Goal: Information Seeking & Learning: Learn about a topic

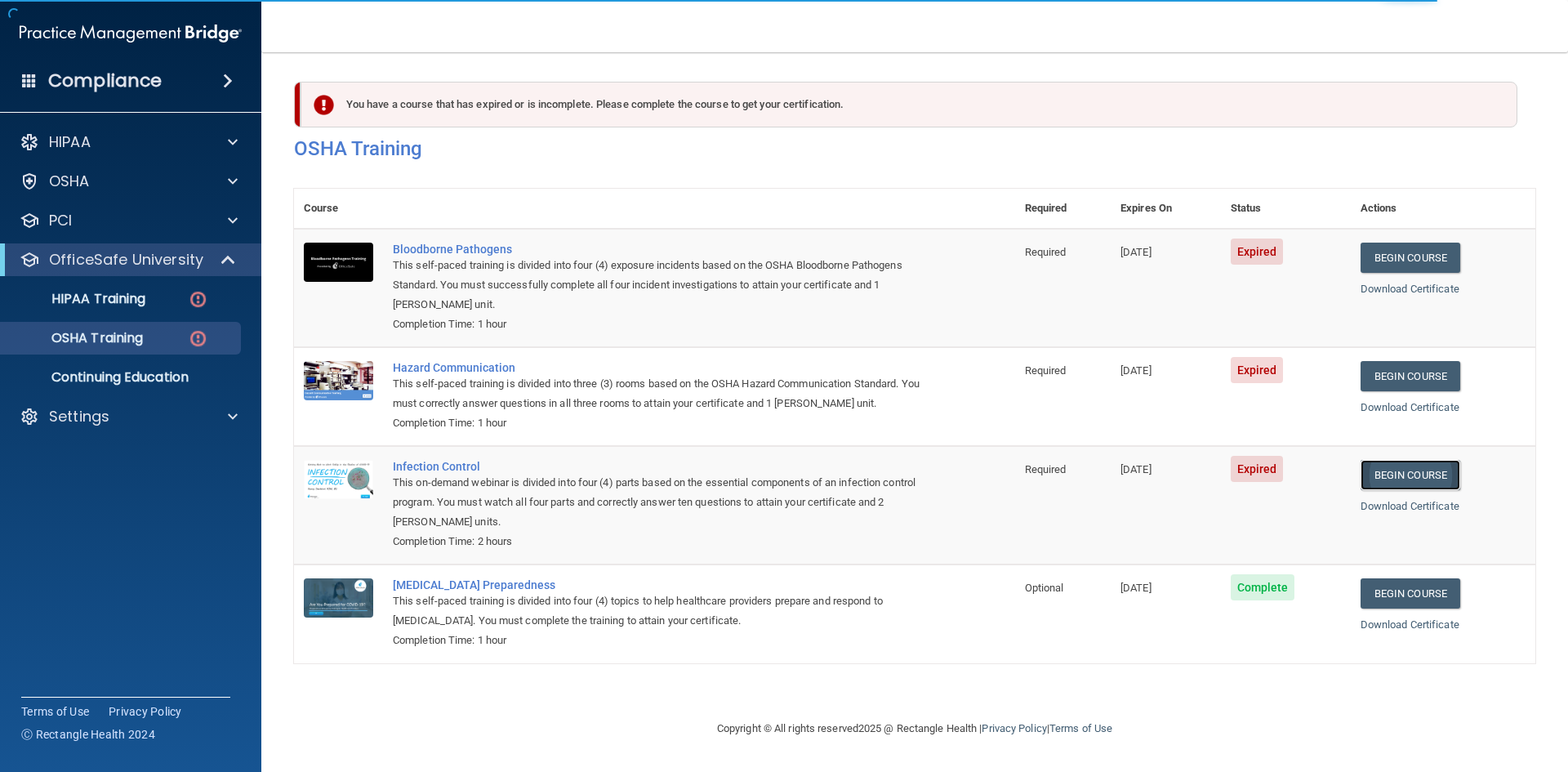
click at [1428, 481] on link "Begin Course" at bounding box center [1411, 475] width 100 height 30
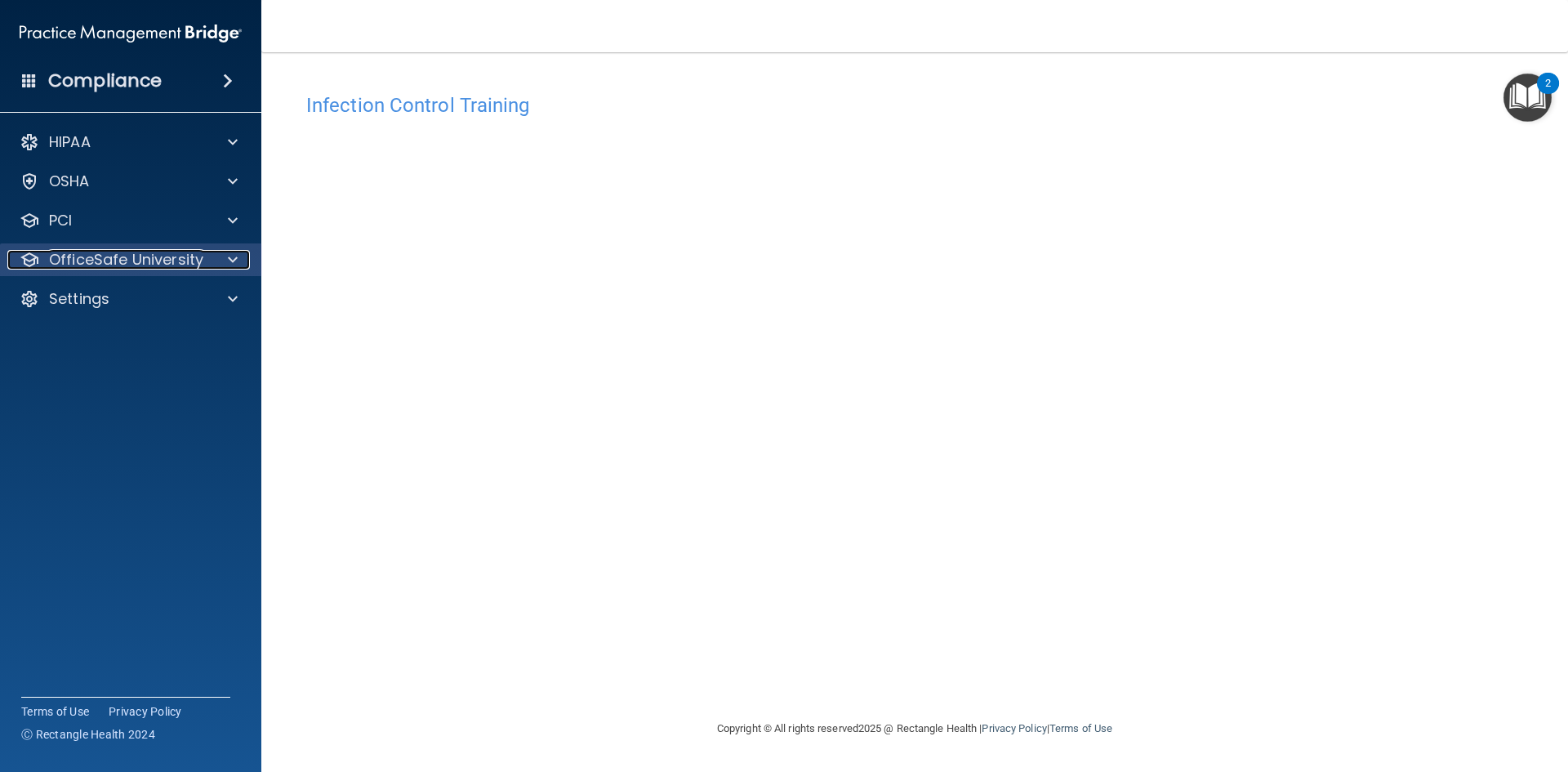
click at [108, 258] on p "OfficeSafe University" at bounding box center [126, 259] width 155 height 20
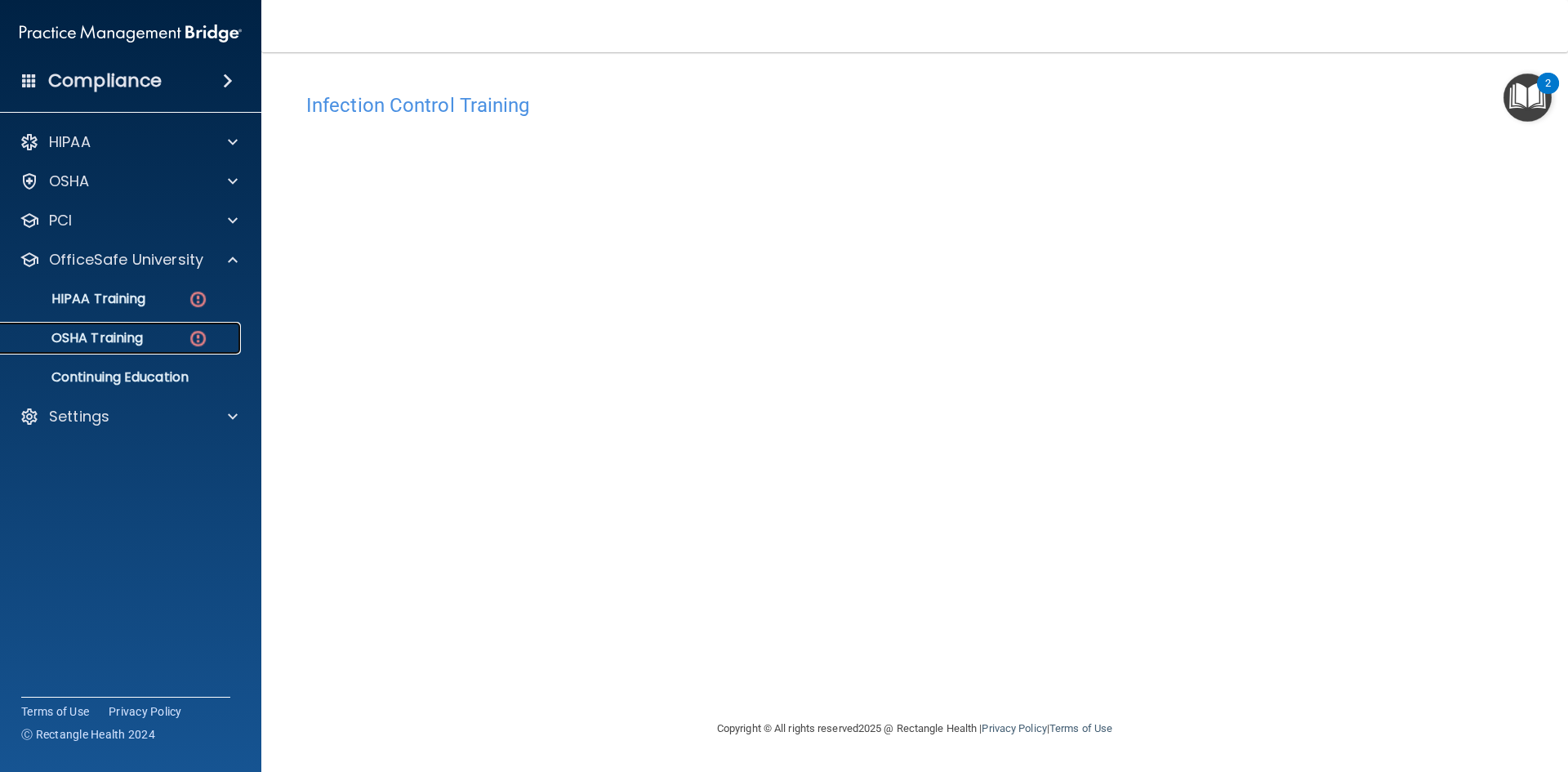
click at [127, 342] on p "OSHA Training" at bounding box center [76, 337] width 132 height 16
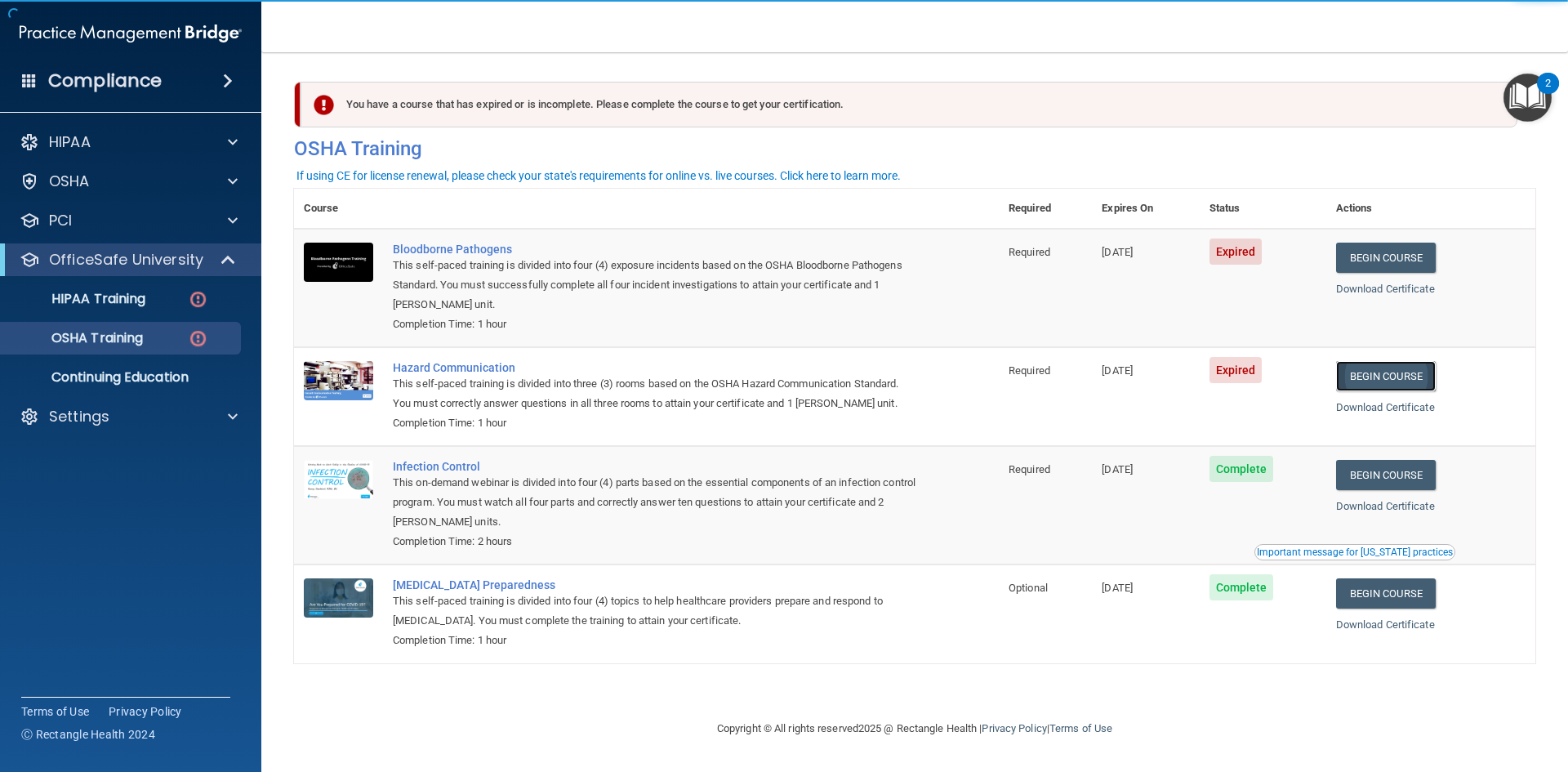
click at [1380, 375] on link "Begin Course" at bounding box center [1386, 375] width 100 height 30
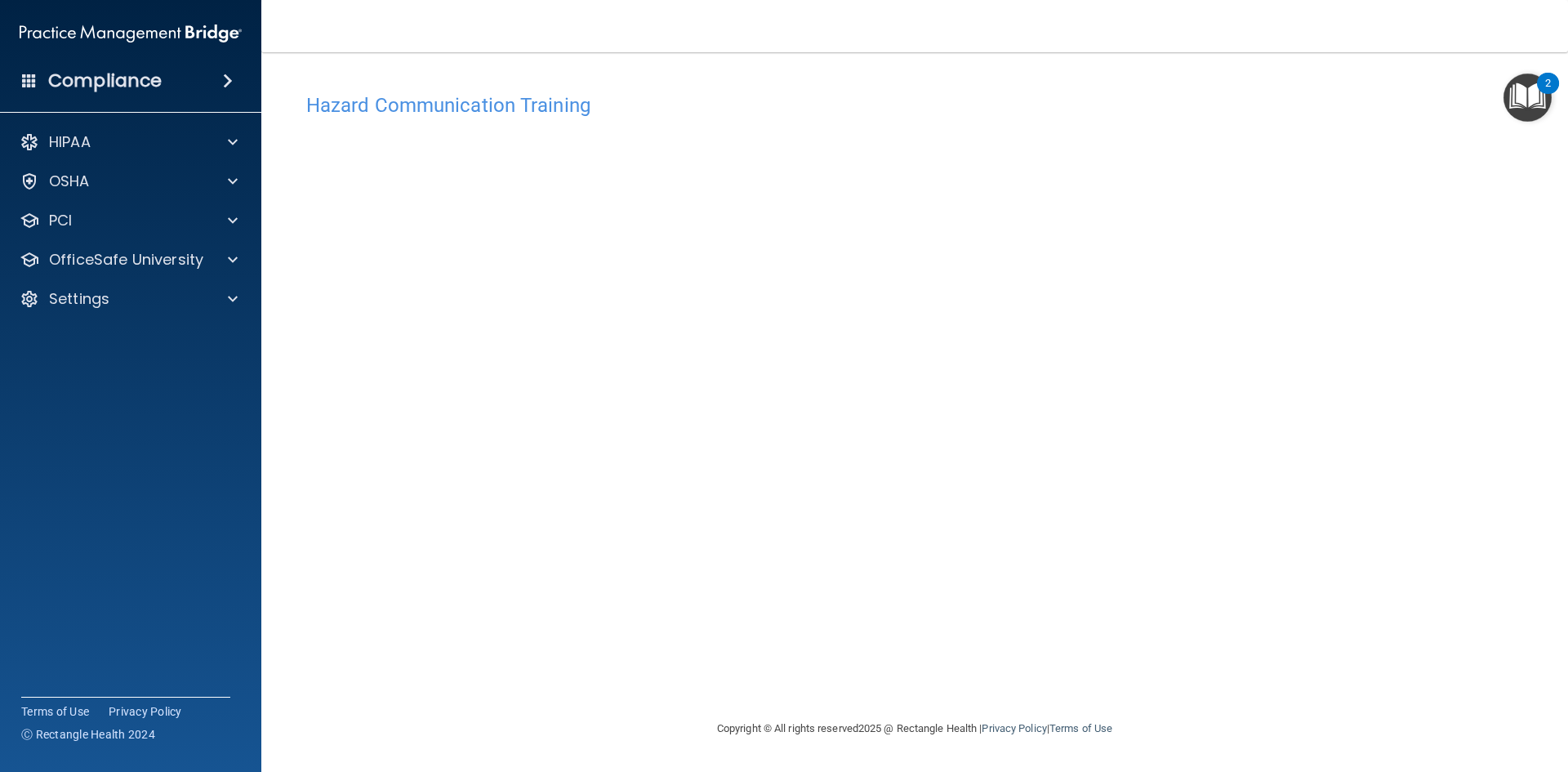
click at [1182, 481] on div "Hazard Communication Training This course doesn’t expire until [DATE]. Are you …" at bounding box center [915, 402] width 1242 height 634
click at [157, 255] on p "OfficeSafe University" at bounding box center [126, 259] width 155 height 20
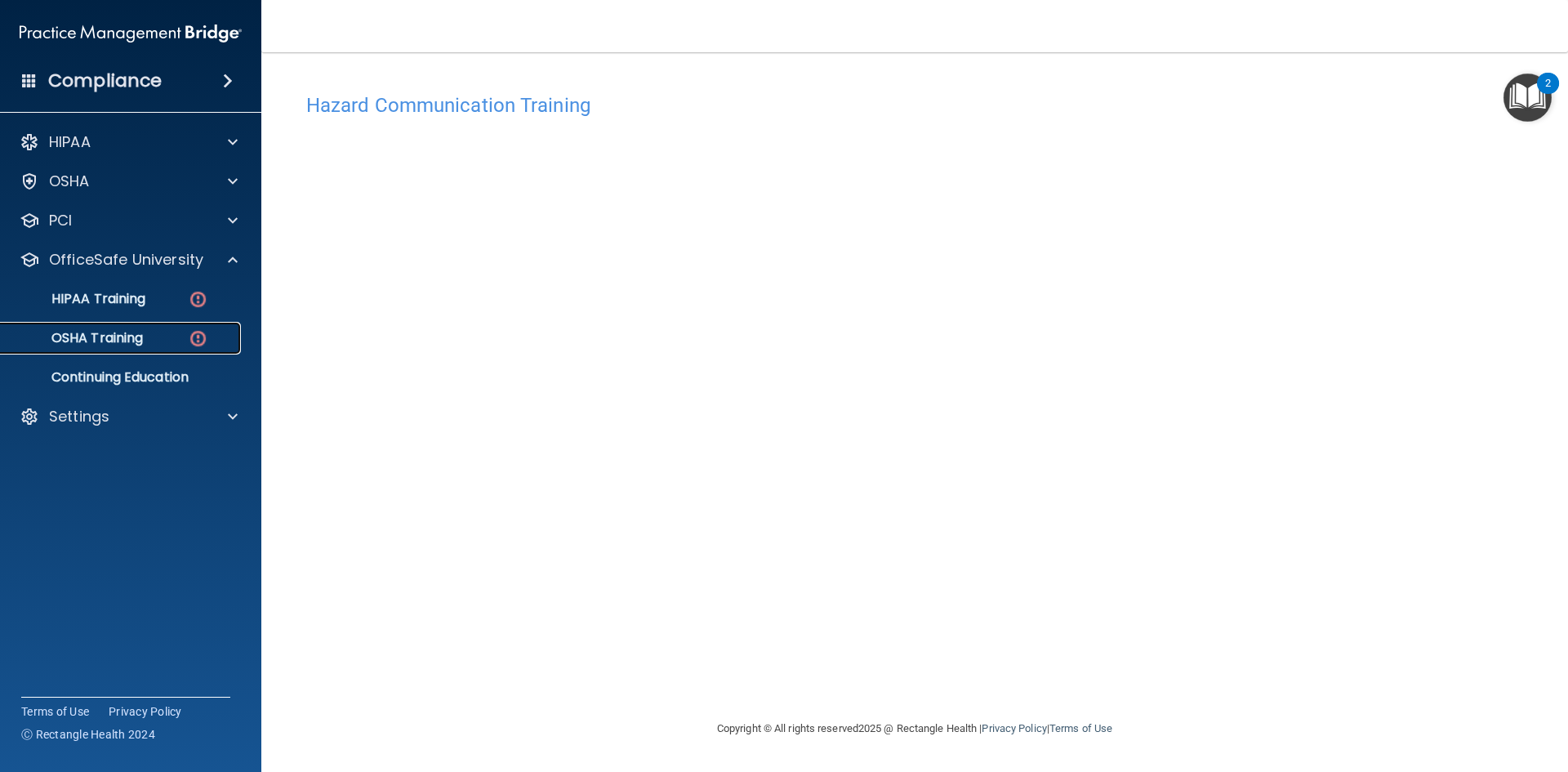
click at [111, 331] on p "OSHA Training" at bounding box center [76, 337] width 132 height 16
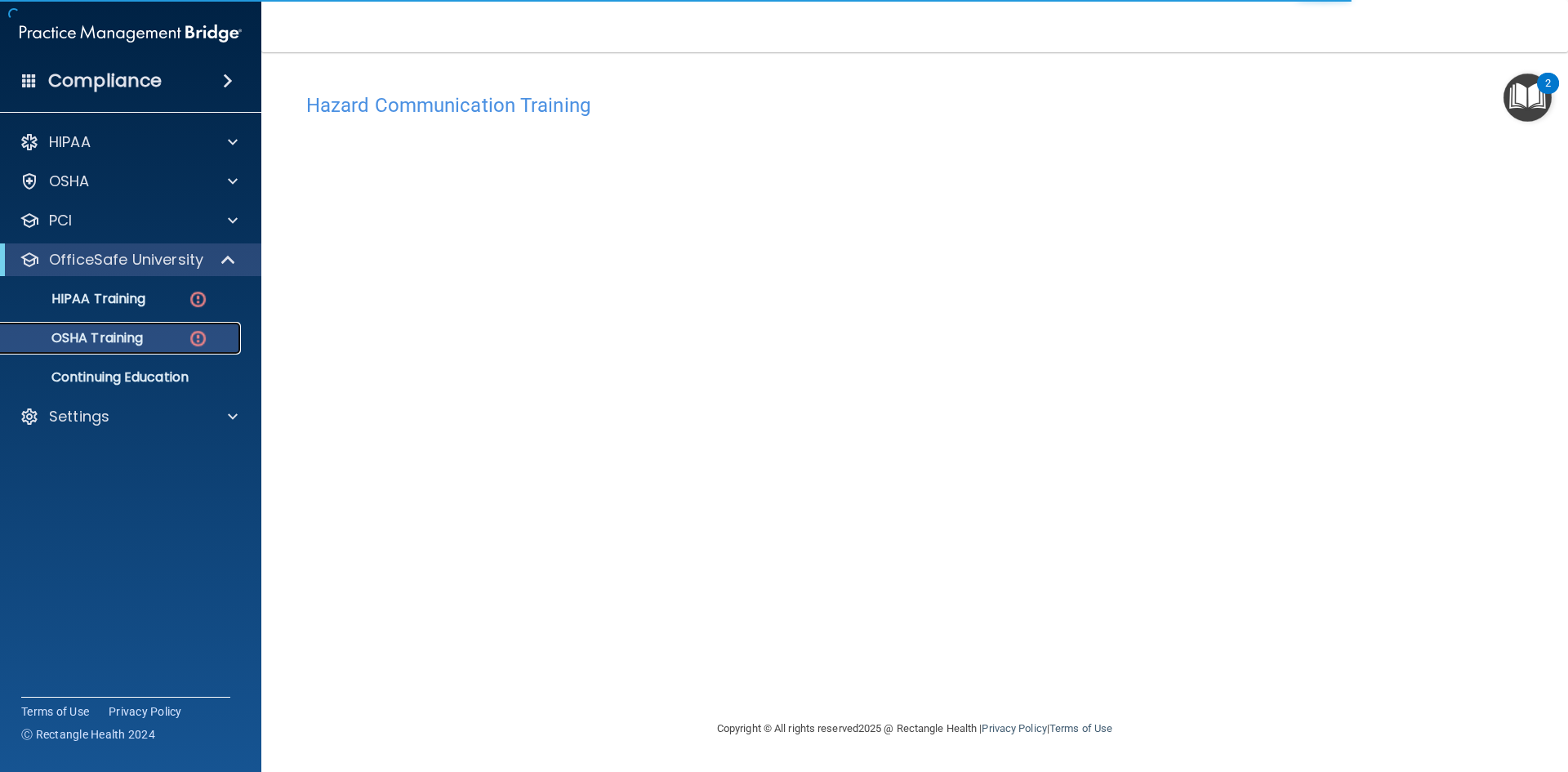
click at [142, 342] on p "OSHA Training" at bounding box center [76, 337] width 132 height 16
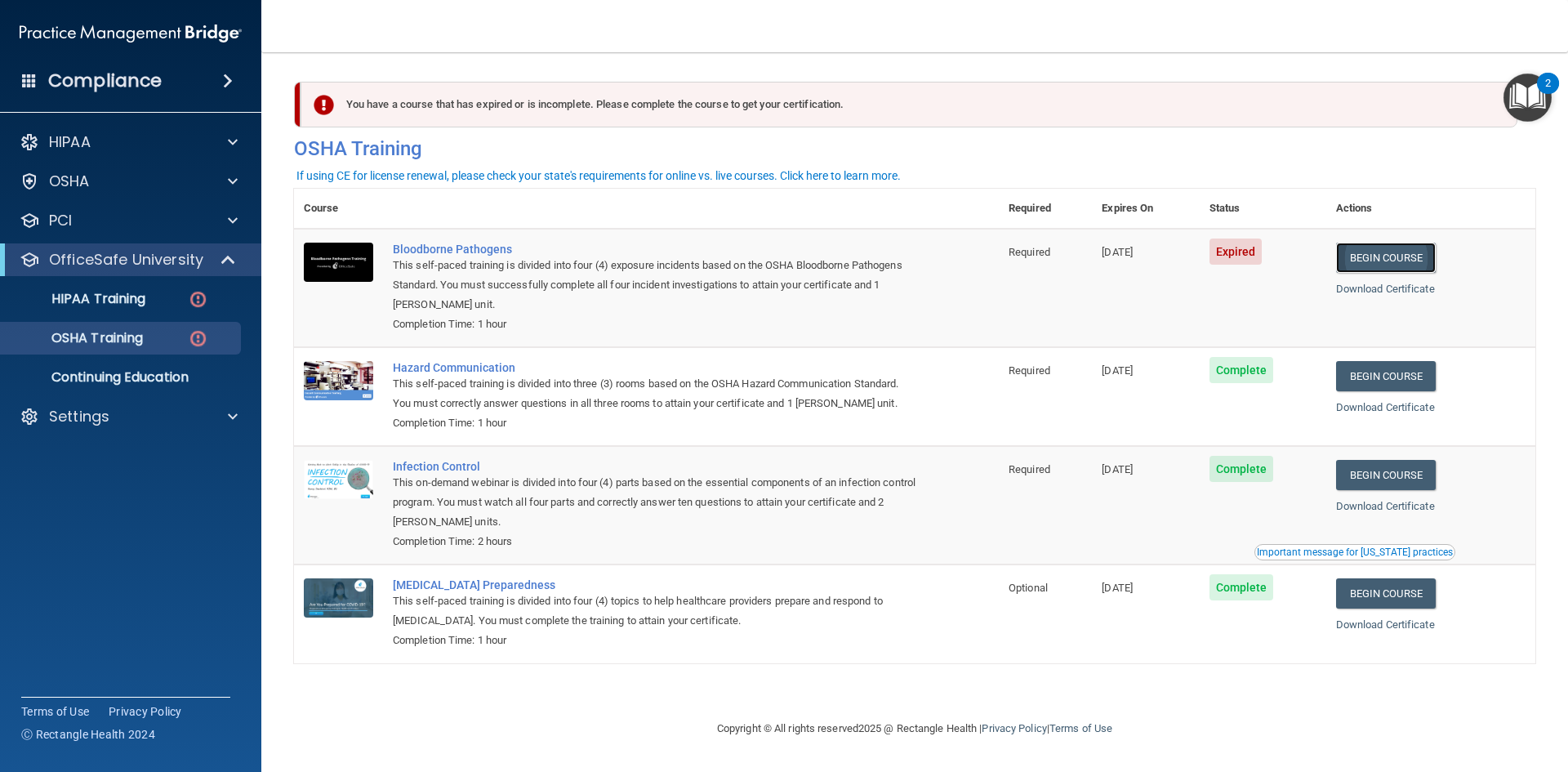
click at [1404, 258] on link "Begin Course" at bounding box center [1386, 257] width 100 height 30
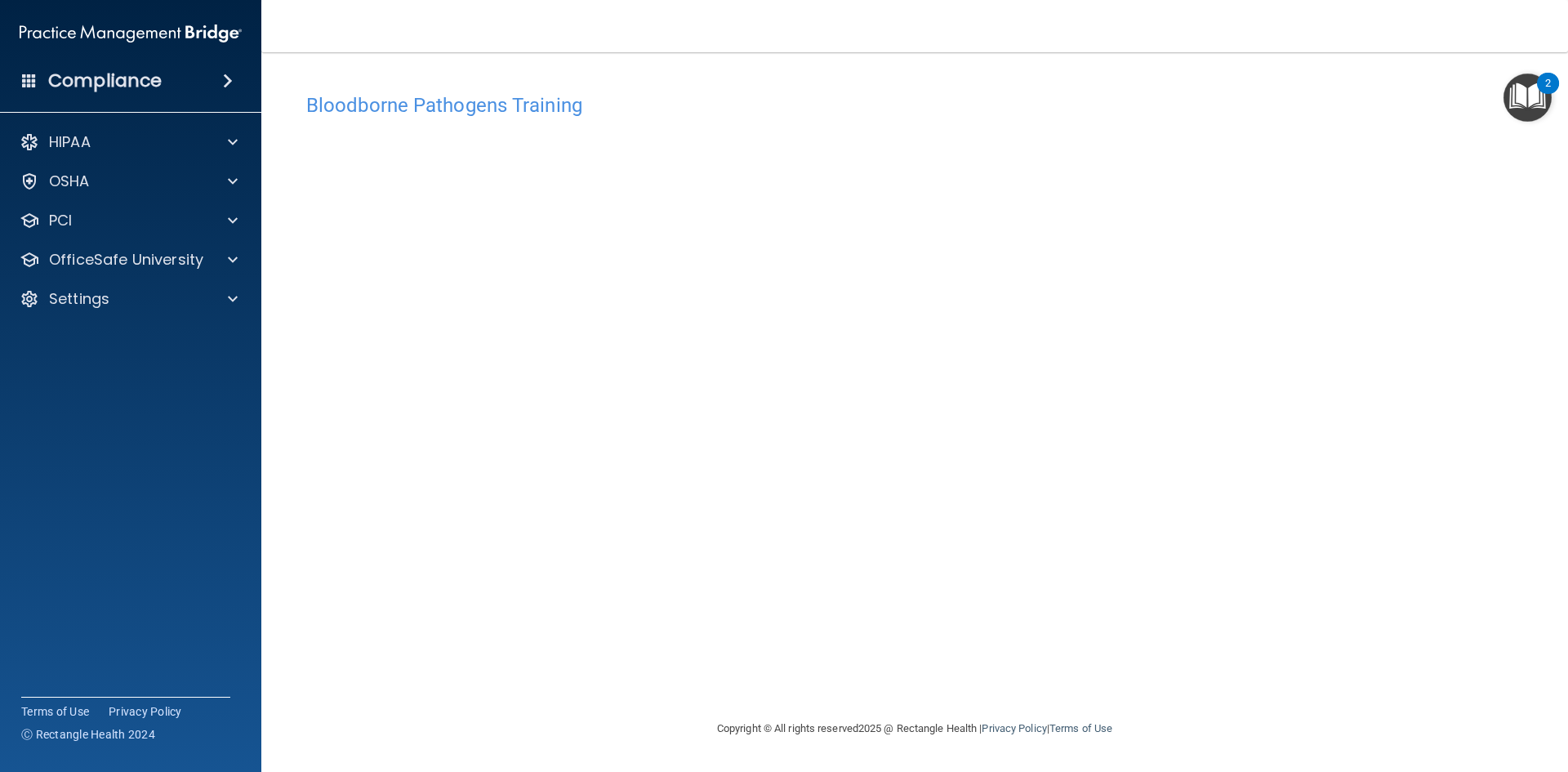
click at [1531, 93] on img "Open Resource Center, 2 new notifications" at bounding box center [1528, 98] width 48 height 48
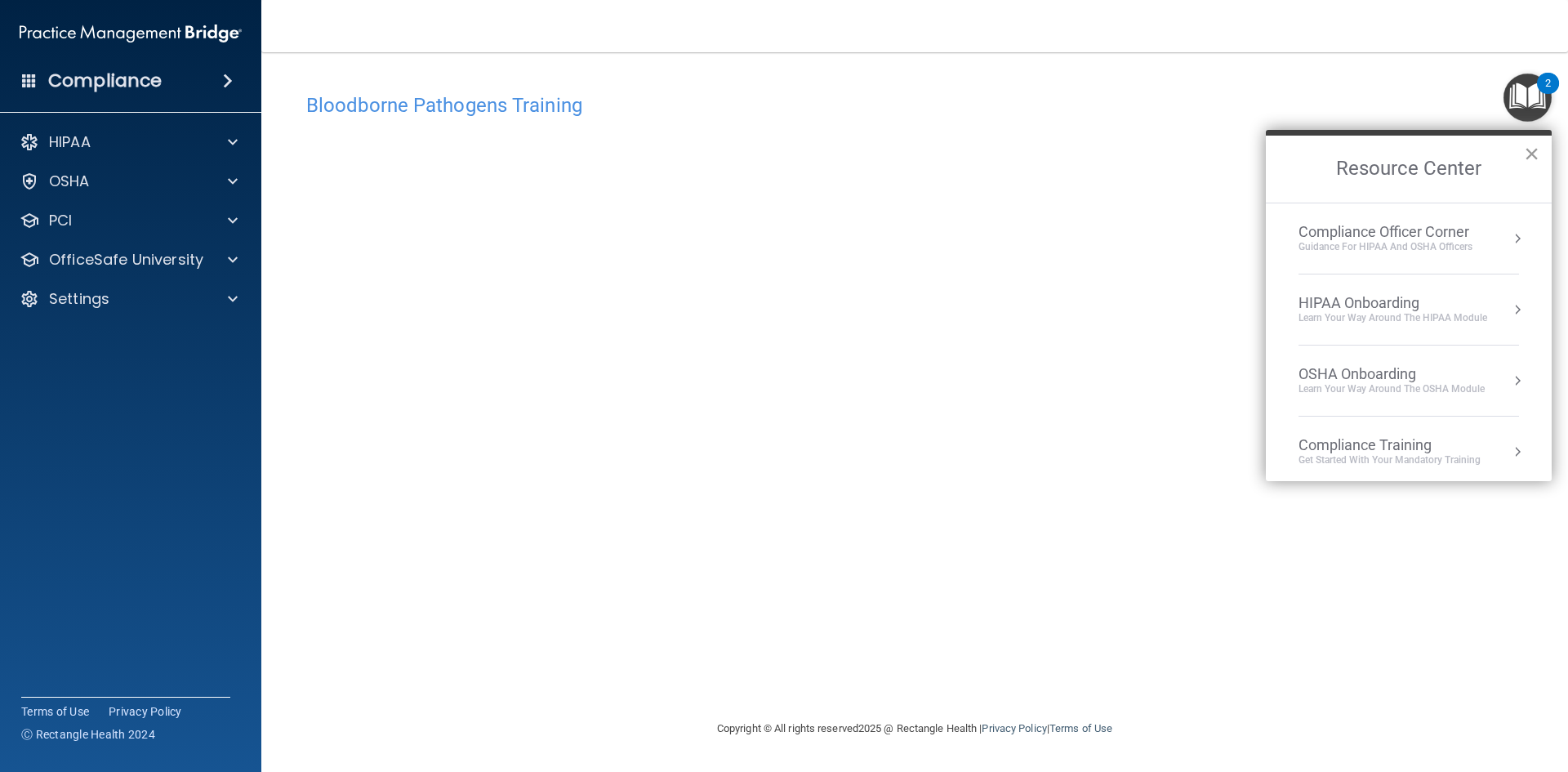
click at [1526, 155] on button "×" at bounding box center [1532, 154] width 15 height 26
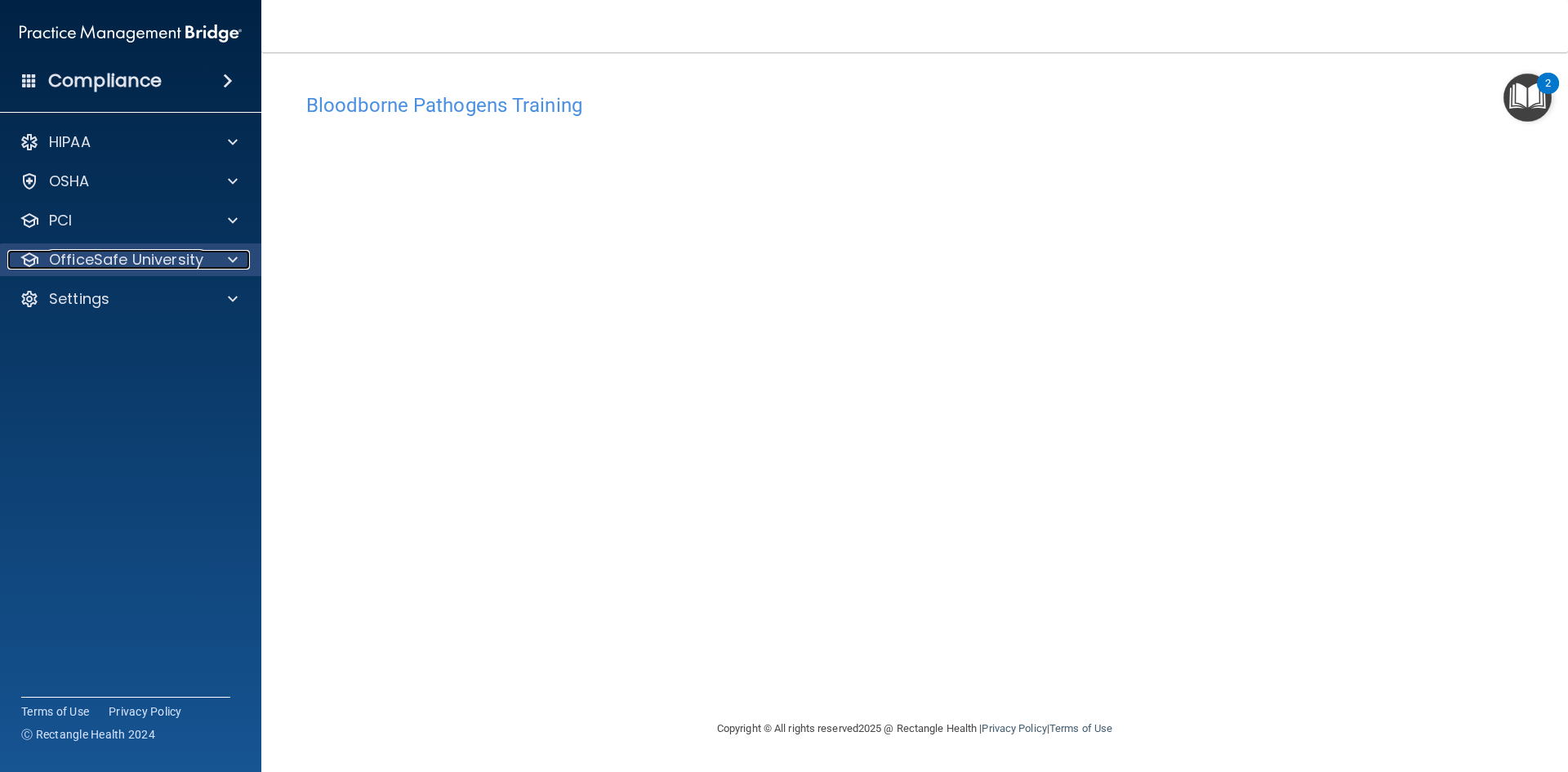
click at [113, 254] on p "OfficeSafe University" at bounding box center [126, 259] width 155 height 20
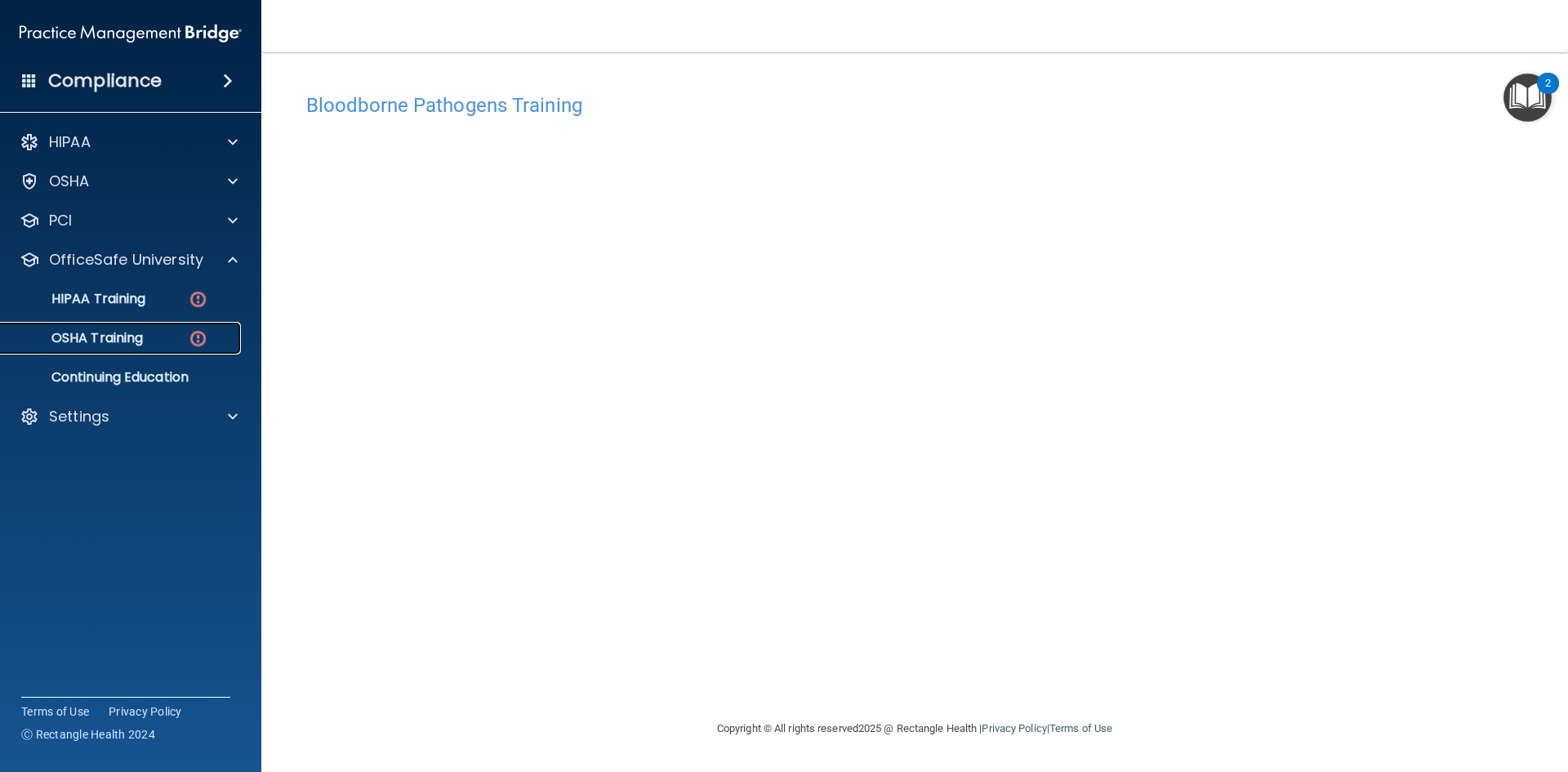
click at [128, 326] on link "OSHA Training" at bounding box center [112, 338] width 258 height 33
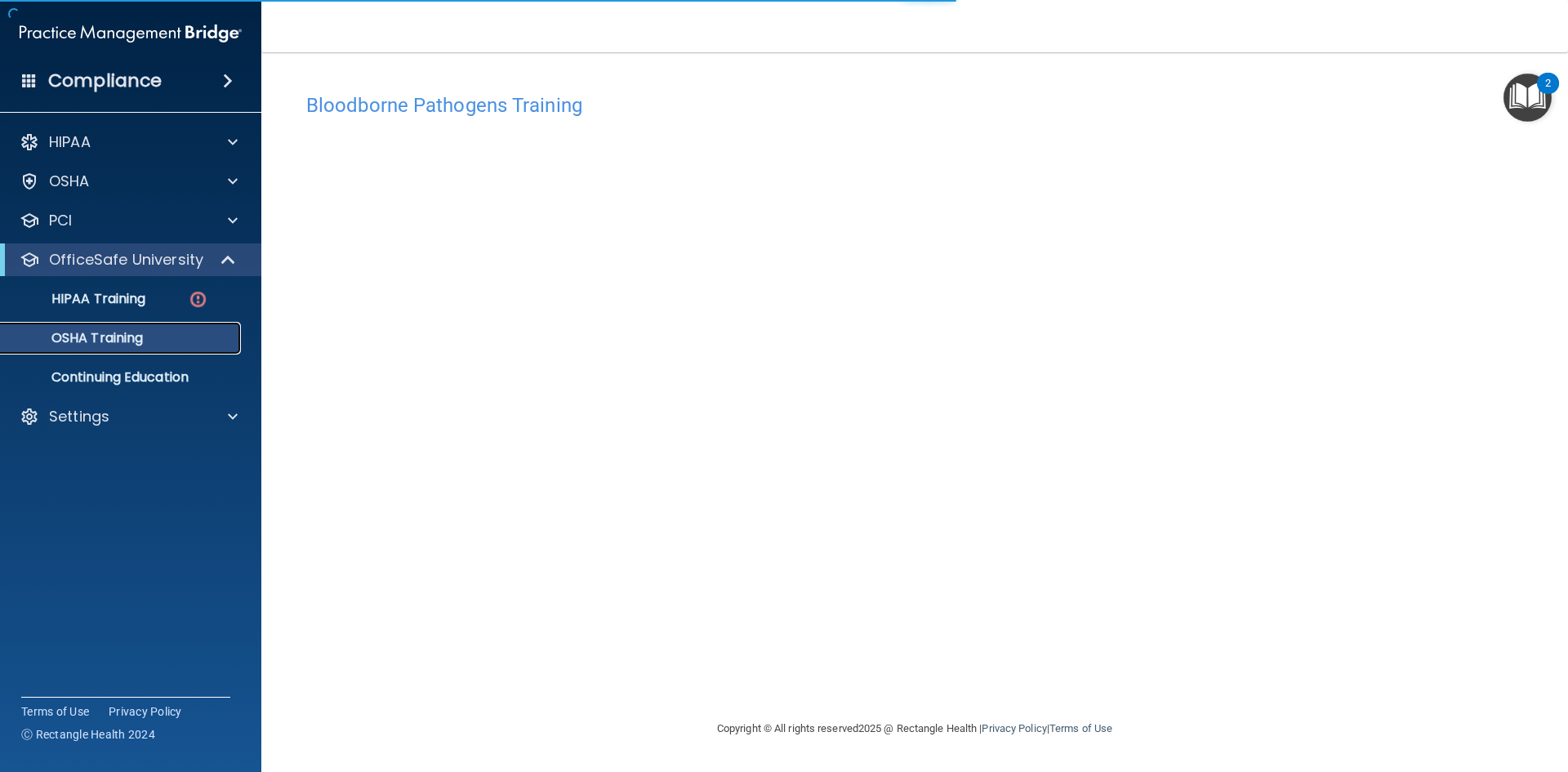
click at [146, 331] on div "OSHA Training" at bounding box center [122, 337] width 223 height 16
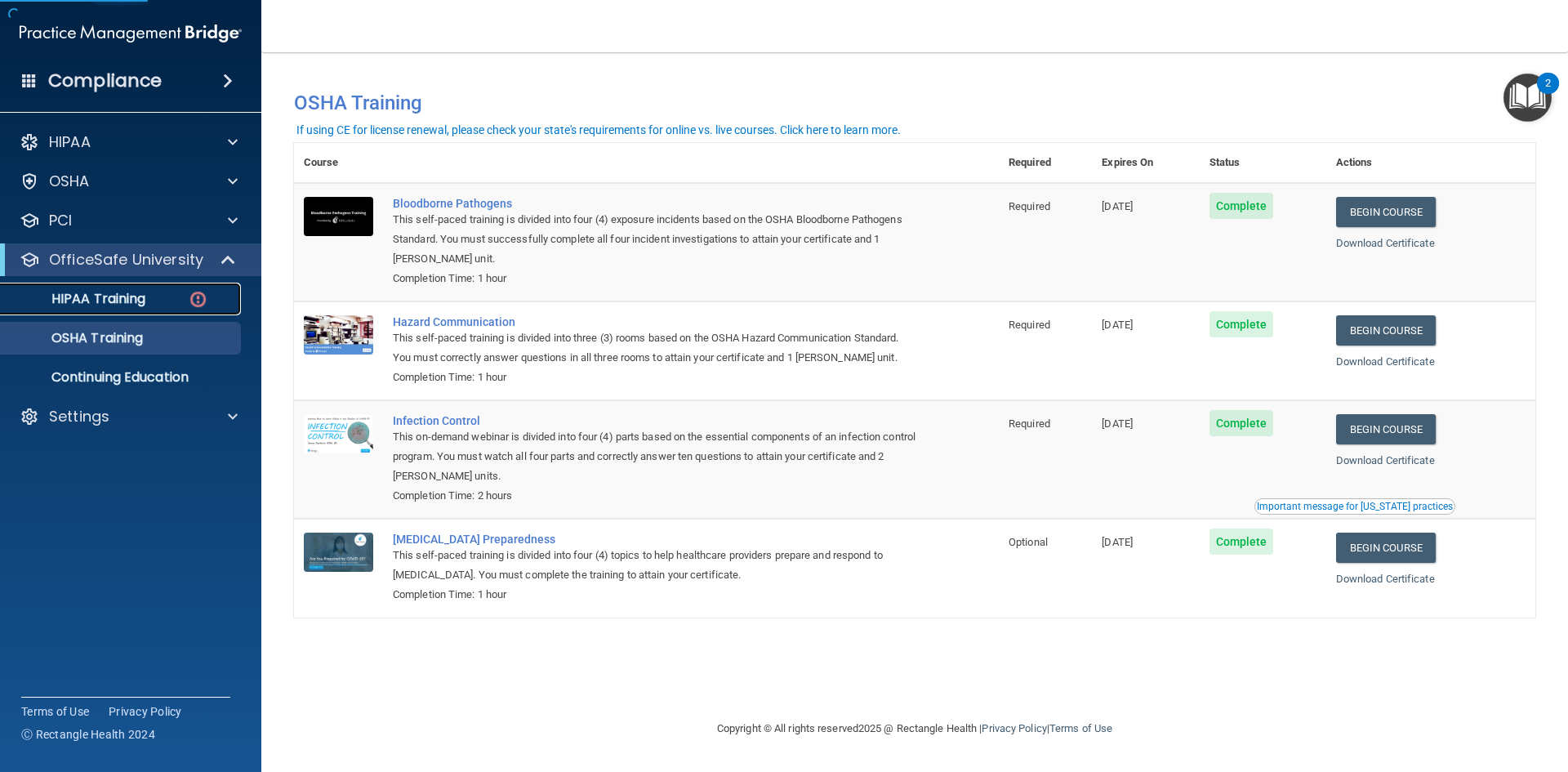
click at [99, 301] on p "HIPAA Training" at bounding box center [77, 299] width 135 height 16
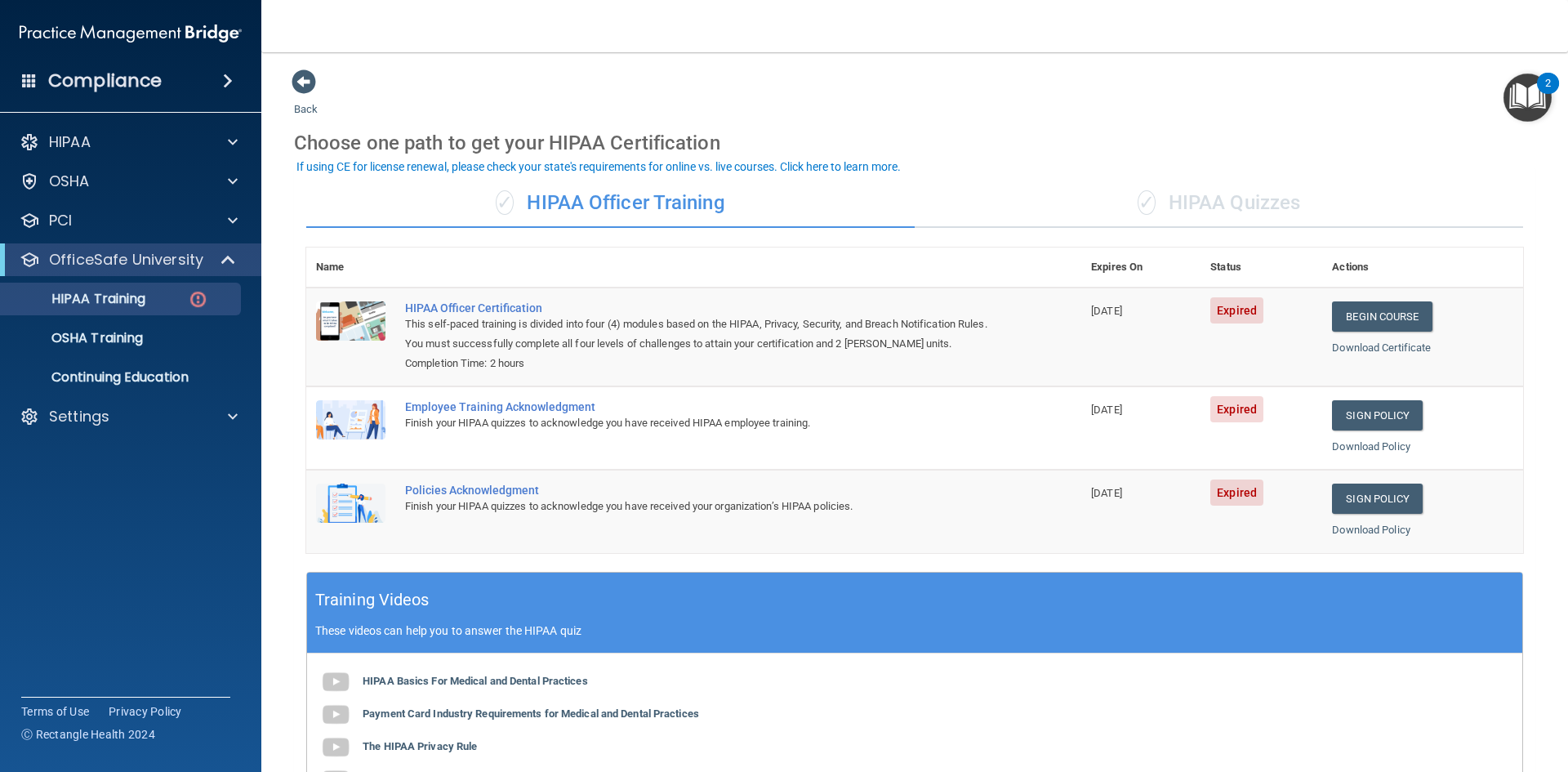
click at [1254, 197] on div "✓ HIPAA Quizzes" at bounding box center [1219, 203] width 609 height 49
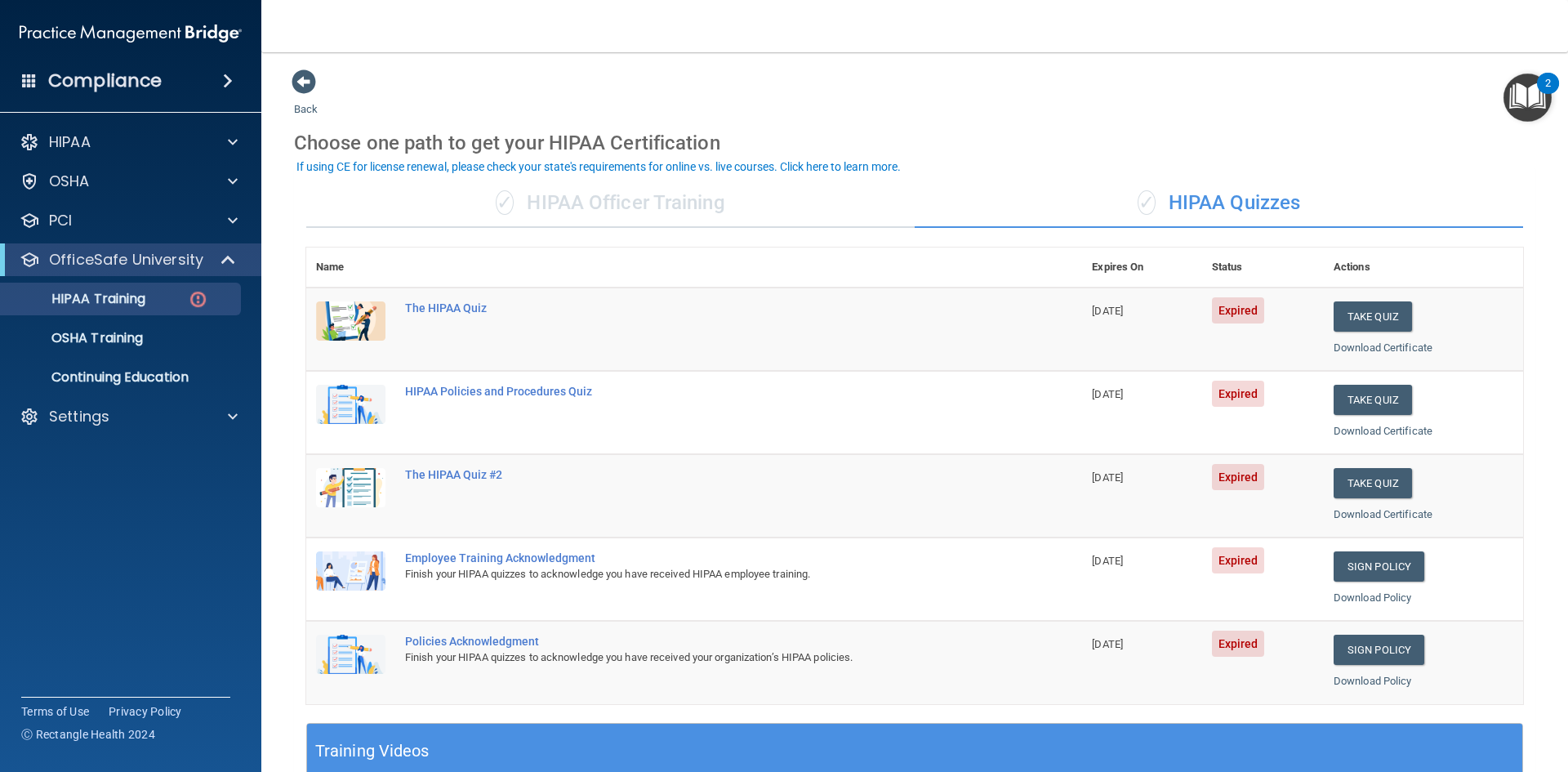
click at [670, 193] on div "✓ HIPAA Officer Training" at bounding box center [611, 203] width 609 height 49
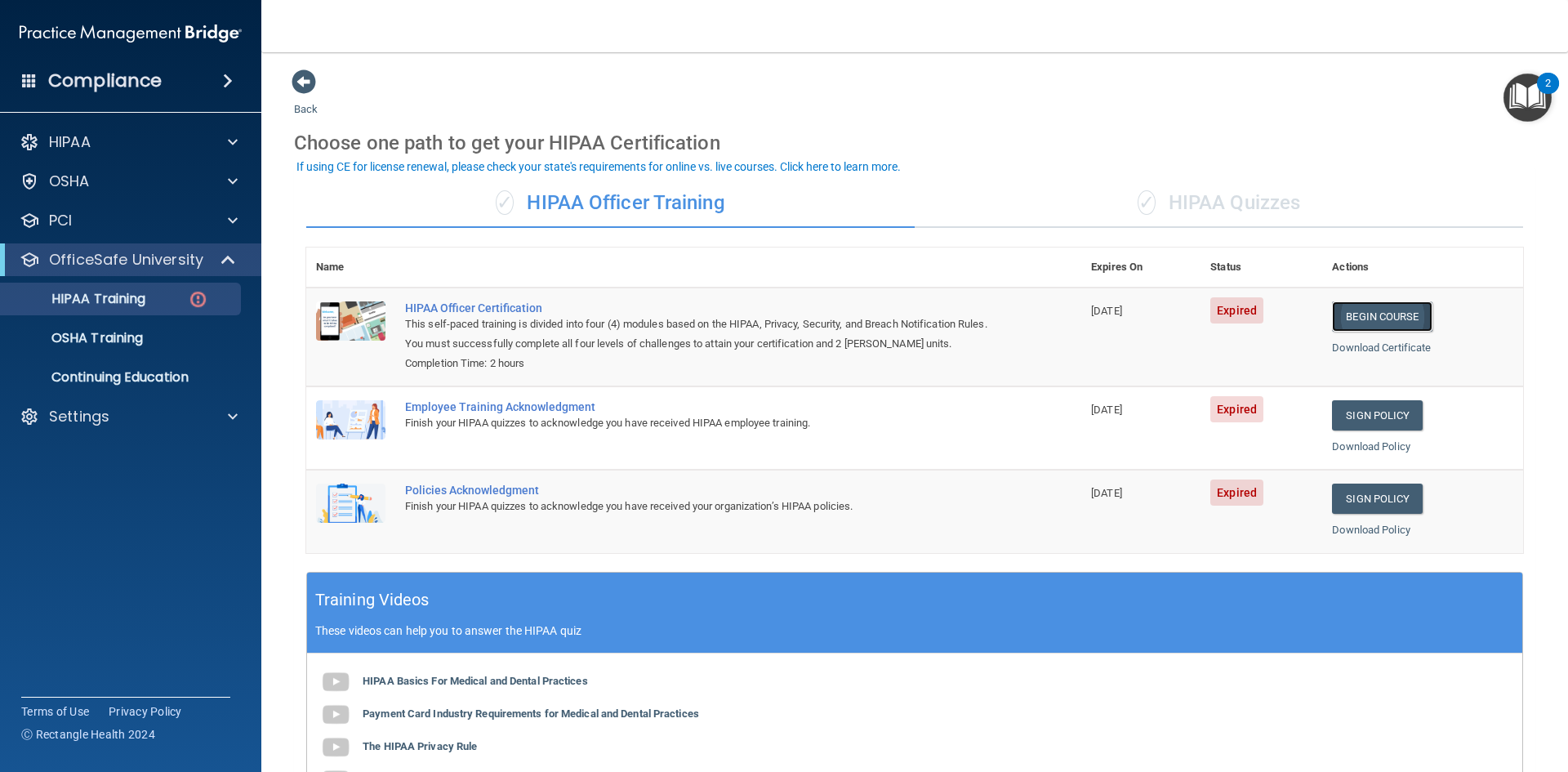
click at [1352, 315] on link "Begin Course" at bounding box center [1382, 316] width 100 height 30
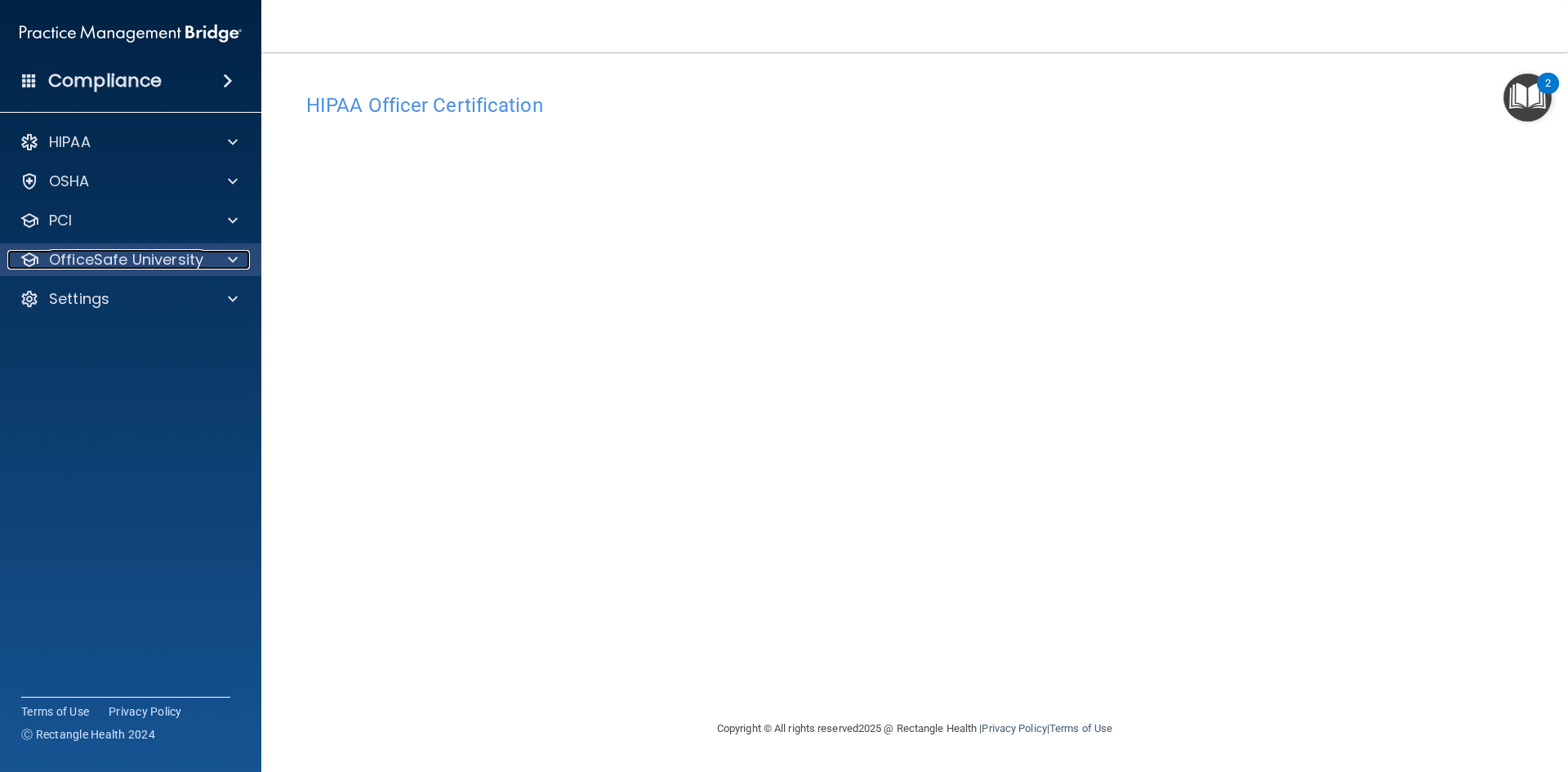
click at [119, 259] on p "OfficeSafe University" at bounding box center [126, 259] width 155 height 20
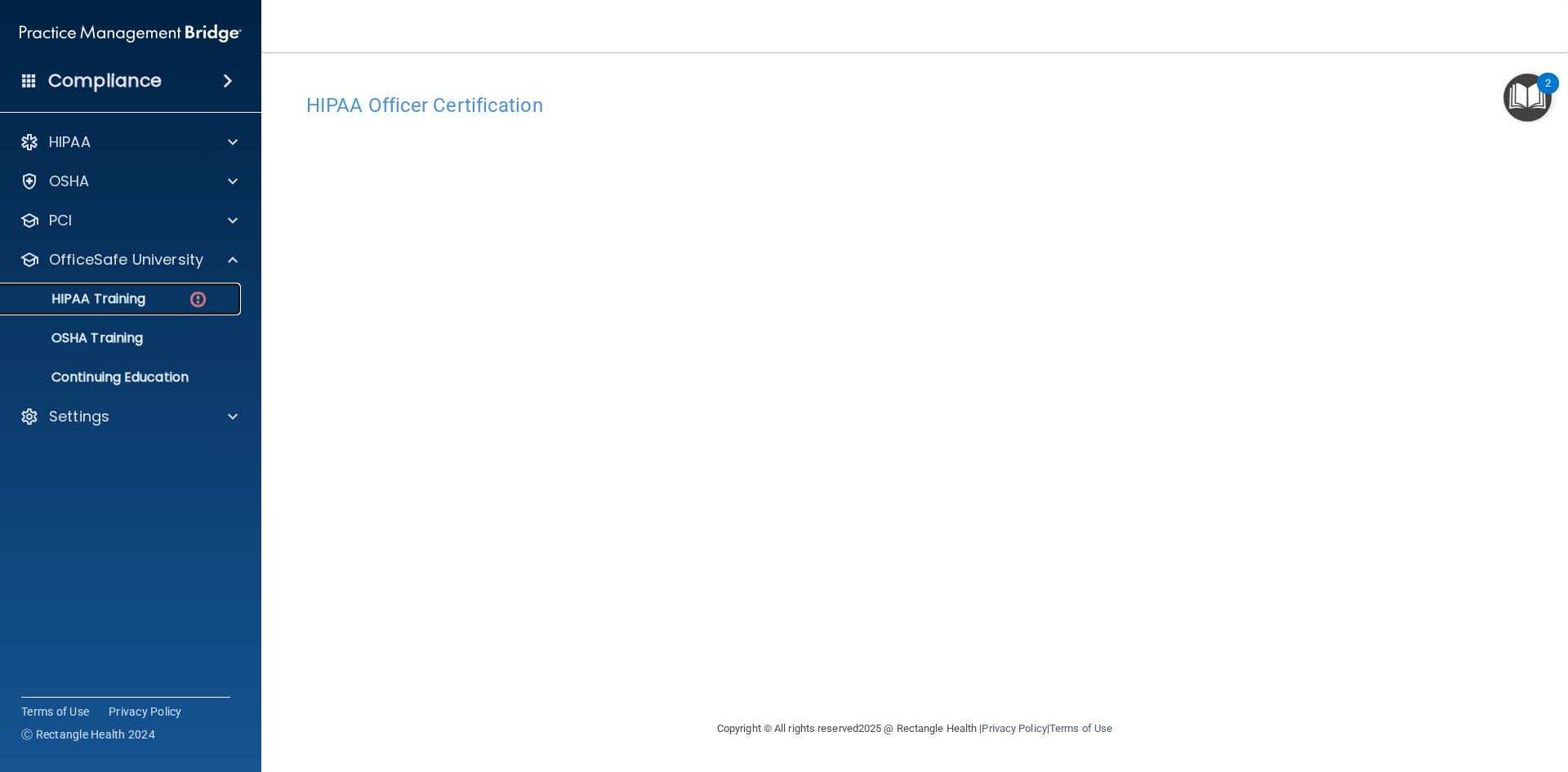
click at [162, 305] on div "HIPAA Training" at bounding box center [122, 299] width 223 height 16
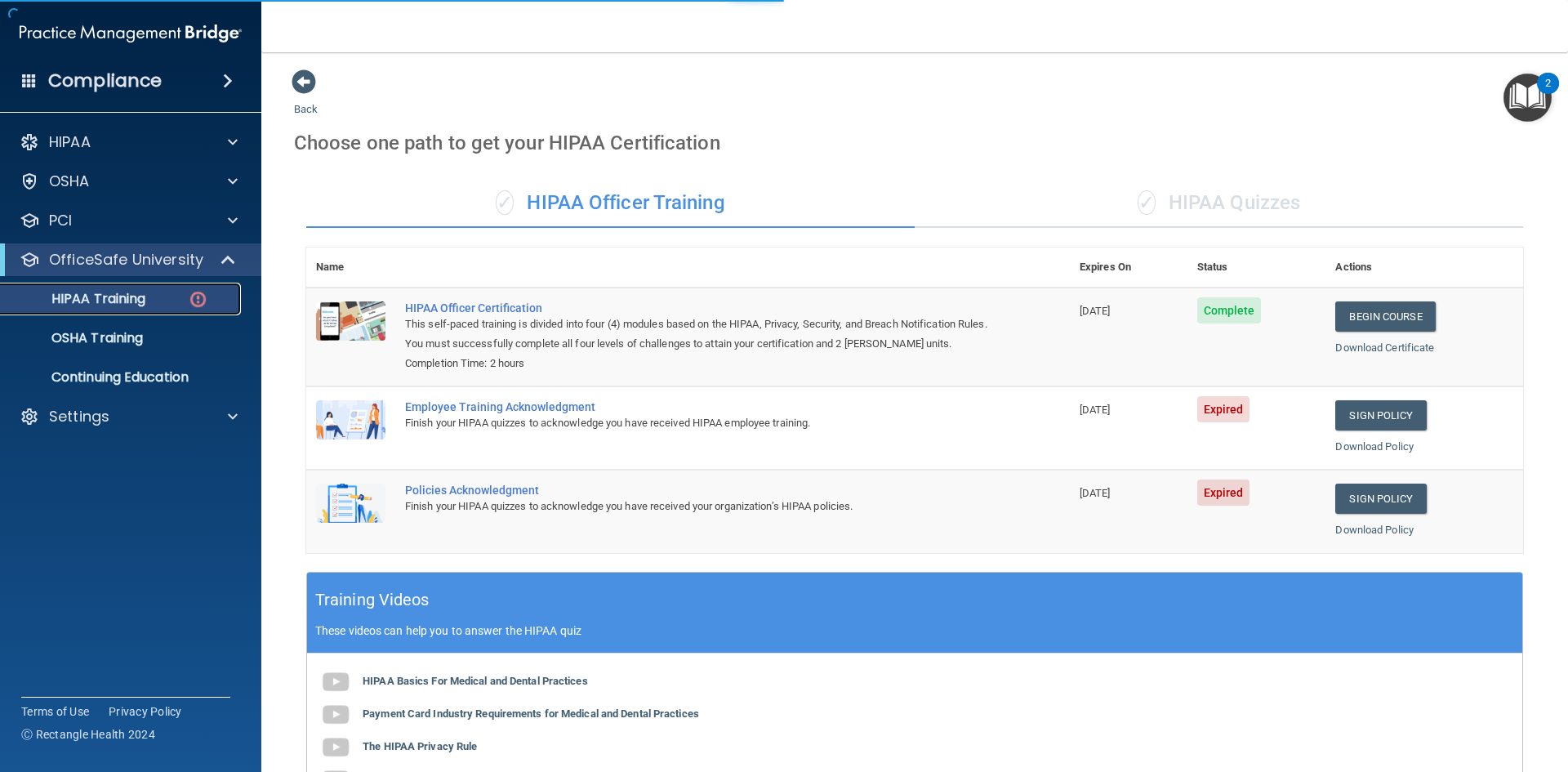
click at [192, 300] on img at bounding box center [198, 300] width 21 height 21
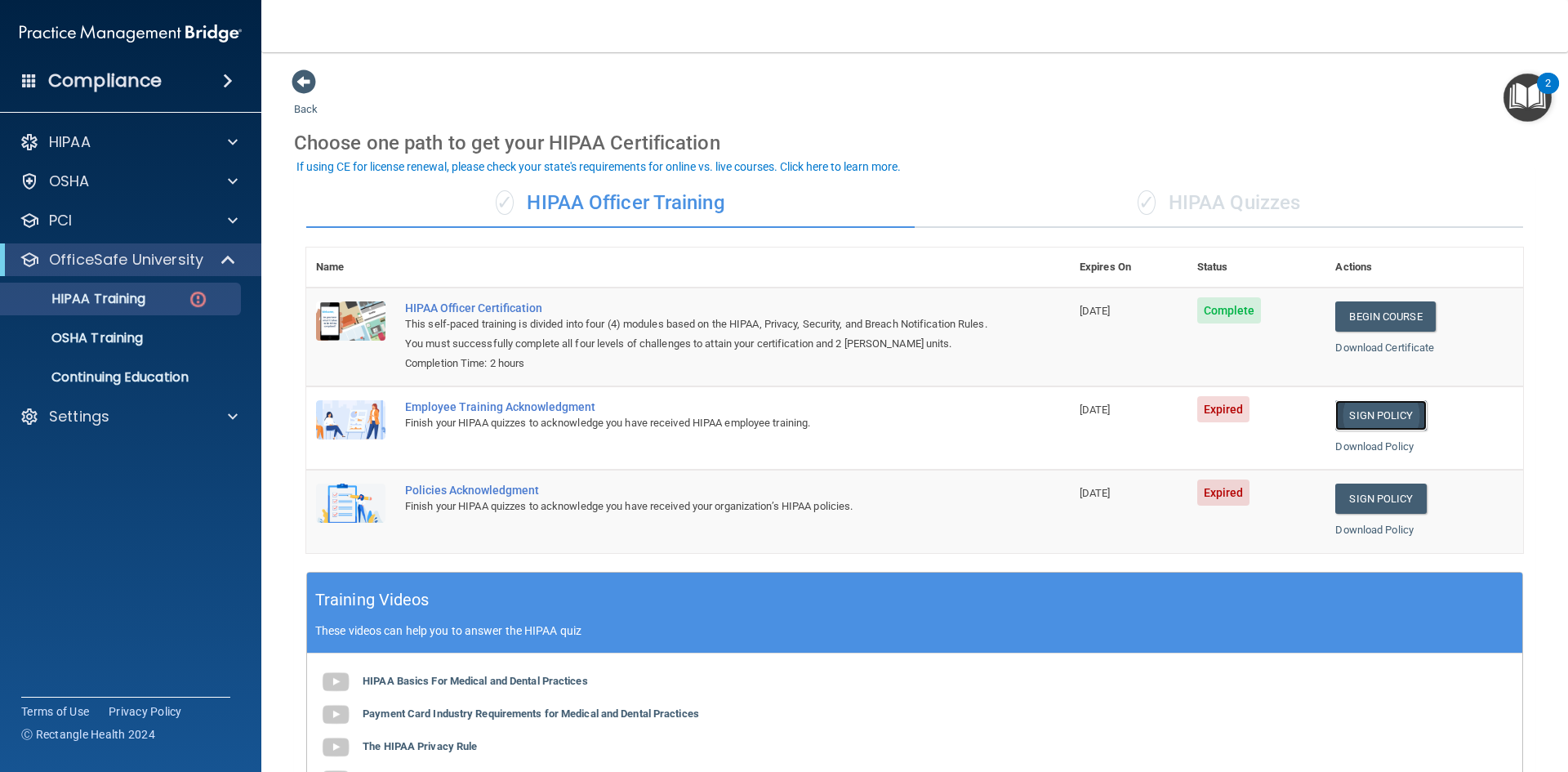
click at [1378, 411] on link "Sign Policy" at bounding box center [1381, 415] width 91 height 30
click at [1402, 502] on link "Sign Policy" at bounding box center [1381, 498] width 91 height 30
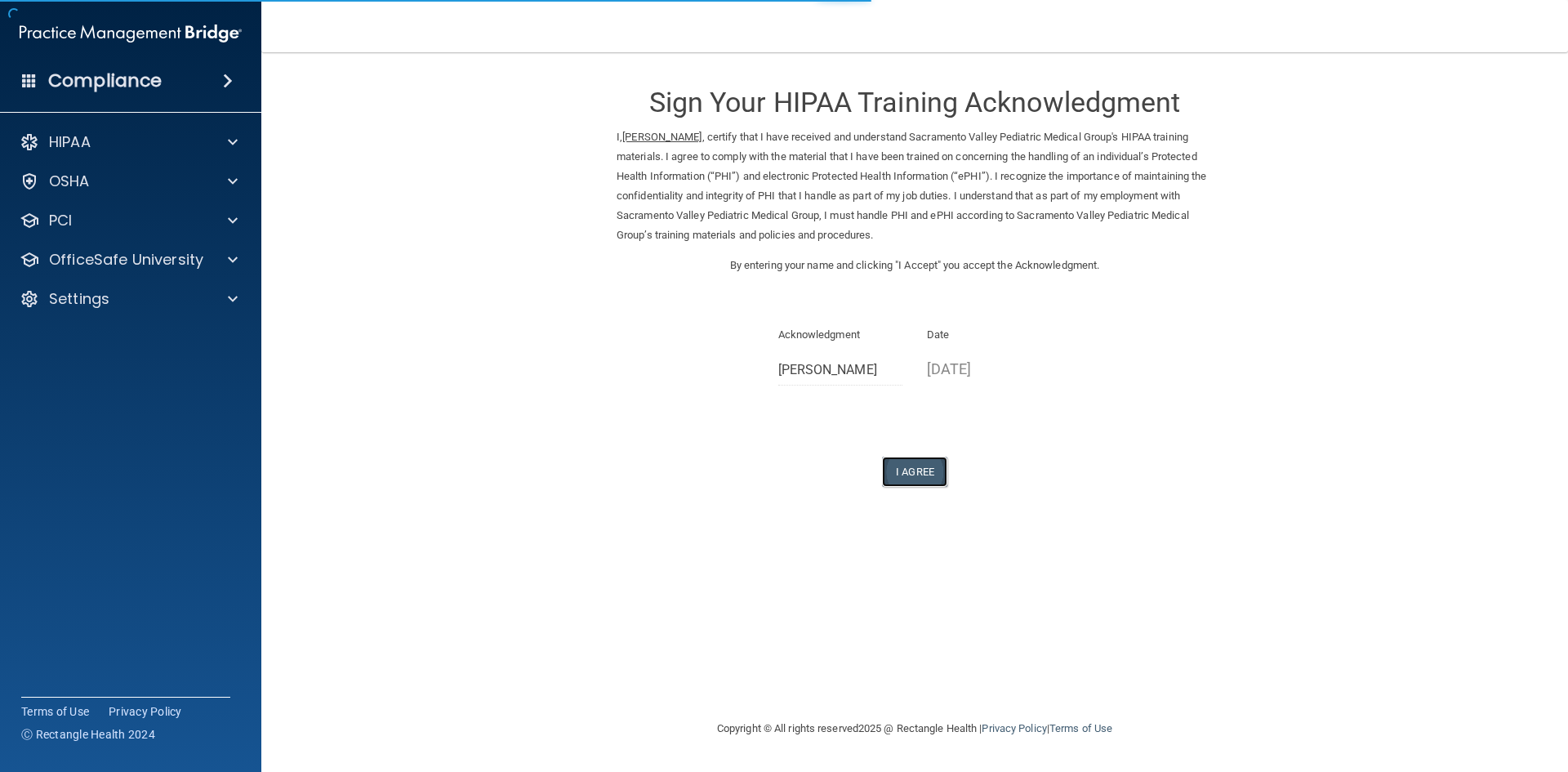
click at [923, 473] on button "I Agree" at bounding box center [915, 471] width 65 height 30
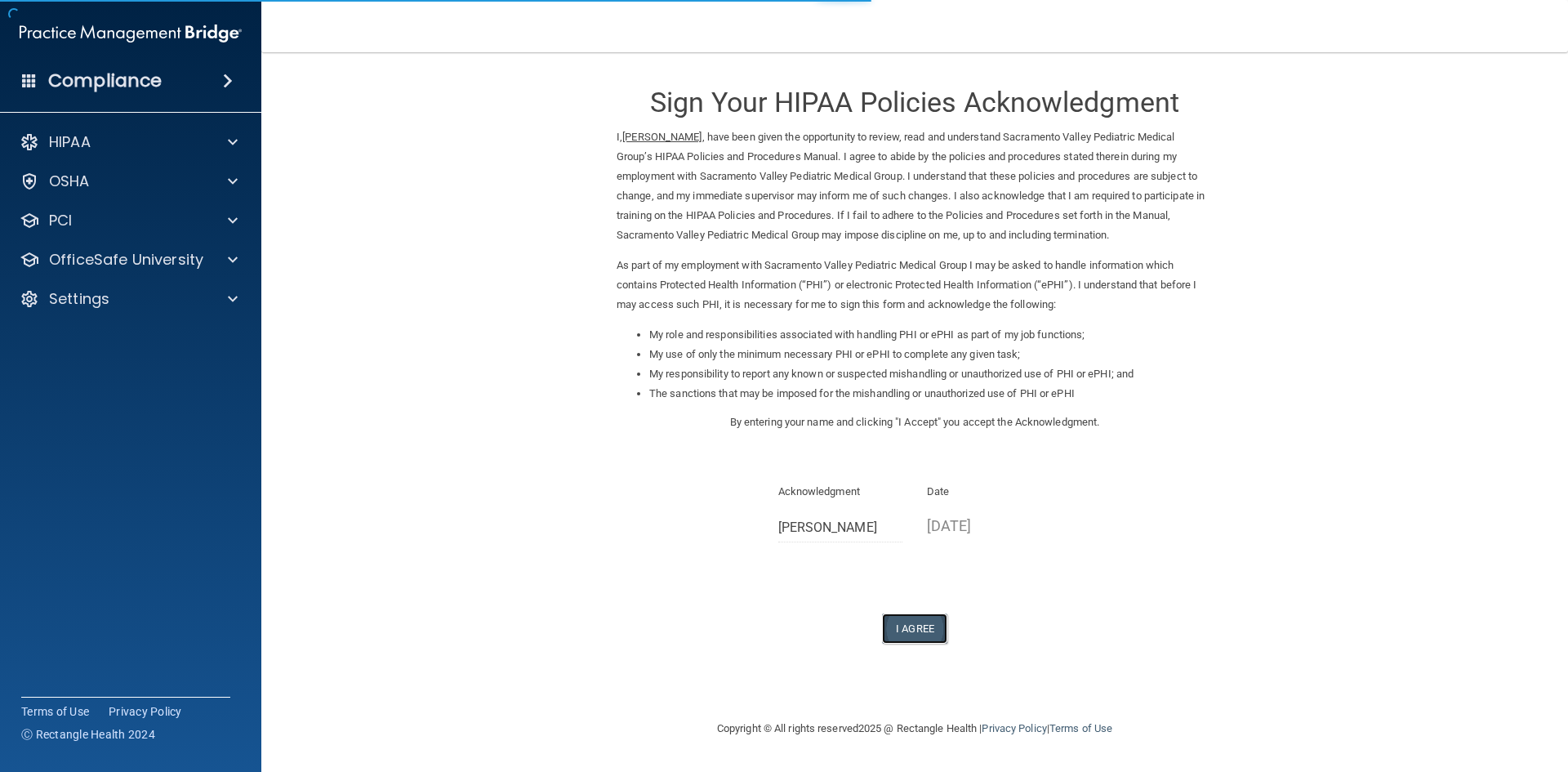
click at [926, 622] on button "I Agree" at bounding box center [915, 628] width 65 height 30
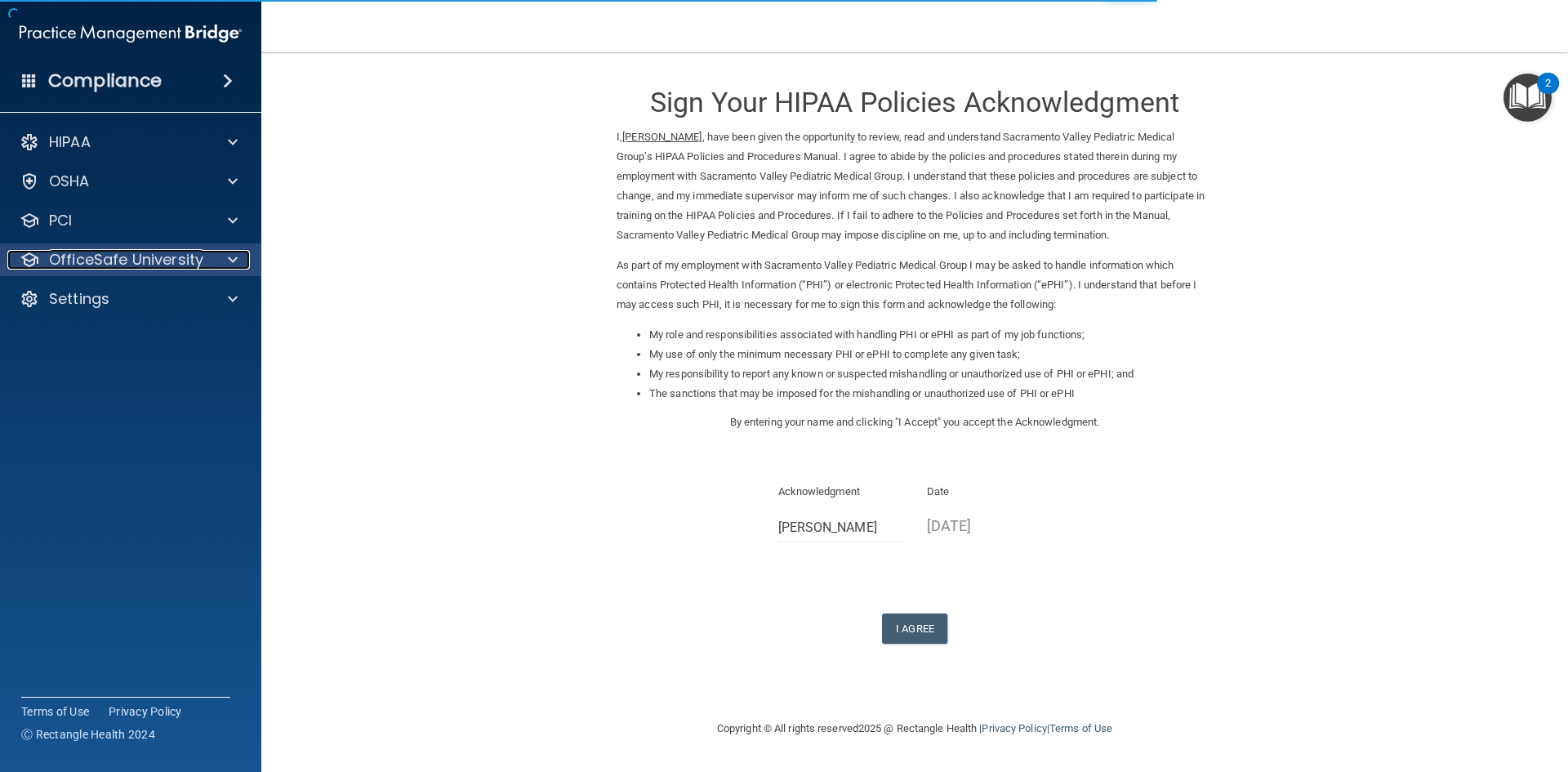
click at [141, 263] on p "OfficeSafe University" at bounding box center [126, 259] width 155 height 20
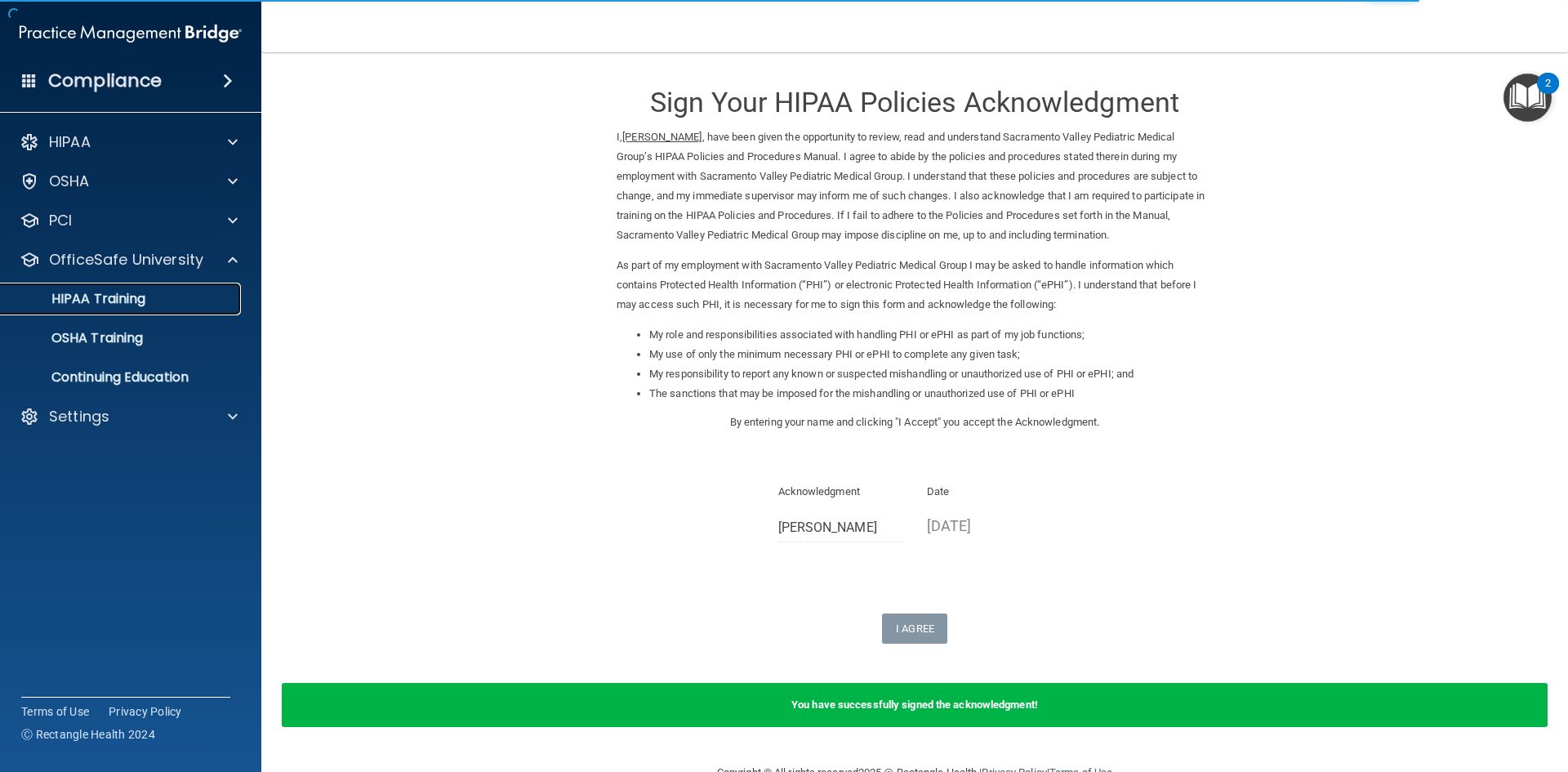
click at [131, 301] on p "HIPAA Training" at bounding box center [77, 299] width 135 height 16
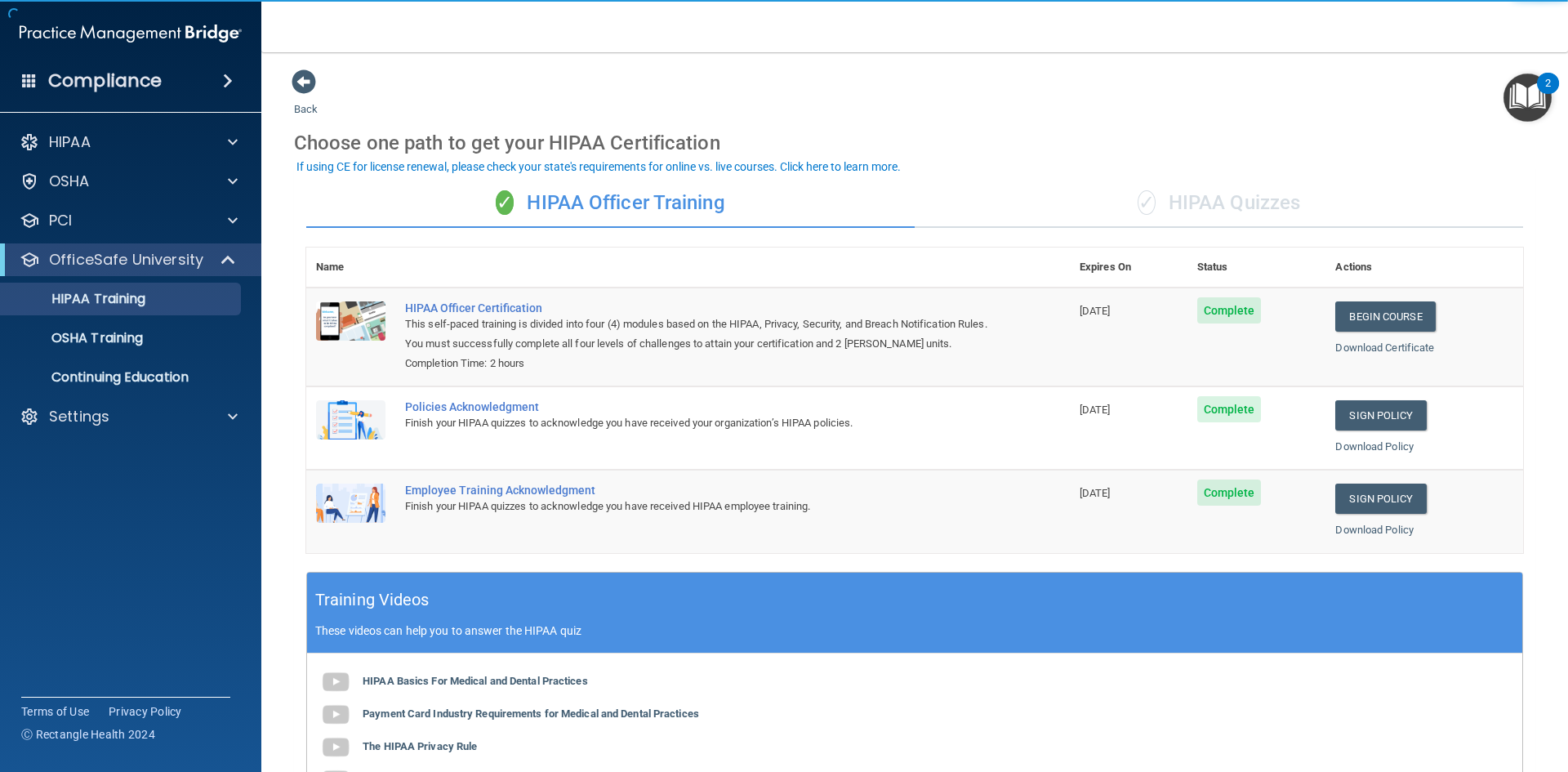
click at [1154, 196] on div "✓ HIPAA Quizzes" at bounding box center [1219, 203] width 609 height 49
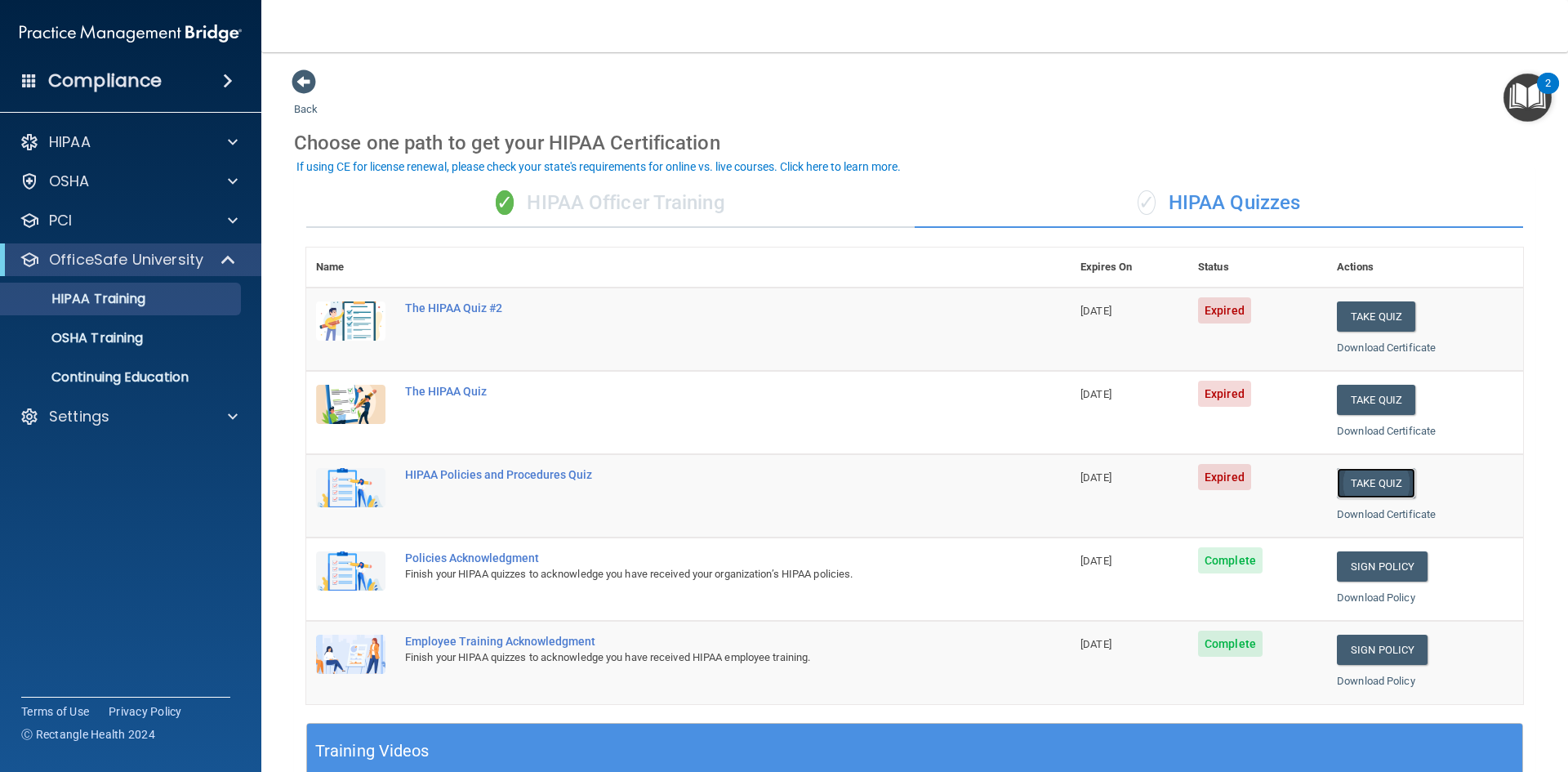
click at [1377, 491] on button "Take Quiz" at bounding box center [1376, 483] width 78 height 30
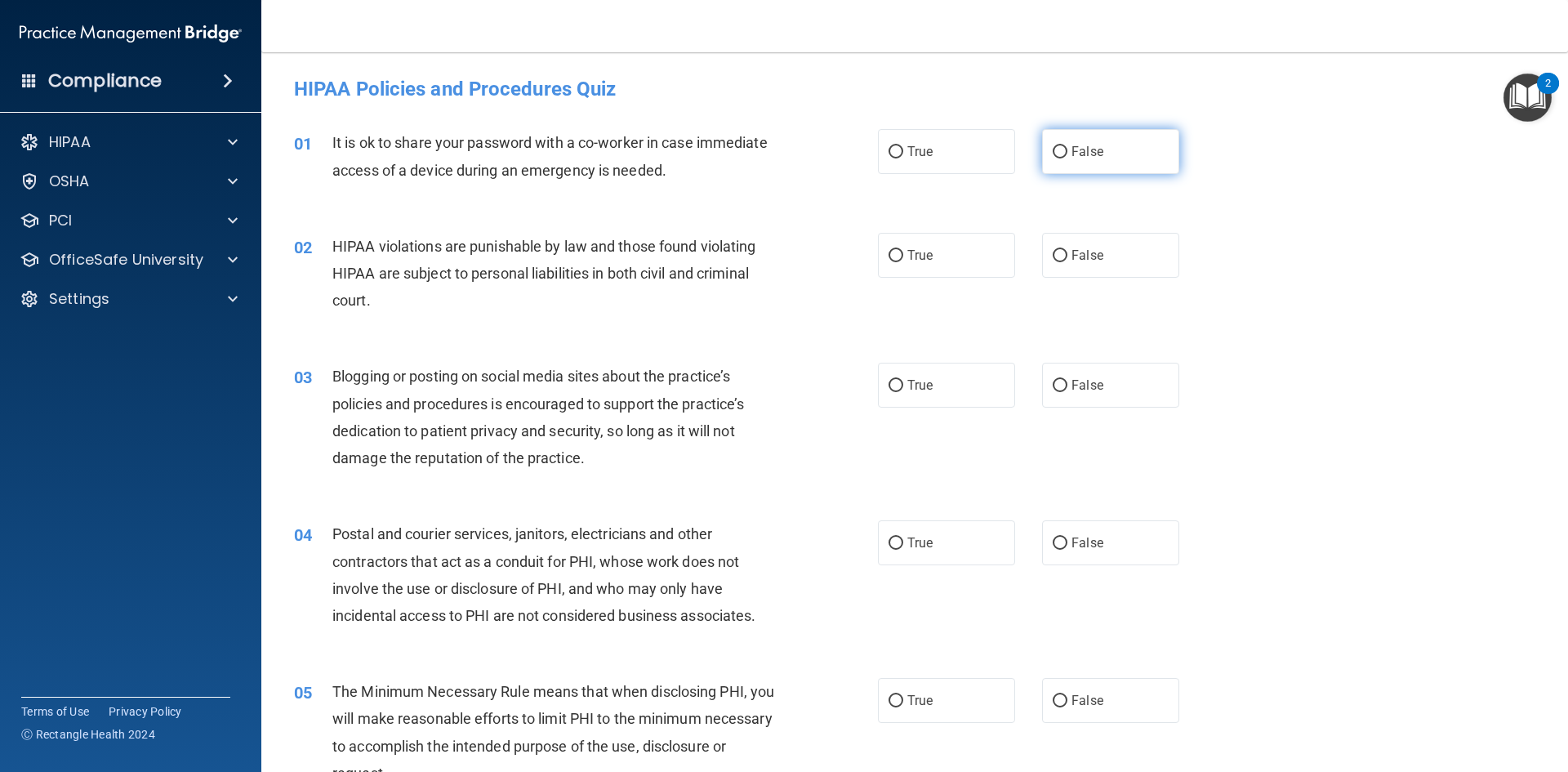
click at [1055, 158] on input "False" at bounding box center [1060, 152] width 15 height 12
radio input "true"
click at [920, 254] on span "True" at bounding box center [920, 255] width 25 height 15
click at [903, 254] on input "True" at bounding box center [896, 256] width 15 height 12
radio input "true"
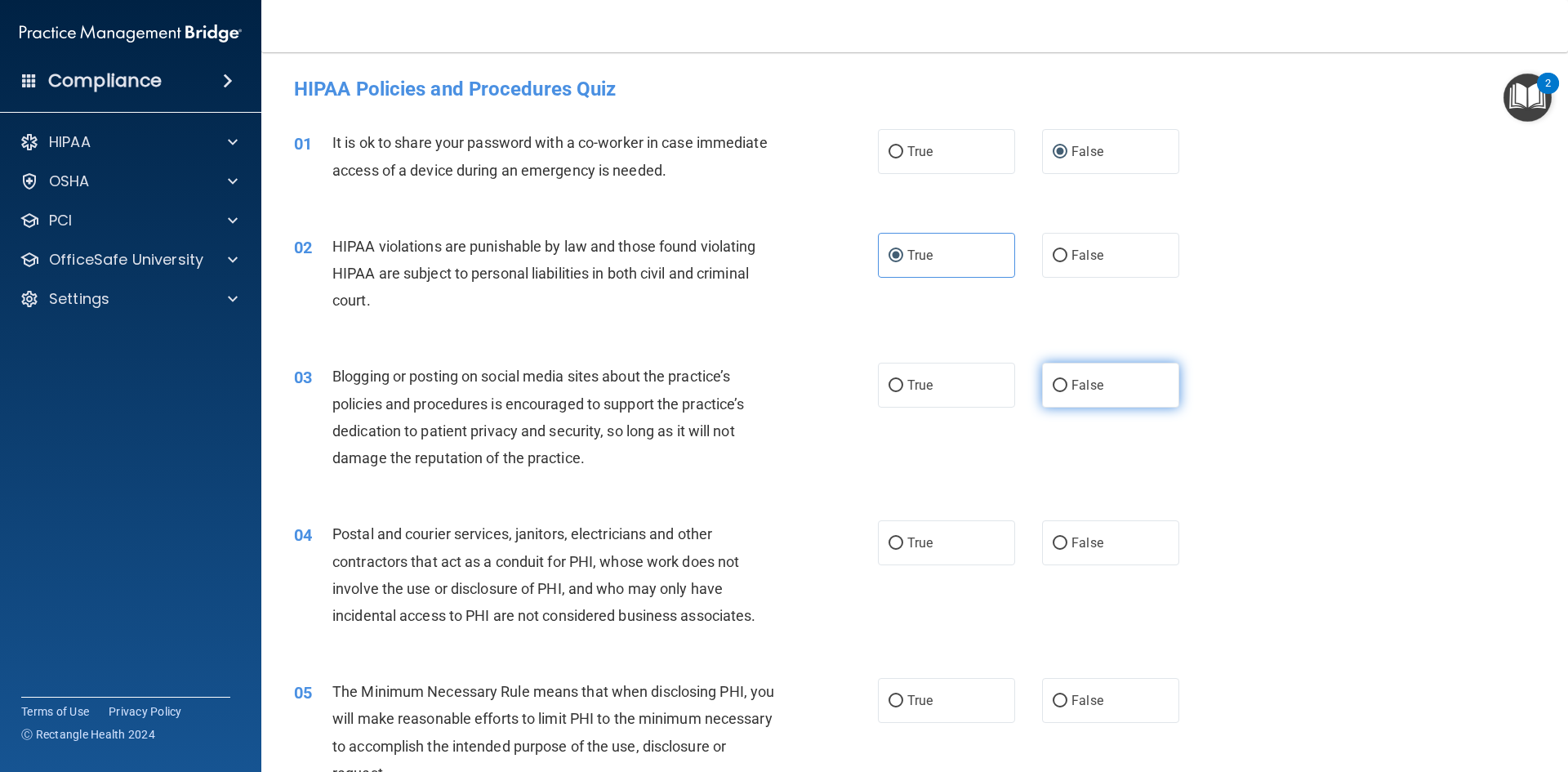
click at [1108, 390] on label "False" at bounding box center [1111, 385] width 137 height 45
click at [1067, 390] on input "False" at bounding box center [1060, 386] width 15 height 12
radio input "true"
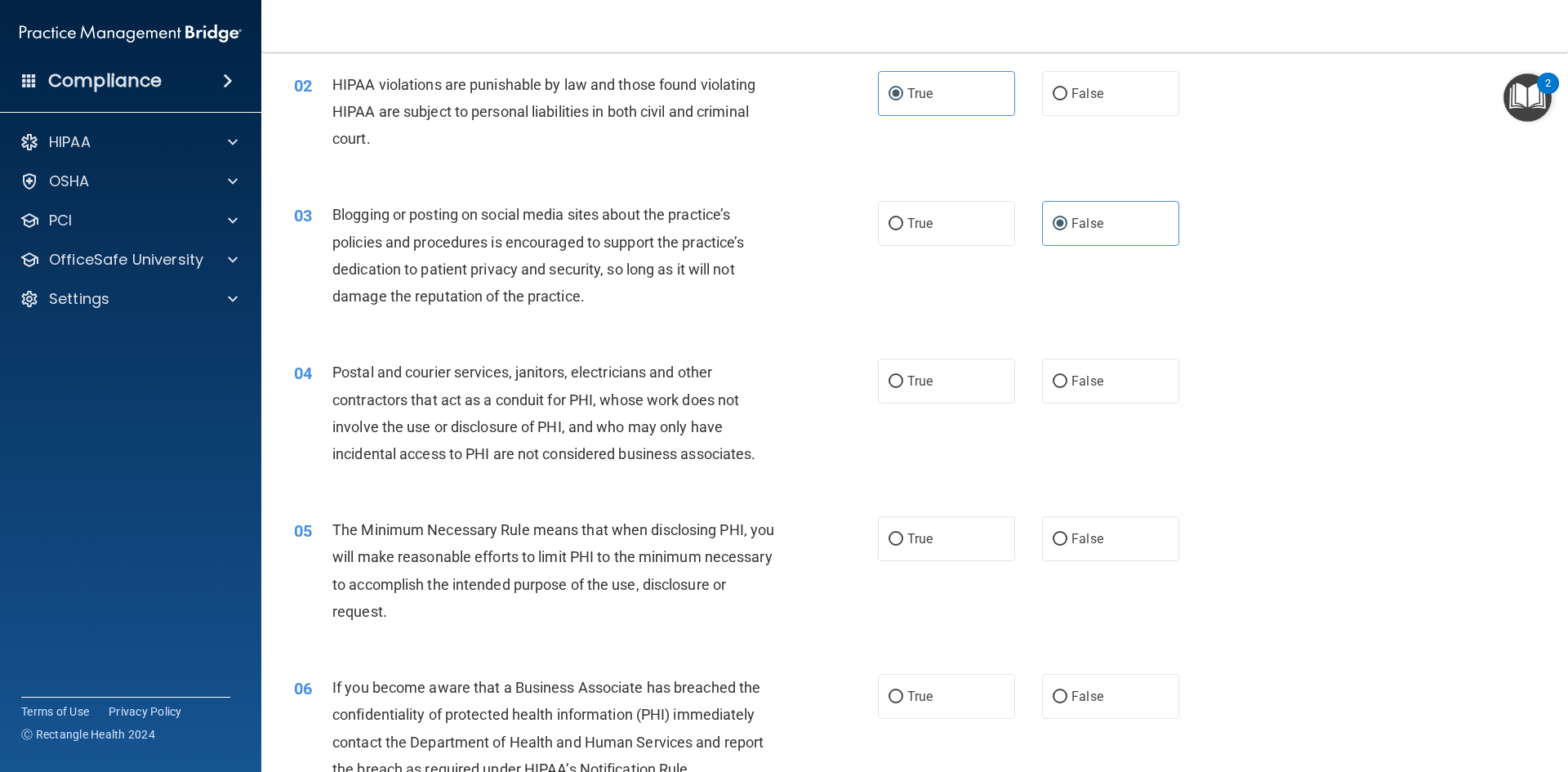
scroll to position [162, 0]
click at [954, 390] on label "True" at bounding box center [946, 380] width 137 height 45
click at [903, 387] on input "True" at bounding box center [896, 381] width 15 height 12
radio input "true"
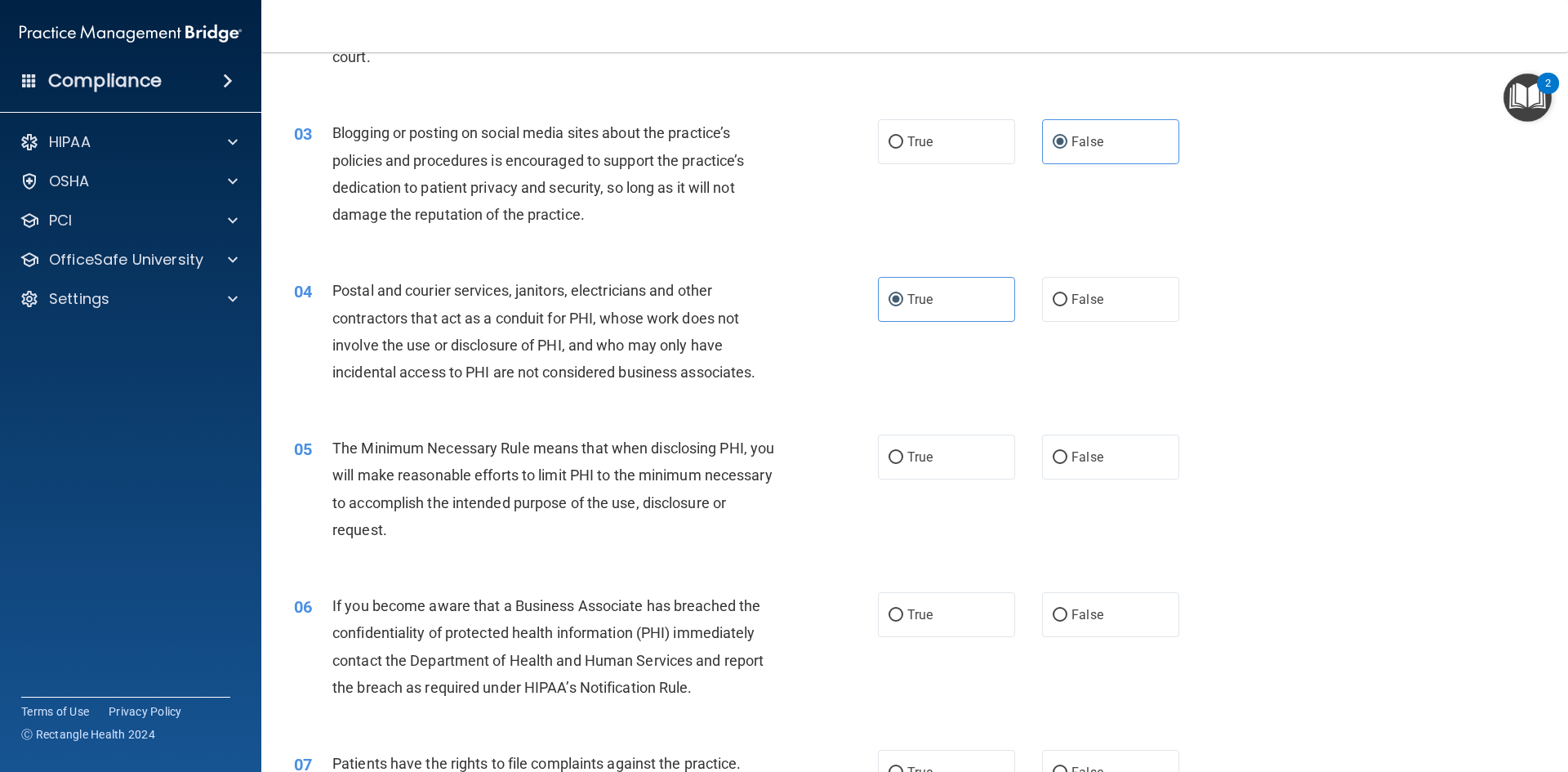
scroll to position [244, 0]
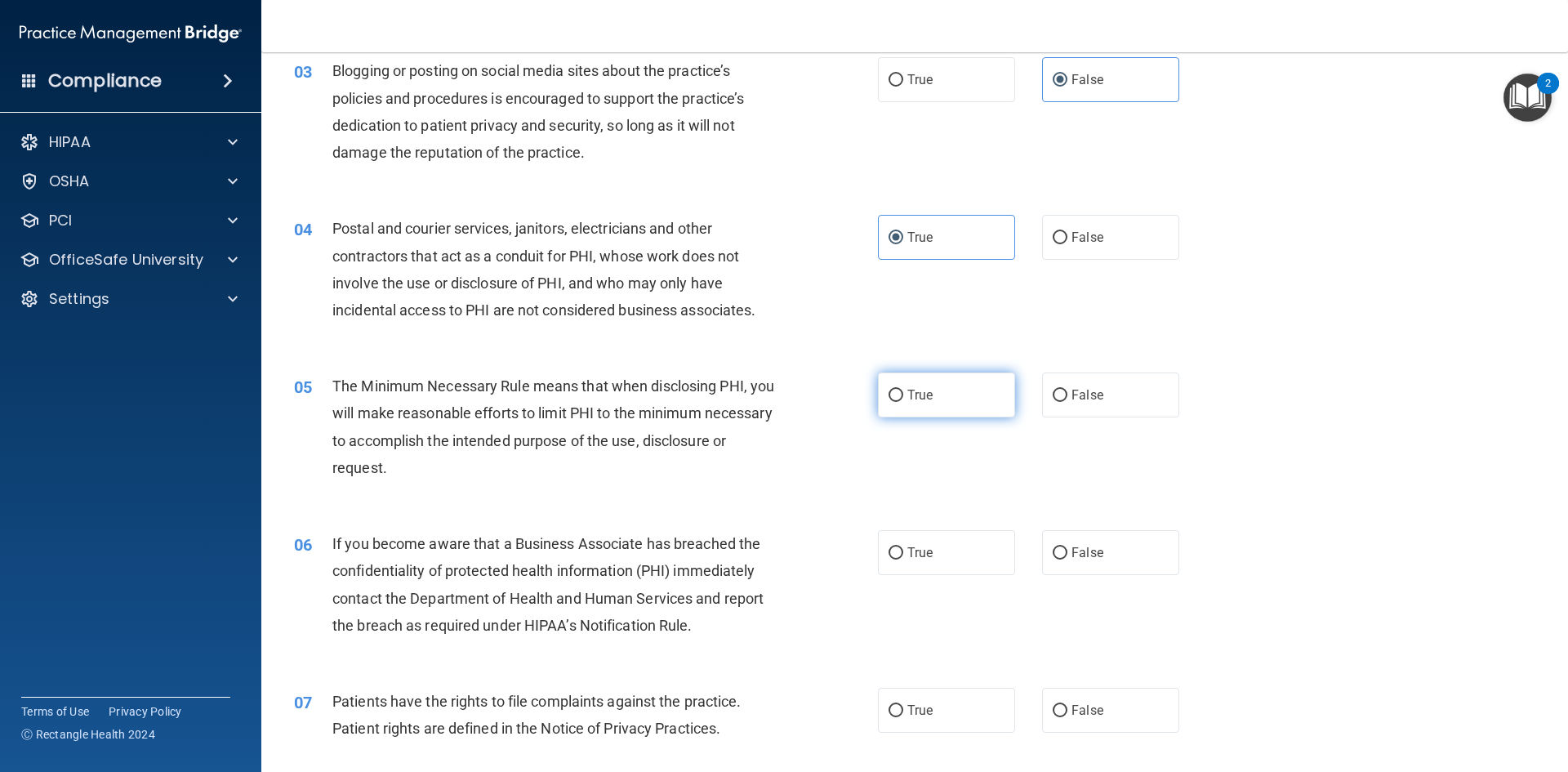
click at [978, 393] on label "True" at bounding box center [946, 395] width 137 height 45
click at [903, 393] on input "True" at bounding box center [896, 396] width 15 height 12
radio input "true"
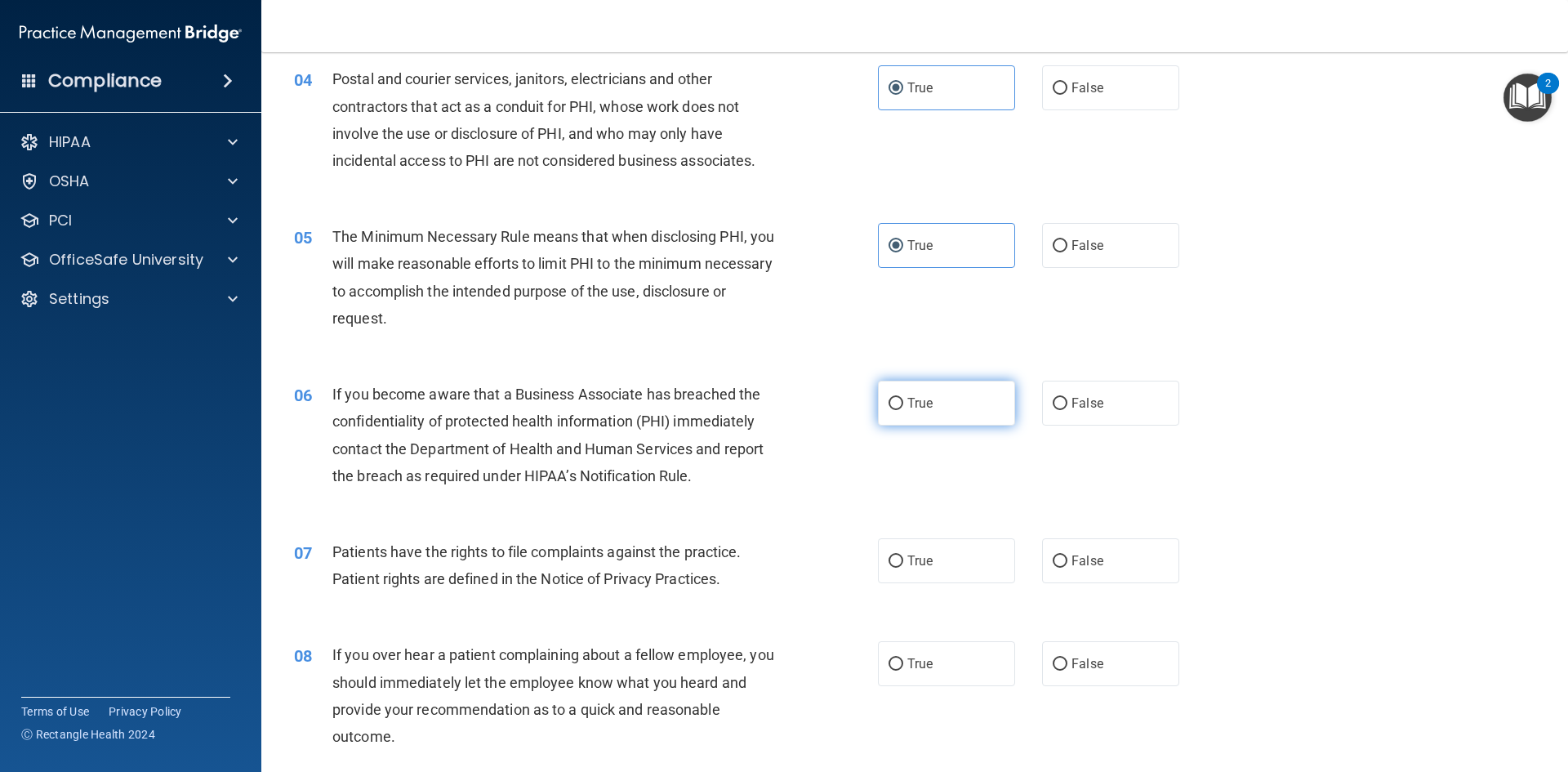
click at [969, 415] on label "True" at bounding box center [946, 403] width 137 height 45
click at [903, 410] on input "True" at bounding box center [896, 404] width 15 height 12
radio input "true"
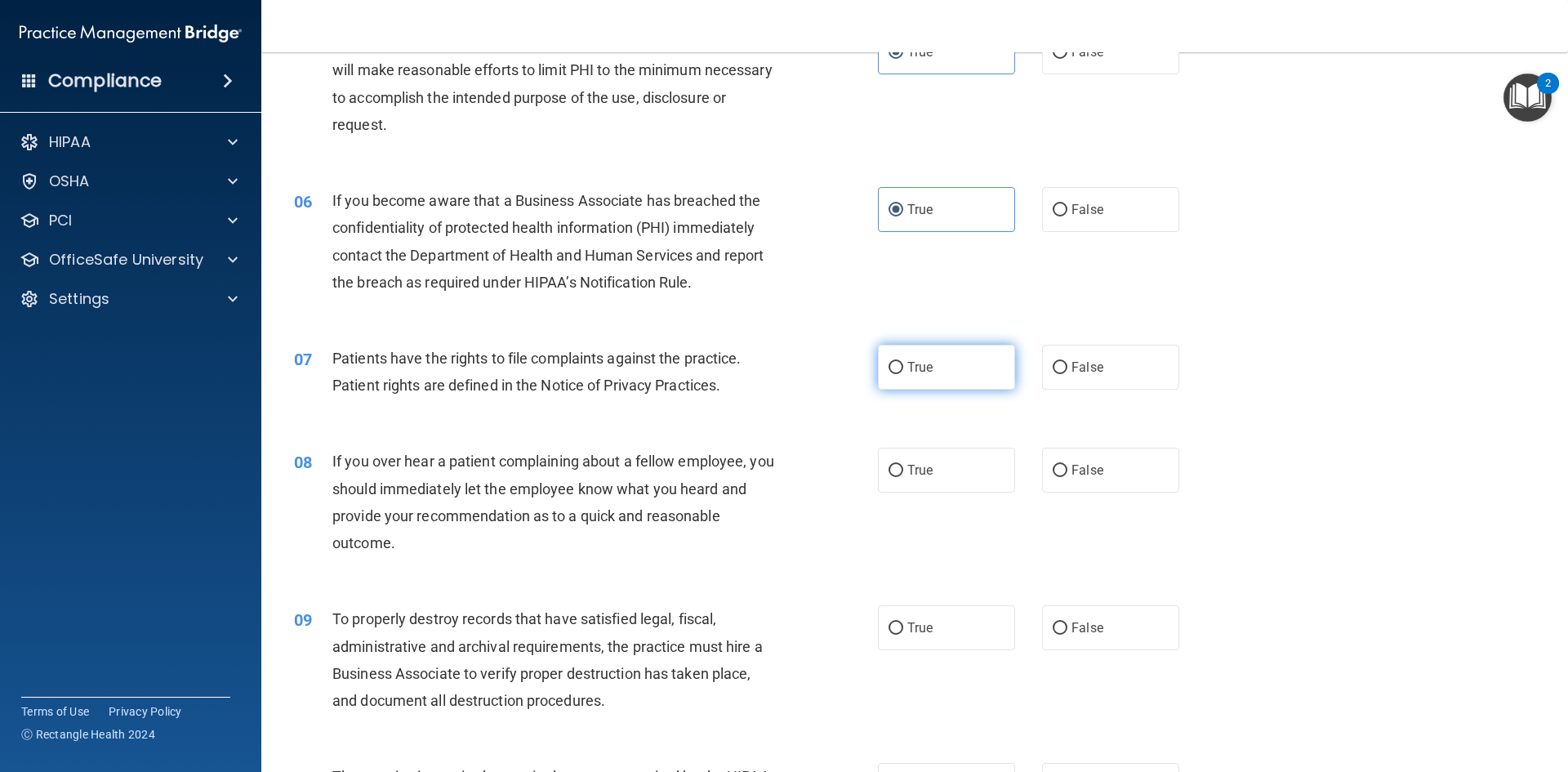
click at [951, 379] on label "True" at bounding box center [946, 367] width 137 height 45
click at [903, 374] on input "True" at bounding box center [896, 368] width 15 height 12
radio input "true"
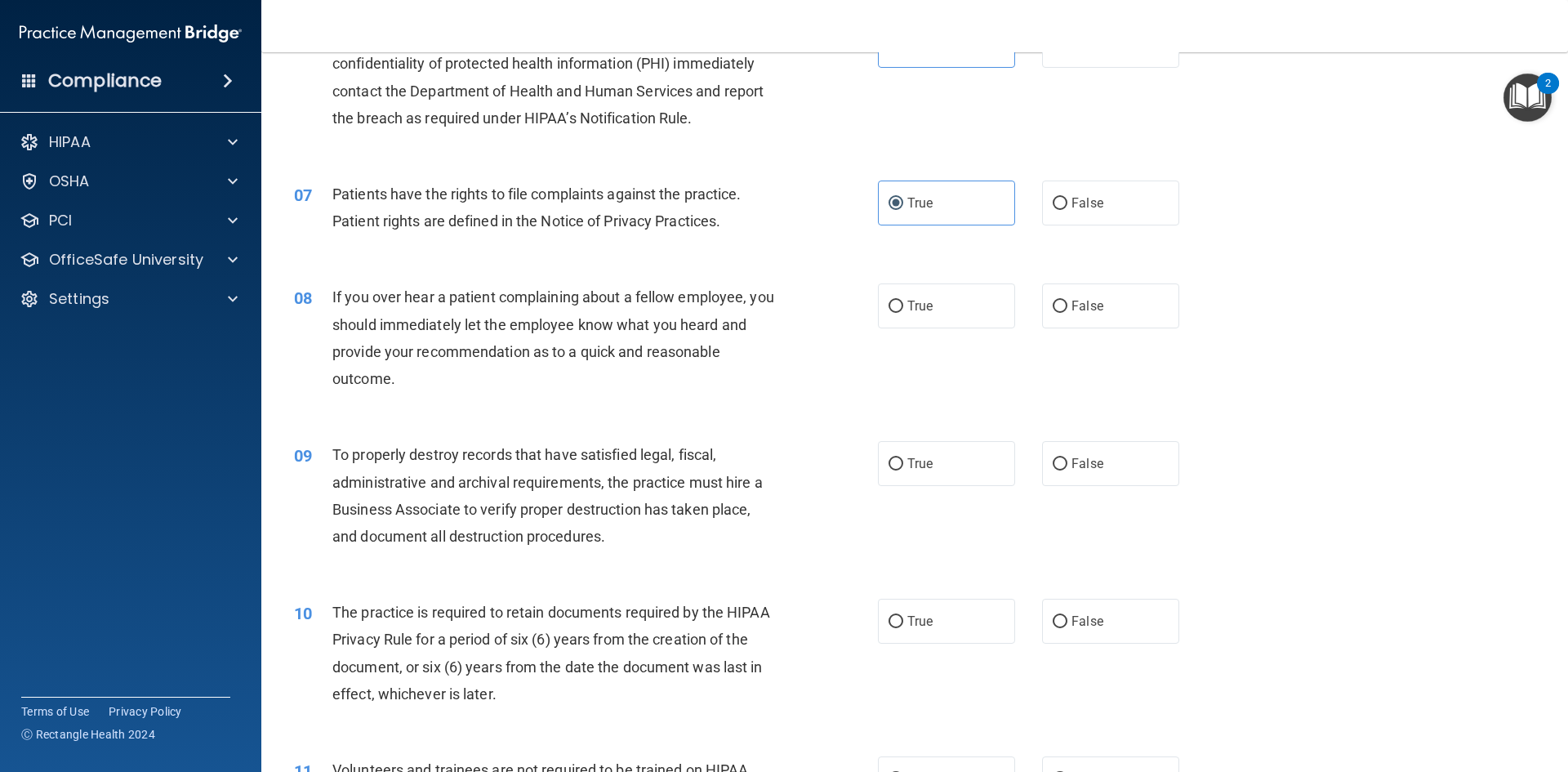
scroll to position [813, 0]
click at [1042, 314] on label "False" at bounding box center [1111, 305] width 137 height 45
click at [1053, 312] on input "False" at bounding box center [1060, 306] width 15 height 12
radio input "true"
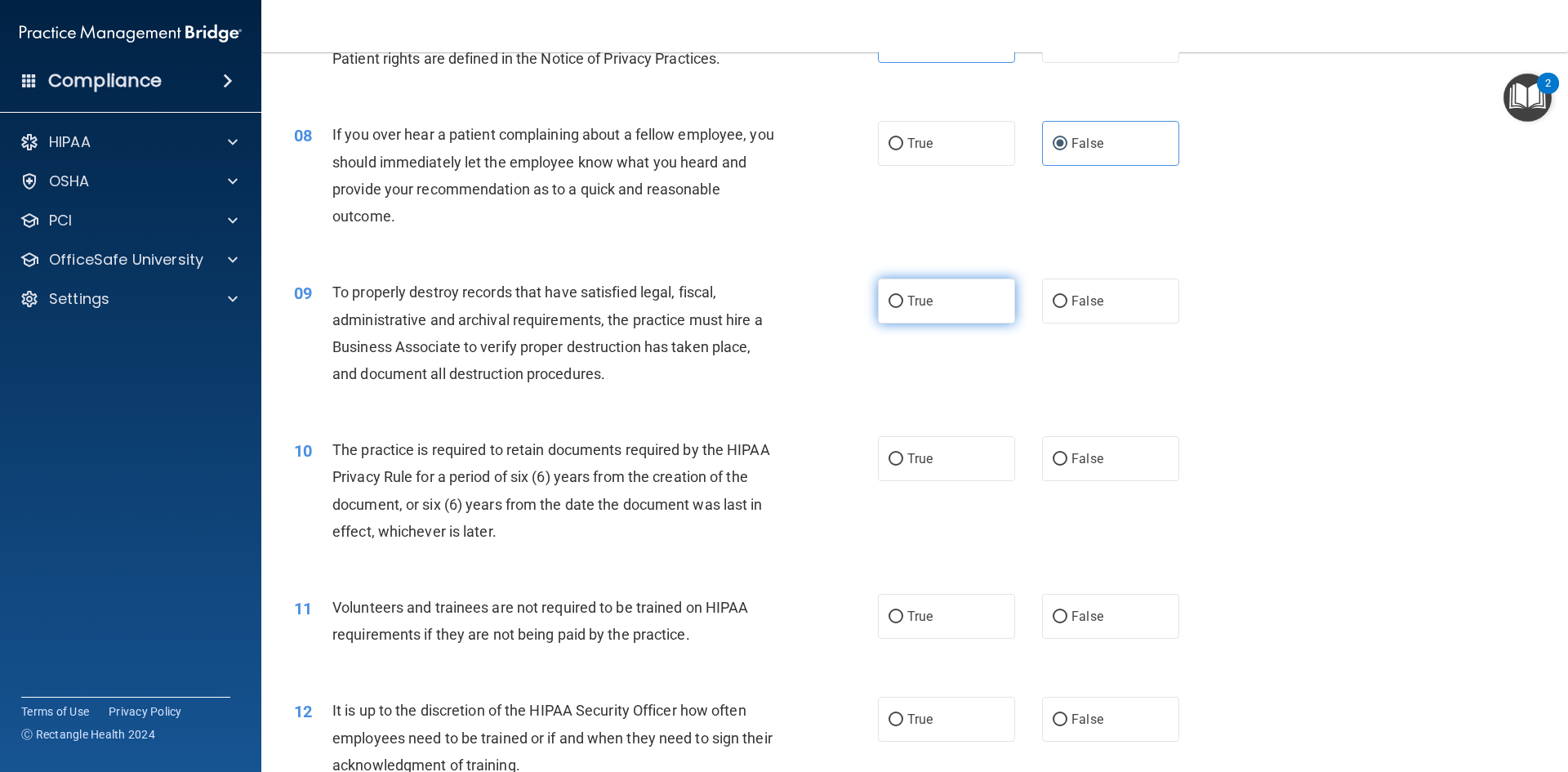
scroll to position [976, 0]
click at [908, 297] on span "True" at bounding box center [920, 301] width 25 height 15
click at [903, 297] on input "True" at bounding box center [896, 301] width 15 height 12
radio input "true"
click at [957, 450] on label "True" at bounding box center [946, 458] width 137 height 45
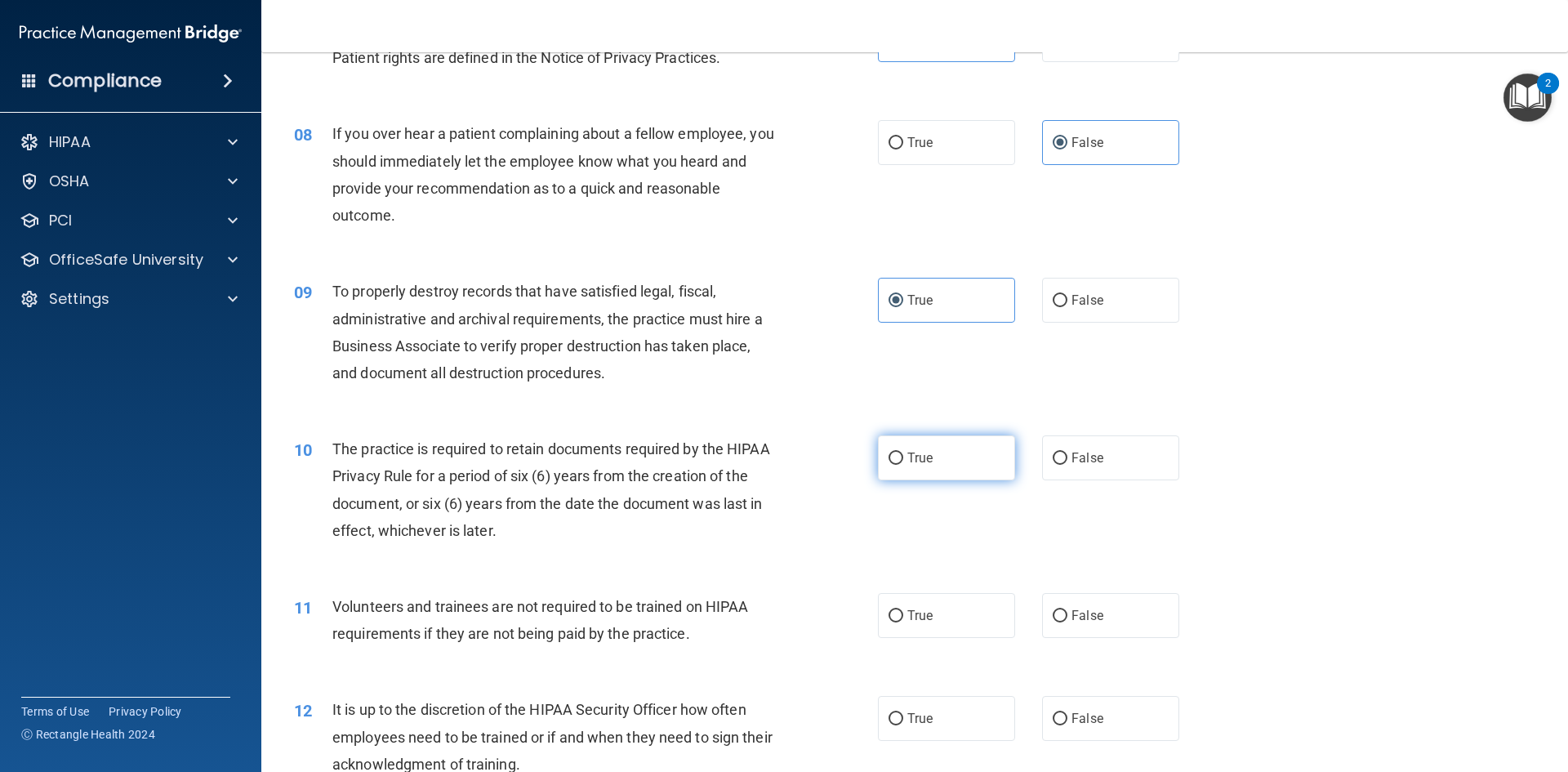
click at [903, 453] on input "True" at bounding box center [896, 459] width 15 height 12
radio input "true"
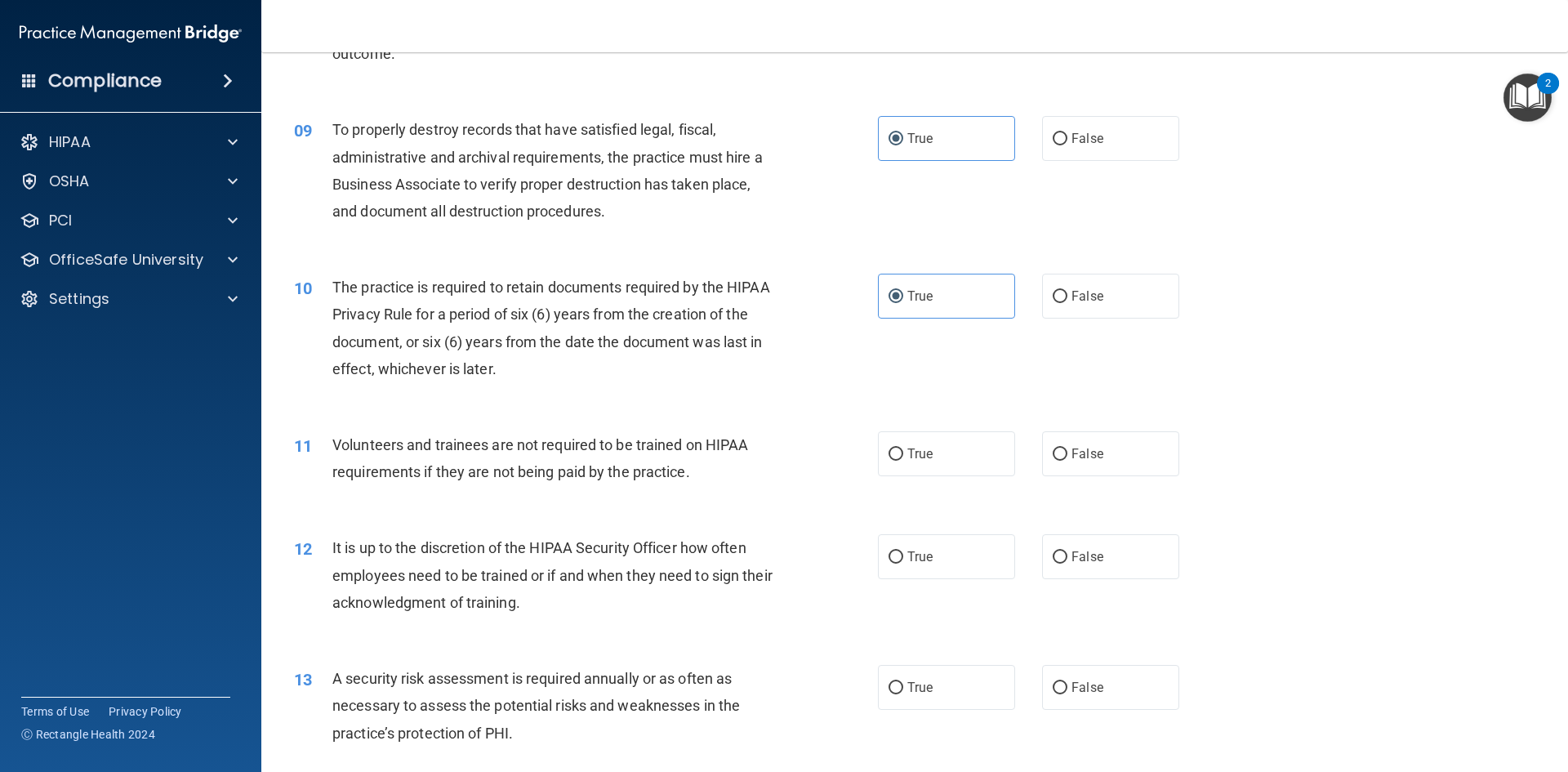
scroll to position [1139, 0]
click at [937, 452] on label "True" at bounding box center [946, 453] width 137 height 45
click at [903, 452] on input "True" at bounding box center [896, 453] width 15 height 12
radio input "true"
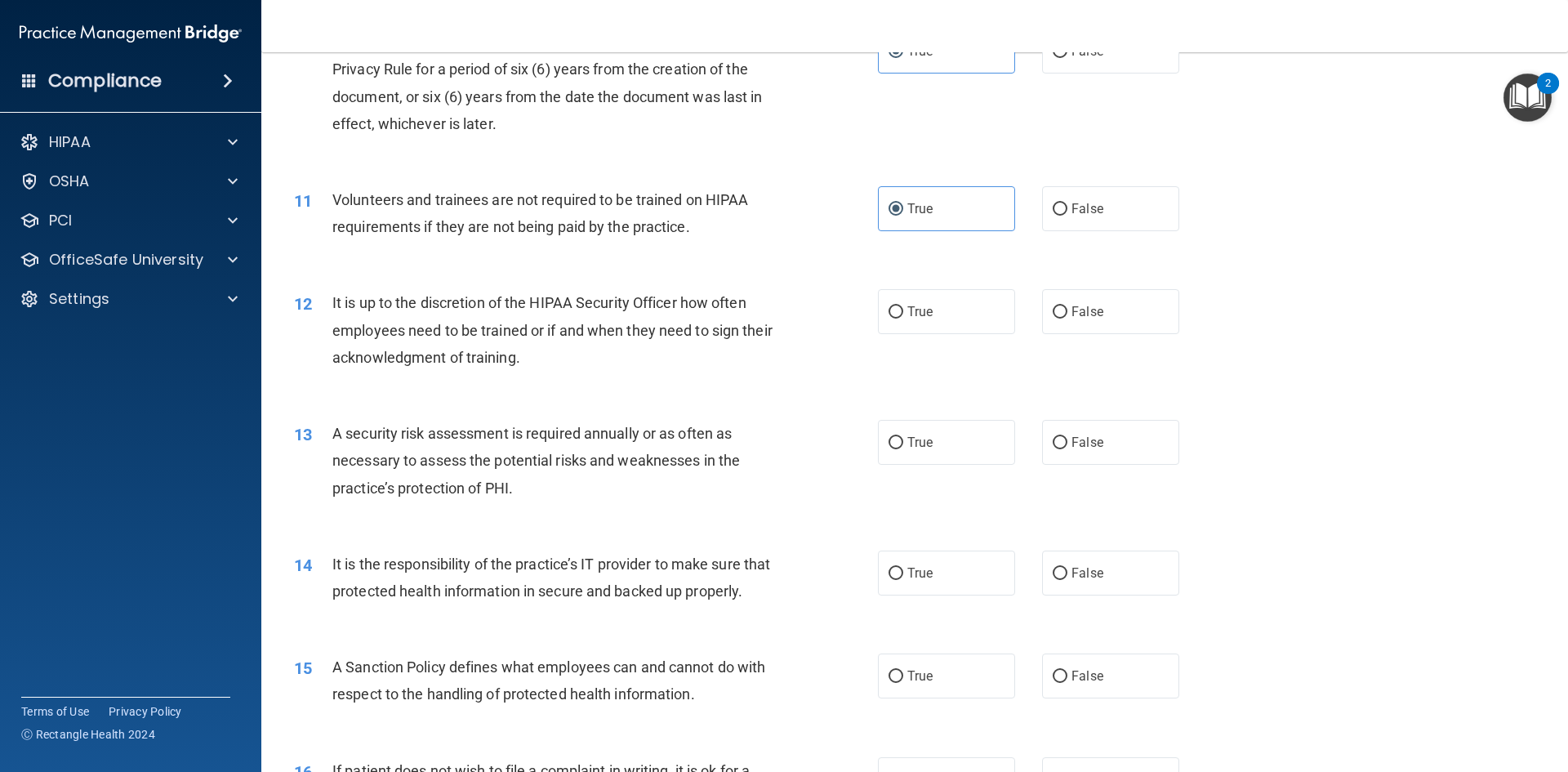
scroll to position [1383, 0]
click at [1079, 315] on span "False" at bounding box center [1087, 311] width 32 height 15
click at [1067, 315] on input "False" at bounding box center [1060, 312] width 15 height 12
radio input "true"
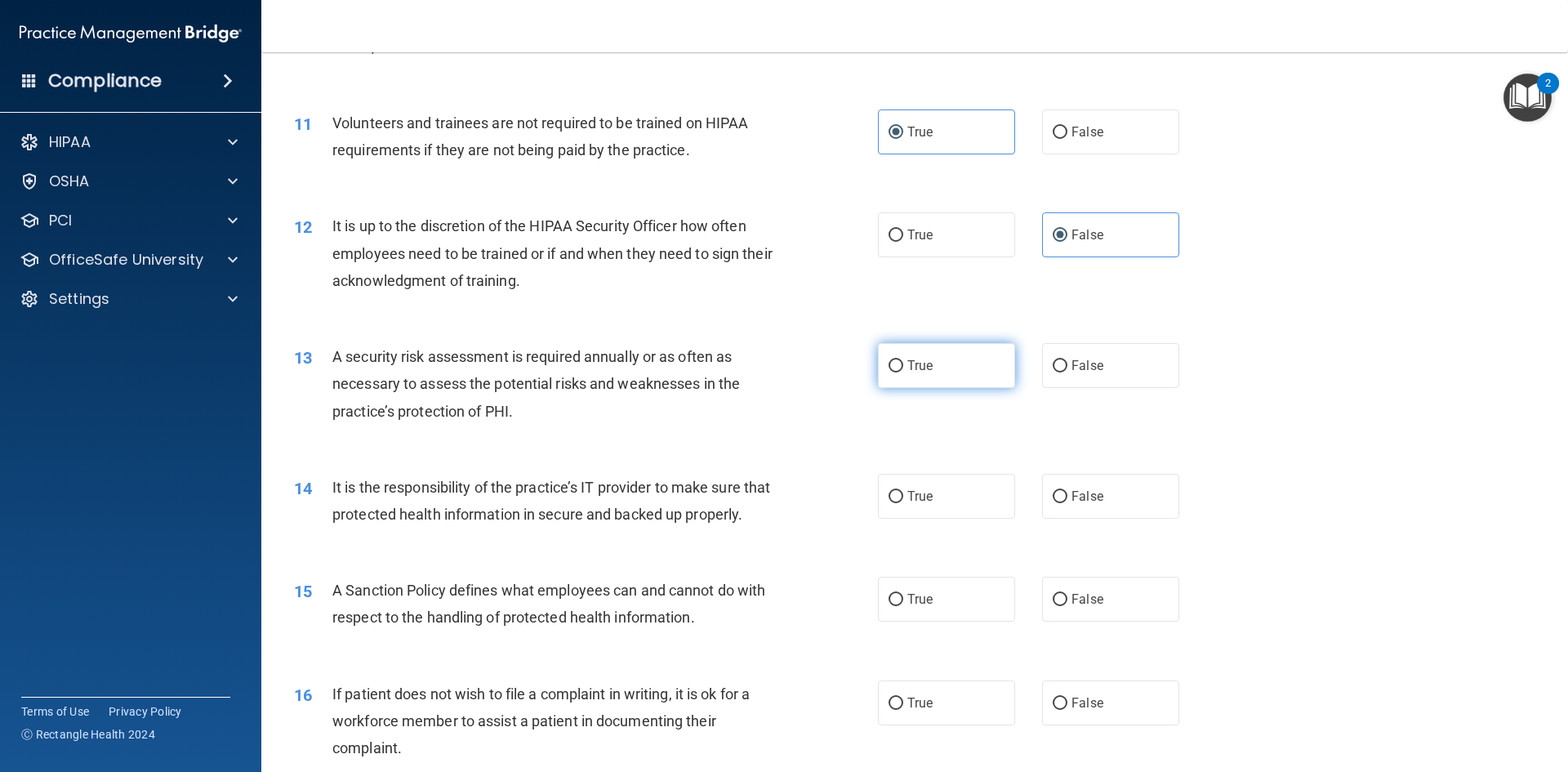
click at [966, 368] on label "True" at bounding box center [946, 365] width 137 height 45
click at [903, 368] on input "True" at bounding box center [896, 366] width 15 height 12
radio input "true"
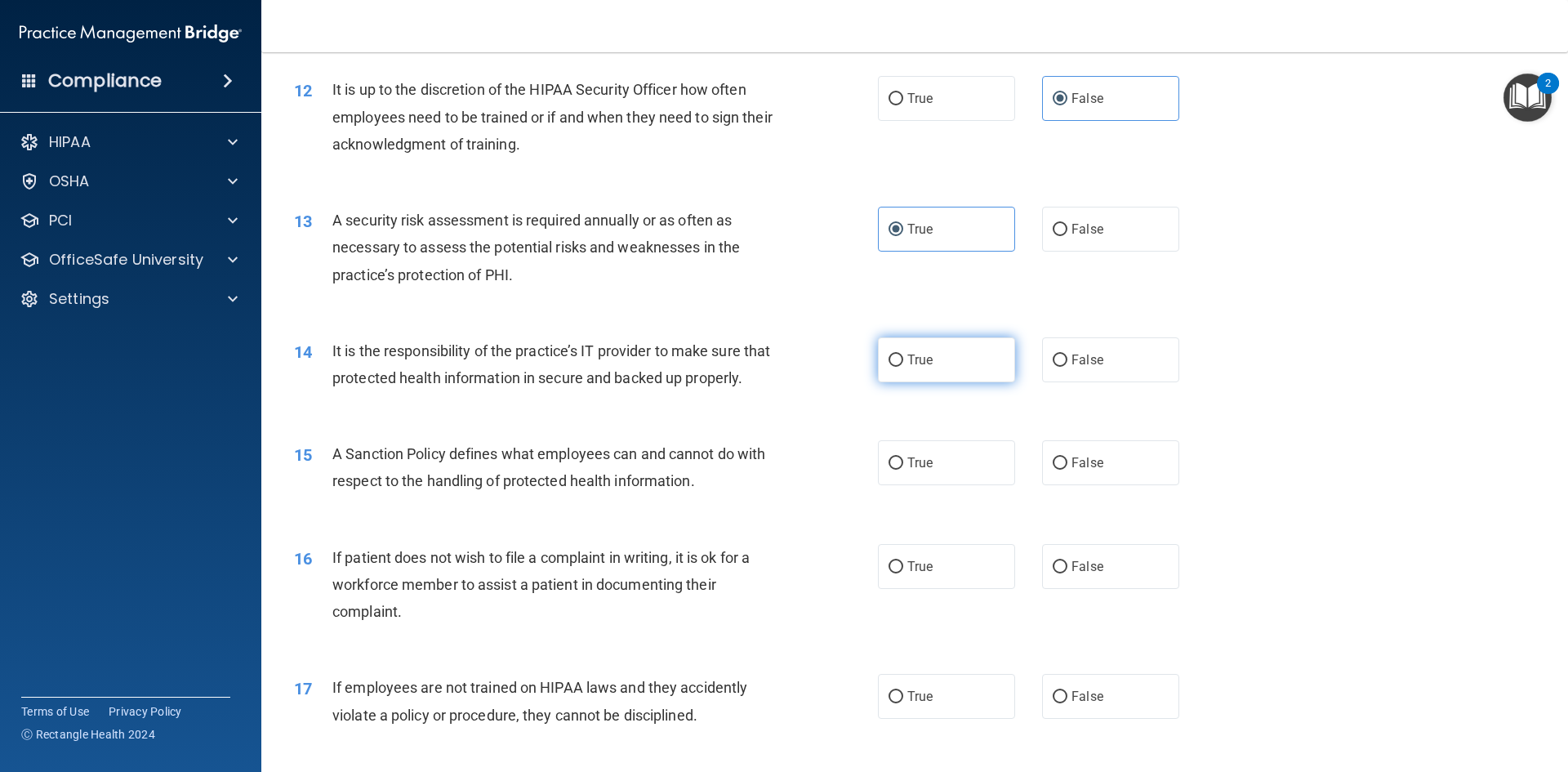
click at [962, 371] on label "True" at bounding box center [946, 360] width 137 height 45
click at [903, 367] on input "True" at bounding box center [896, 361] width 15 height 12
radio input "true"
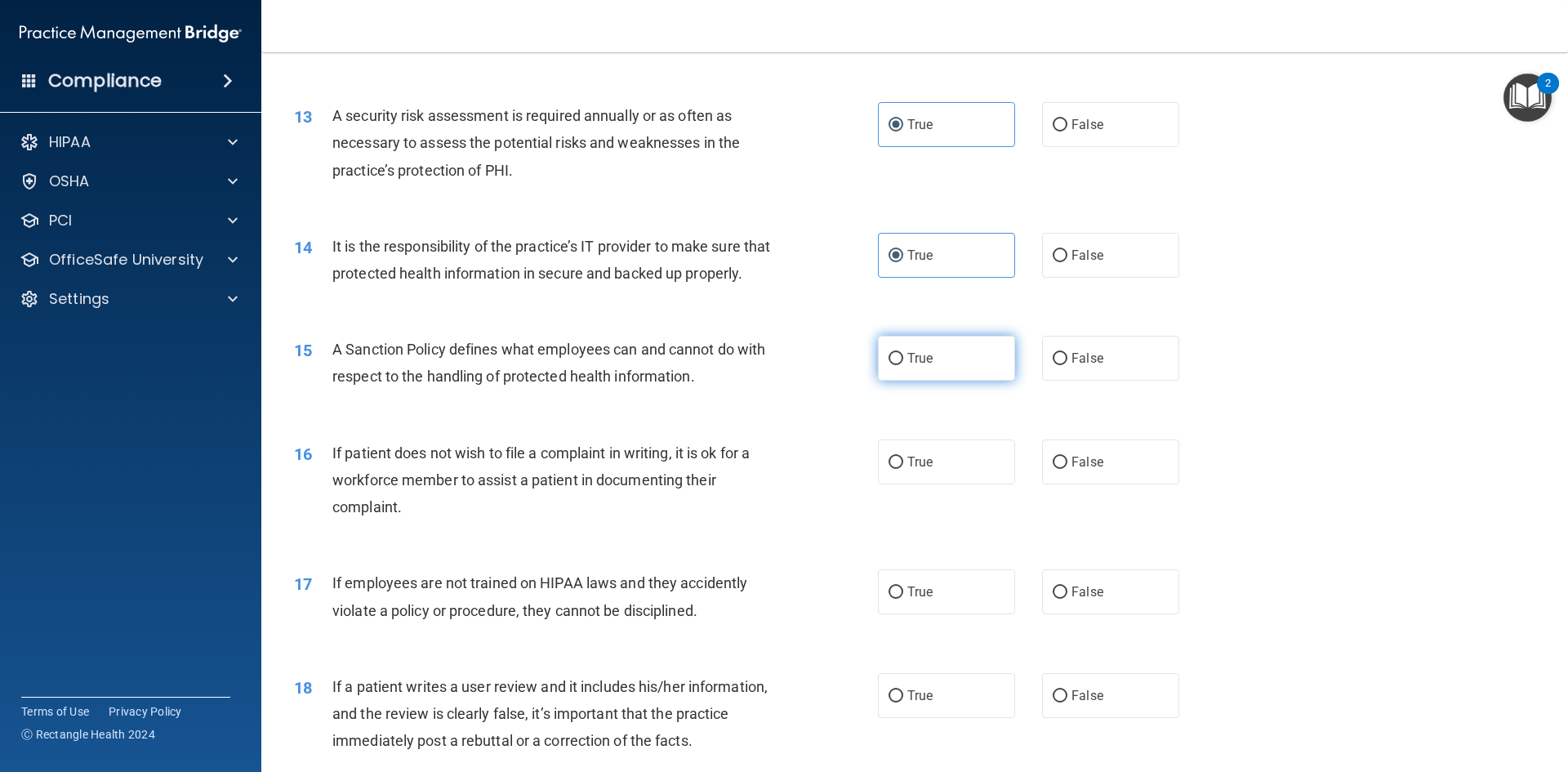
click at [954, 380] on label "True" at bounding box center [946, 358] width 137 height 45
click at [903, 365] on input "True" at bounding box center [896, 359] width 15 height 12
radio input "true"
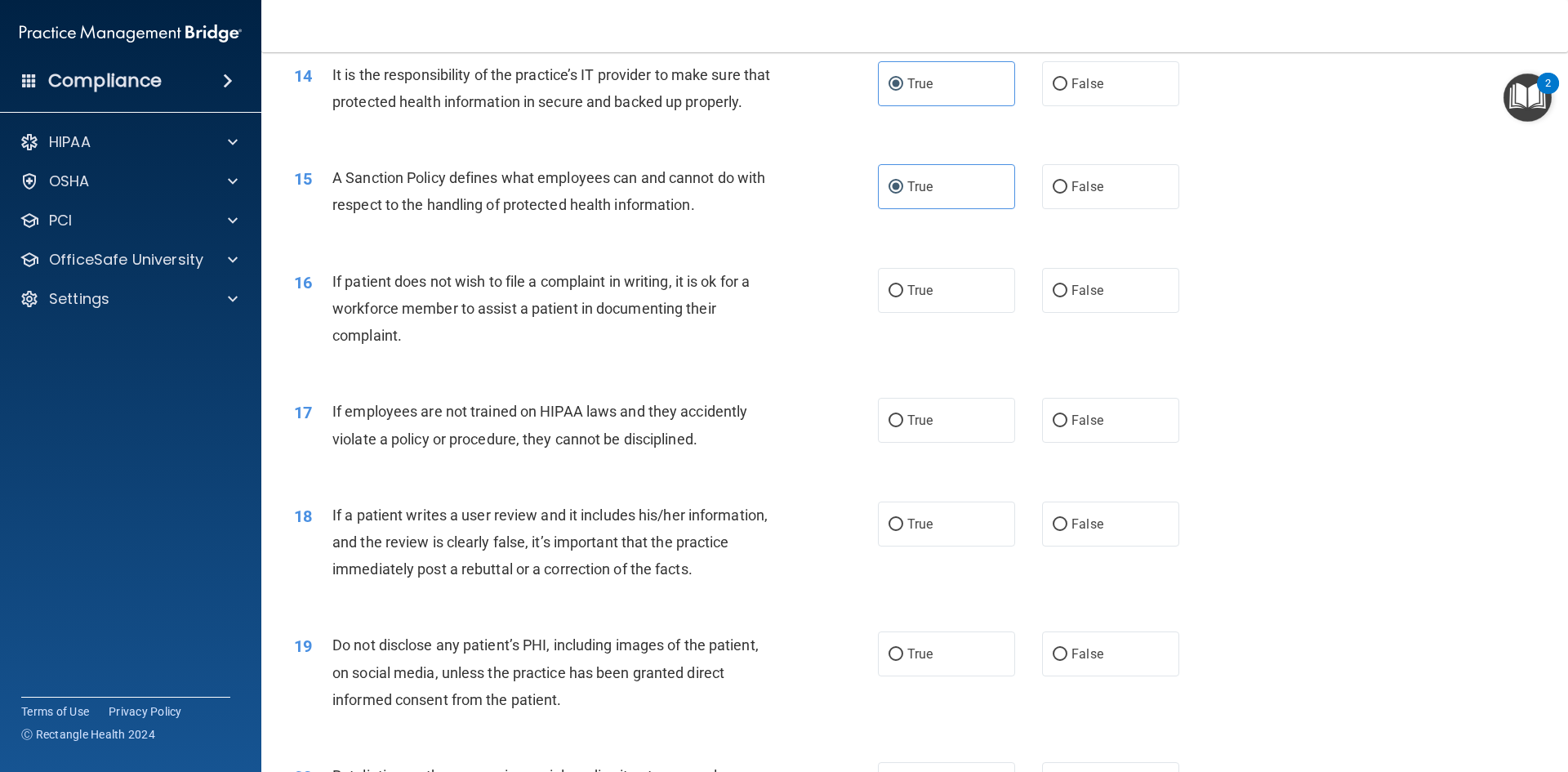
scroll to position [1873, 0]
click at [974, 312] on label "True" at bounding box center [946, 289] width 137 height 45
click at [903, 296] on input "True" at bounding box center [896, 290] width 15 height 12
radio input "true"
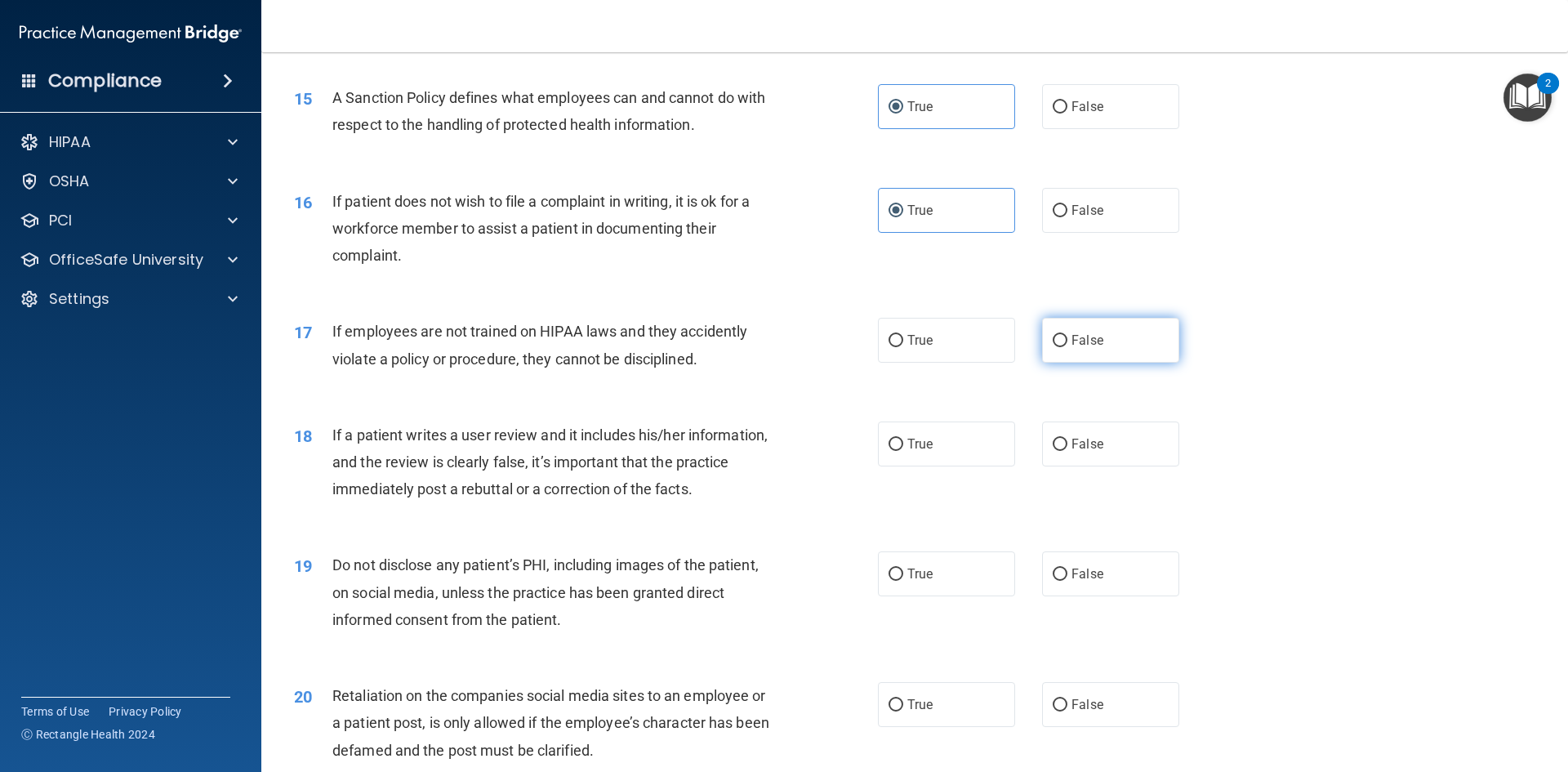
click at [1106, 362] on label "False" at bounding box center [1111, 340] width 137 height 45
click at [1067, 347] on input "False" at bounding box center [1060, 341] width 15 height 12
radio input "true"
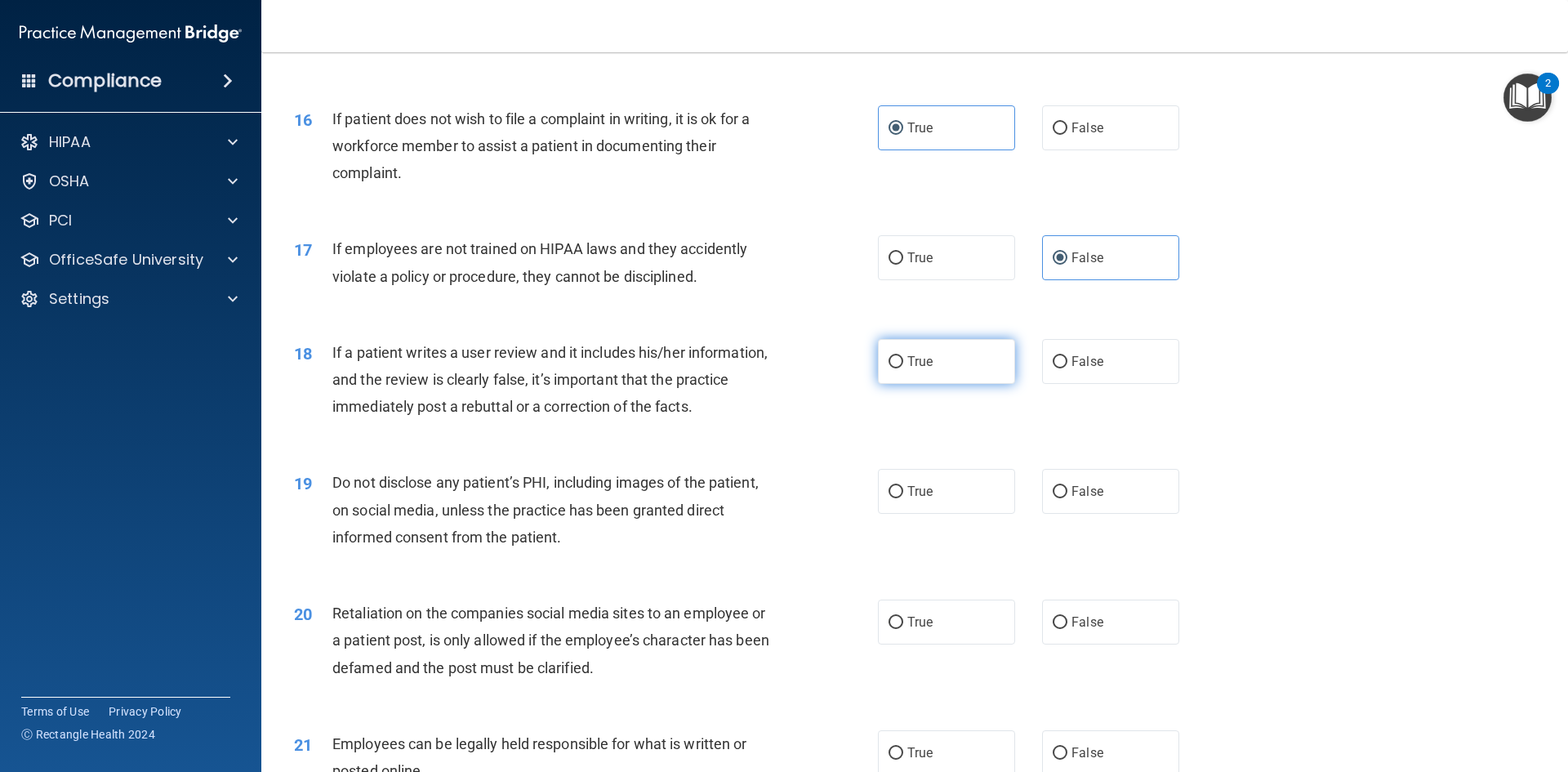
scroll to position [2035, 0]
click at [1115, 383] on label "False" at bounding box center [1111, 361] width 137 height 45
click at [1067, 368] on input "False" at bounding box center [1060, 362] width 15 height 12
radio input "true"
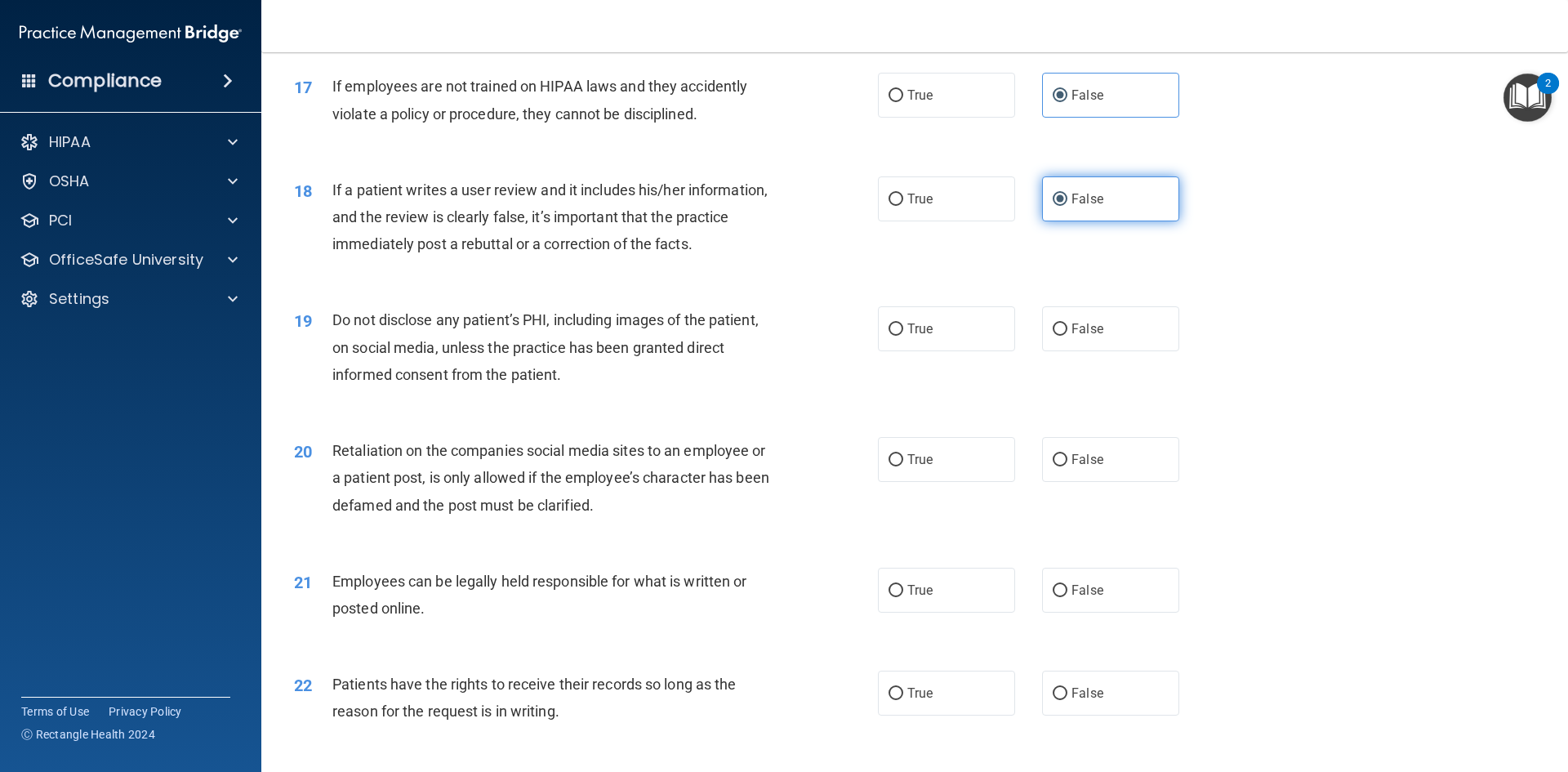
scroll to position [2198, 0]
click at [949, 350] on label "True" at bounding box center [946, 328] width 137 height 45
click at [903, 335] on input "True" at bounding box center [896, 329] width 15 height 12
radio input "true"
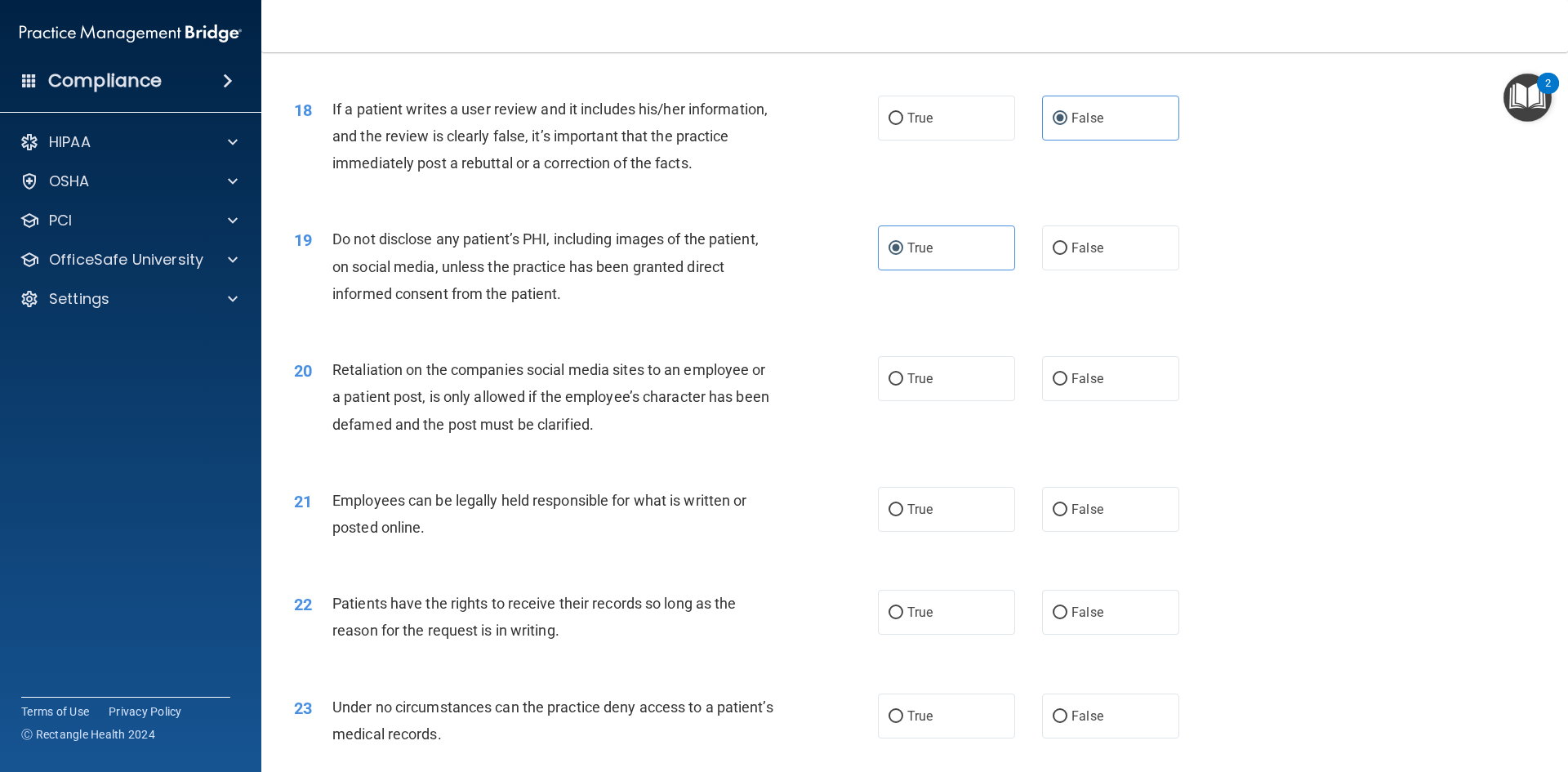
scroll to position [2279, 0]
click at [1072, 386] on span "False" at bounding box center [1087, 378] width 32 height 15
click at [1067, 385] on input "False" at bounding box center [1060, 379] width 15 height 12
radio input "true"
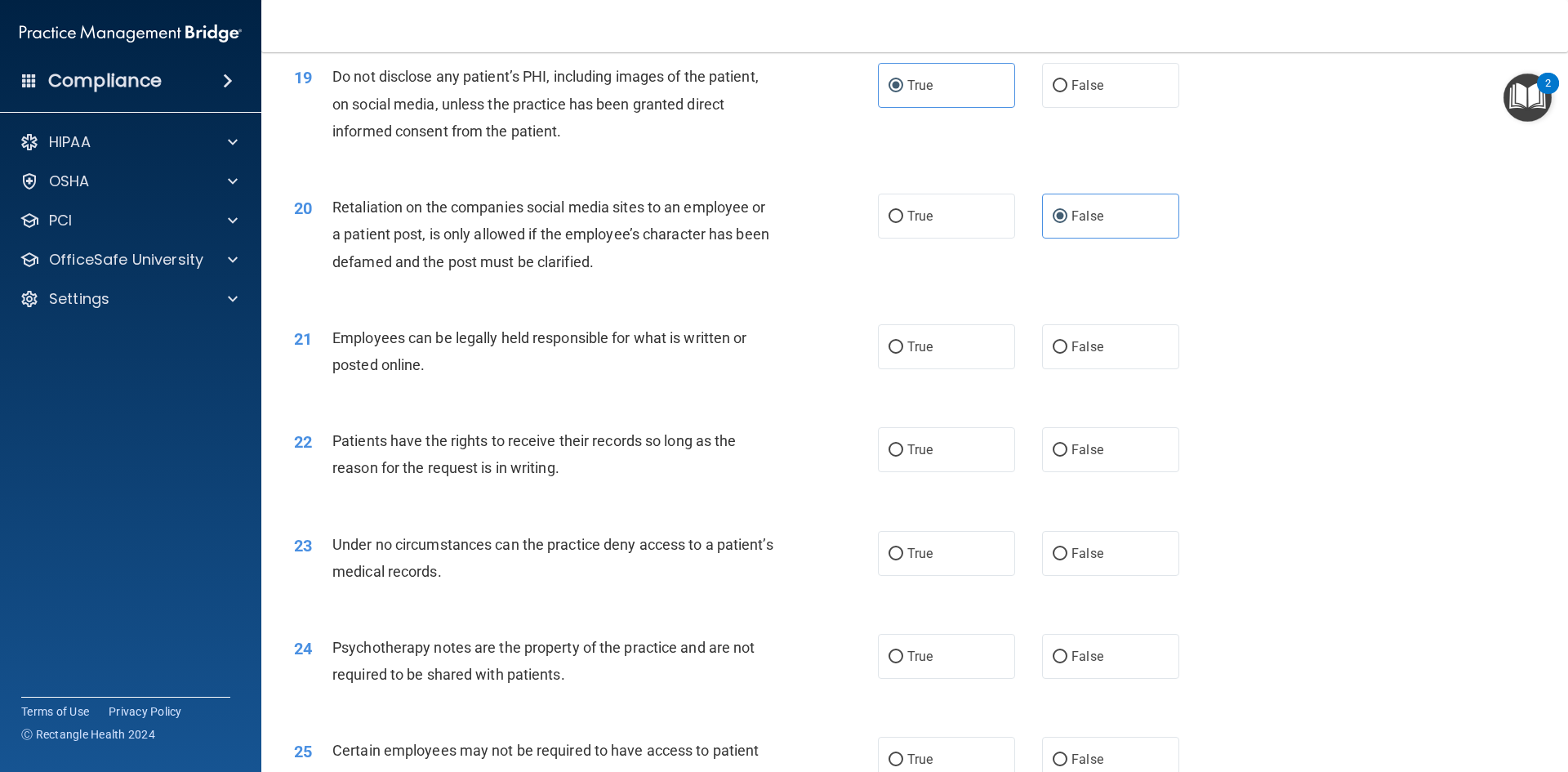
scroll to position [2441, 0]
click at [969, 368] on label "True" at bounding box center [946, 346] width 137 height 45
click at [903, 353] on input "True" at bounding box center [896, 347] width 15 height 12
radio input "true"
click at [976, 471] on label "True" at bounding box center [946, 449] width 137 height 45
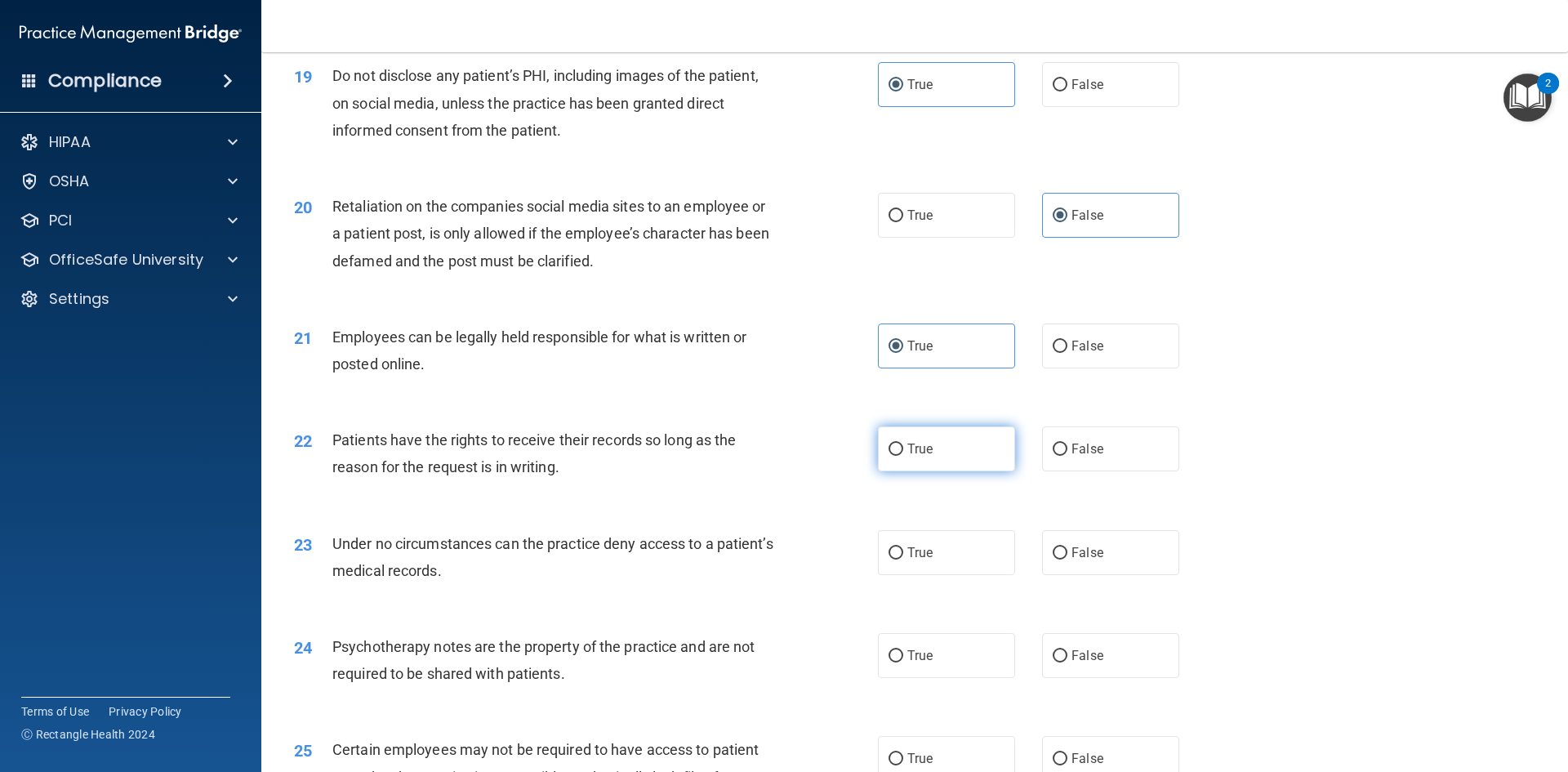
click at [903, 456] on input "True" at bounding box center [896, 449] width 15 height 12
radio input "true"
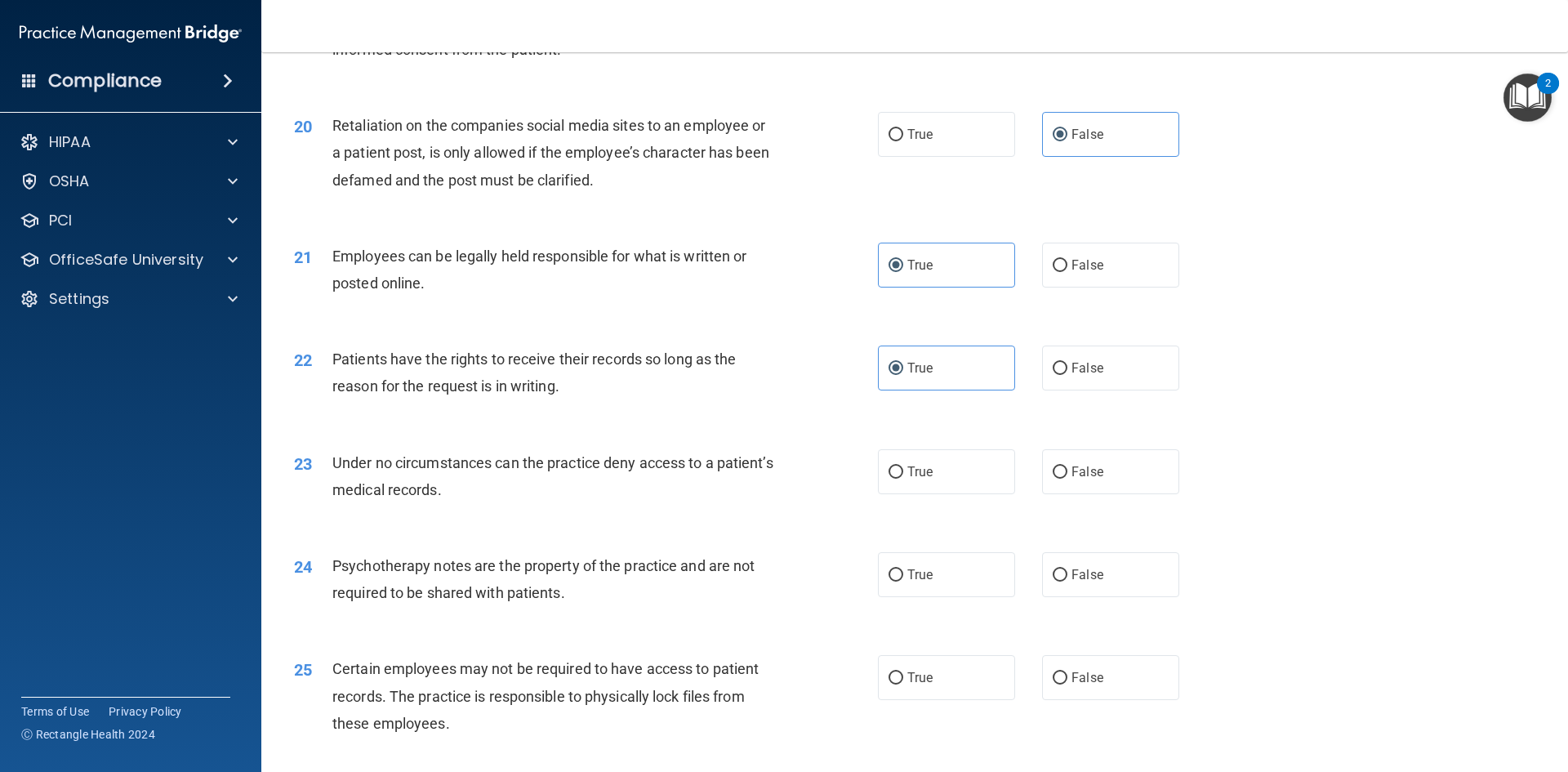
scroll to position [2523, 0]
click at [973, 494] on label "True" at bounding box center [946, 471] width 137 height 45
click at [903, 477] on input "True" at bounding box center [896, 471] width 15 height 12
radio input "true"
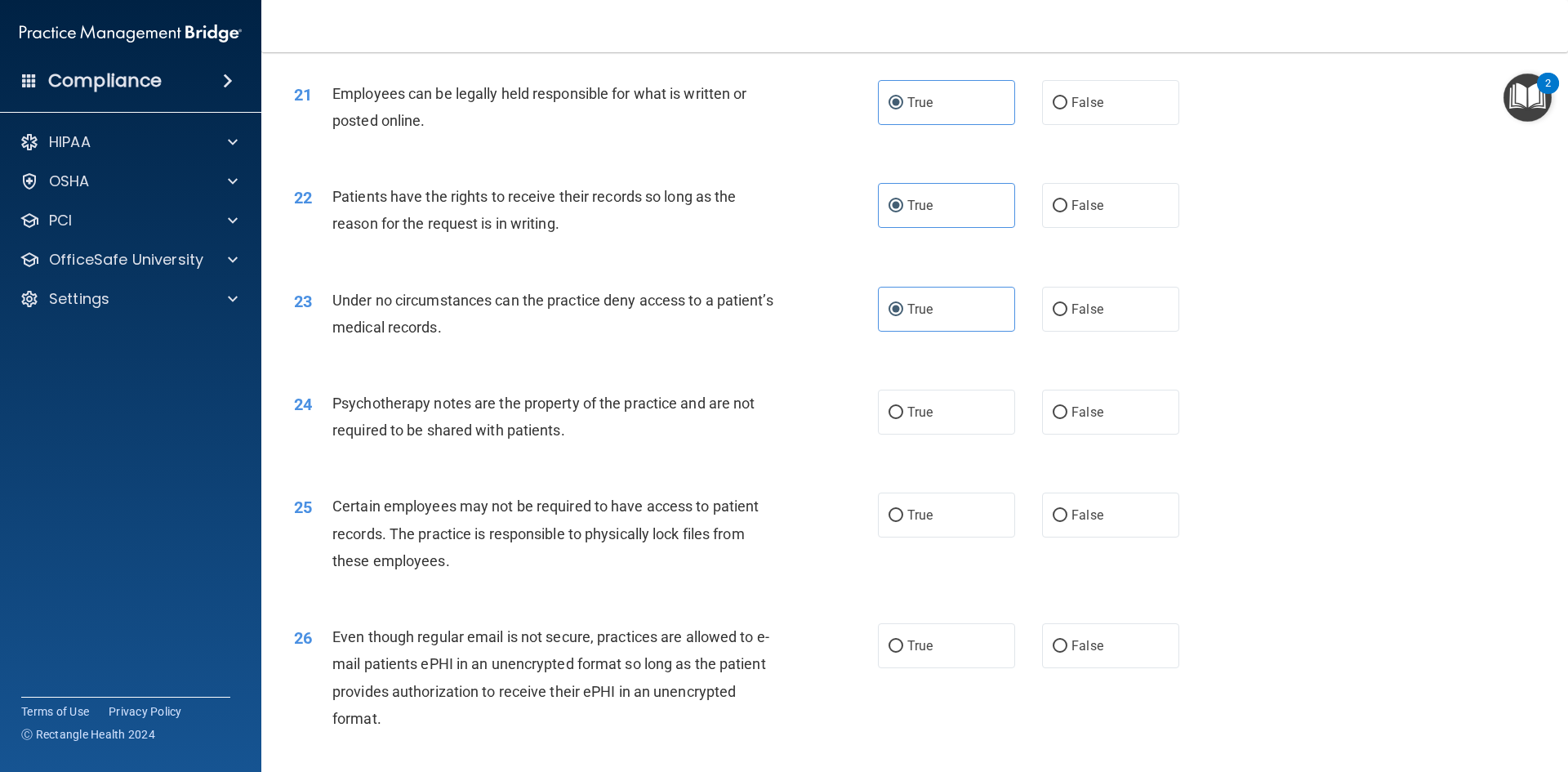
scroll to position [2685, 0]
click at [1053, 418] on input "False" at bounding box center [1060, 412] width 15 height 12
radio input "true"
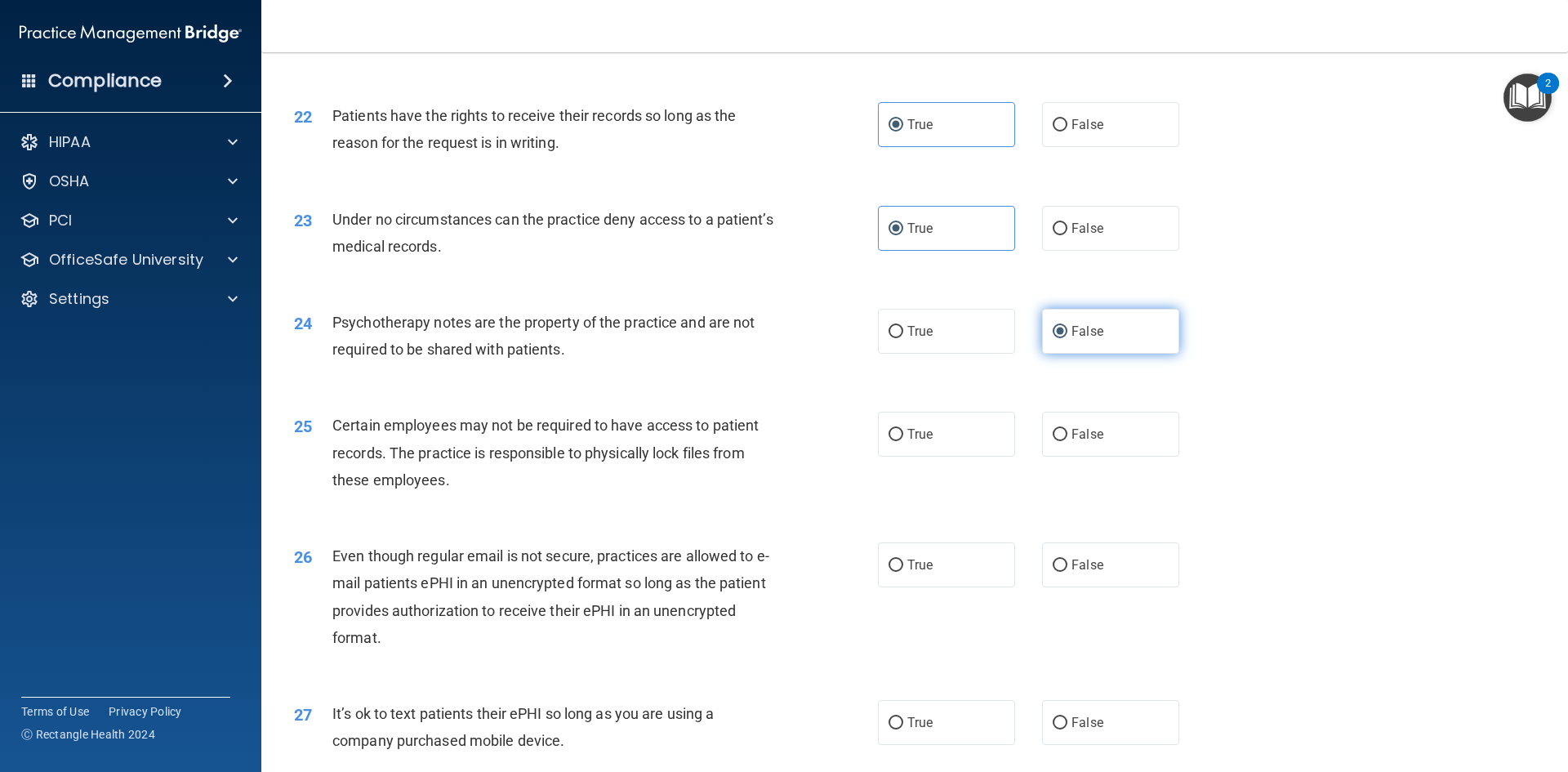
scroll to position [2767, 0]
click at [1062, 456] on label "False" at bounding box center [1111, 433] width 137 height 45
click at [1062, 441] on input "False" at bounding box center [1060, 434] width 15 height 12
radio input "true"
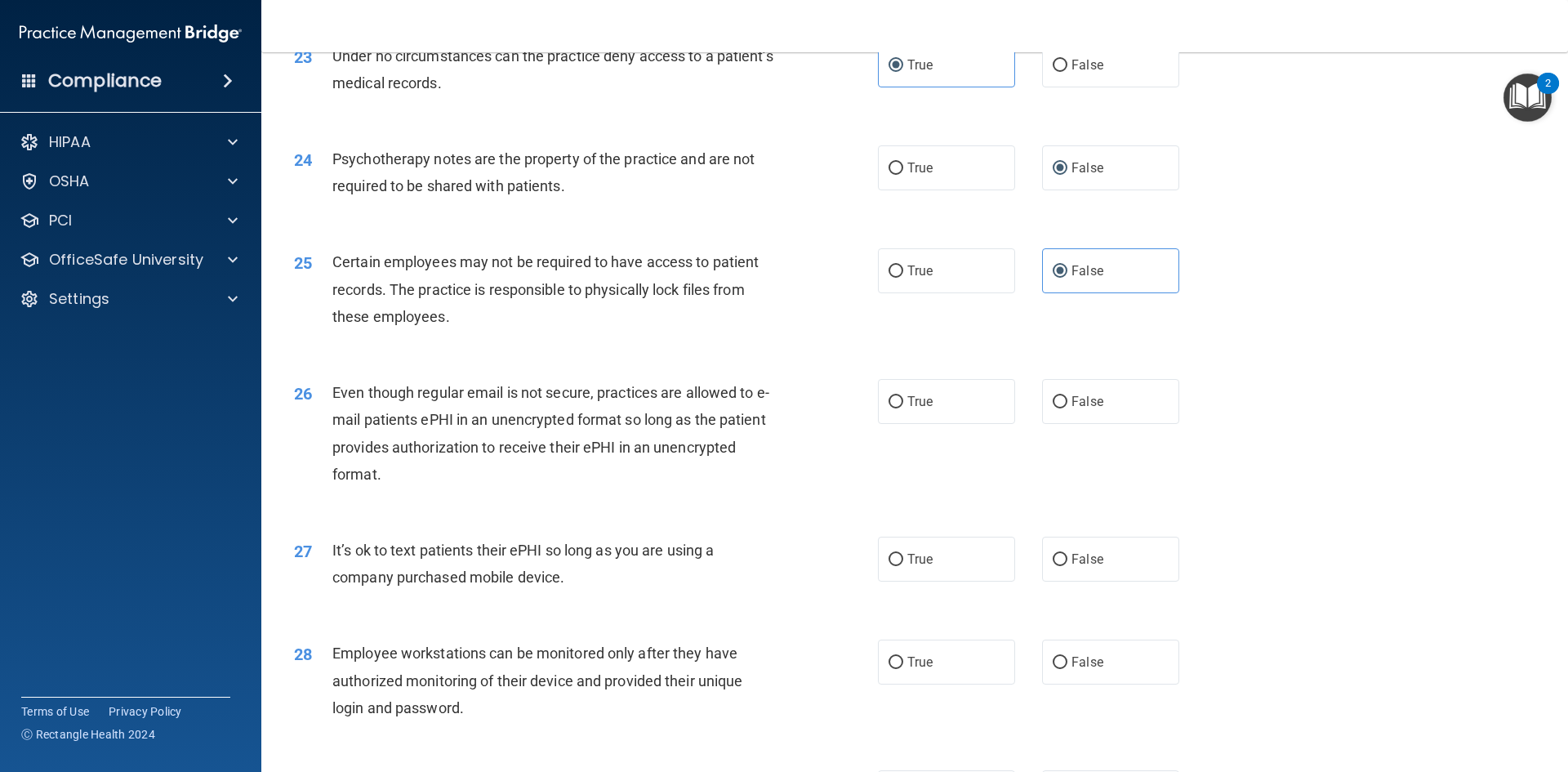
scroll to position [2930, 0]
click at [934, 423] on label "True" at bounding box center [946, 400] width 137 height 45
click at [903, 408] on input "True" at bounding box center [896, 401] width 15 height 12
radio input "true"
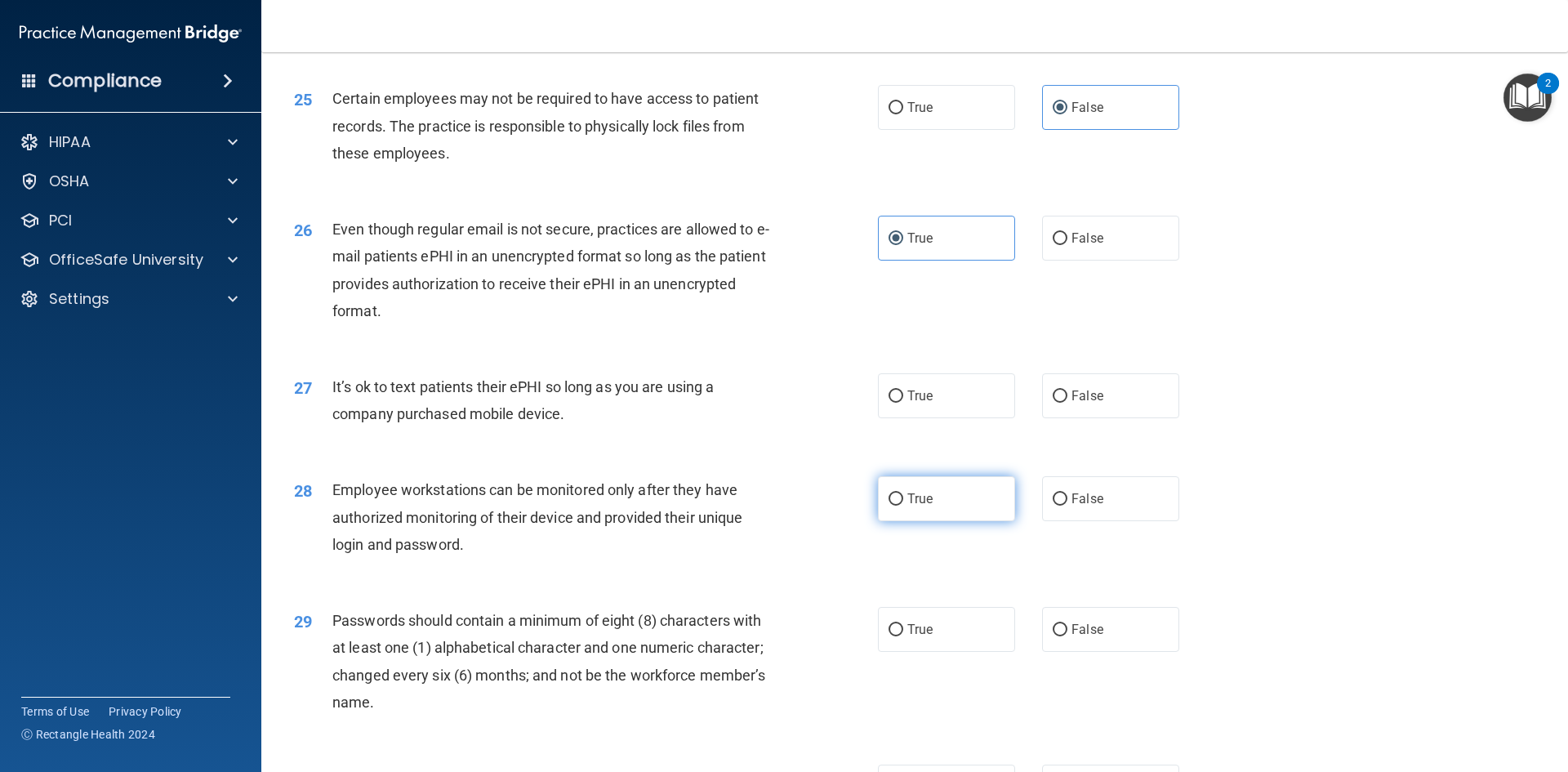
scroll to position [3093, 0]
click at [1065, 417] on label "False" at bounding box center [1111, 395] width 137 height 45
click at [1065, 402] on input "False" at bounding box center [1060, 396] width 15 height 12
radio input "true"
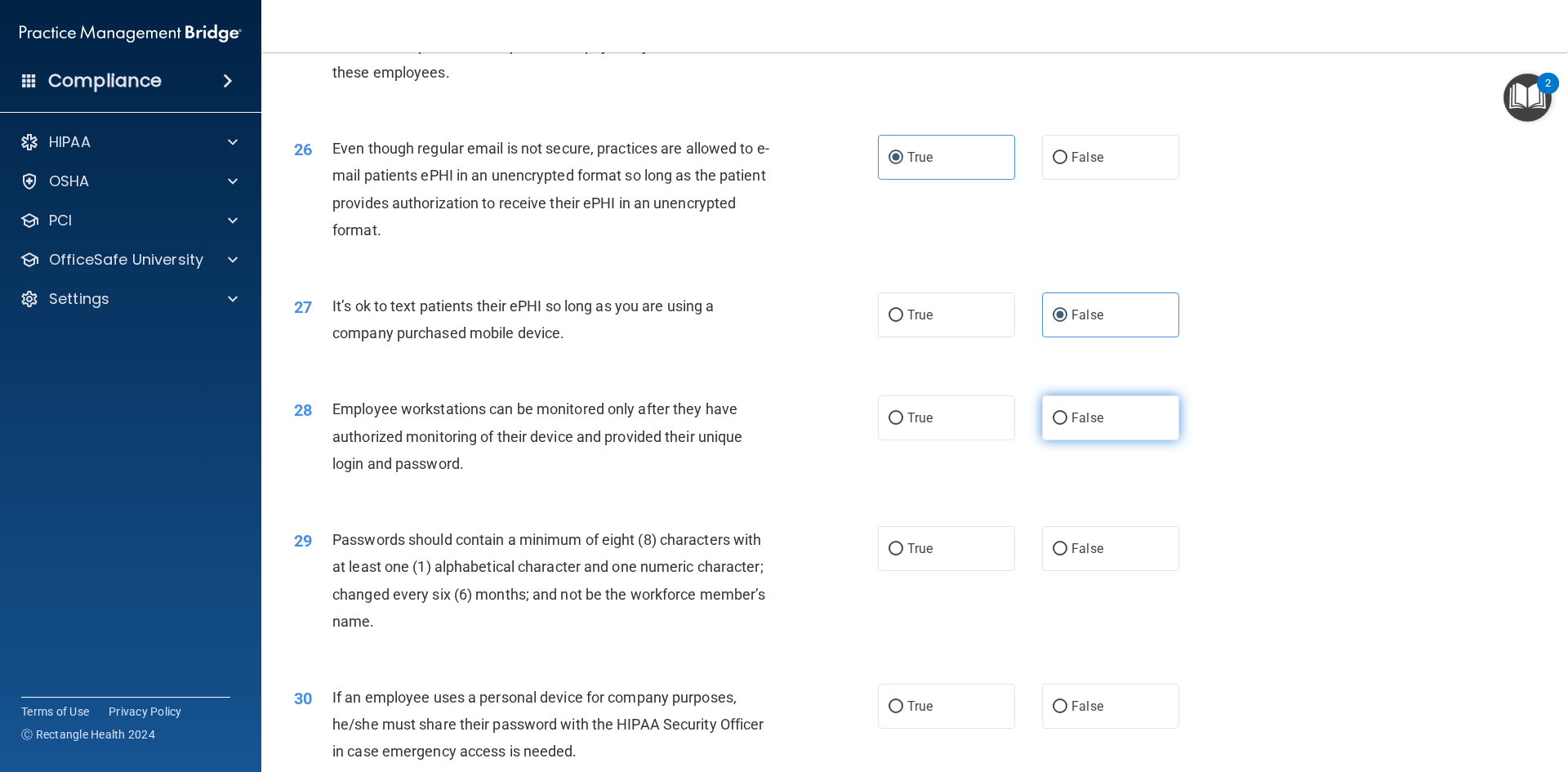
scroll to position [3174, 0]
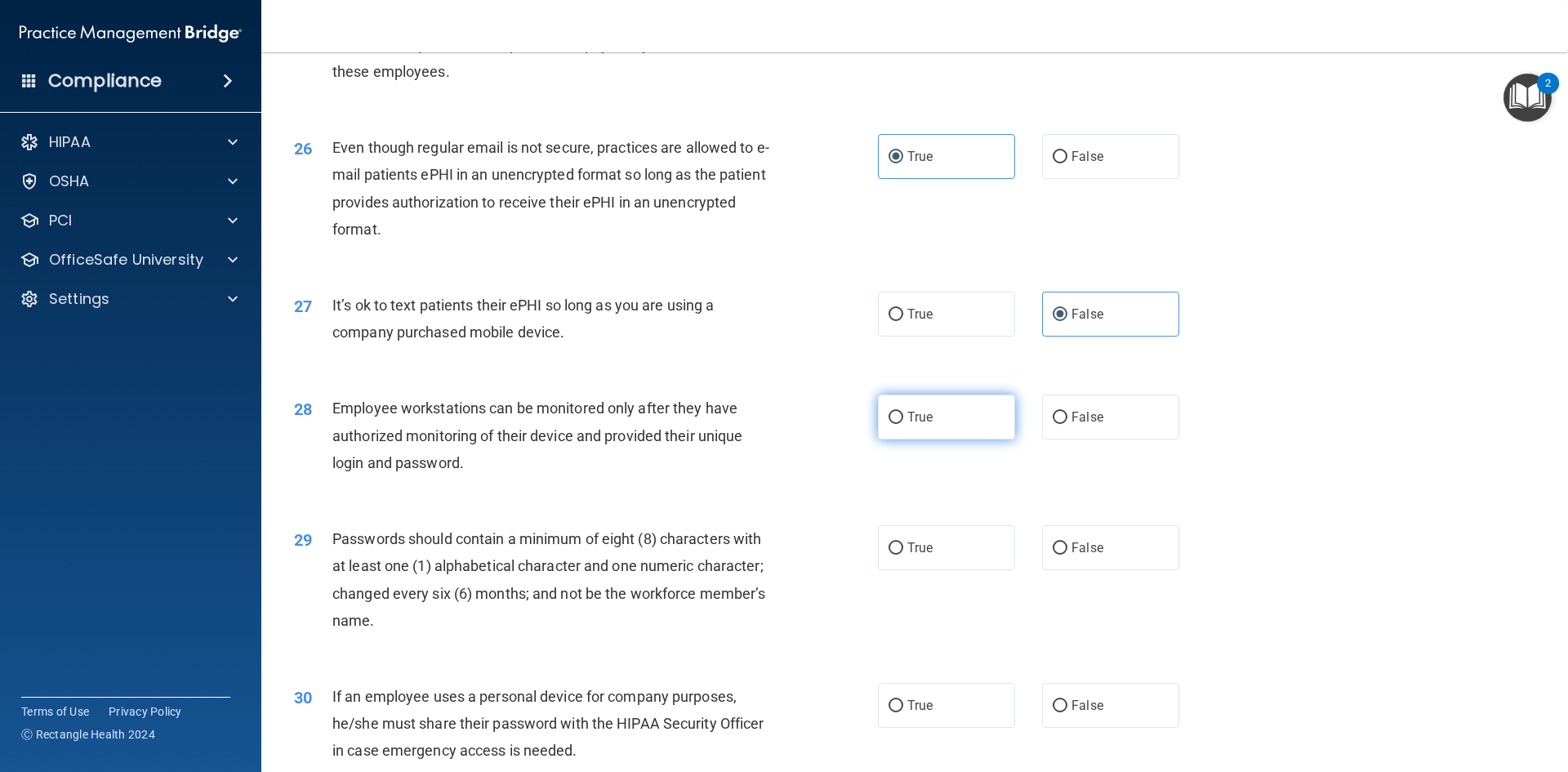
click at [966, 433] on label "True" at bounding box center [946, 416] width 137 height 45
click at [903, 424] on input "True" at bounding box center [896, 417] width 15 height 12
radio input "true"
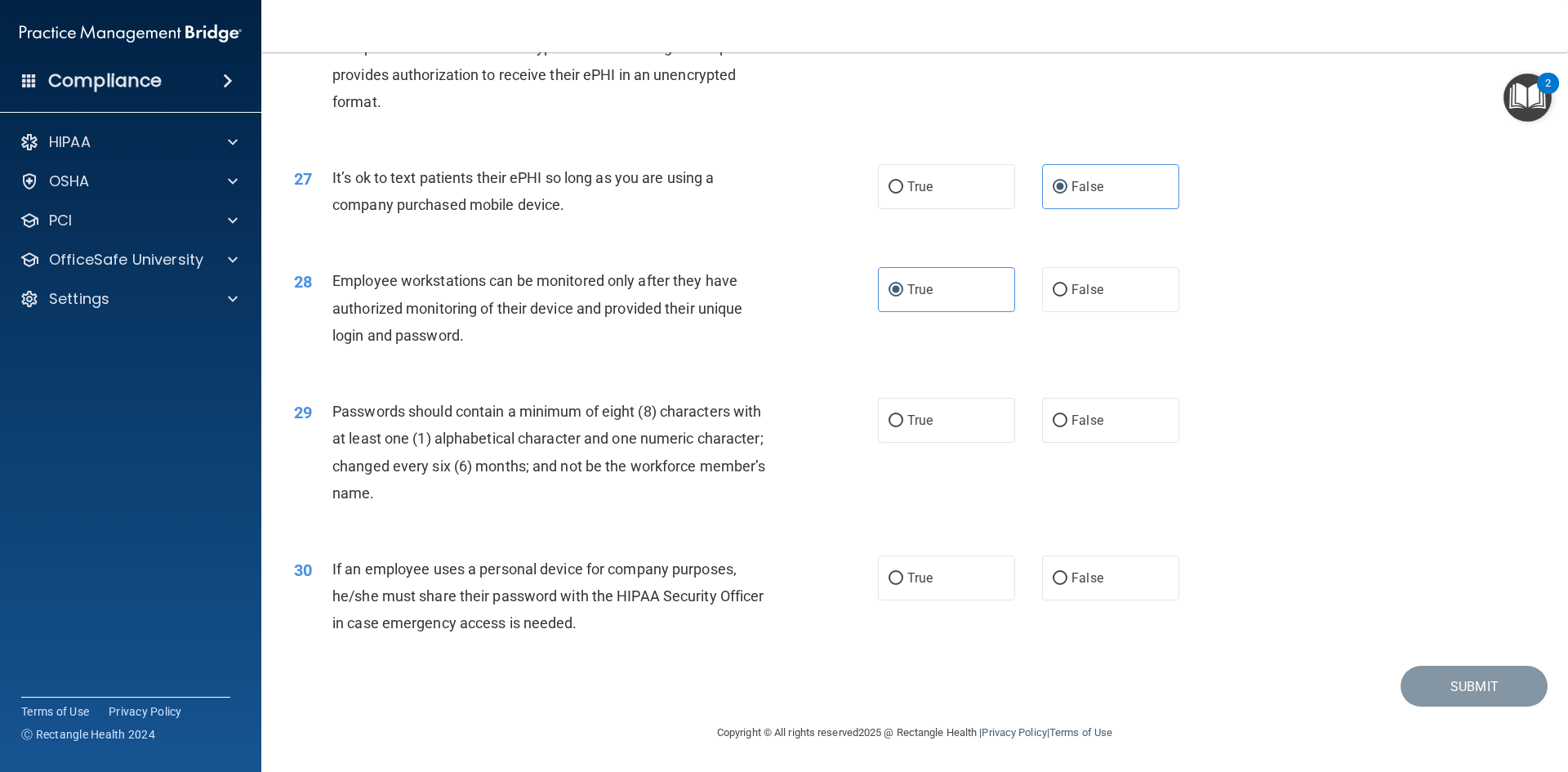
scroll to position [3328, 0]
click at [1079, 427] on span "False" at bounding box center [1087, 420] width 32 height 15
click at [1067, 427] on input "False" at bounding box center [1060, 421] width 15 height 12
radio input "true"
click at [1079, 582] on span "False" at bounding box center [1087, 578] width 32 height 15
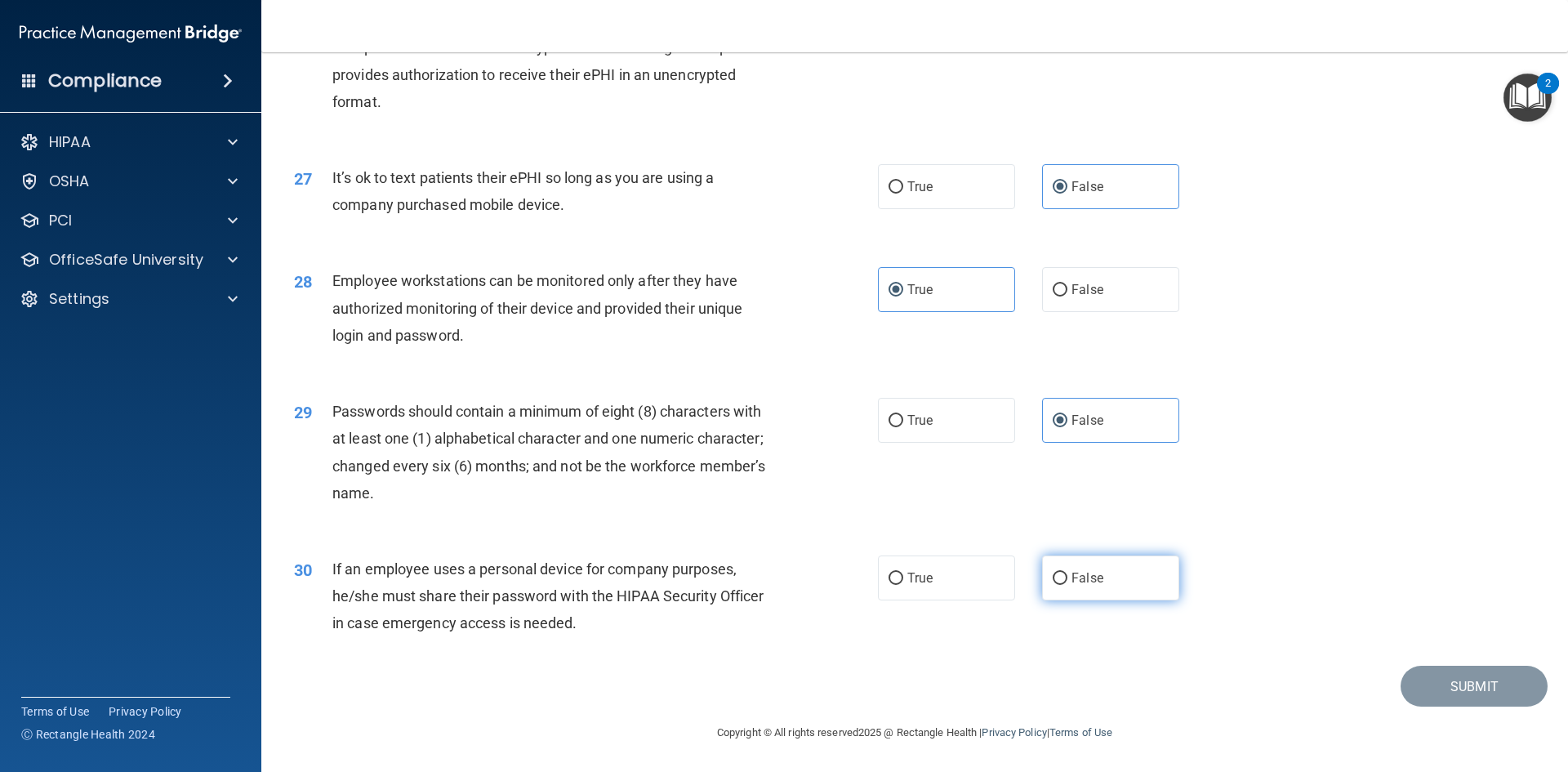
click at [1067, 582] on input "False" at bounding box center [1060, 579] width 15 height 12
radio input "true"
click at [1420, 690] on button "Submit" at bounding box center [1474, 686] width 147 height 42
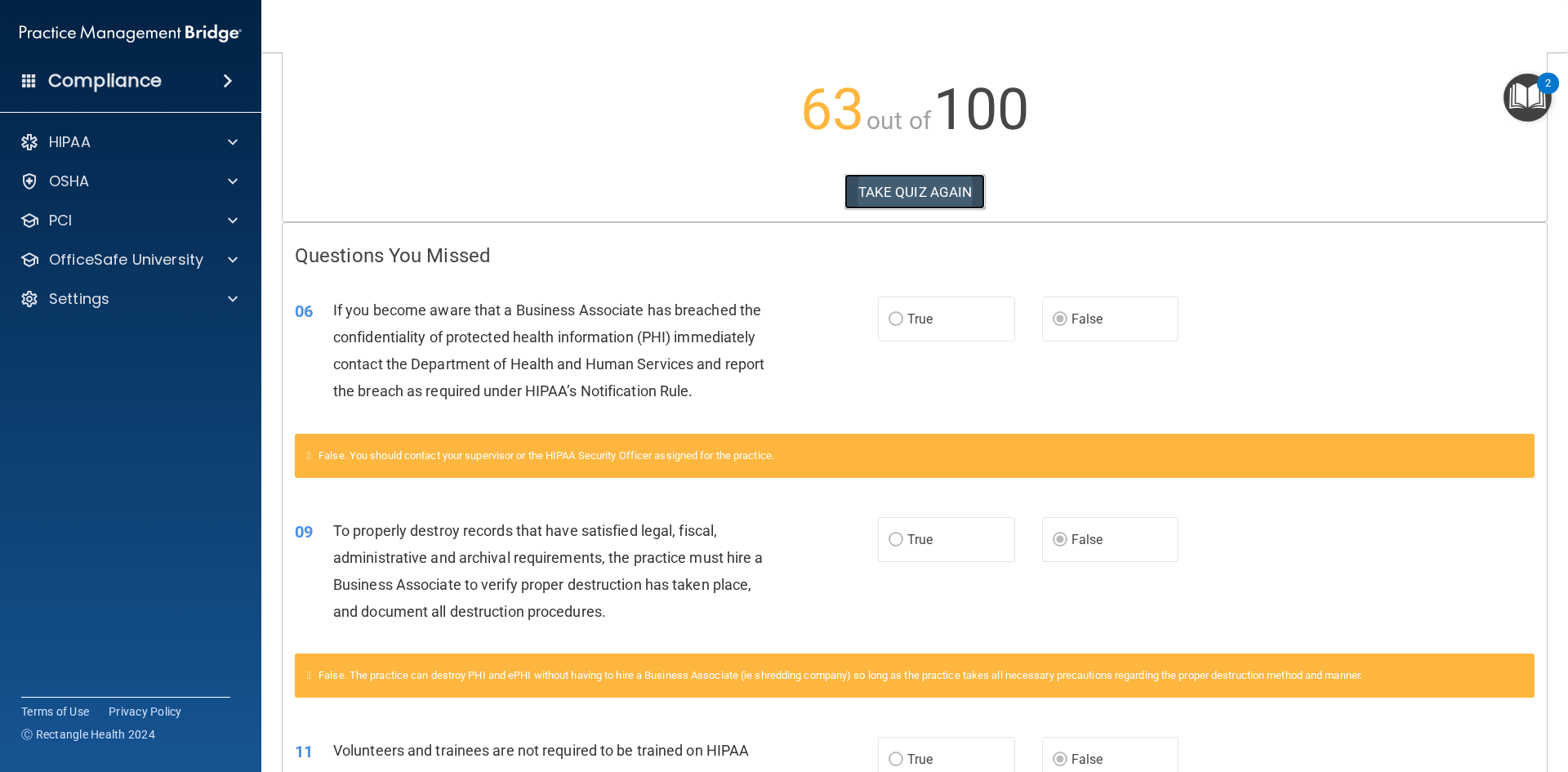
click at [961, 198] on button "TAKE QUIZ AGAIN" at bounding box center [915, 192] width 142 height 36
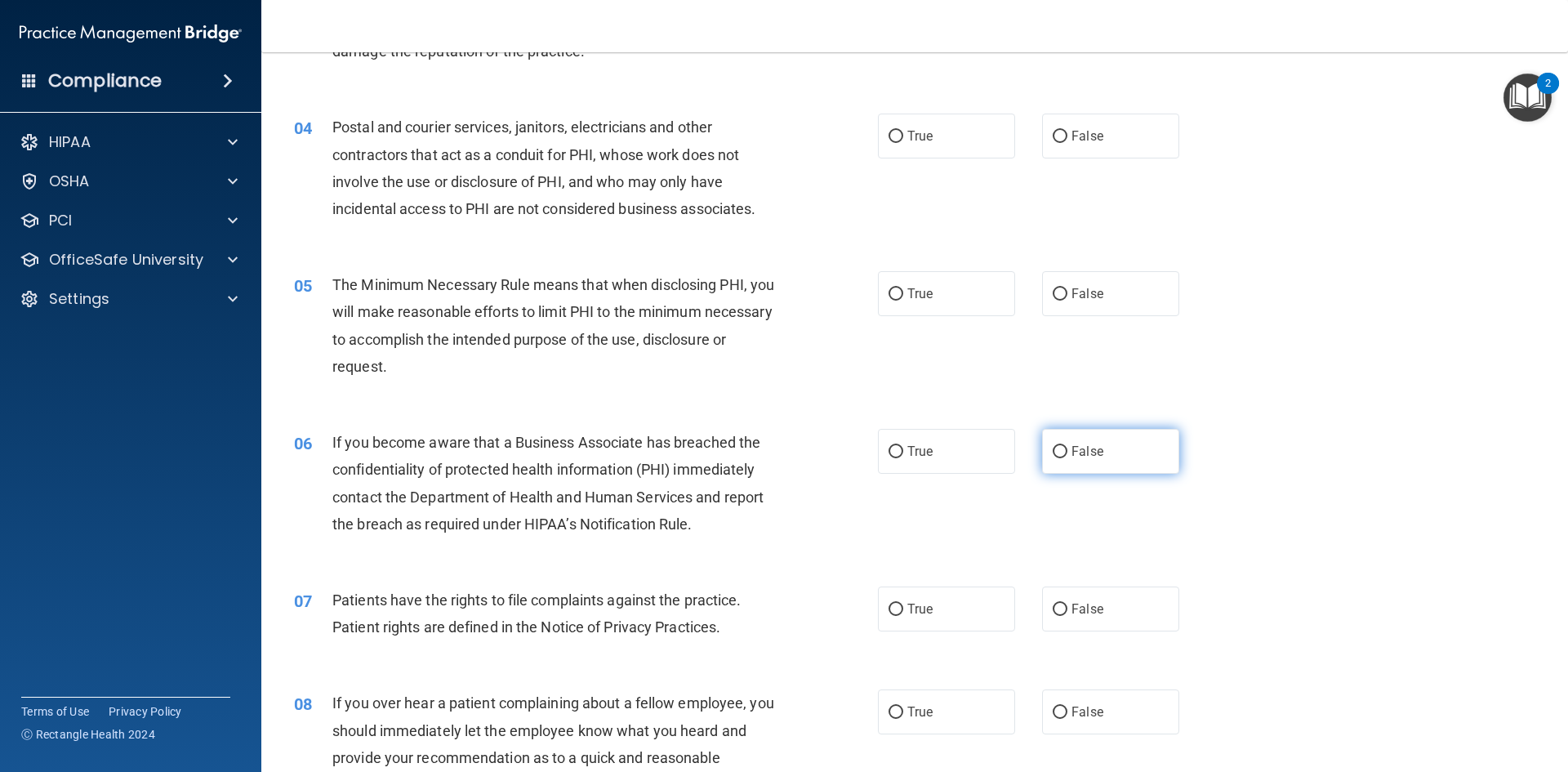
scroll to position [408, 0]
click at [1113, 438] on label "False" at bounding box center [1111, 450] width 137 height 45
click at [1067, 445] on input "False" at bounding box center [1060, 451] width 15 height 12
radio input "true"
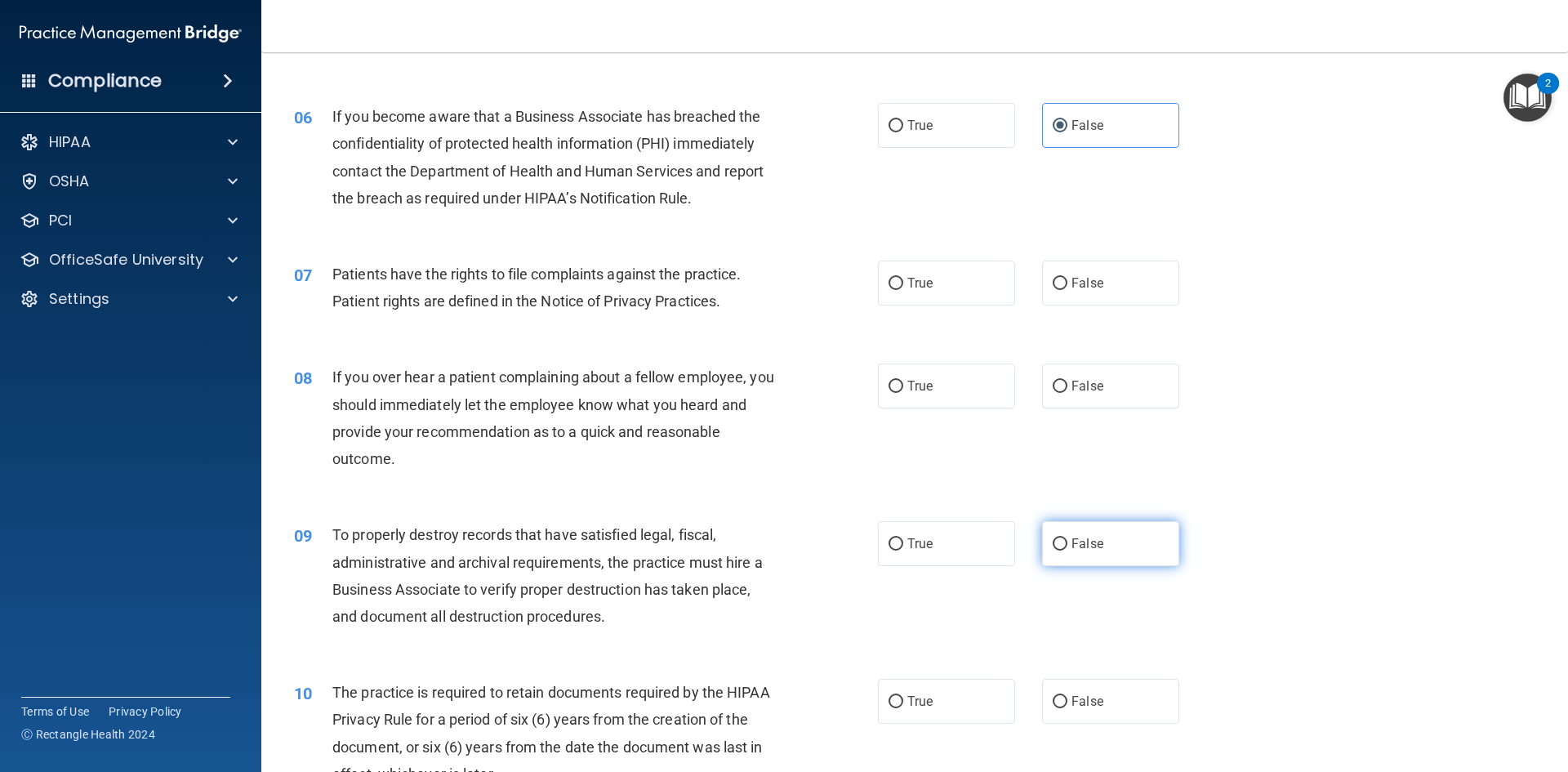
click at [1074, 546] on span "False" at bounding box center [1087, 544] width 32 height 15
click at [1067, 546] on input "False" at bounding box center [1060, 544] width 15 height 12
radio input "true"
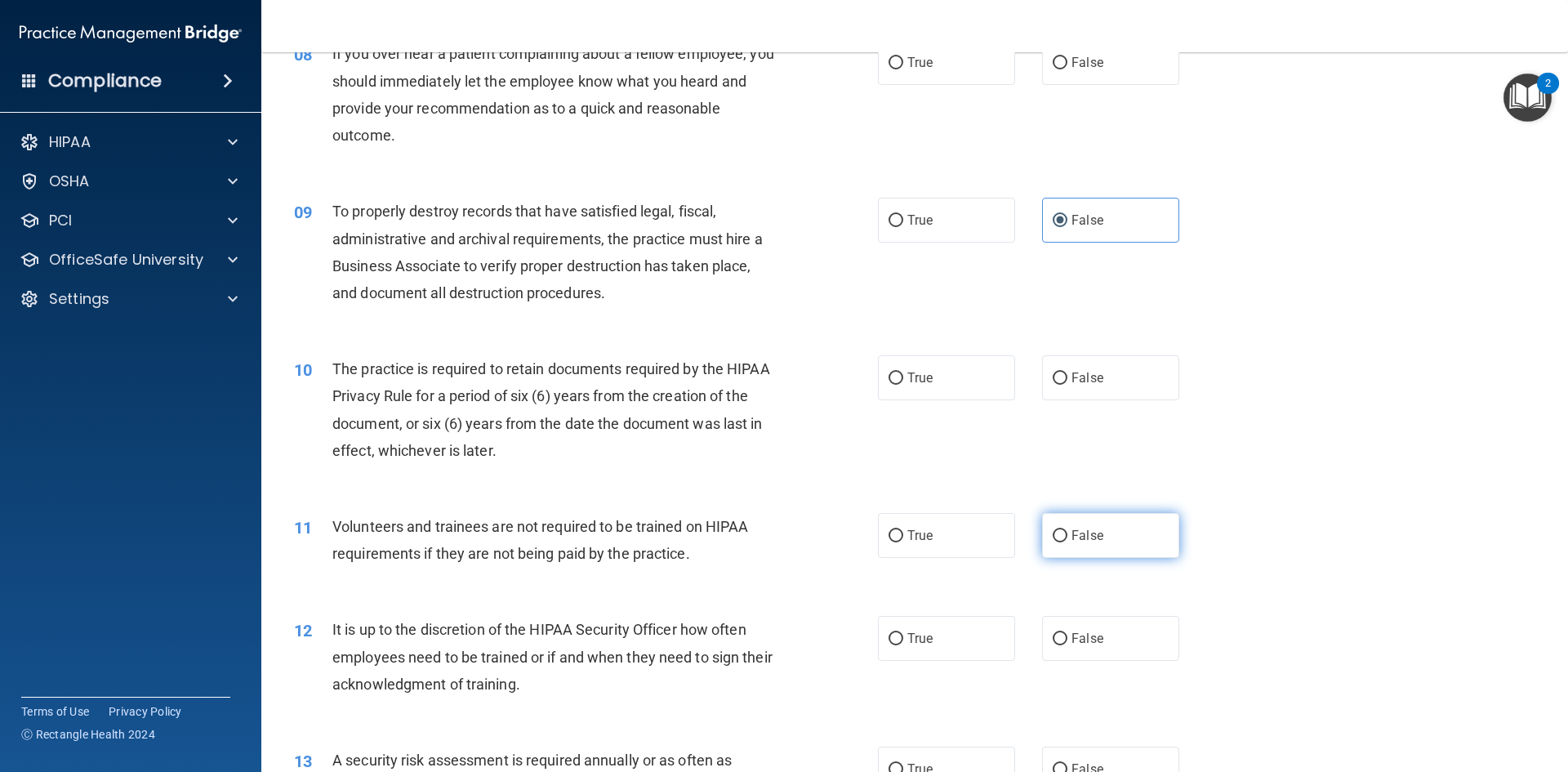
click at [1081, 543] on label "False" at bounding box center [1111, 535] width 137 height 45
click at [1067, 543] on input "False" at bounding box center [1060, 536] width 15 height 12
radio input "true"
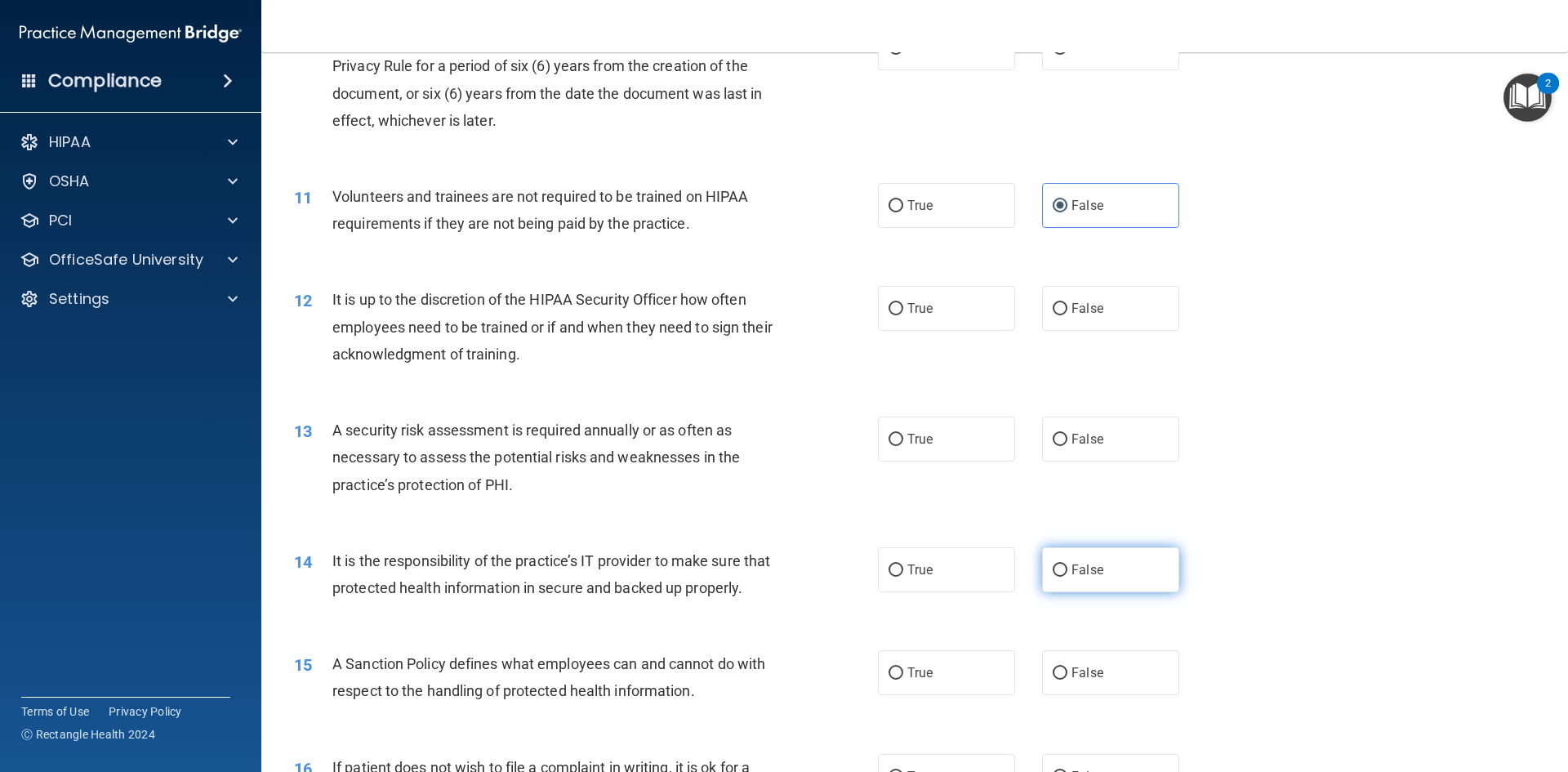
scroll to position [1387, 0]
click at [1097, 577] on label "False" at bounding box center [1111, 568] width 137 height 45
click at [1067, 576] on input "False" at bounding box center [1060, 569] width 15 height 12
radio input "true"
click at [1097, 577] on label "False" at bounding box center [1111, 568] width 137 height 45
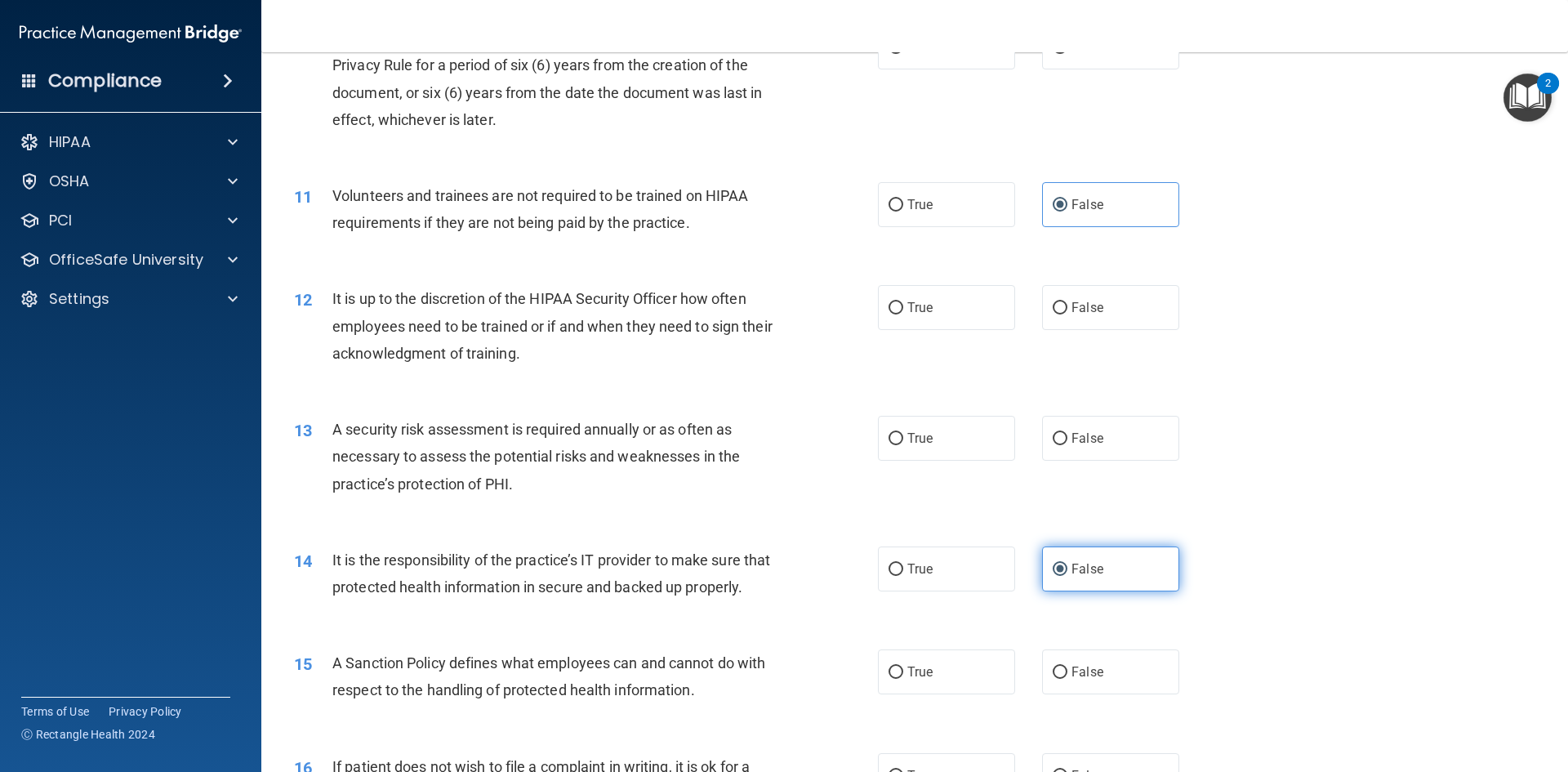
click at [1067, 576] on input "False" at bounding box center [1060, 569] width 15 height 12
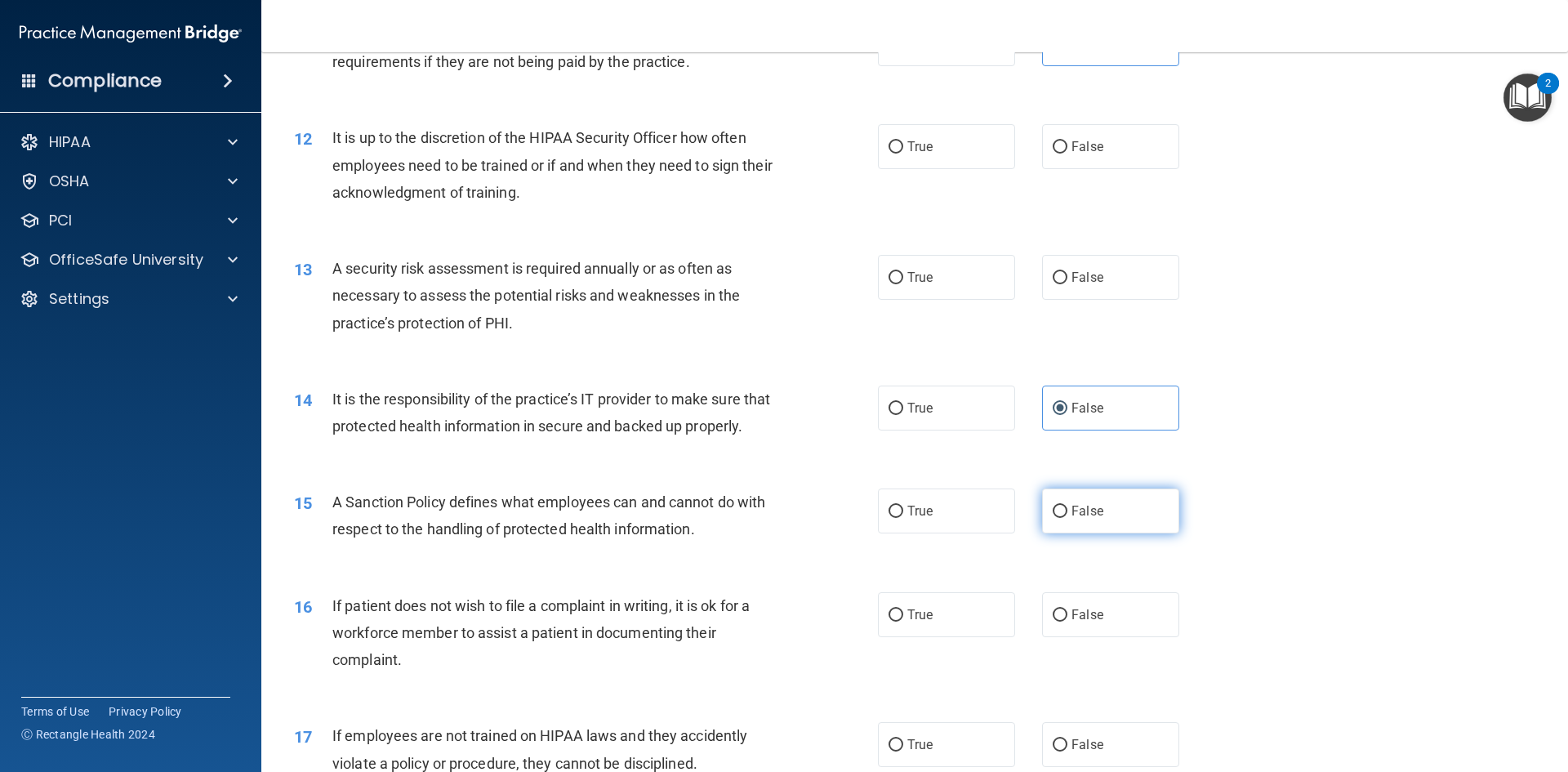
click at [1102, 533] on label "False" at bounding box center [1111, 511] width 137 height 45
click at [1067, 518] on input "False" at bounding box center [1060, 512] width 15 height 12
radio input "true"
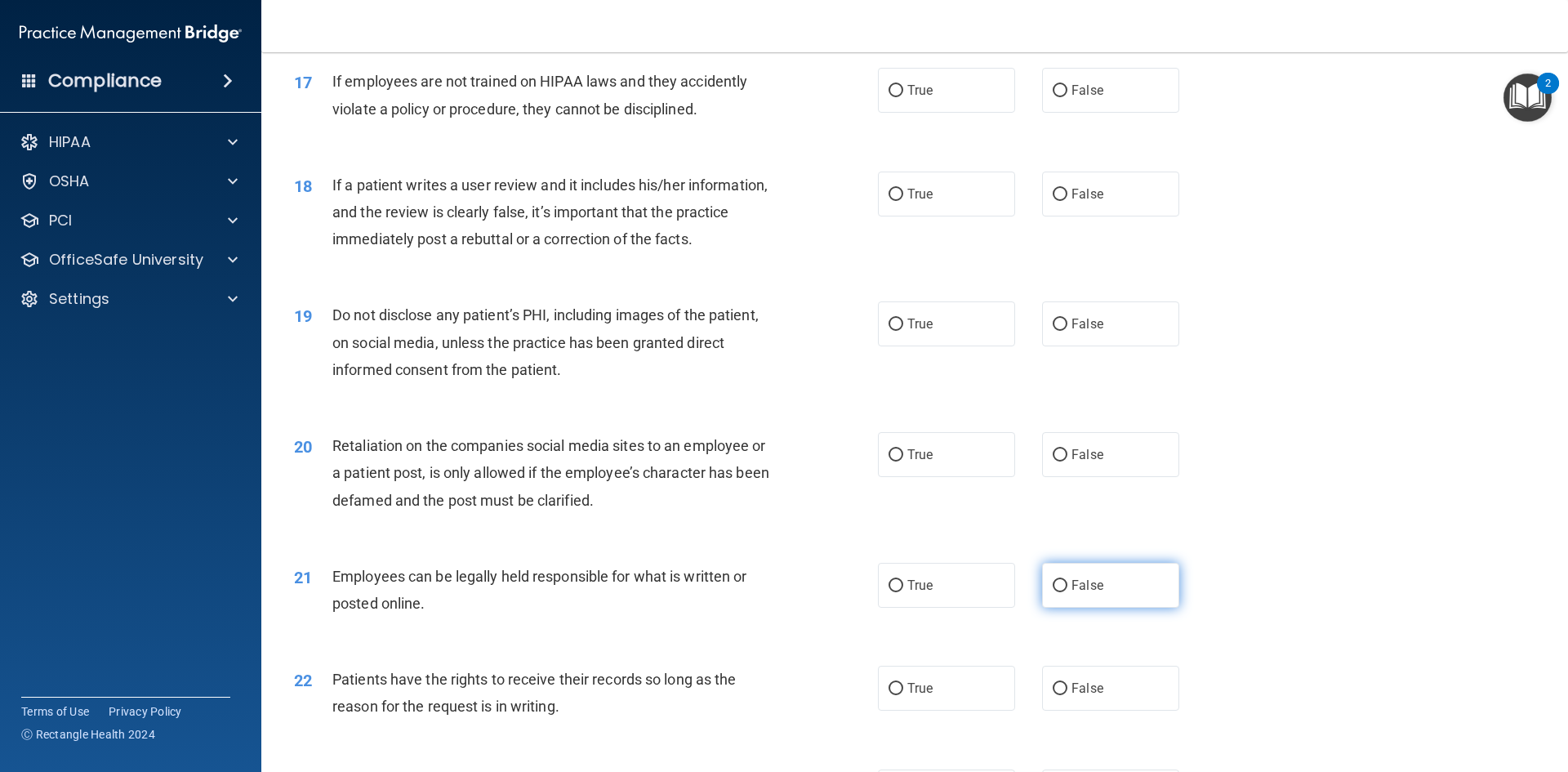
scroll to position [2203, 0]
click at [1099, 710] on label "False" at bounding box center [1111, 687] width 137 height 45
click at [1067, 694] on input "False" at bounding box center [1060, 688] width 15 height 12
radio input "true"
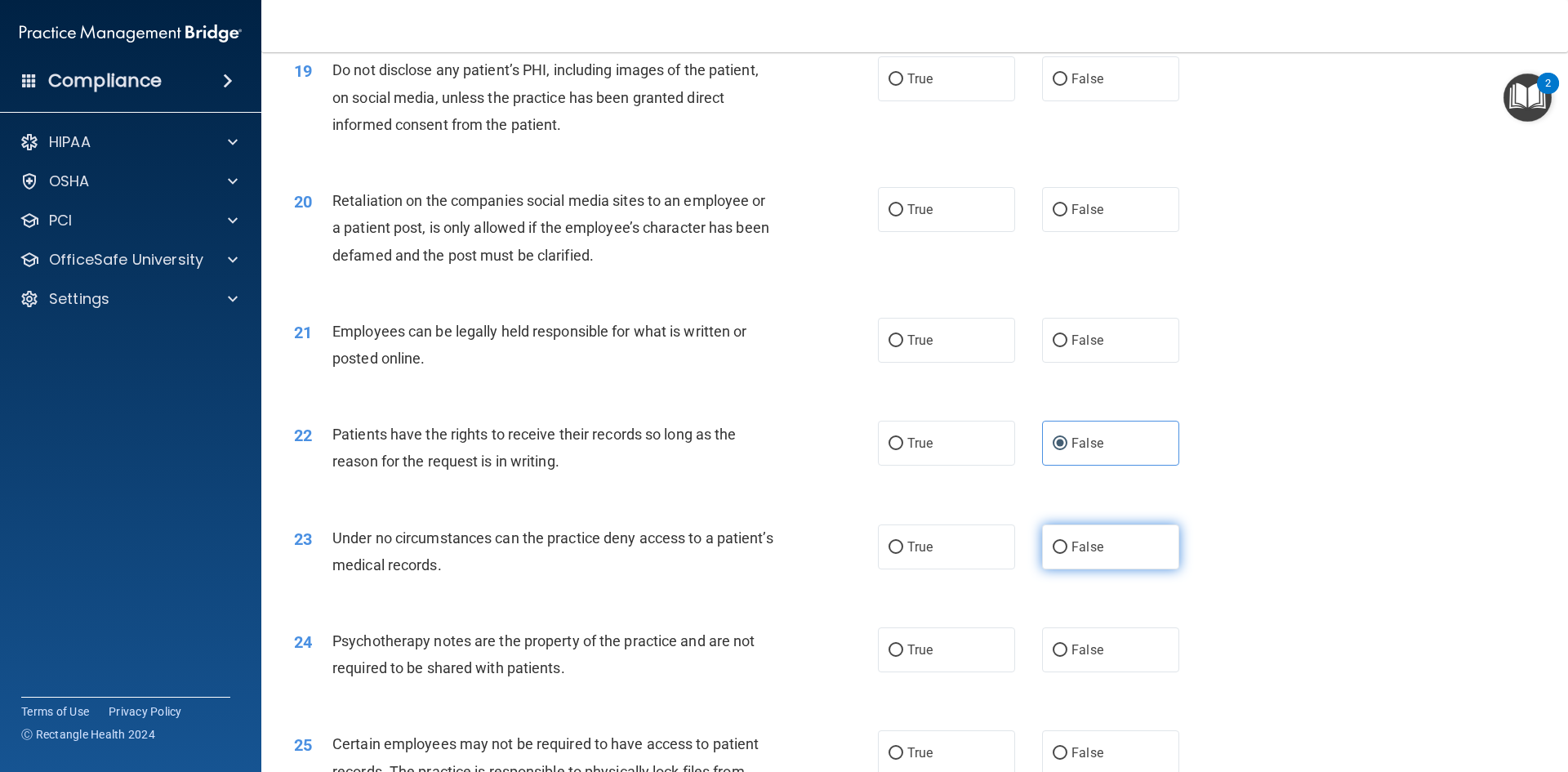
scroll to position [2448, 0]
click at [1098, 568] on label "False" at bounding box center [1111, 546] width 137 height 45
click at [1067, 553] on input "False" at bounding box center [1060, 547] width 15 height 12
radio input "true"
click at [992, 672] on label "True" at bounding box center [946, 649] width 137 height 45
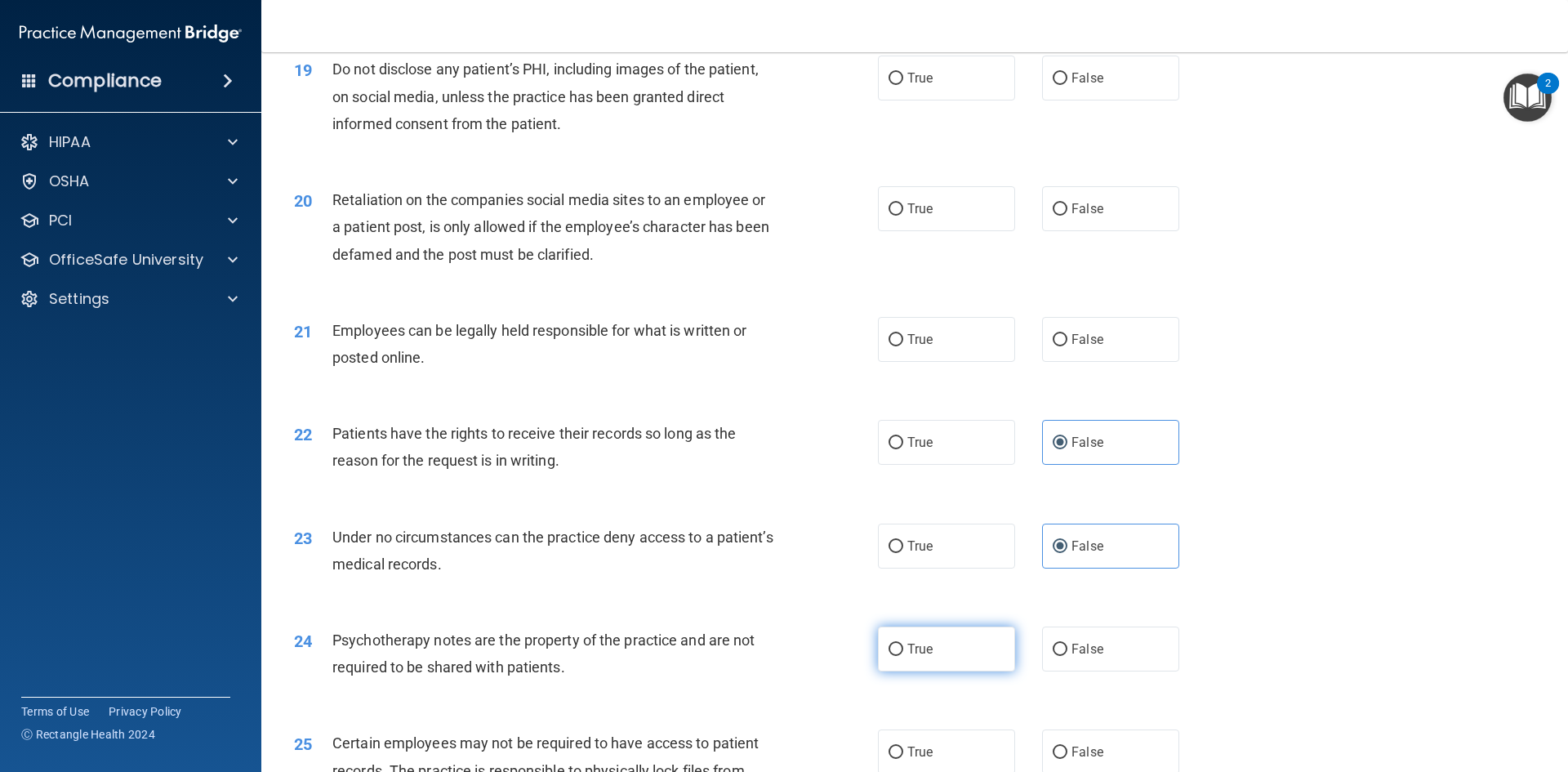
click at [903, 656] on input "True" at bounding box center [896, 650] width 15 height 12
radio input "true"
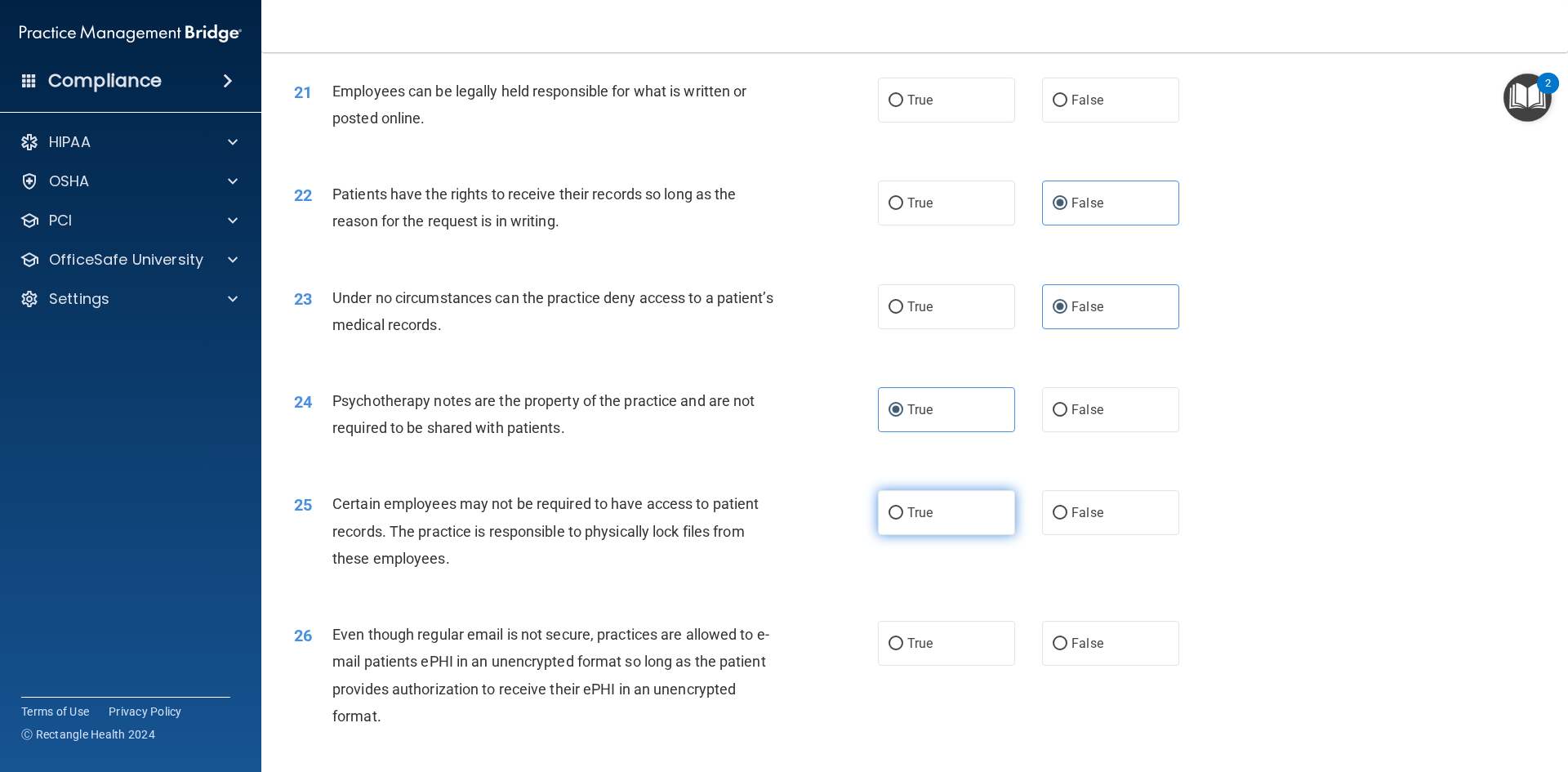
click at [952, 535] on label "True" at bounding box center [946, 513] width 137 height 45
click at [903, 520] on input "True" at bounding box center [896, 514] width 15 height 12
radio input "true"
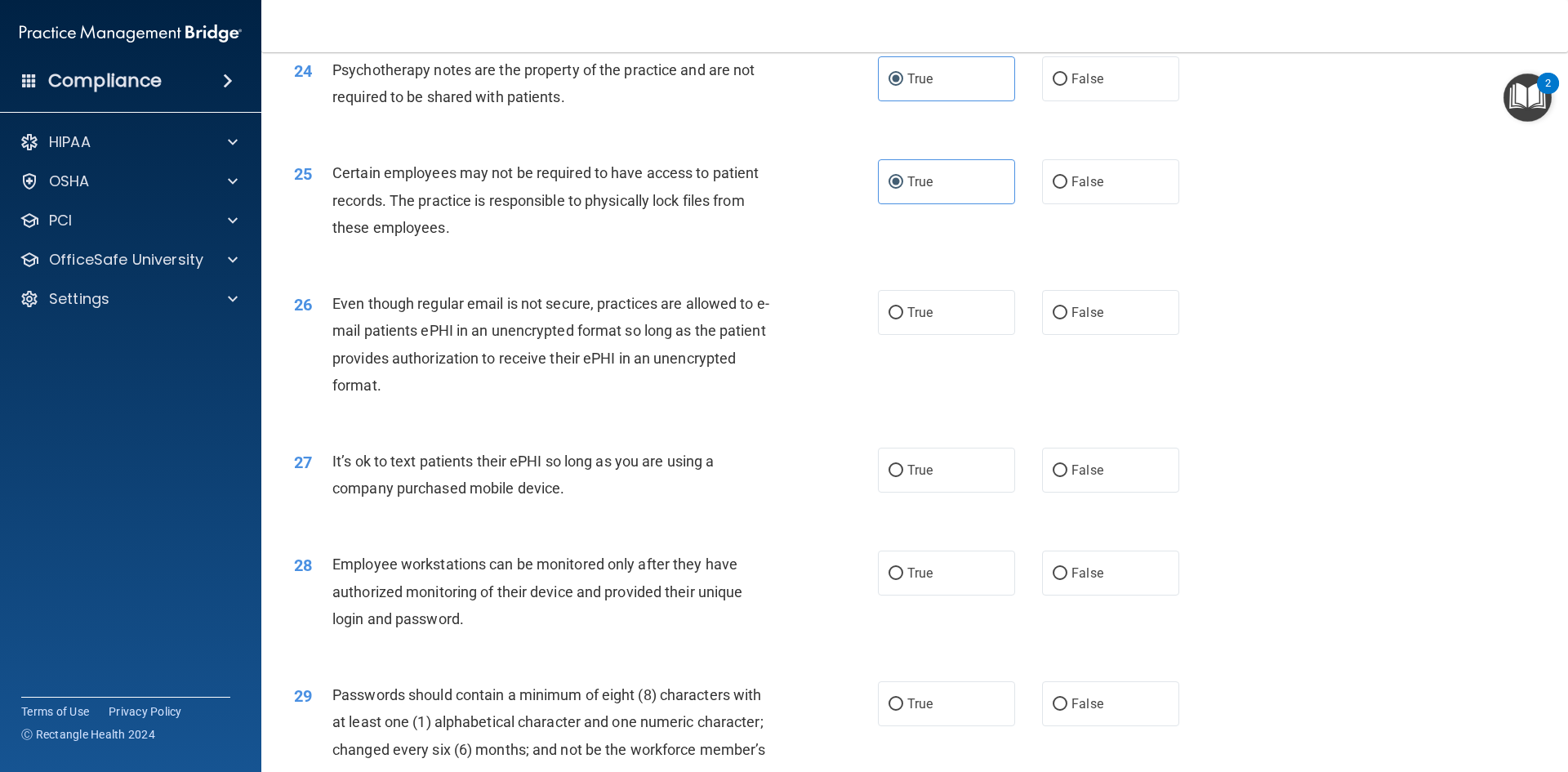
scroll to position [3018, 0]
click at [1096, 594] on label "False" at bounding box center [1111, 572] width 137 height 45
click at [1067, 579] on input "False" at bounding box center [1060, 573] width 15 height 12
radio input "true"
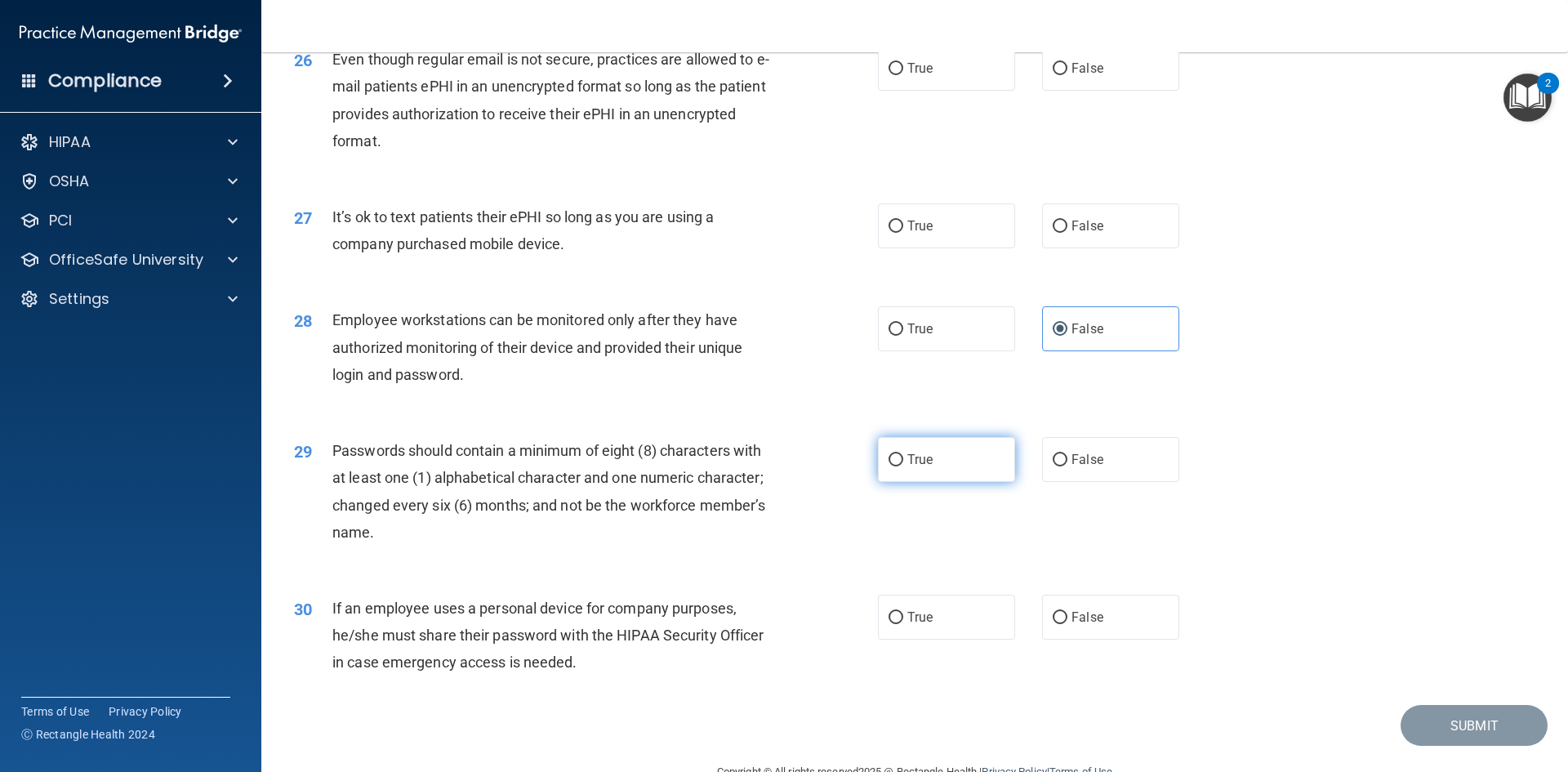
scroll to position [3264, 0]
click at [963, 480] on label "True" at bounding box center [946, 458] width 137 height 45
click at [903, 465] on input "True" at bounding box center [896, 459] width 15 height 12
radio input "true"
click at [1553, 661] on main "- HIPAA Policies and Procedures Quiz This quiz doesn’t expire until [DATE]. Are…" at bounding box center [915, 412] width 1307 height 720
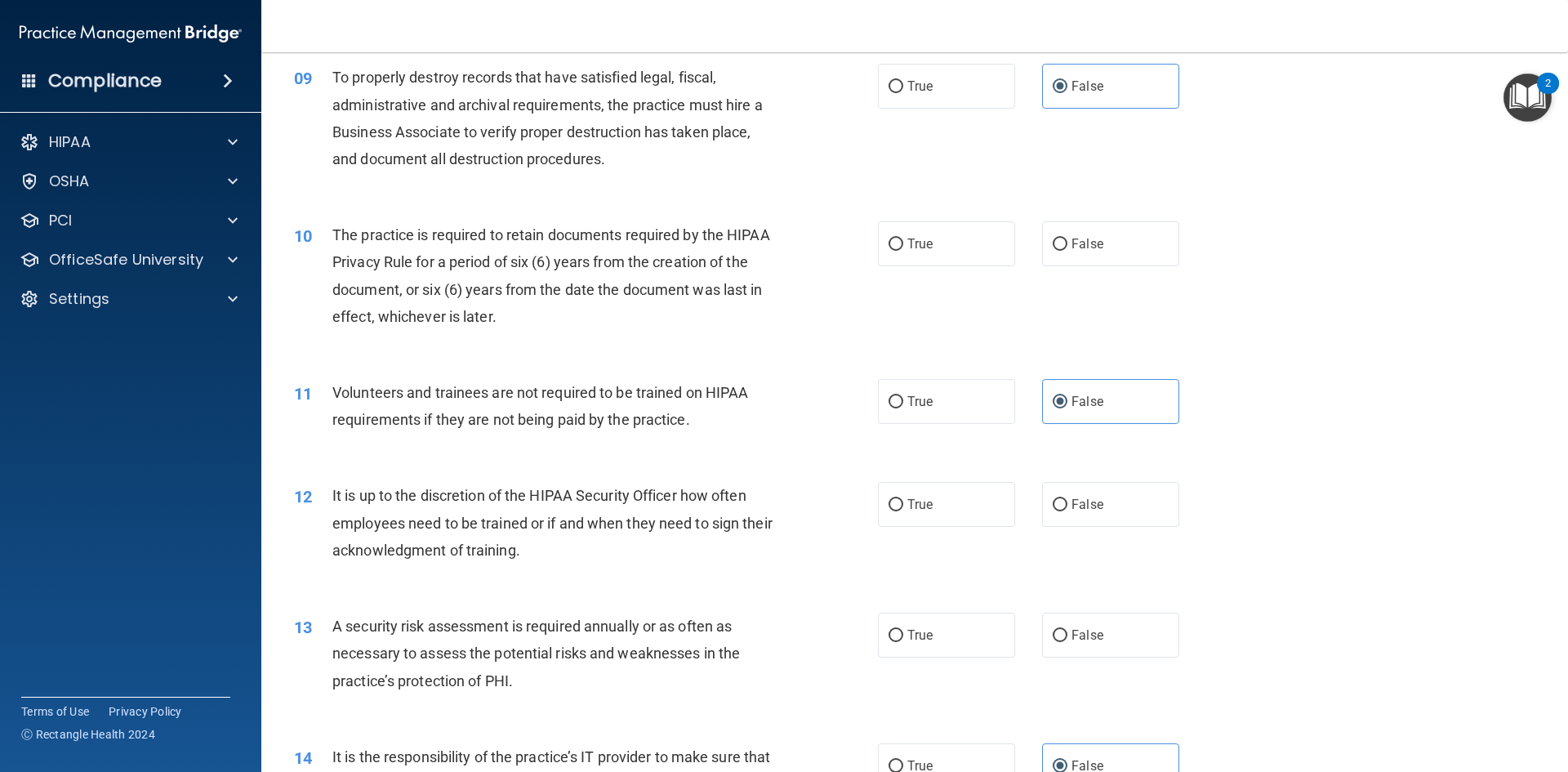
scroll to position [0, 0]
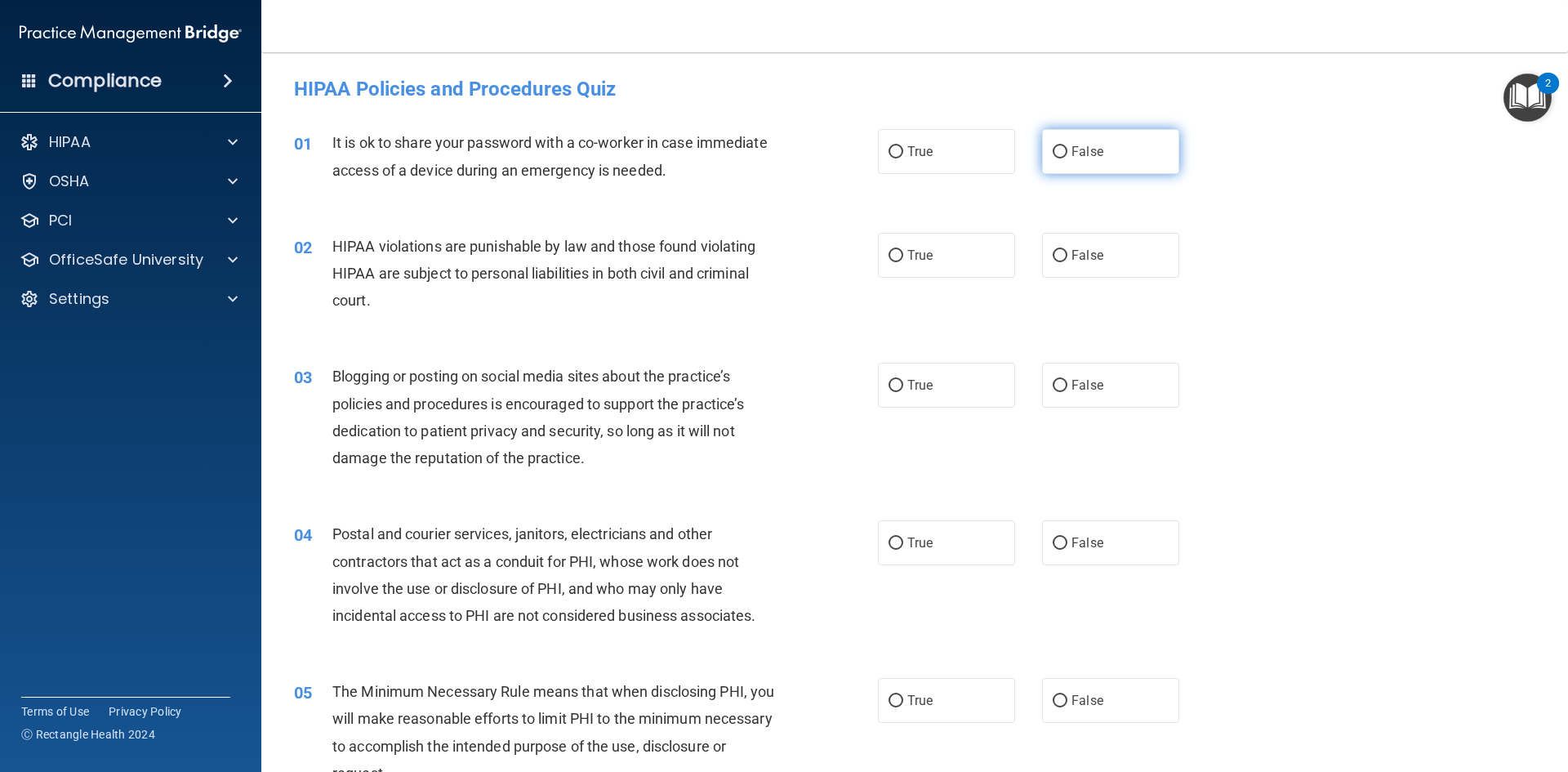
click at [1136, 158] on label "False" at bounding box center [1111, 151] width 137 height 45
click at [1067, 158] on input "False" at bounding box center [1060, 152] width 15 height 12
radio input "true"
click at [967, 259] on label "True" at bounding box center [946, 255] width 137 height 45
click at [903, 259] on input "True" at bounding box center [896, 256] width 15 height 12
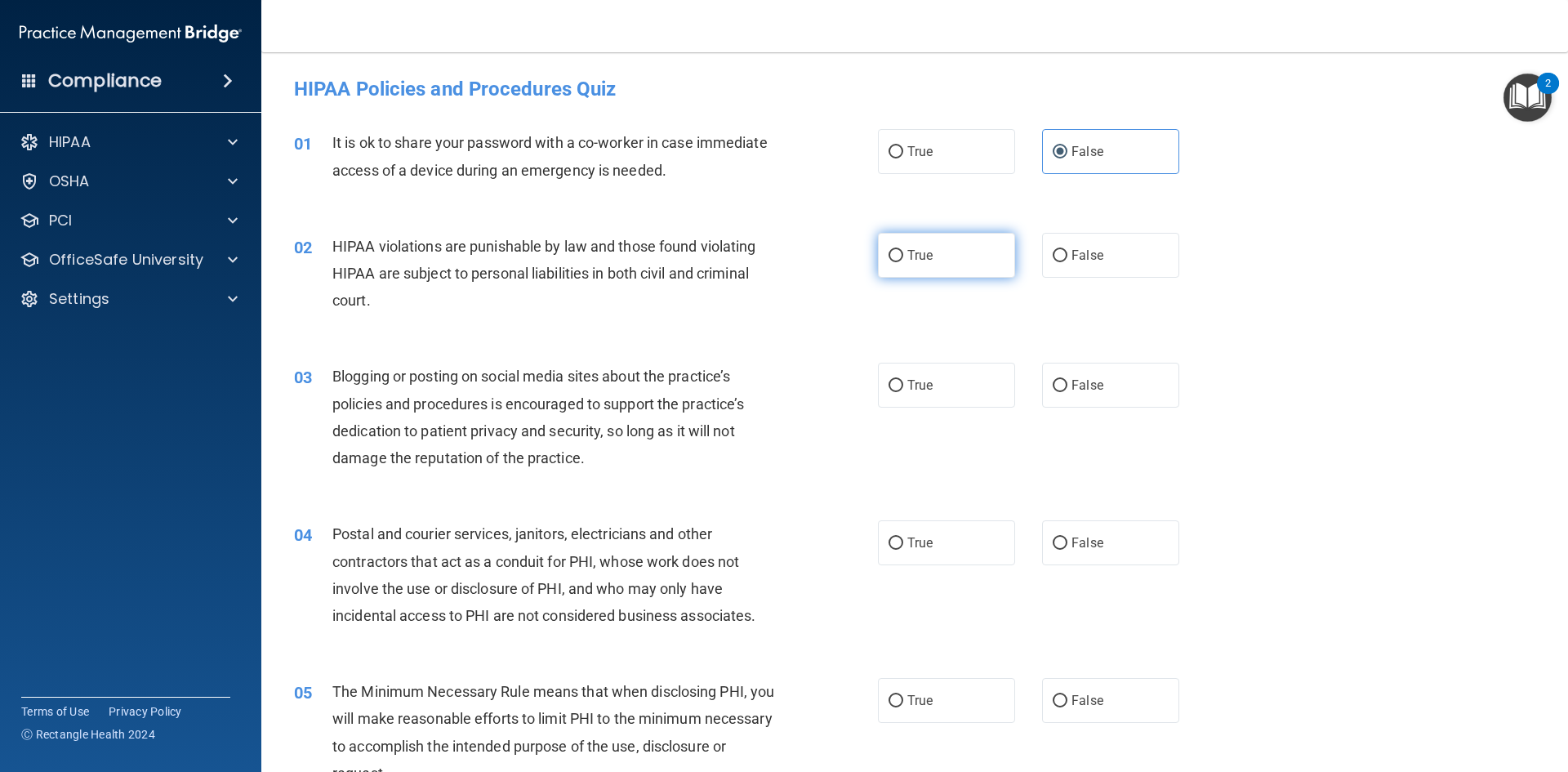
radio input "true"
click at [1074, 389] on span "False" at bounding box center [1087, 385] width 32 height 15
click at [1067, 389] on input "False" at bounding box center [1060, 386] width 15 height 12
radio input "true"
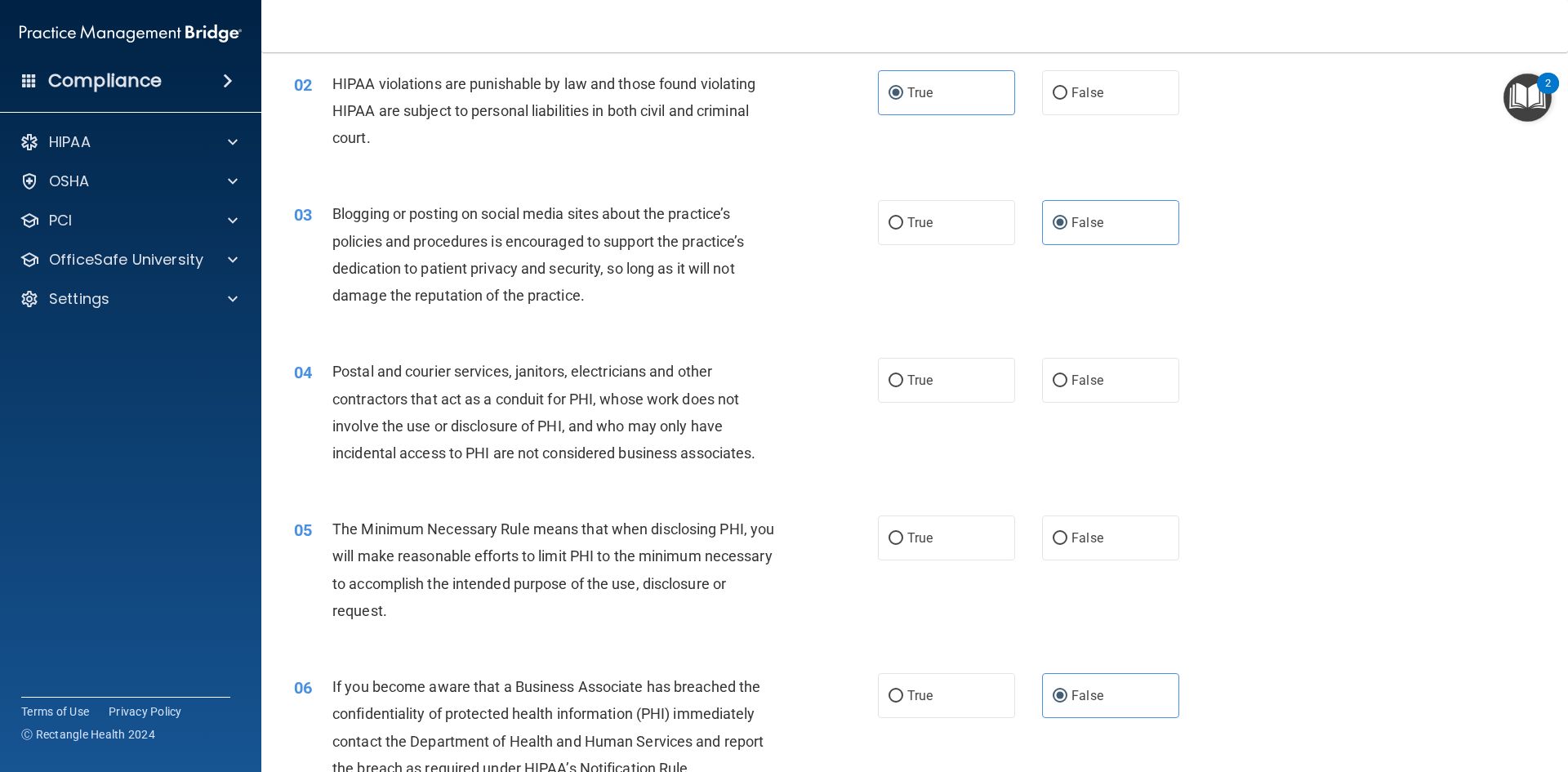
scroll to position [163, 0]
click at [951, 382] on label "True" at bounding box center [946, 380] width 137 height 45
click at [903, 382] on input "True" at bounding box center [896, 380] width 15 height 12
radio input "true"
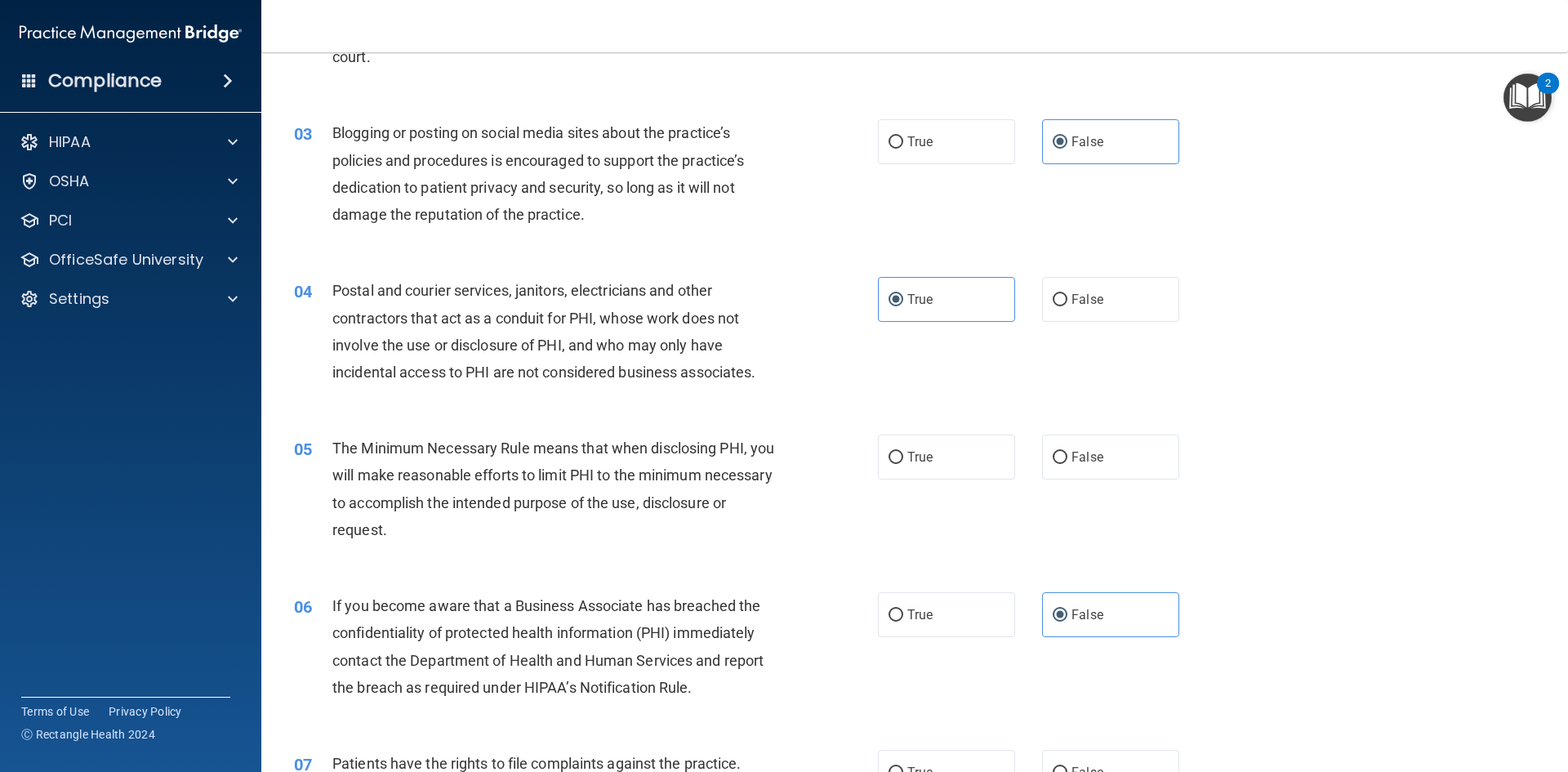
scroll to position [244, 0]
click at [978, 469] on label "True" at bounding box center [946, 456] width 137 height 45
click at [903, 463] on input "True" at bounding box center [896, 457] width 15 height 12
radio input "true"
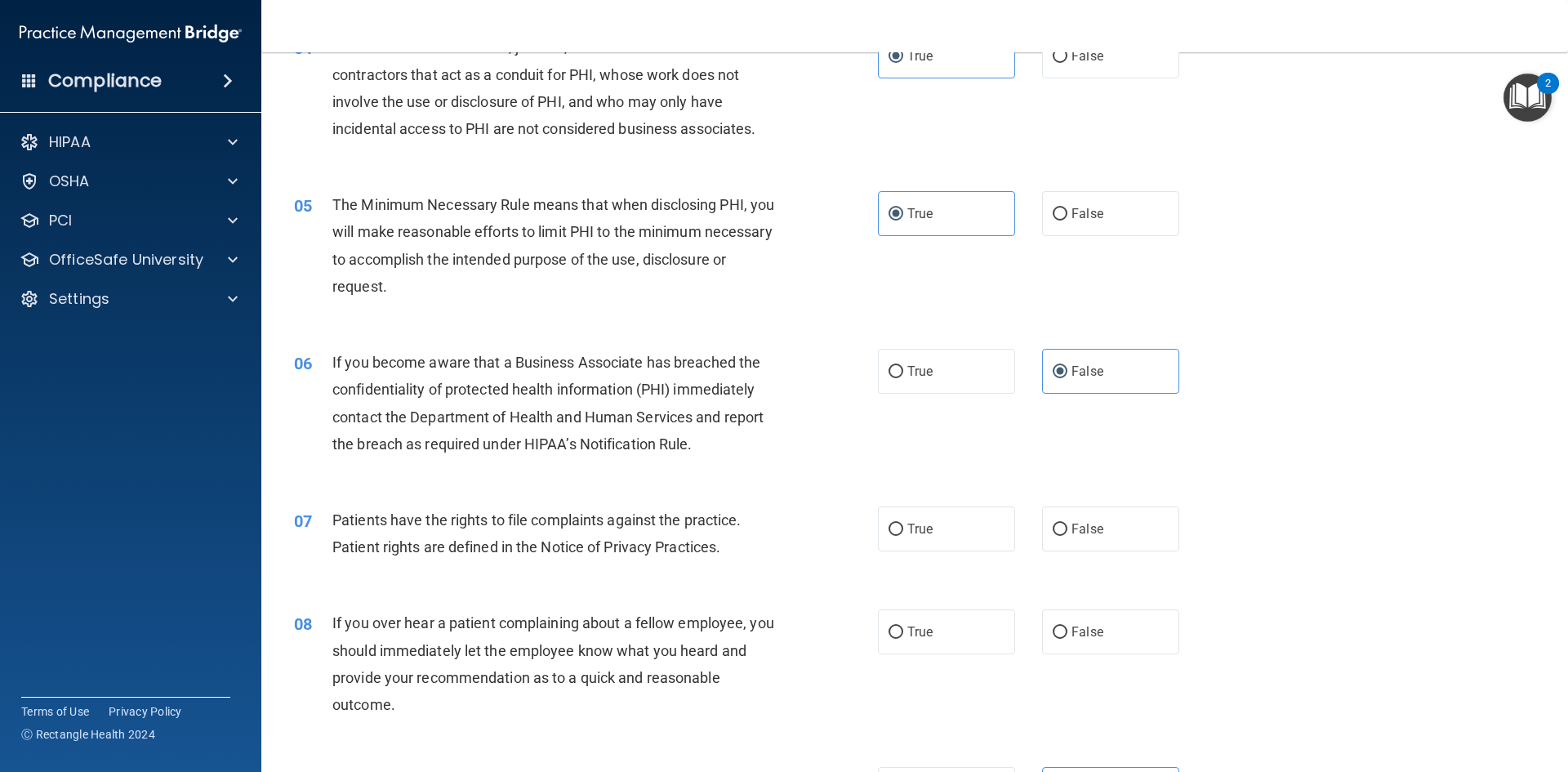
scroll to position [489, 0]
click at [969, 525] on label "True" at bounding box center [946, 527] width 137 height 45
click at [903, 525] on input "True" at bounding box center [896, 528] width 15 height 12
radio input "true"
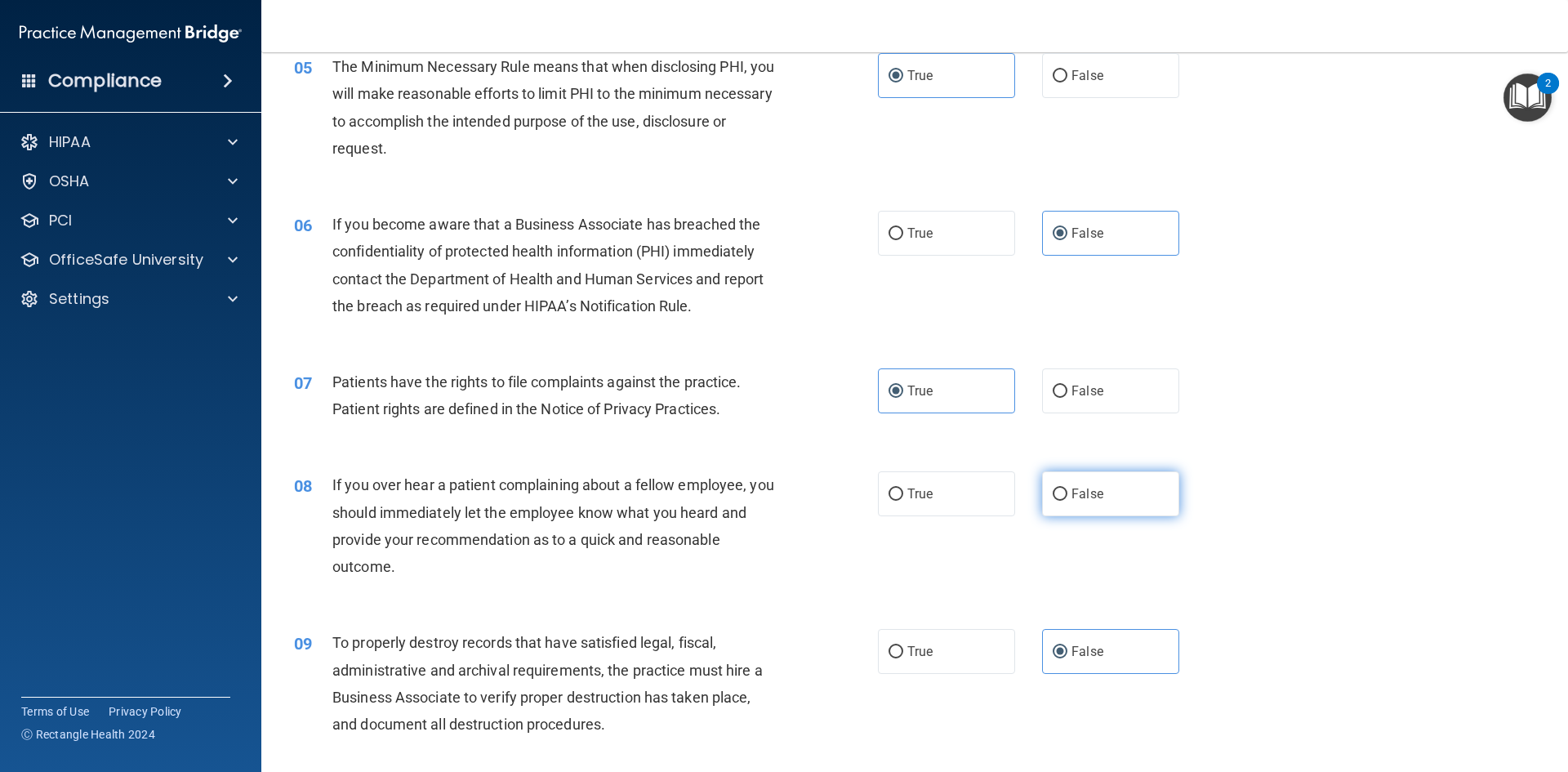
click at [1073, 512] on label "False" at bounding box center [1111, 494] width 137 height 45
click at [1067, 501] on input "False" at bounding box center [1060, 495] width 15 height 12
radio input "true"
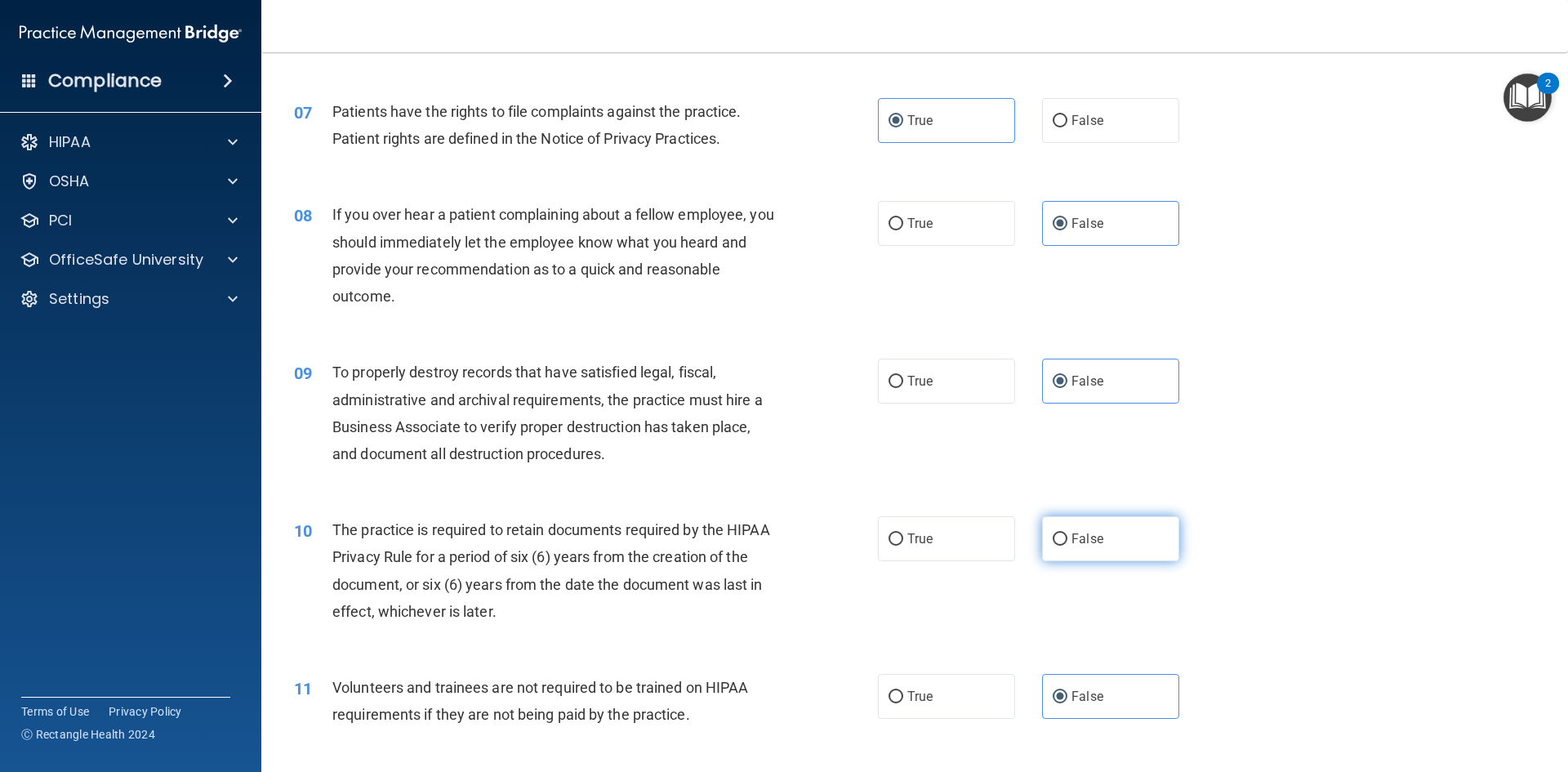
scroll to position [897, 0]
click at [1005, 549] on label "True" at bounding box center [946, 537] width 137 height 45
click at [903, 544] on input "True" at bounding box center [896, 538] width 15 height 12
radio input "true"
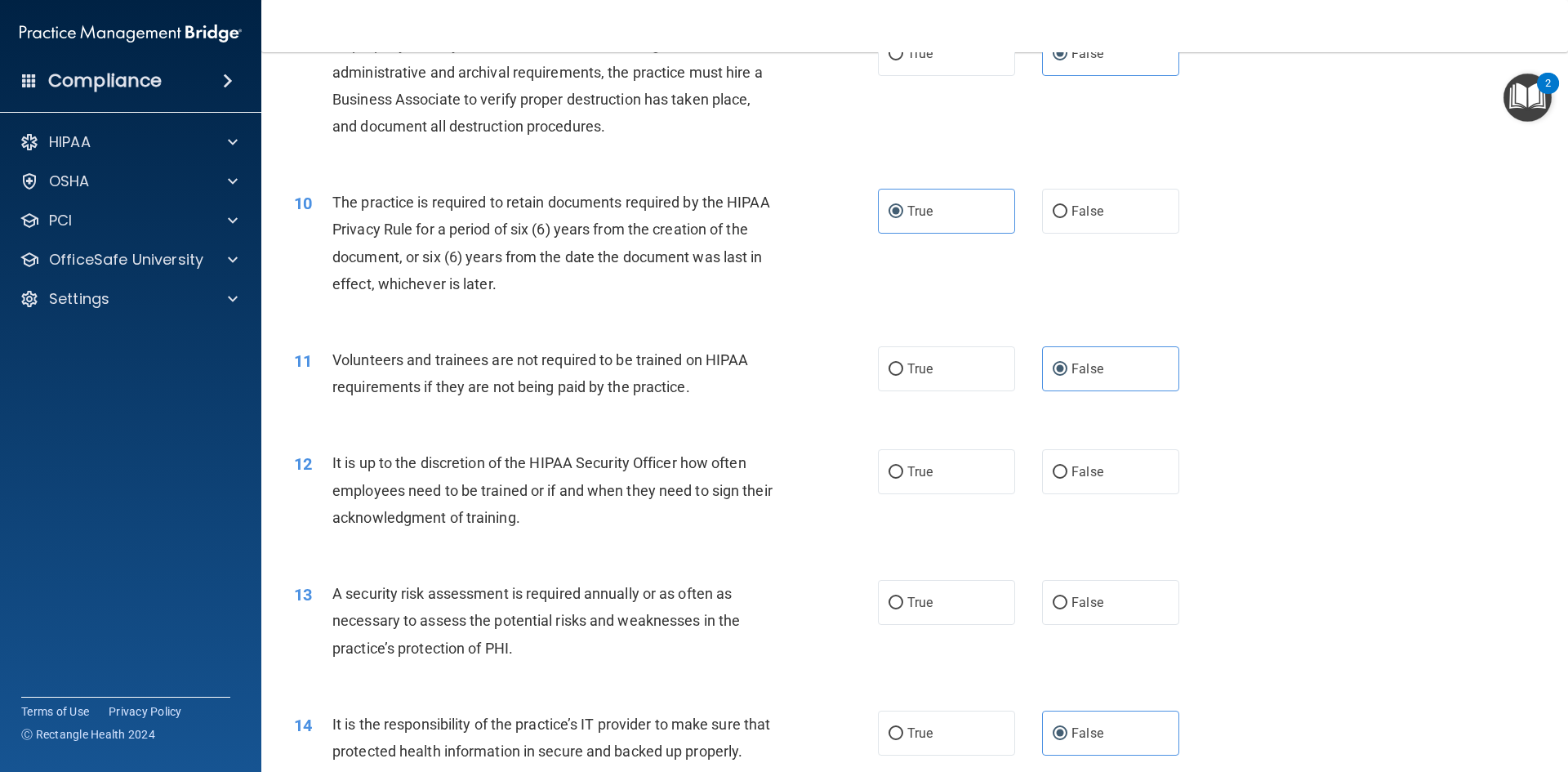
scroll to position [1224, 0]
click at [1100, 477] on label "False" at bounding box center [1111, 471] width 137 height 45
click at [1067, 477] on input "False" at bounding box center [1060, 471] width 15 height 12
radio input "true"
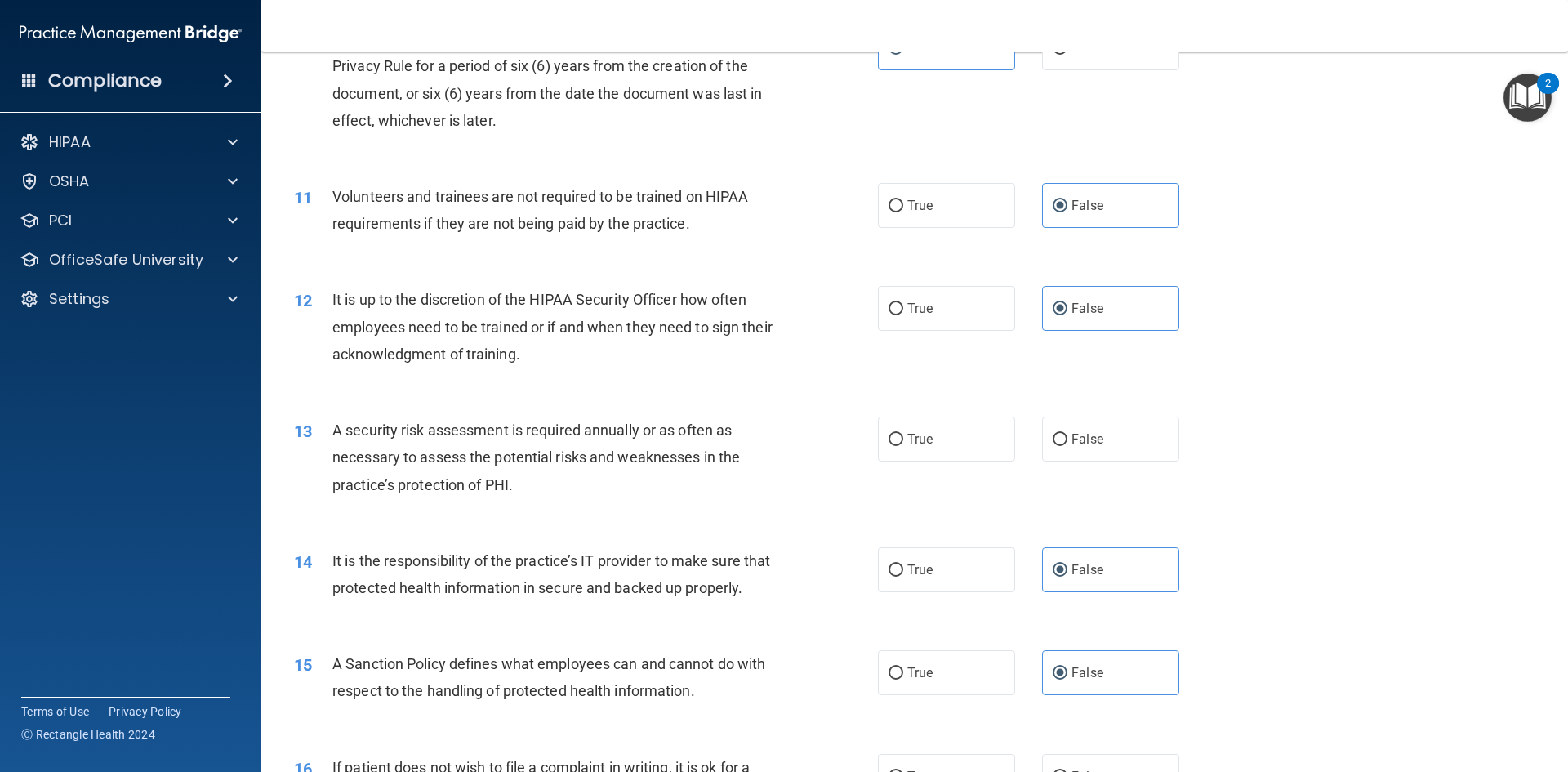
scroll to position [1387, 0]
click at [977, 448] on label "True" at bounding box center [946, 438] width 137 height 45
click at [903, 445] on input "True" at bounding box center [896, 439] width 15 height 12
radio input "true"
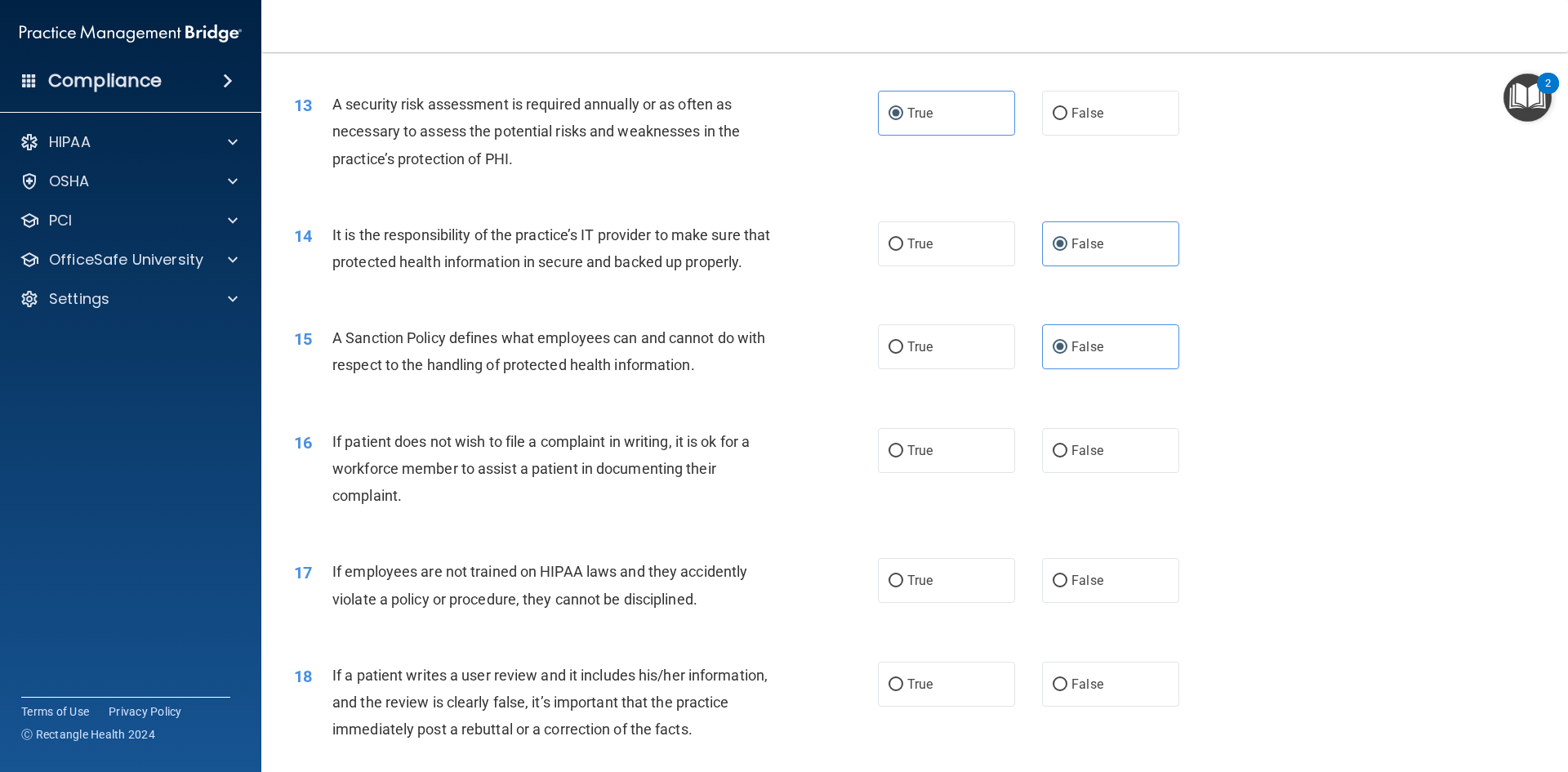
scroll to position [1713, 0]
click at [973, 472] on label "True" at bounding box center [946, 449] width 137 height 45
click at [903, 457] on input "True" at bounding box center [896, 450] width 15 height 12
radio input "true"
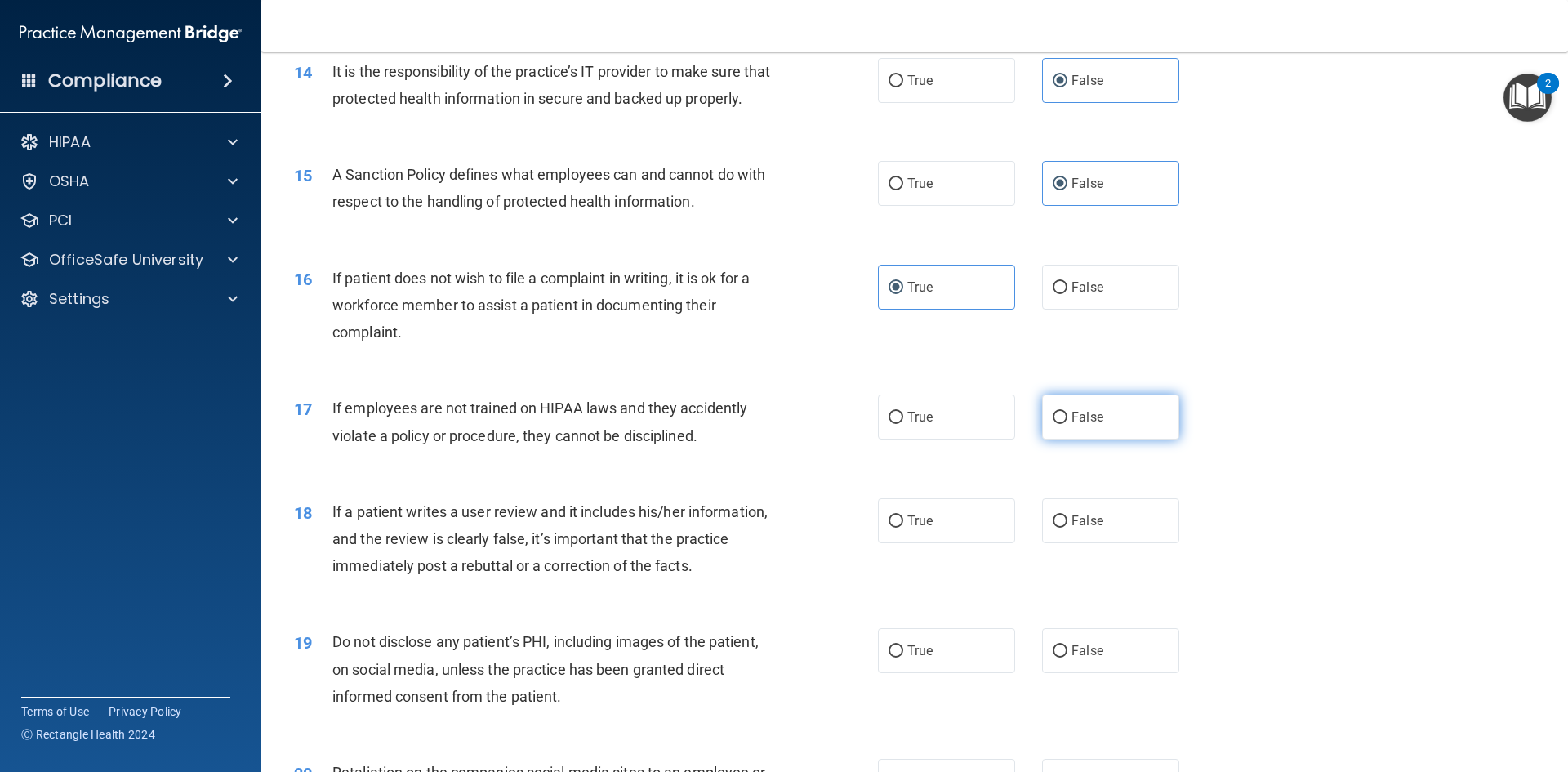
scroll to position [1876, 0]
click at [1079, 439] on label "False" at bounding box center [1111, 416] width 137 height 45
click at [1067, 423] on input "False" at bounding box center [1060, 416] width 15 height 12
radio input "true"
click at [1088, 527] on span "False" at bounding box center [1087, 520] width 32 height 15
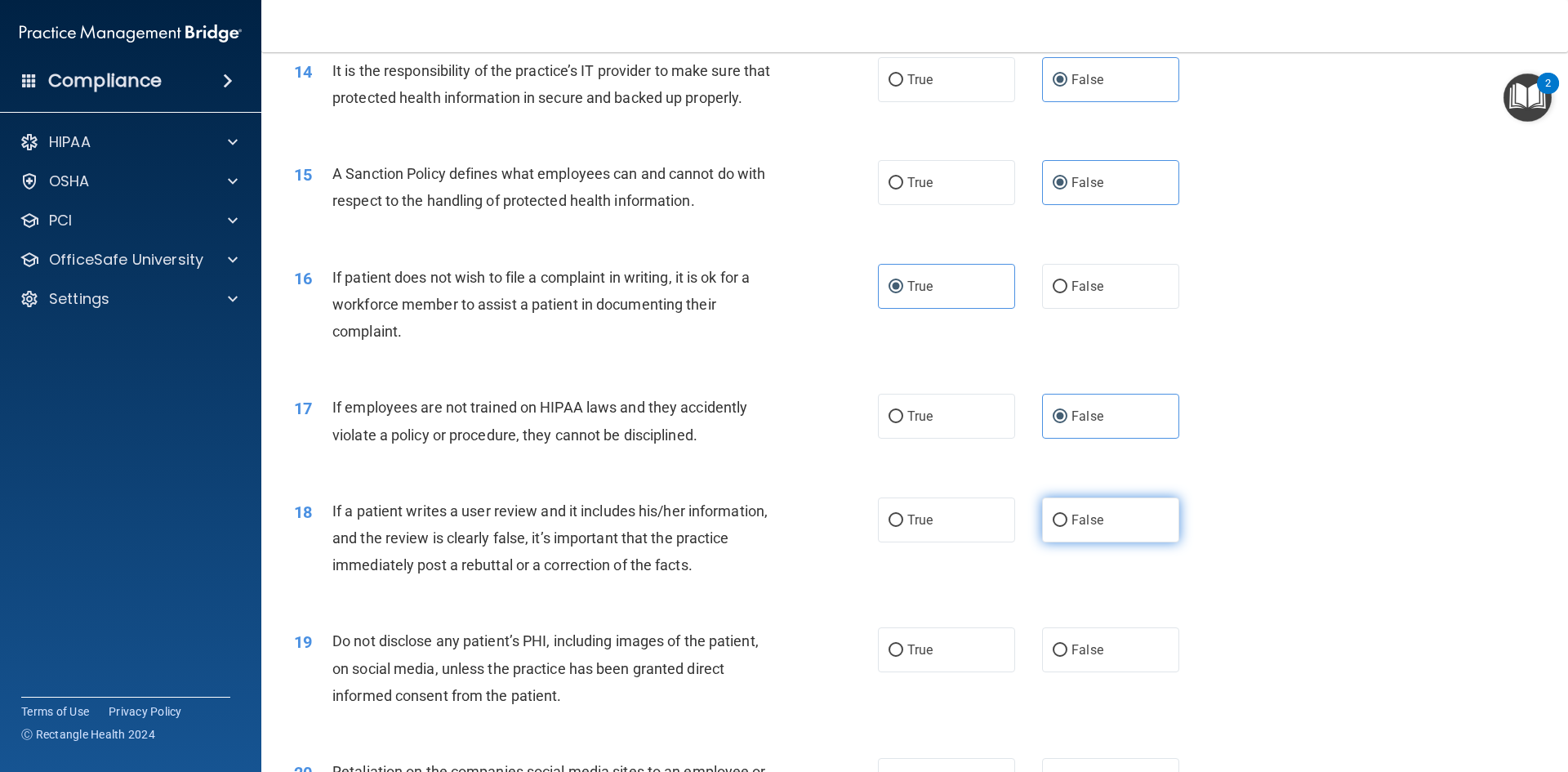
click at [1067, 526] on input "False" at bounding box center [1060, 520] width 15 height 12
radio input "true"
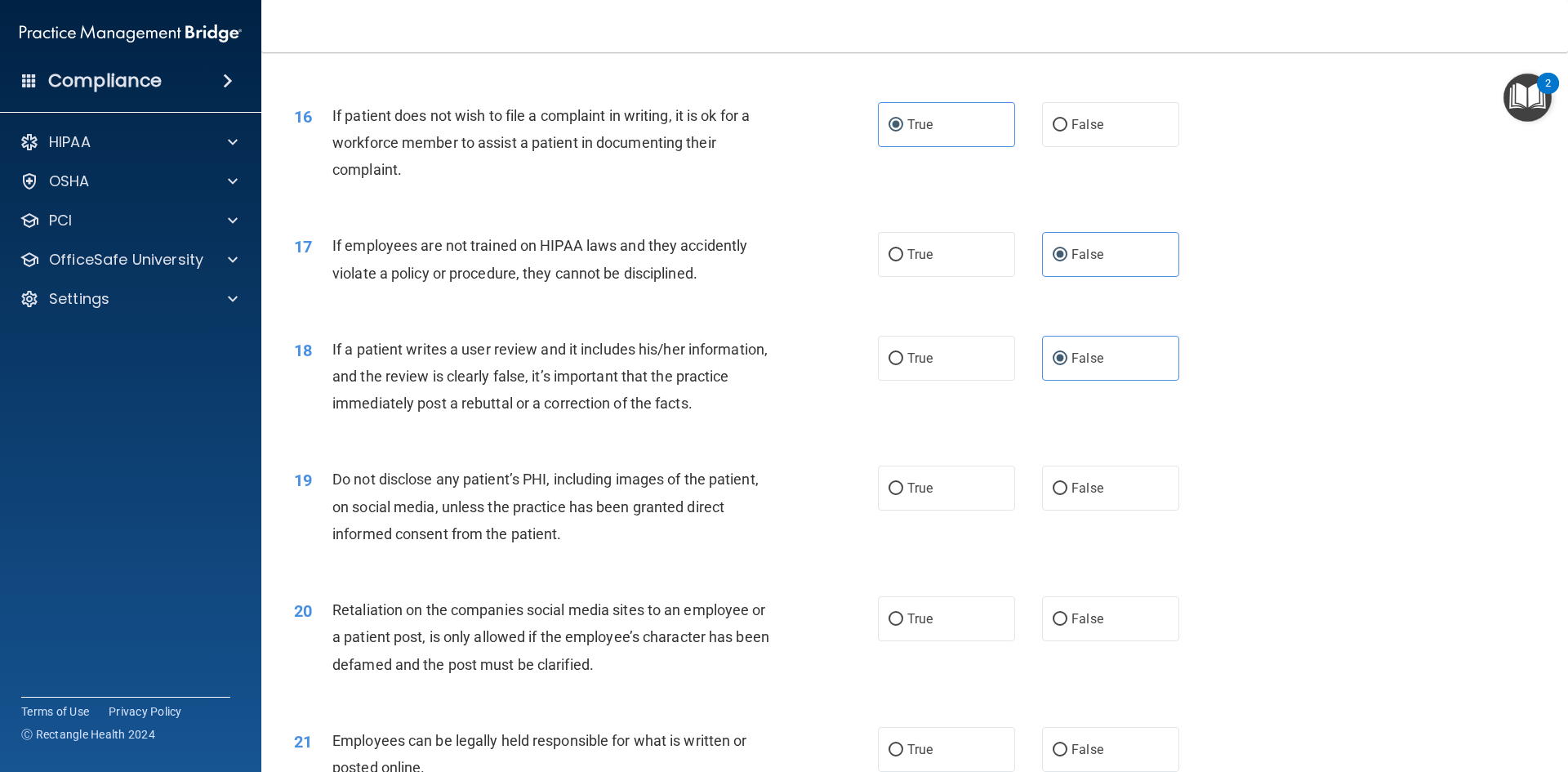
scroll to position [2039, 0]
click at [987, 510] on label "True" at bounding box center [946, 487] width 137 height 45
click at [903, 494] on input "True" at bounding box center [896, 488] width 15 height 12
radio input "true"
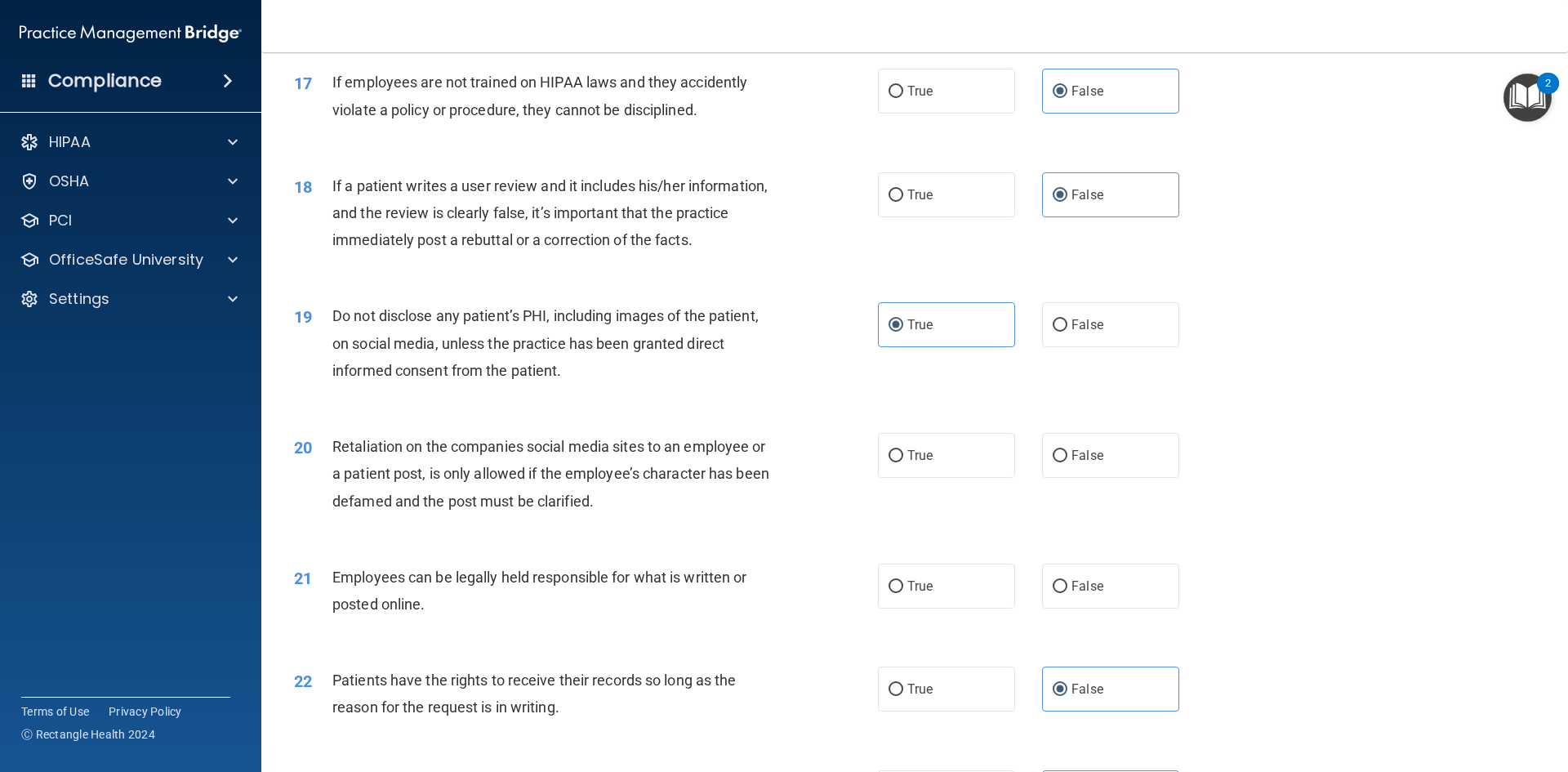
scroll to position [2202, 0]
click at [1084, 462] on span "False" at bounding box center [1087, 454] width 32 height 15
click at [1067, 461] on input "False" at bounding box center [1060, 455] width 15 height 12
radio input "true"
click at [958, 607] on label "True" at bounding box center [946, 585] width 137 height 45
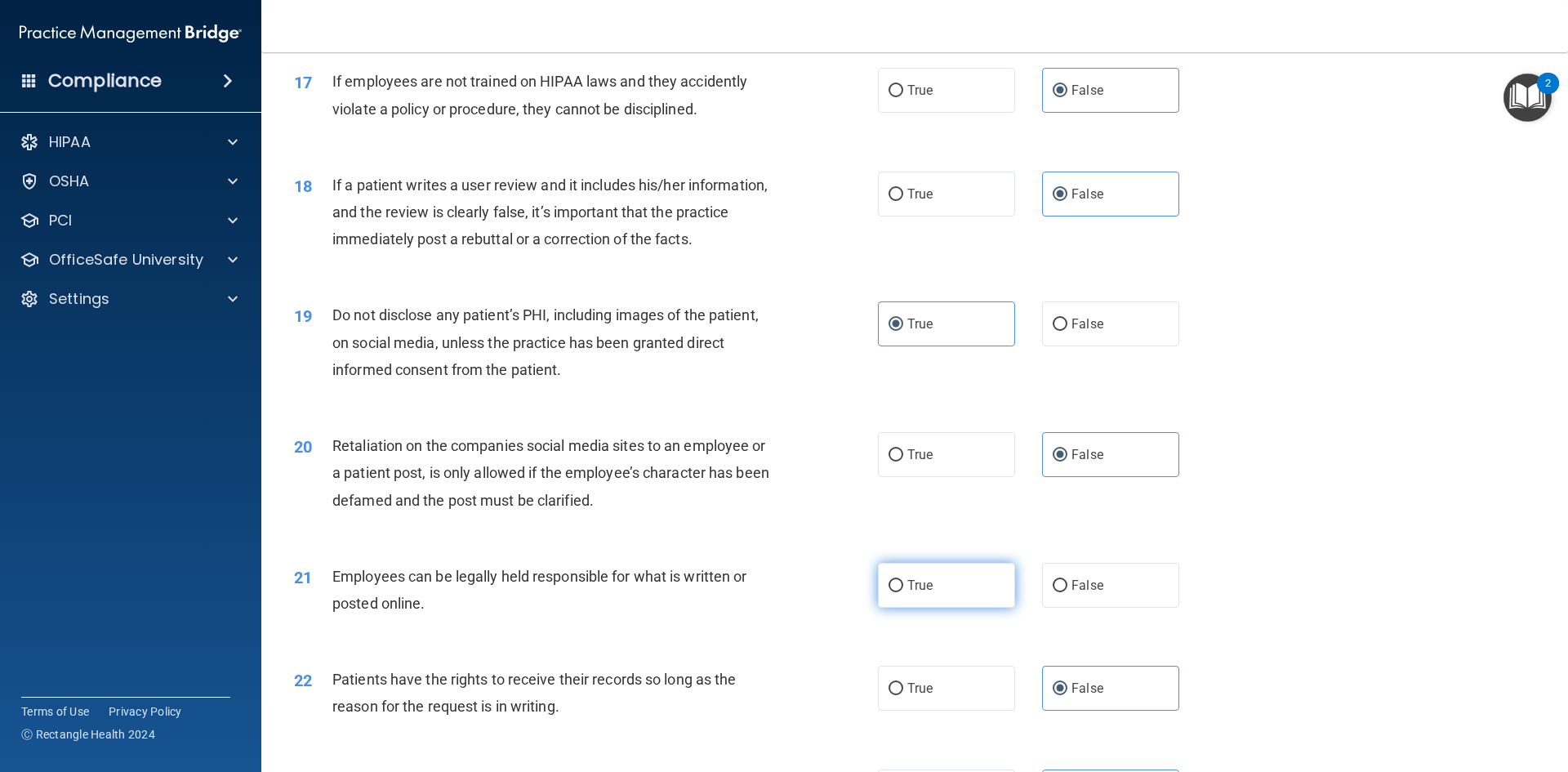
click at [903, 593] on input "True" at bounding box center [896, 586] width 15 height 12
radio input "true"
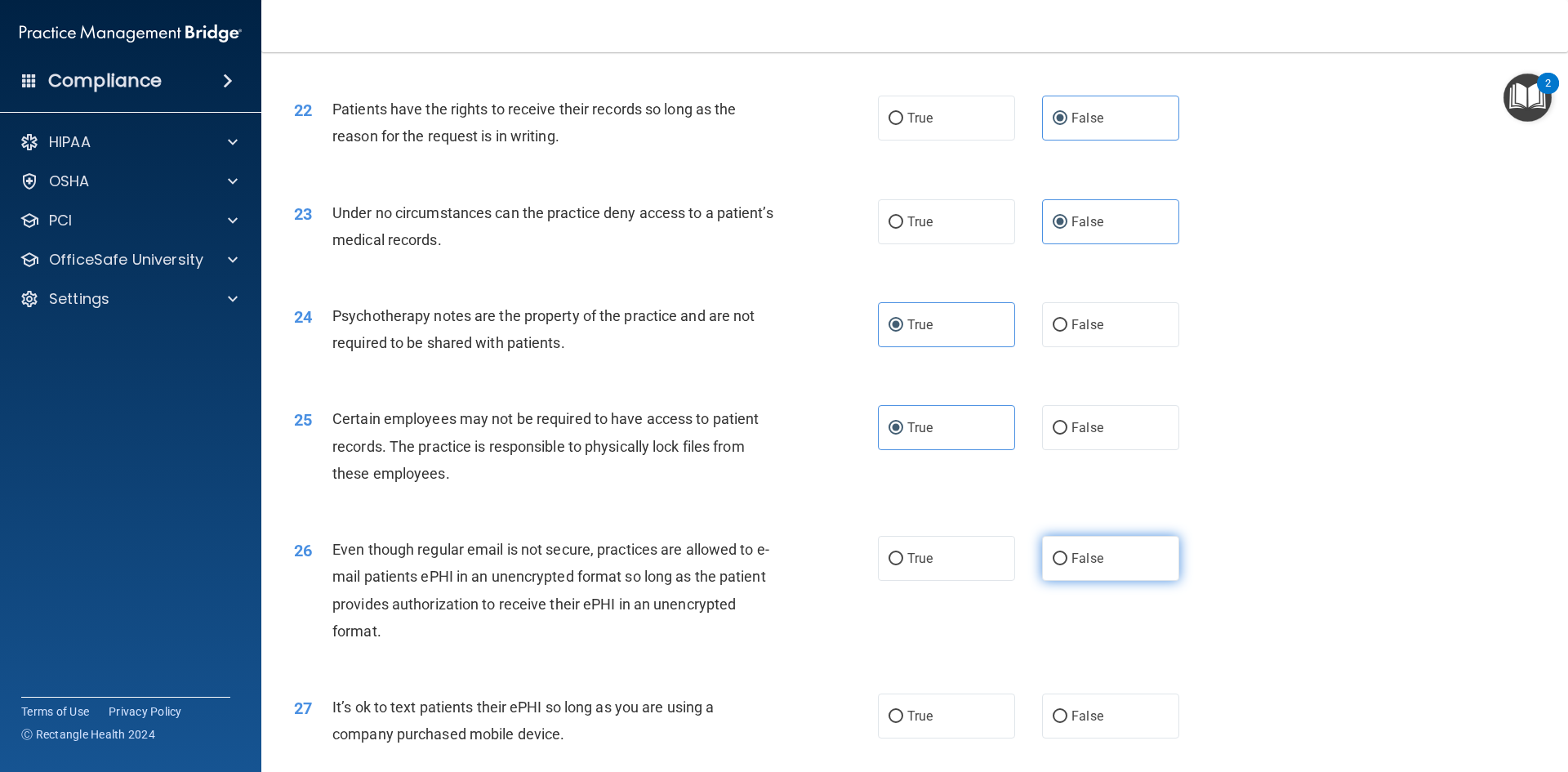
scroll to position [2773, 0]
click at [960, 580] on label "True" at bounding box center [946, 557] width 137 height 45
click at [903, 564] on input "True" at bounding box center [896, 558] width 15 height 12
radio input "true"
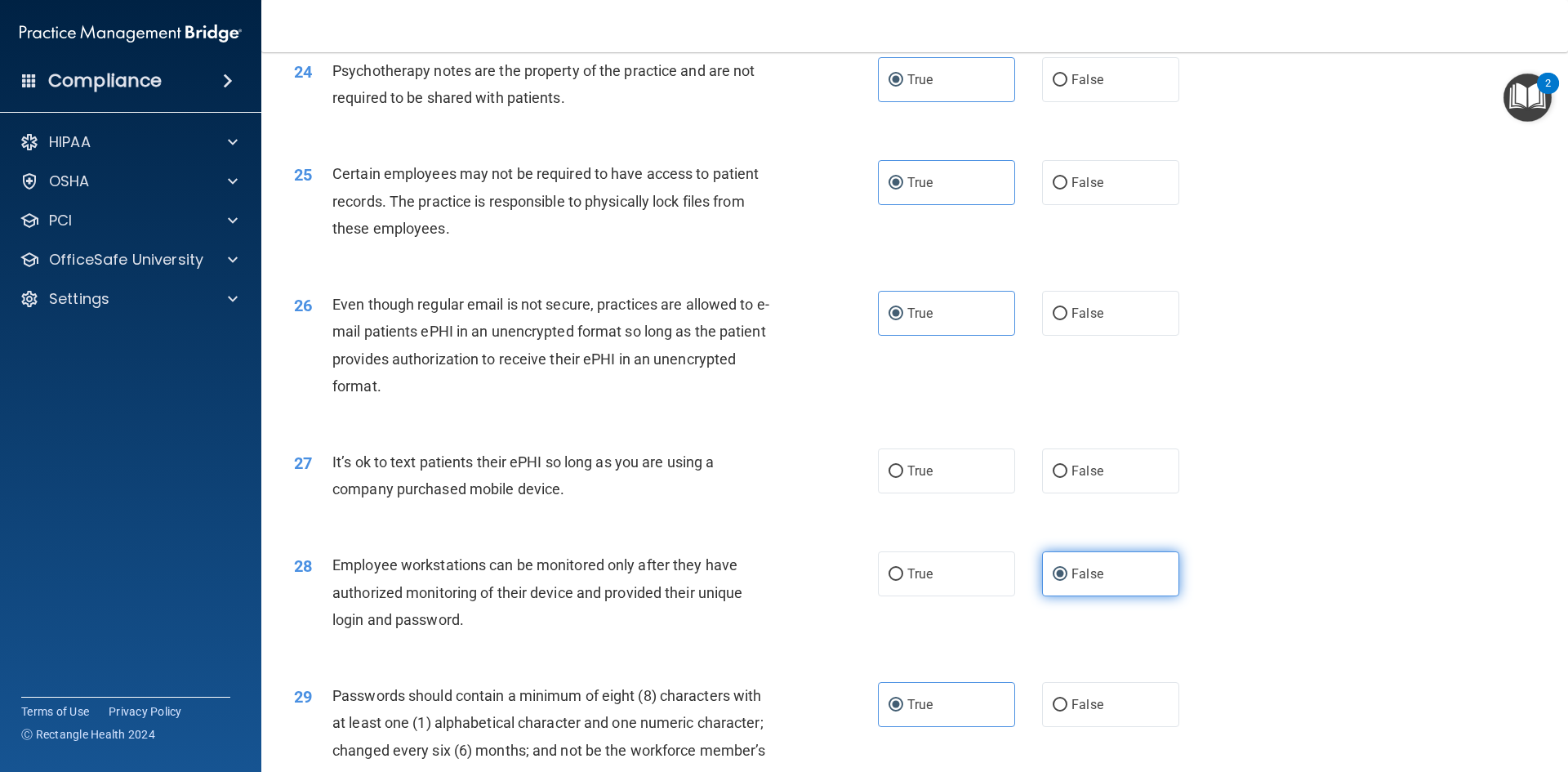
scroll to position [3018, 0]
click at [1079, 493] on label "False" at bounding box center [1111, 470] width 137 height 45
click at [1067, 477] on input "False" at bounding box center [1060, 471] width 15 height 12
radio input "true"
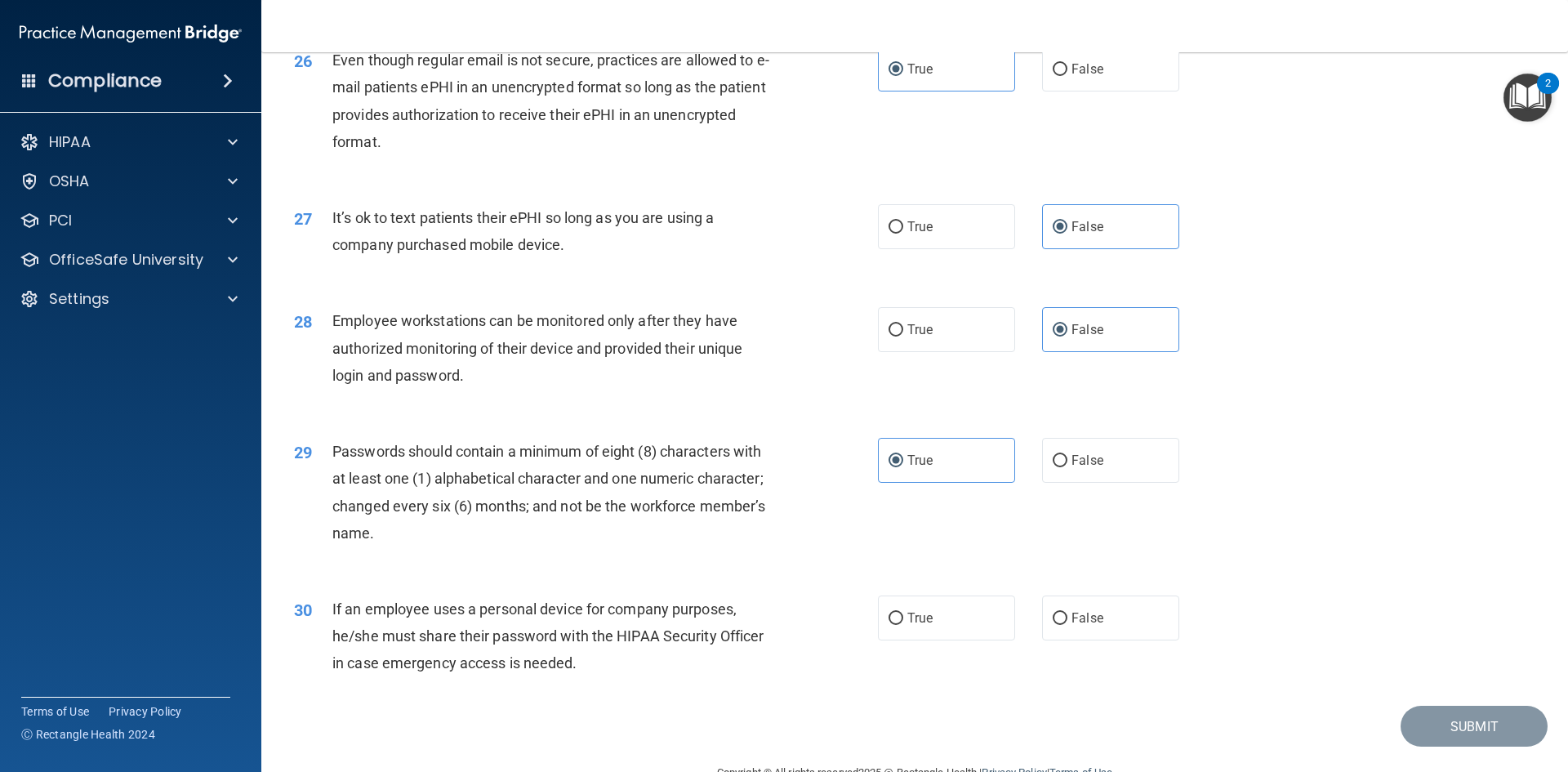
scroll to position [3263, 0]
click at [1090, 633] on label "False" at bounding box center [1111, 616] width 137 height 45
click at [1067, 623] on input "False" at bounding box center [1060, 617] width 15 height 12
radio input "true"
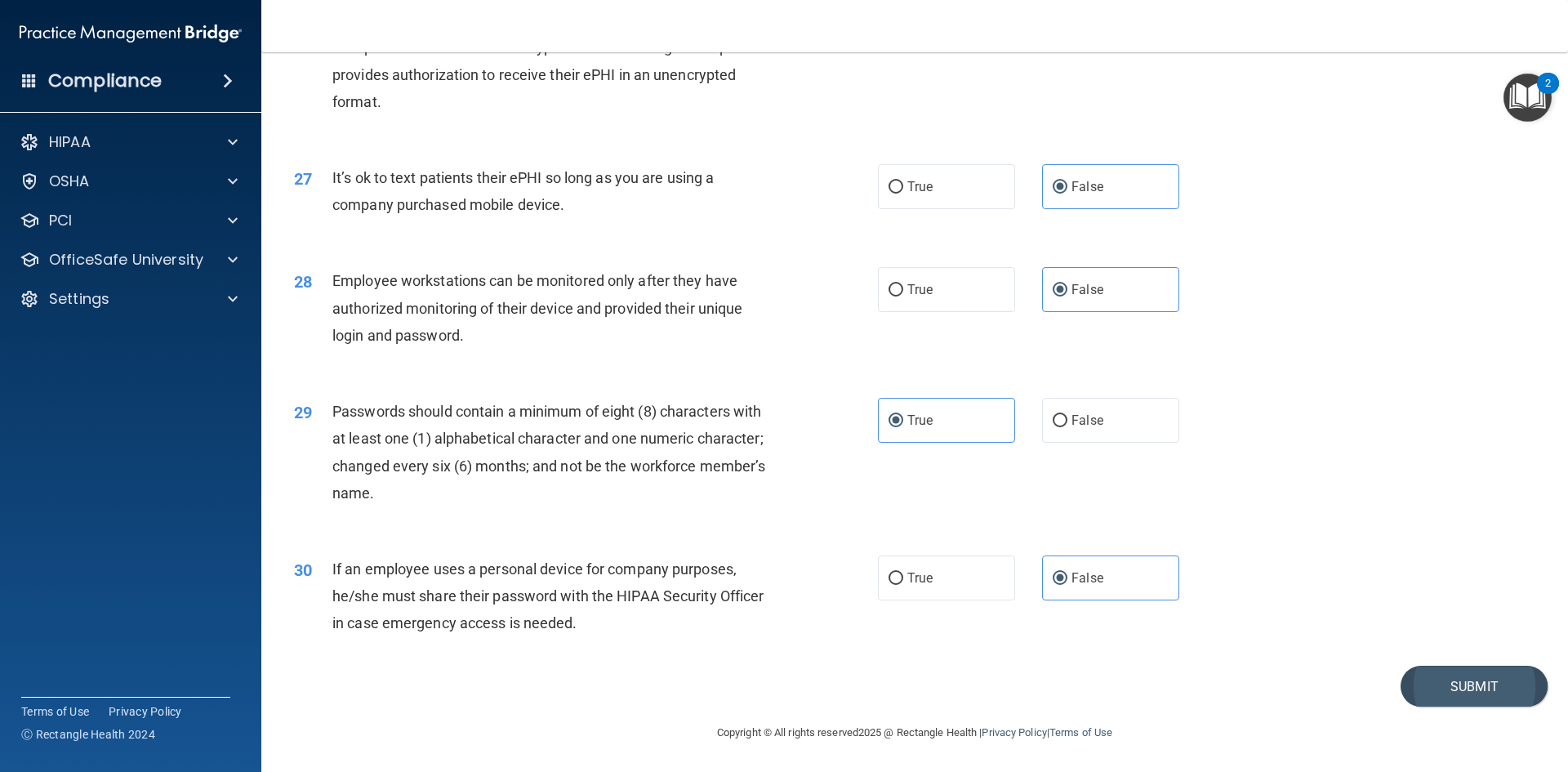
scroll to position [3328, 0]
click at [1461, 679] on button "Submit" at bounding box center [1474, 686] width 147 height 42
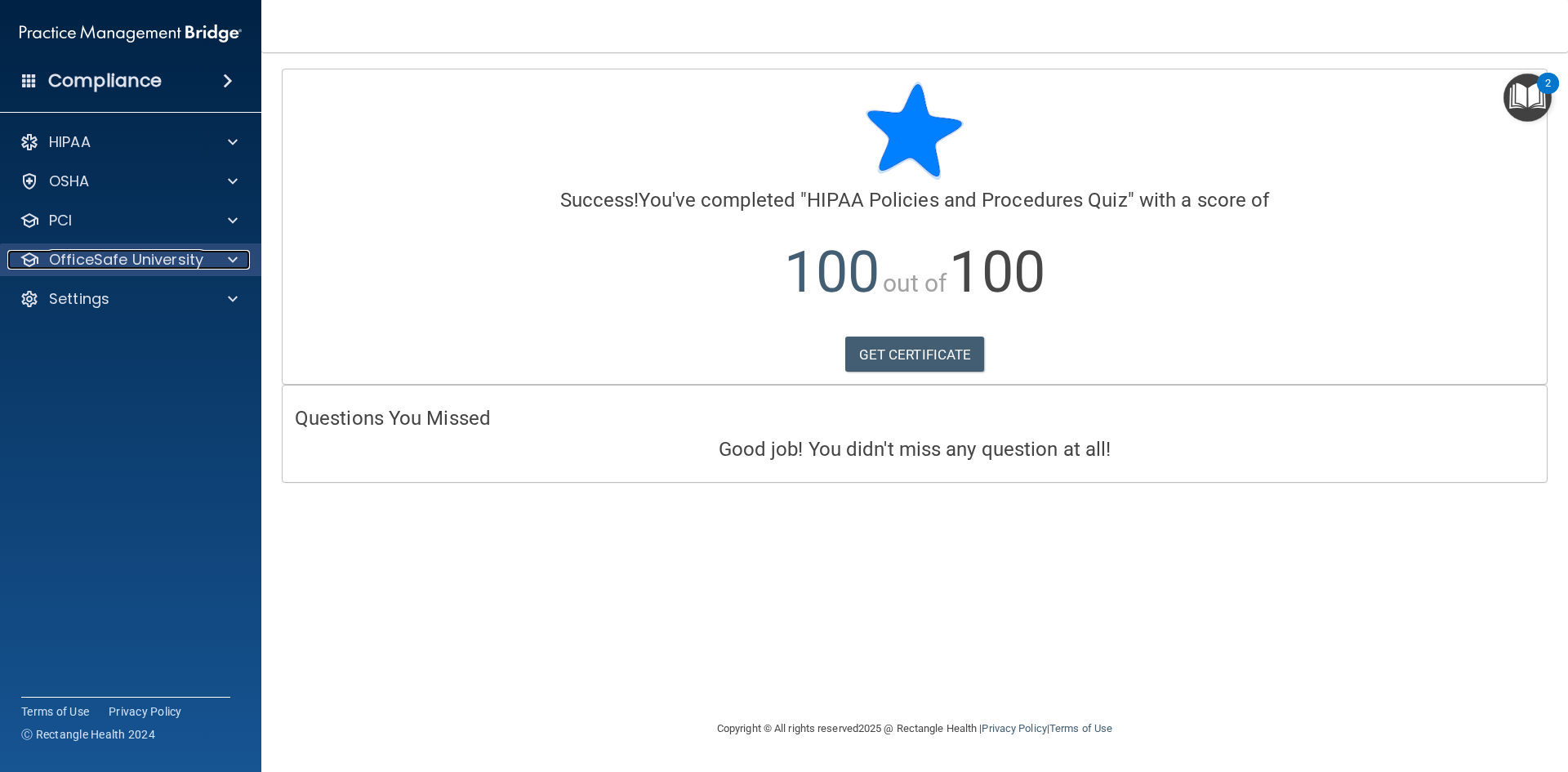
click at [210, 269] on div at bounding box center [230, 259] width 41 height 20
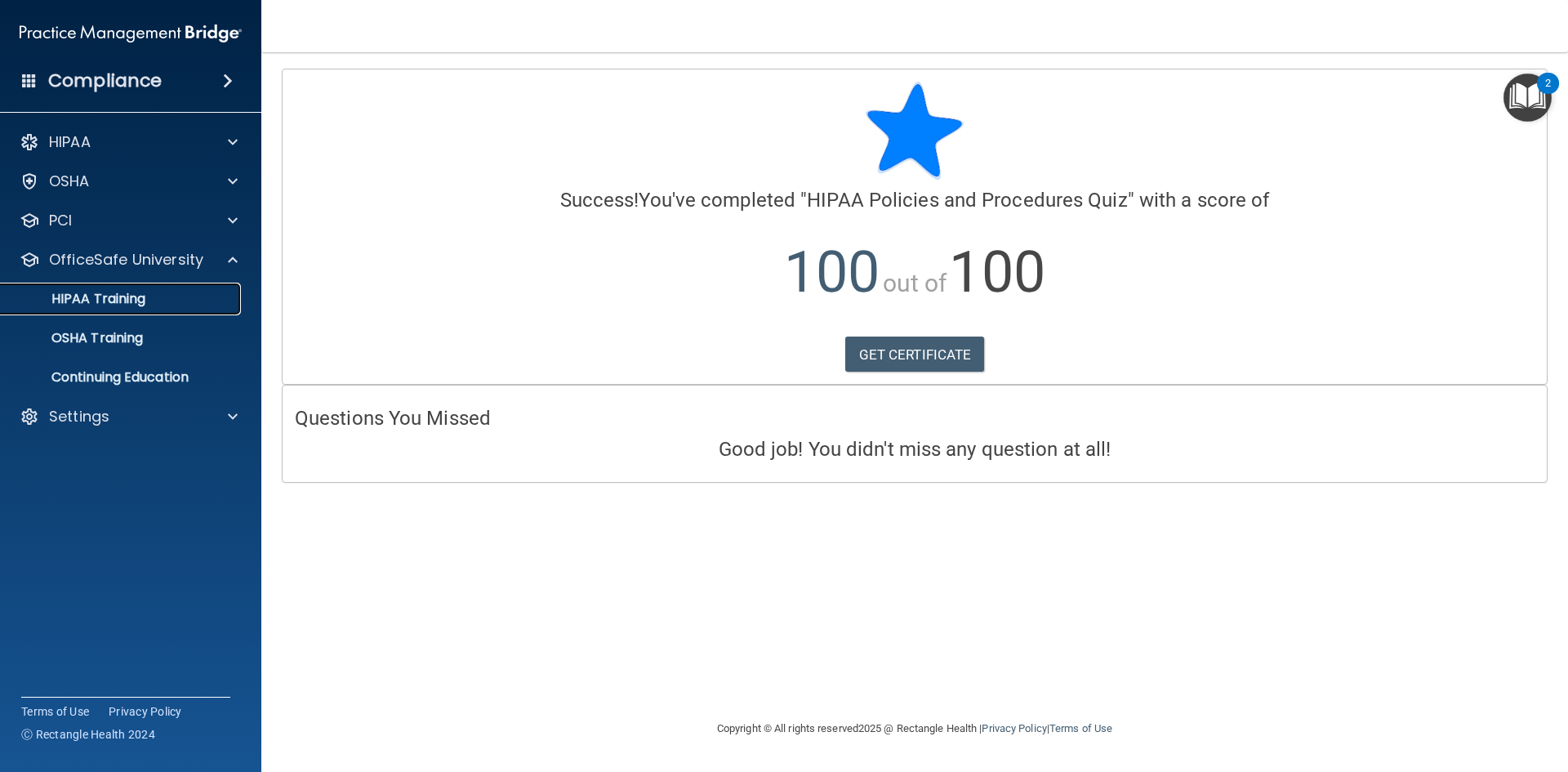
click at [139, 300] on p "HIPAA Training" at bounding box center [77, 299] width 135 height 16
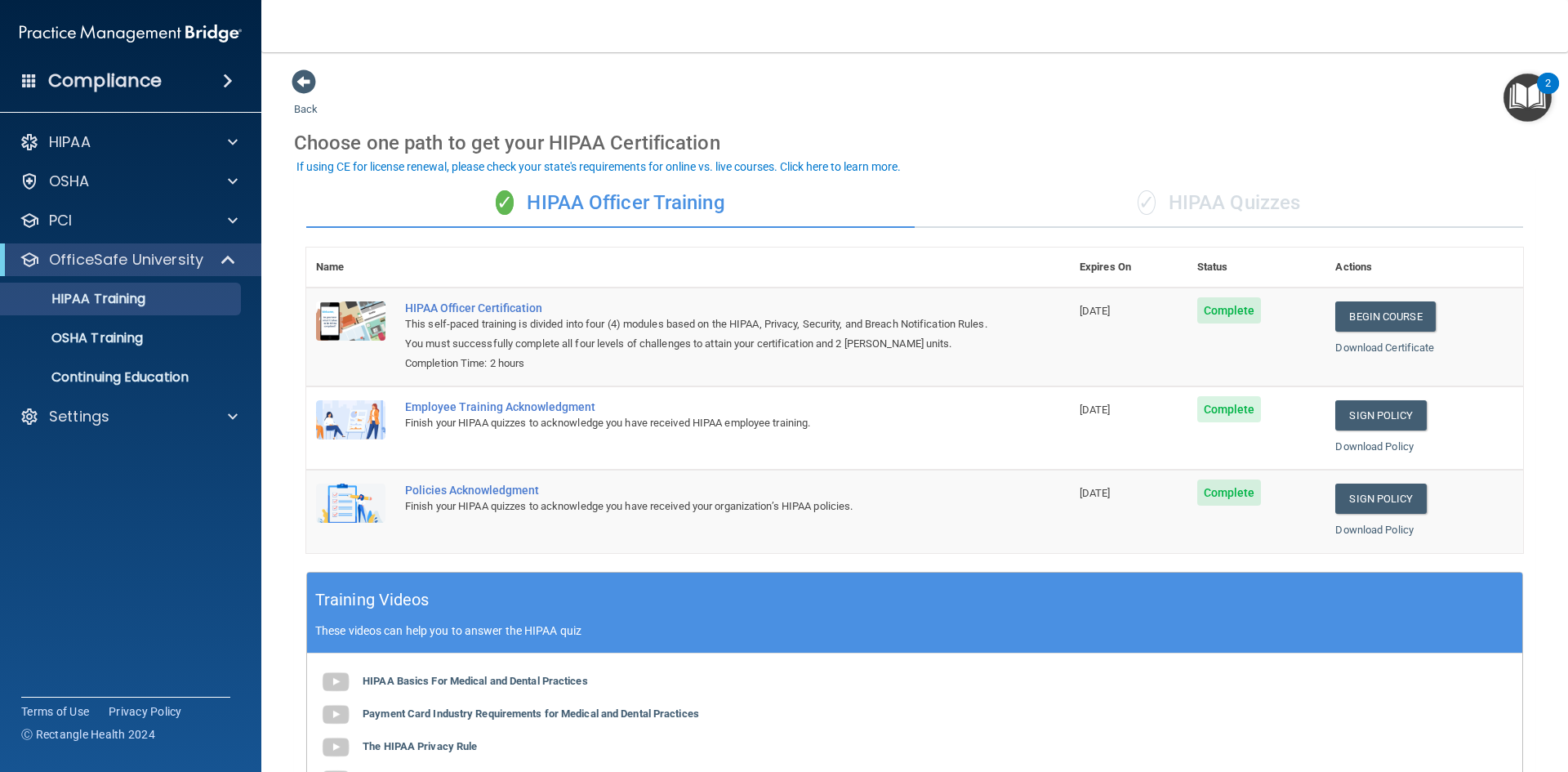
click at [1213, 205] on div "✓ HIPAA Quizzes" at bounding box center [1219, 203] width 609 height 49
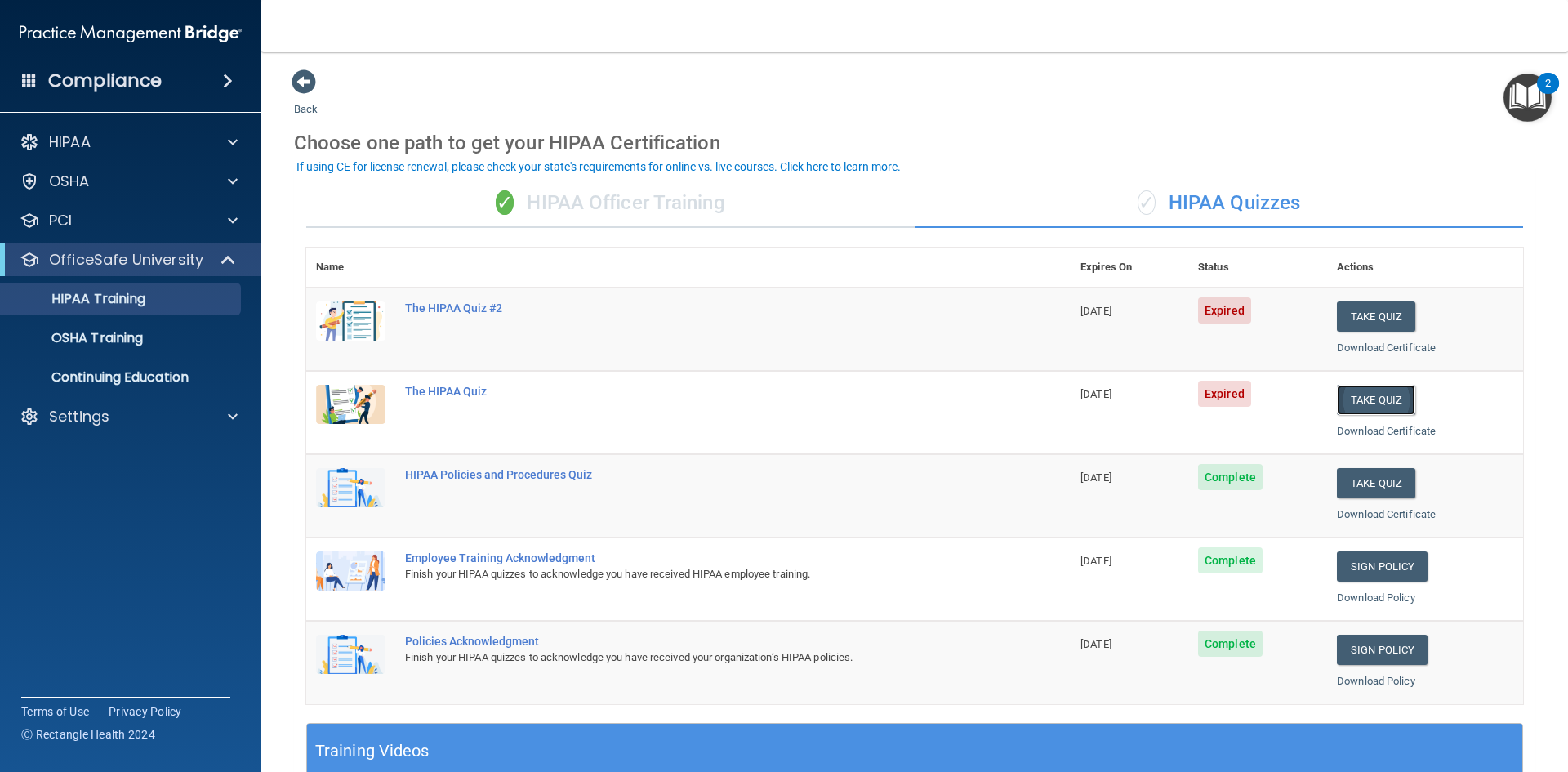
click at [1366, 404] on button "Take Quiz" at bounding box center [1376, 399] width 78 height 30
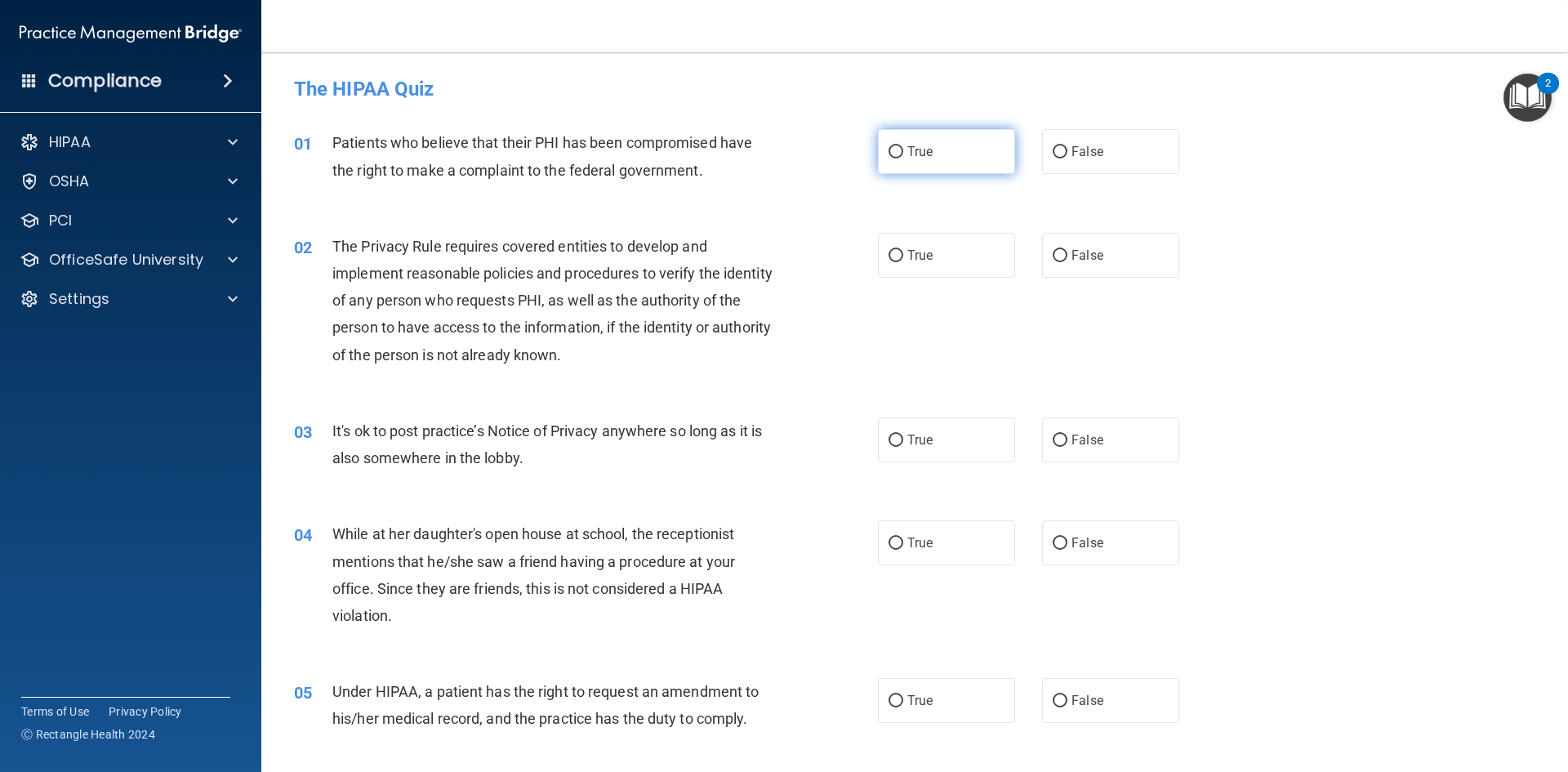
click at [937, 151] on label "True" at bounding box center [946, 151] width 137 height 45
click at [903, 151] on input "True" at bounding box center [896, 152] width 15 height 12
radio input "true"
click at [941, 255] on label "True" at bounding box center [946, 255] width 137 height 45
click at [903, 255] on input "True" at bounding box center [896, 256] width 15 height 12
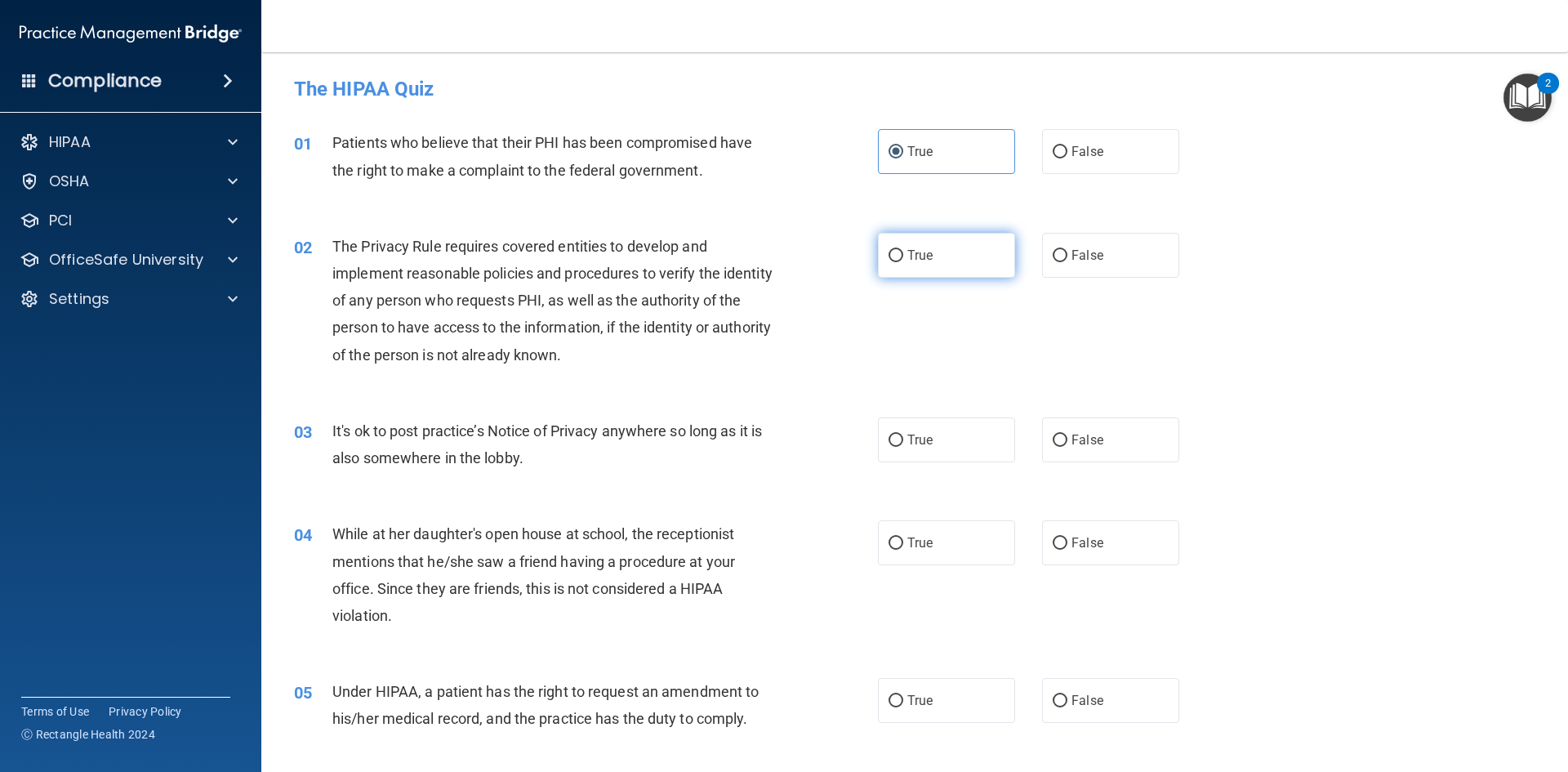
radio input "true"
click at [959, 428] on label "True" at bounding box center [946, 440] width 137 height 45
click at [903, 435] on input "True" at bounding box center [896, 441] width 15 height 12
radio input "true"
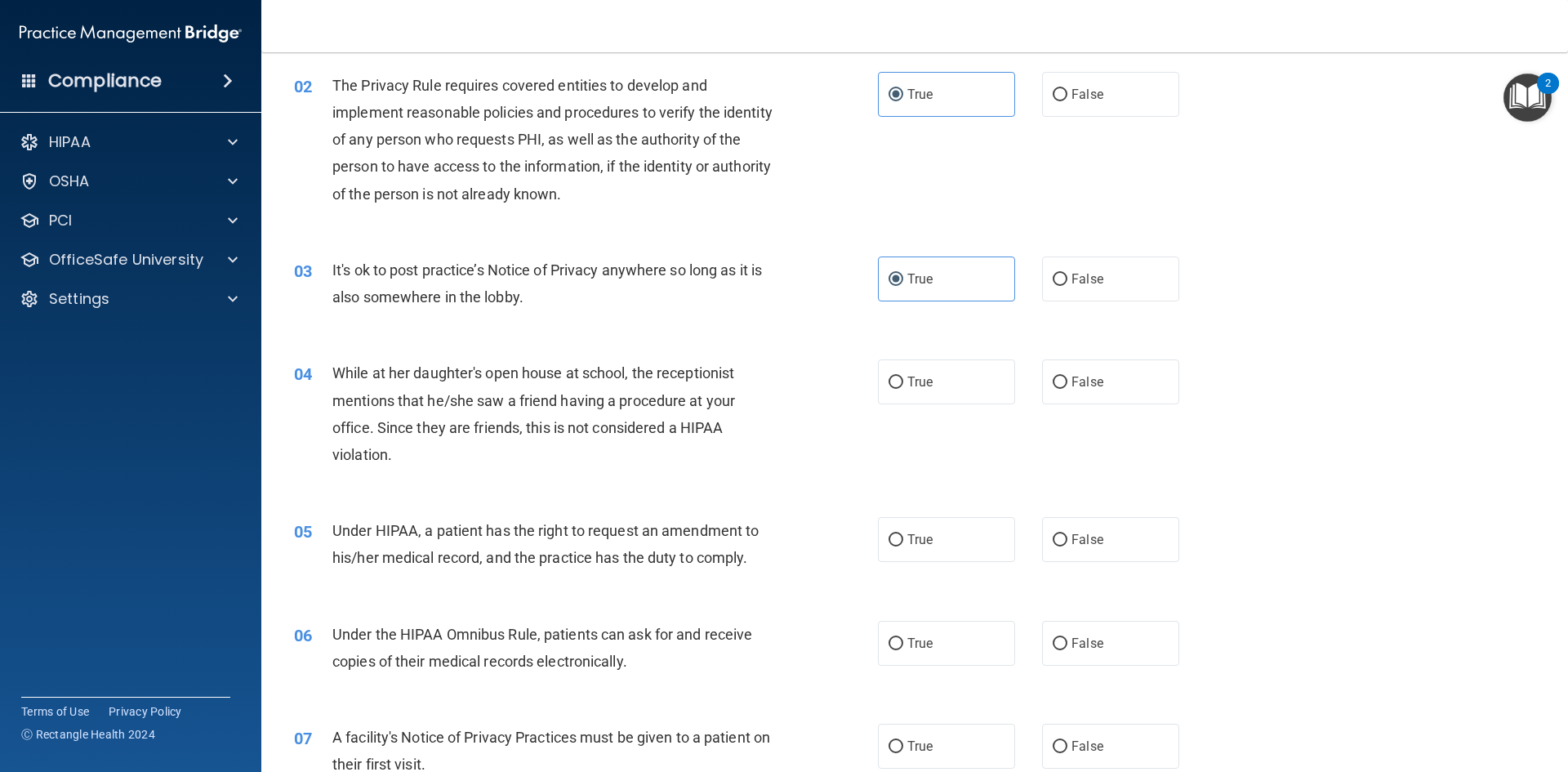
scroll to position [161, 0]
click at [1115, 397] on label "False" at bounding box center [1111, 381] width 137 height 45
click at [1067, 388] on input "False" at bounding box center [1060, 382] width 15 height 12
radio input "true"
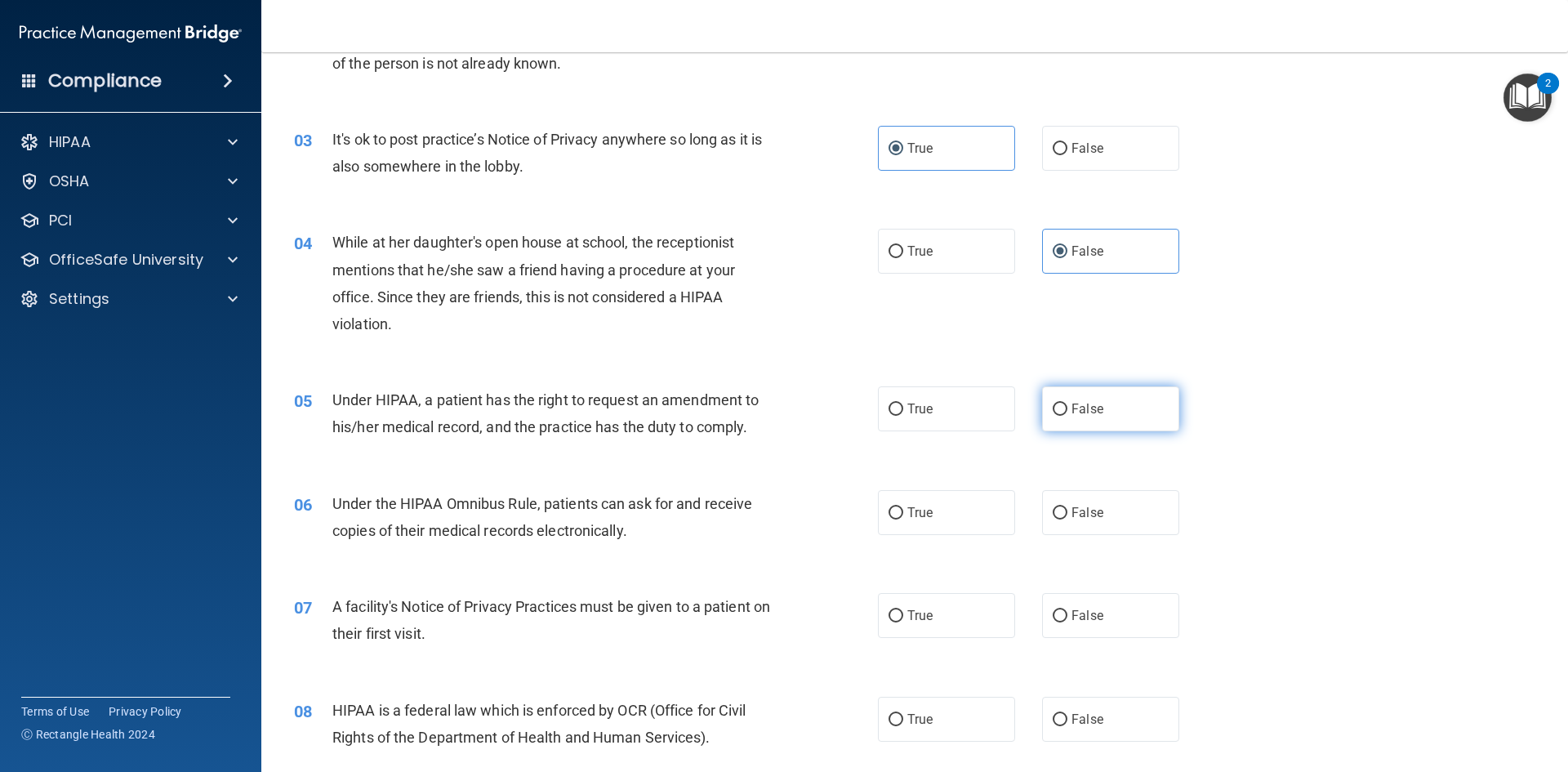
click at [1073, 423] on label "False" at bounding box center [1111, 409] width 137 height 45
click at [1067, 416] on input "False" at bounding box center [1060, 410] width 15 height 12
radio input "true"
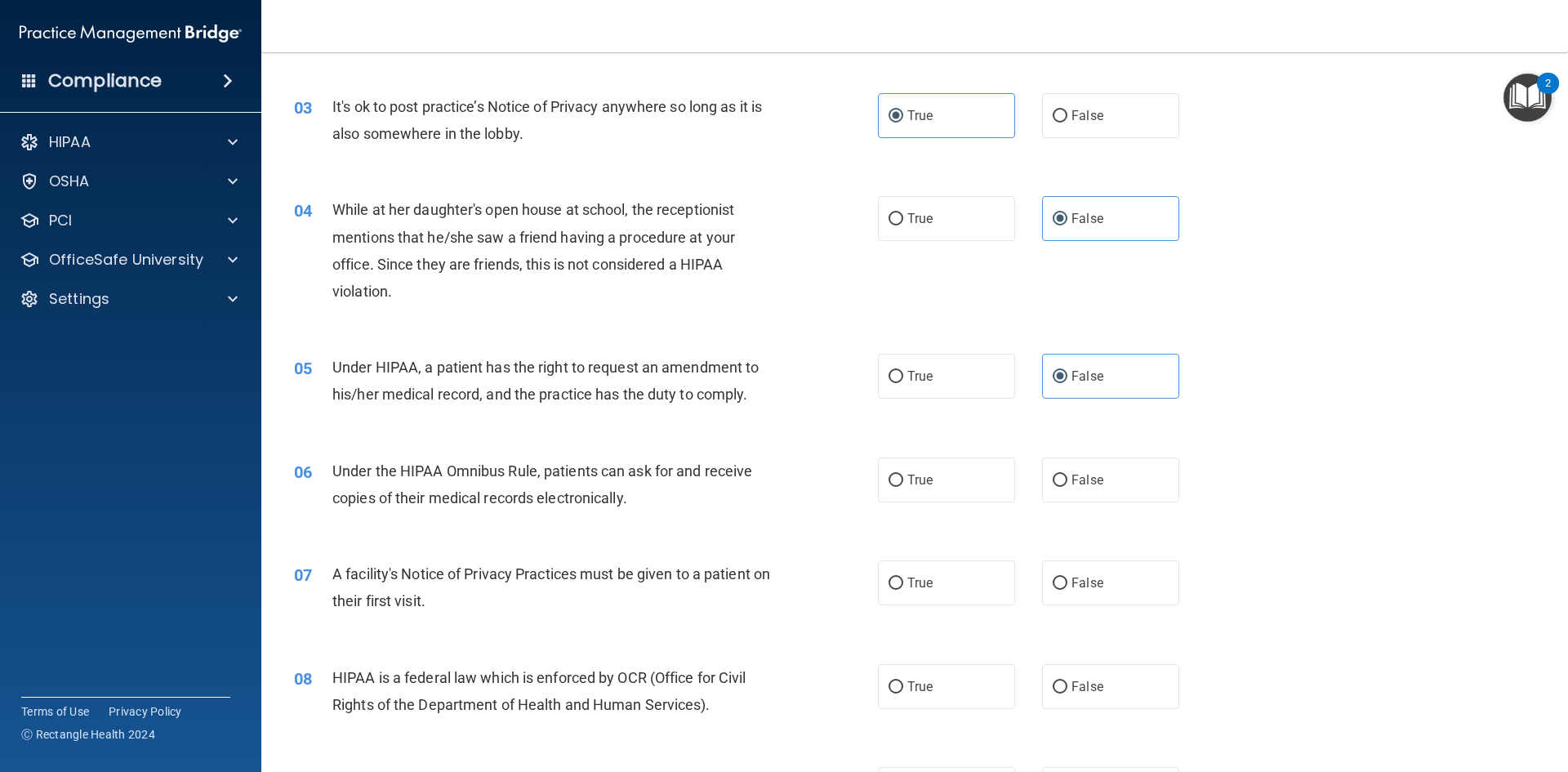
scroll to position [325, 0]
click at [966, 488] on label "True" at bounding box center [946, 479] width 137 height 45
click at [903, 486] on input "True" at bounding box center [896, 480] width 15 height 12
radio input "true"
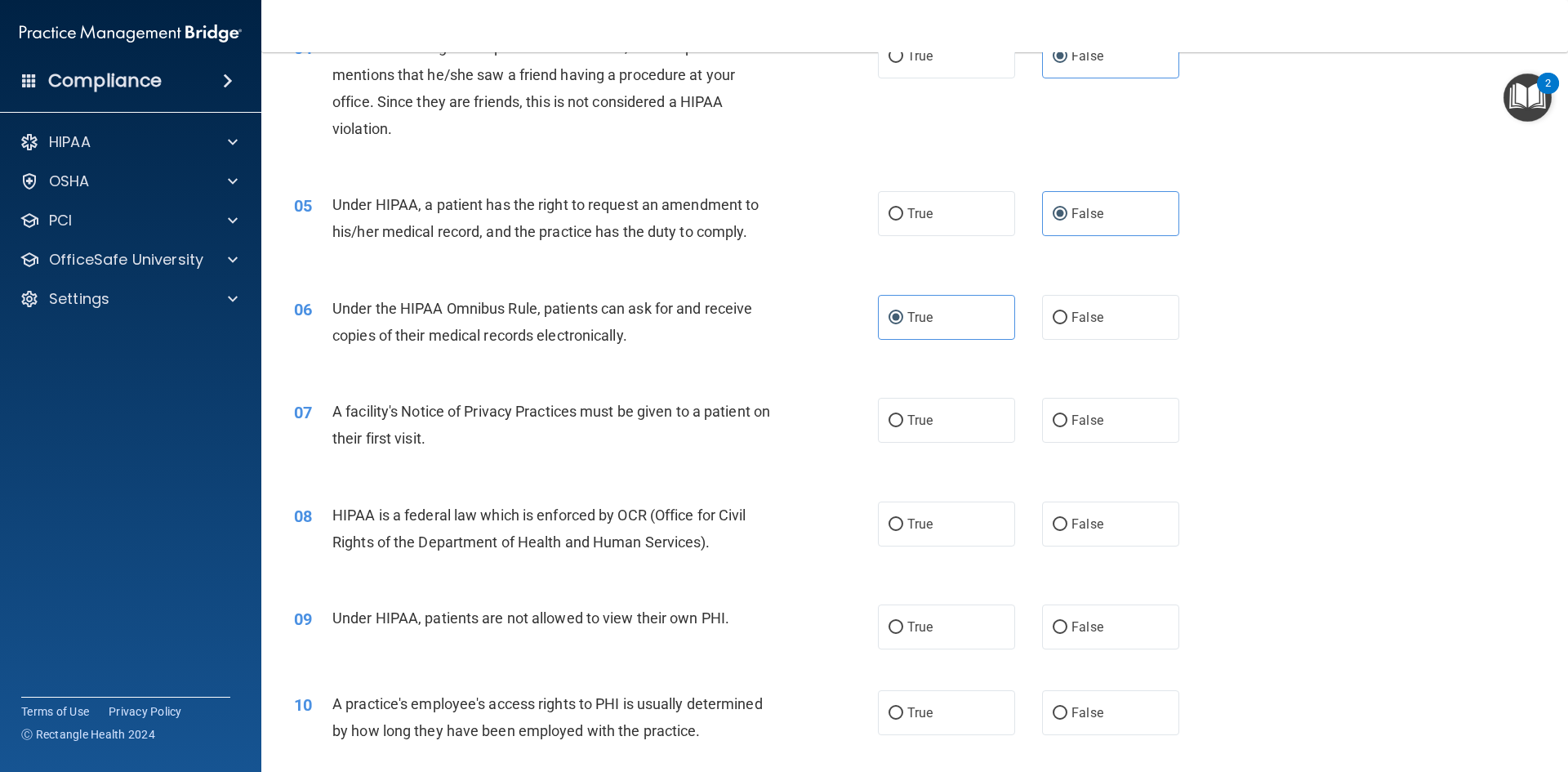
scroll to position [488, 0]
click at [953, 427] on label "True" at bounding box center [946, 419] width 137 height 45
click at [903, 427] on input "True" at bounding box center [896, 420] width 15 height 12
radio input "true"
click at [947, 508] on label "True" at bounding box center [946, 523] width 137 height 45
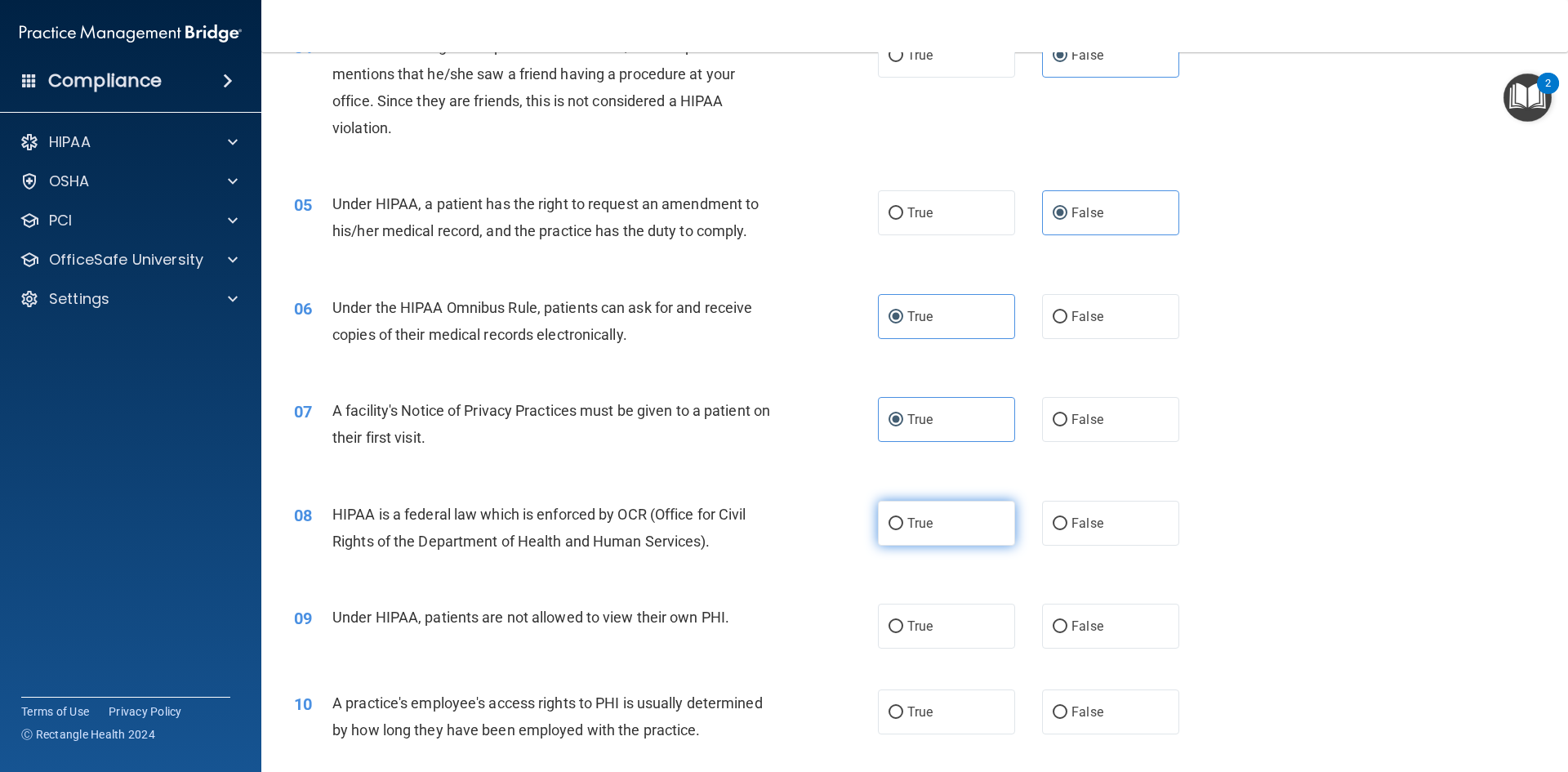
click at [903, 518] on input "True" at bounding box center [896, 524] width 15 height 12
radio input "true"
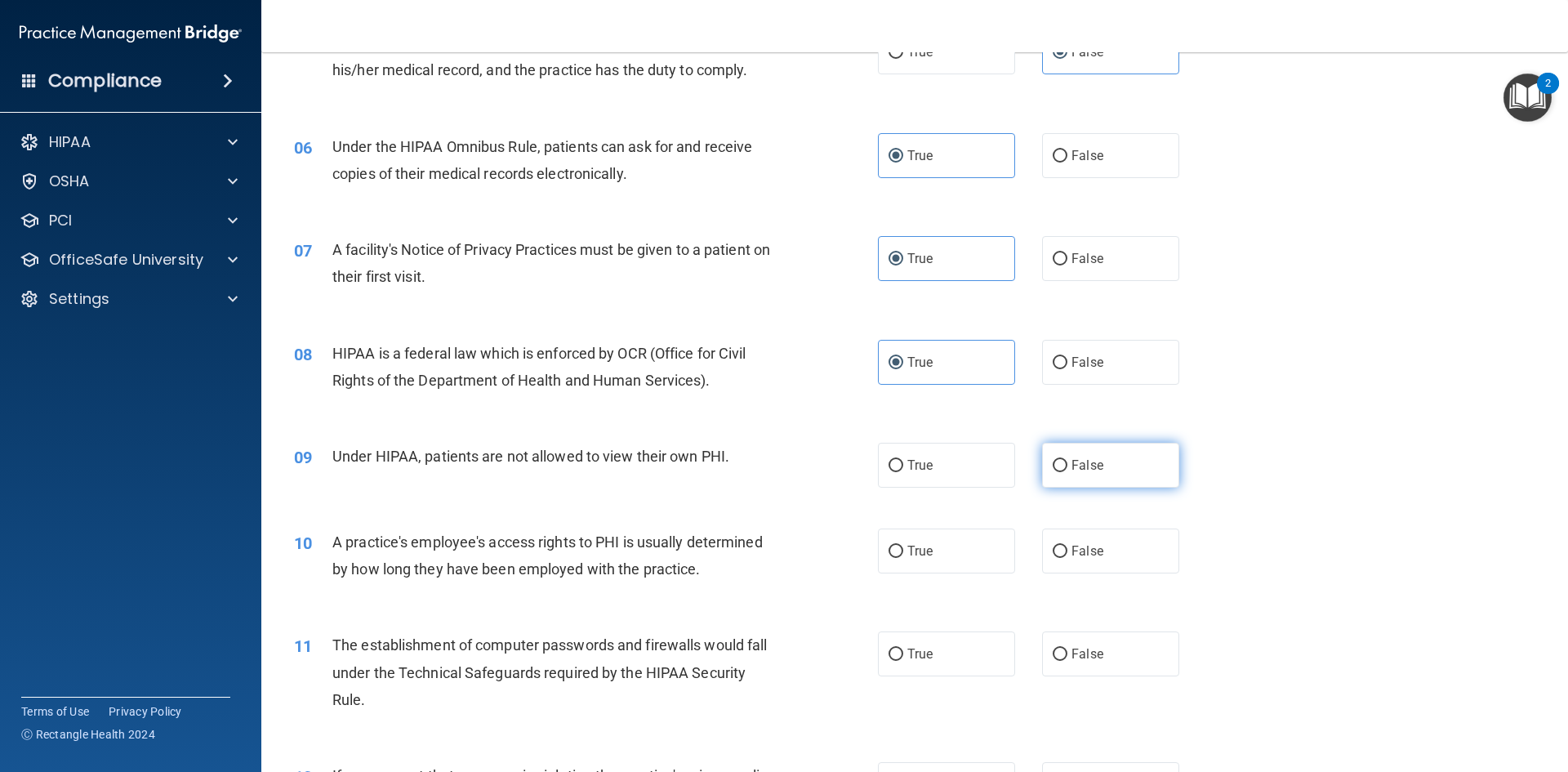
click at [1086, 476] on label "False" at bounding box center [1111, 465] width 137 height 45
click at [1067, 472] on input "False" at bounding box center [1060, 466] width 15 height 12
radio input "true"
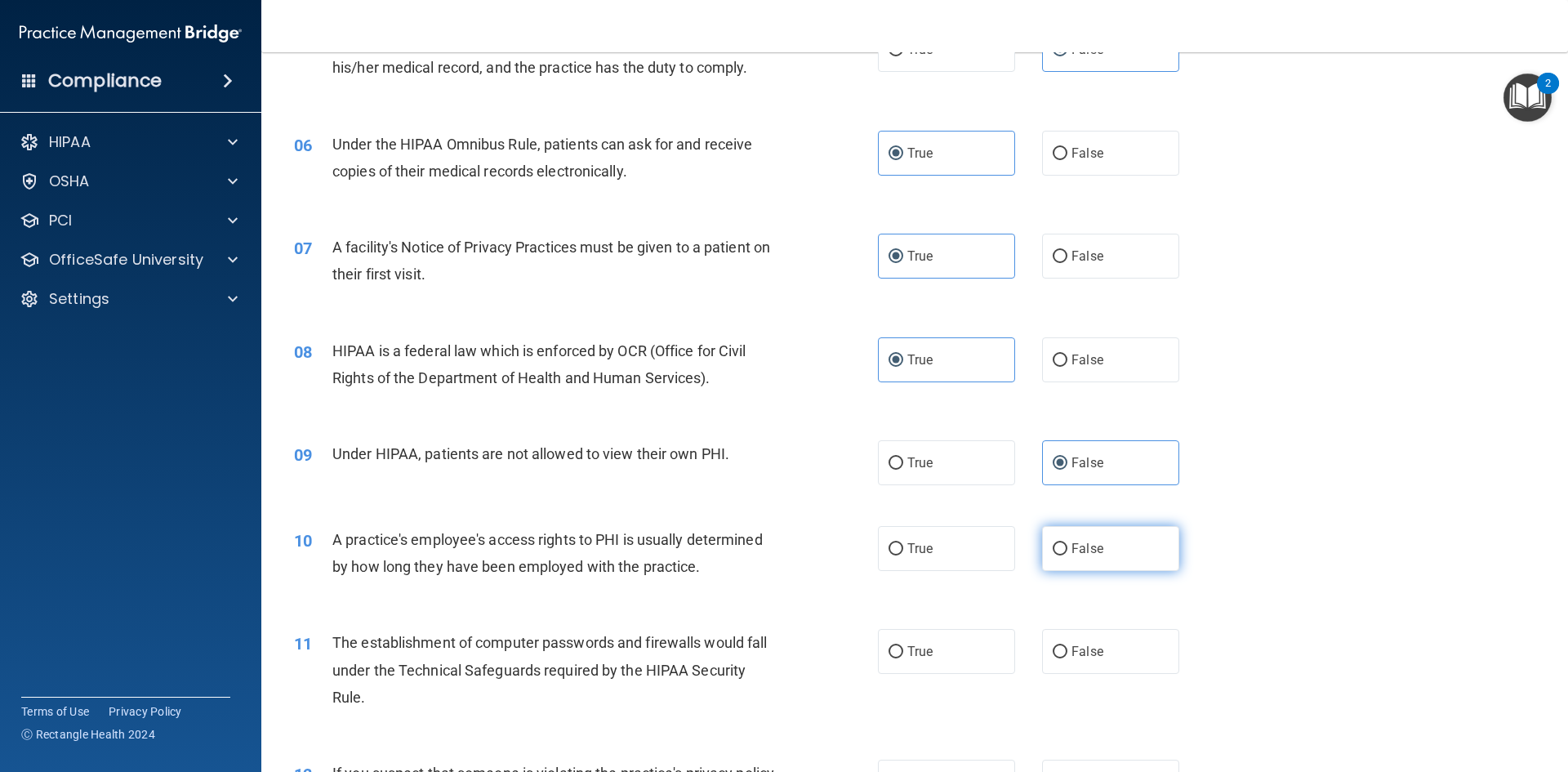
click at [1053, 544] on input "False" at bounding box center [1060, 550] width 15 height 12
radio input "true"
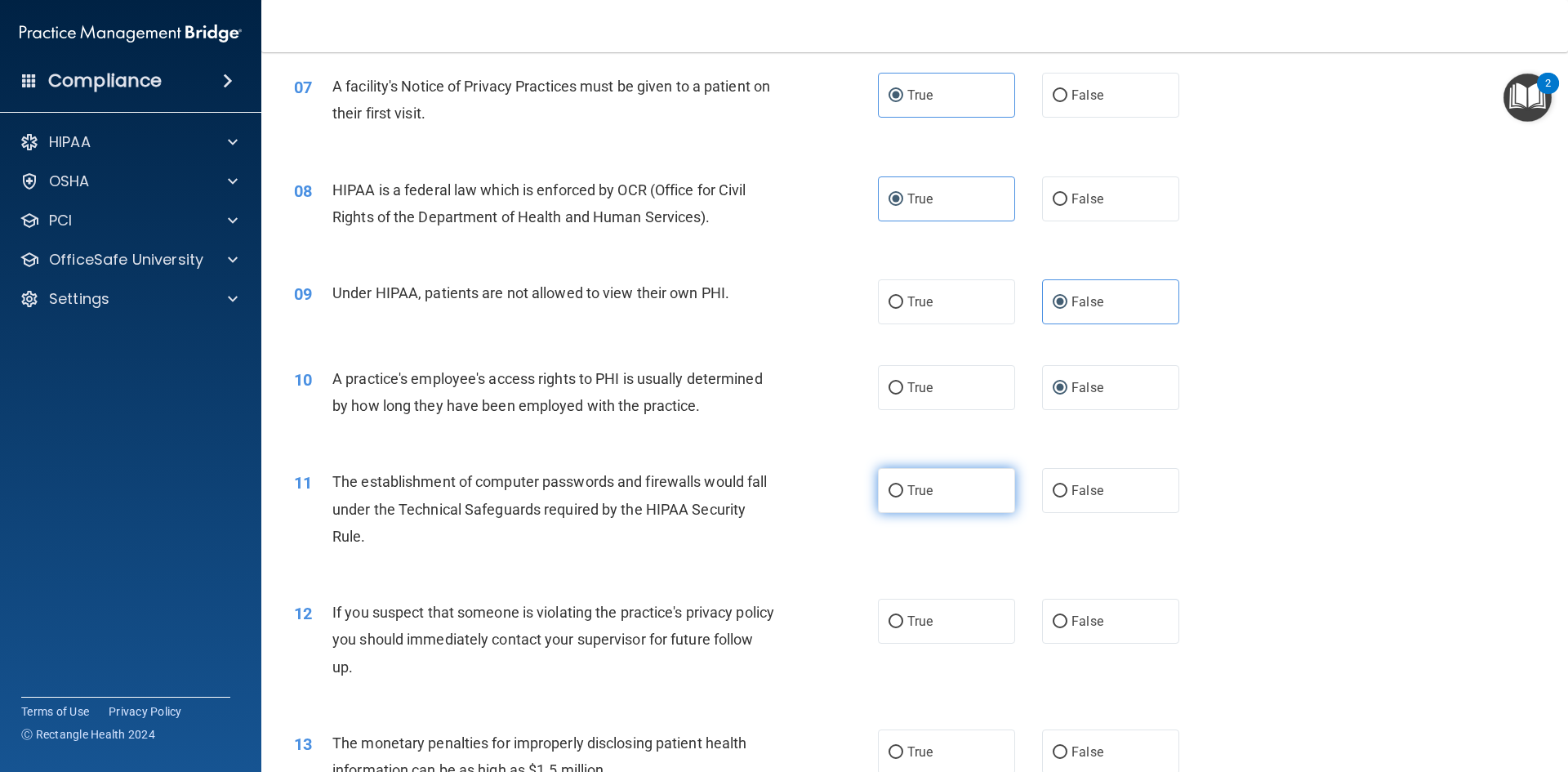
scroll to position [812, 0]
click at [950, 471] on label "True" at bounding box center [946, 489] width 137 height 45
click at [903, 484] on input "True" at bounding box center [896, 490] width 15 height 12
radio input "true"
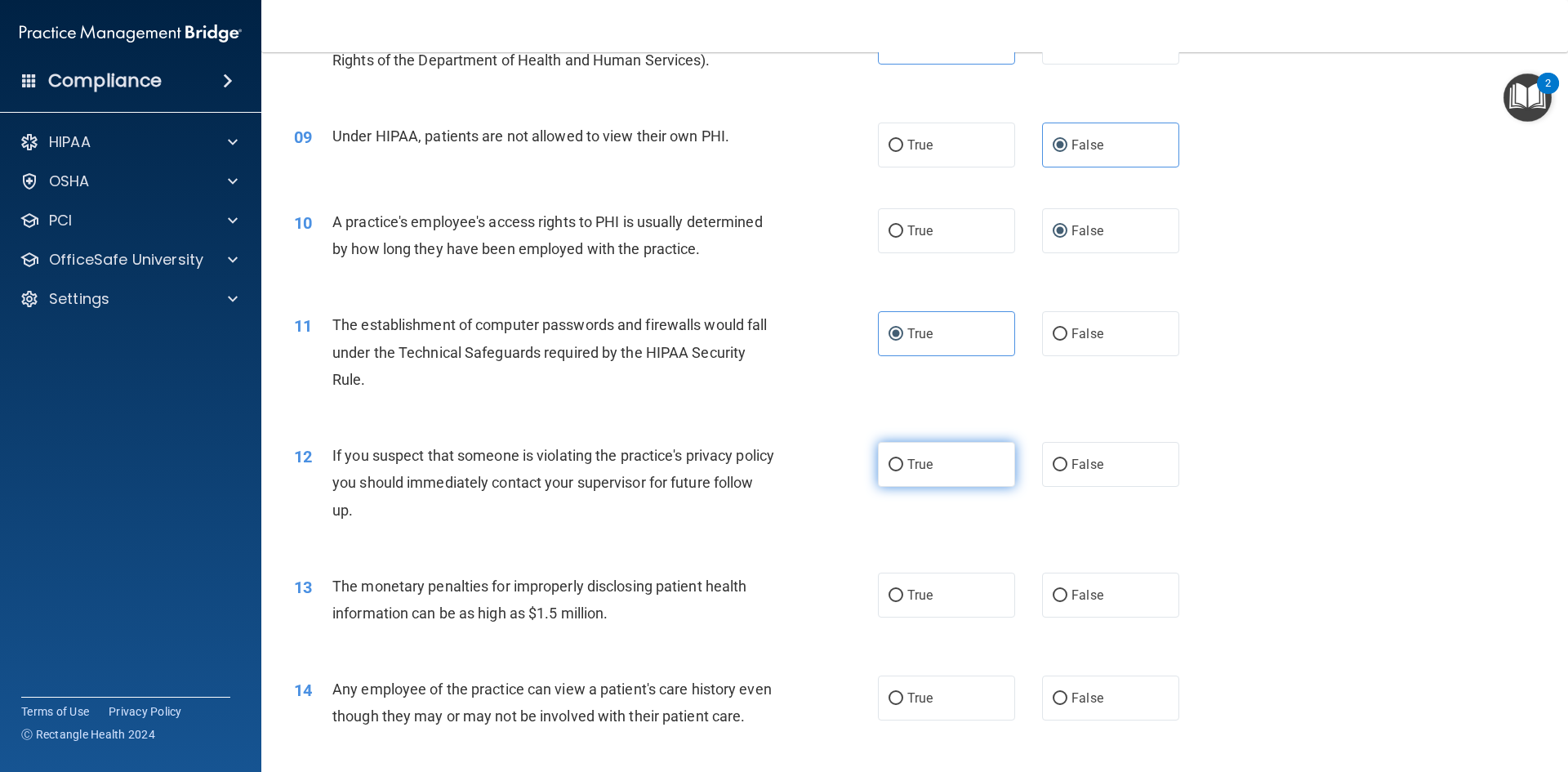
click at [948, 480] on label "True" at bounding box center [946, 465] width 137 height 45
click at [903, 471] on input "True" at bounding box center [896, 465] width 15 height 12
radio input "true"
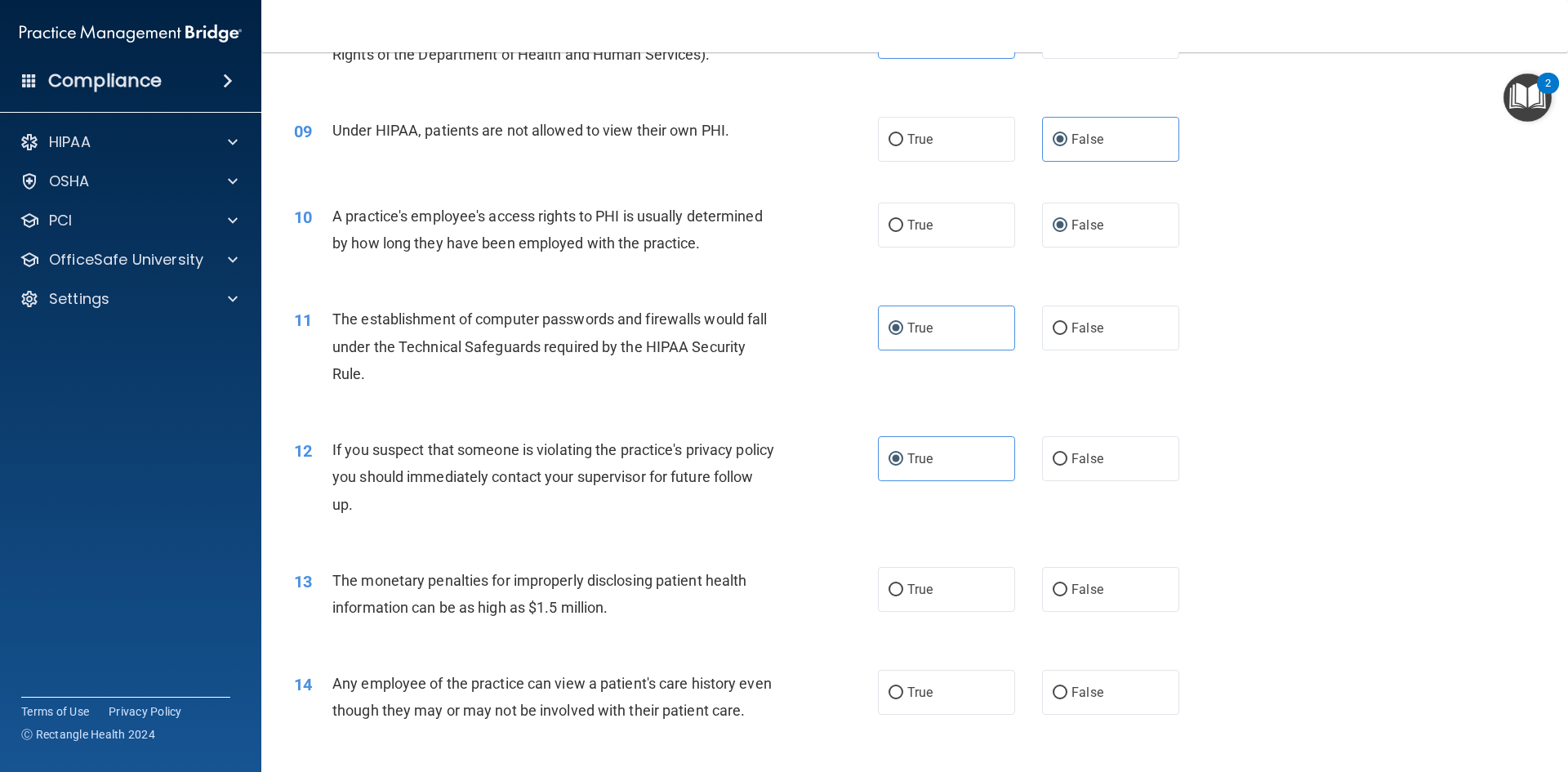
scroll to position [976, 0]
click at [1085, 594] on span "False" at bounding box center [1087, 588] width 32 height 15
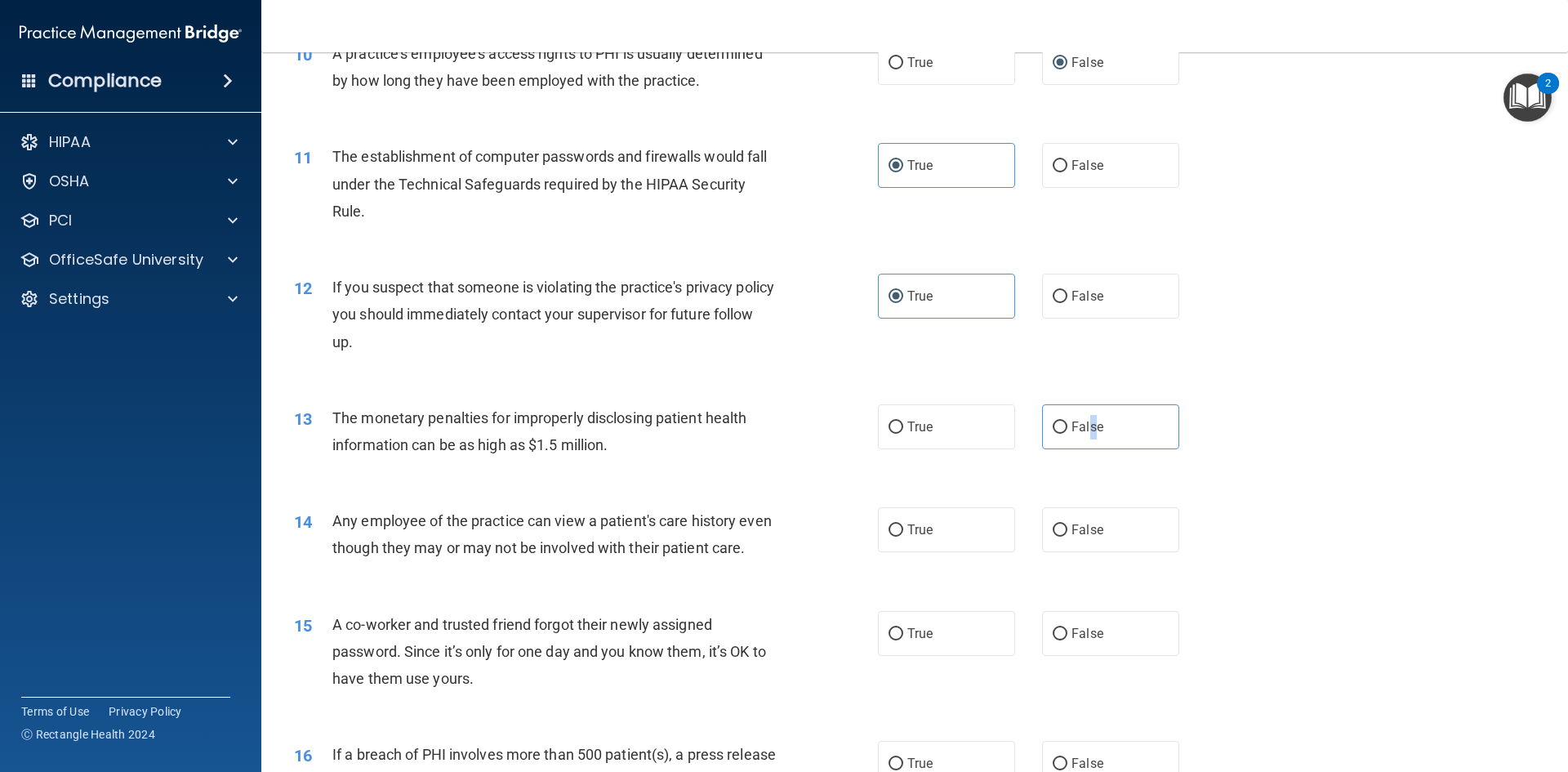
scroll to position [1138, 0]
click at [1114, 430] on label "False" at bounding box center [1111, 426] width 137 height 45
click at [1067, 430] on input "False" at bounding box center [1060, 427] width 15 height 12
radio input "true"
click at [1053, 528] on input "False" at bounding box center [1060, 530] width 15 height 12
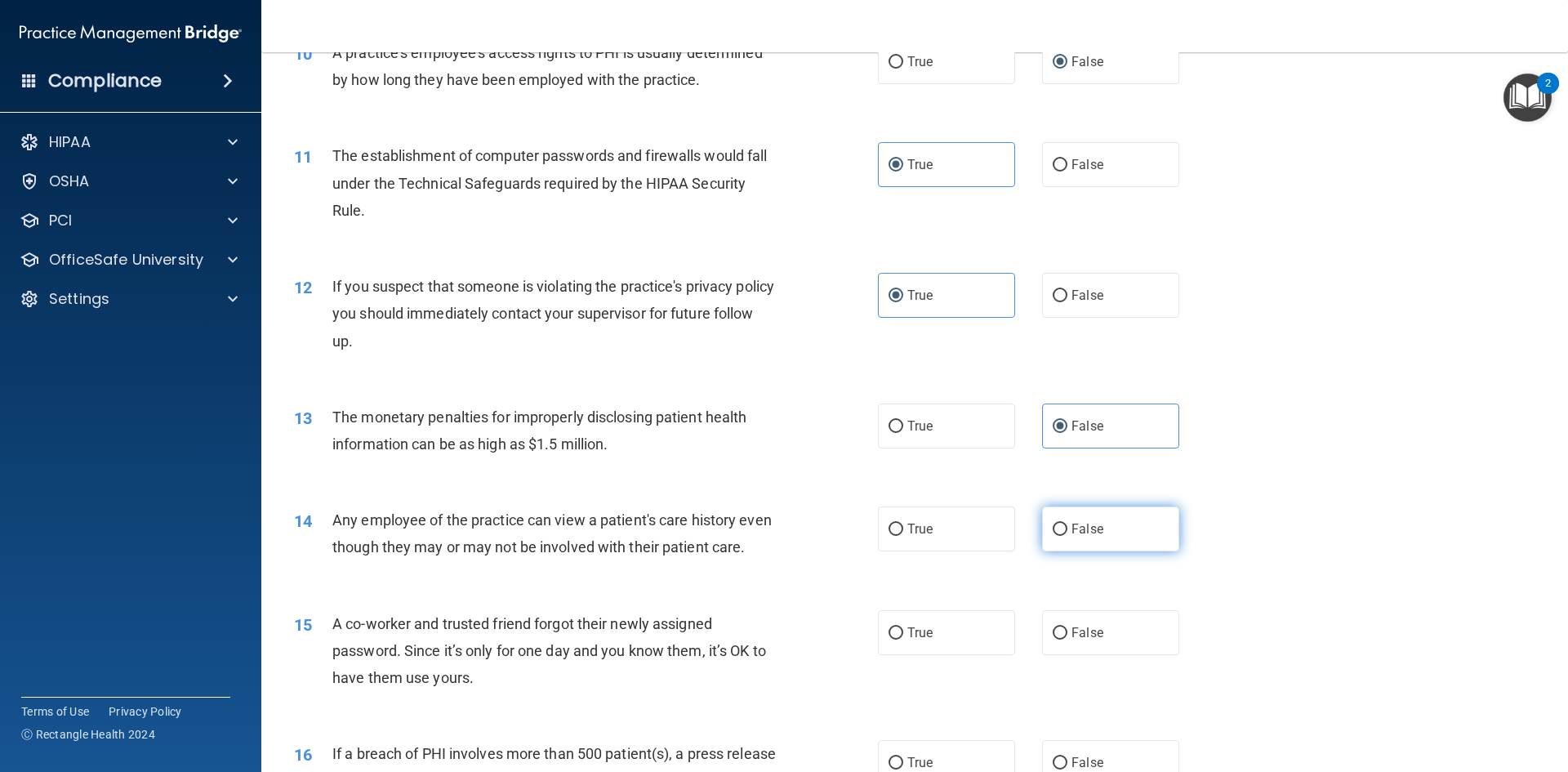
radio input "true"
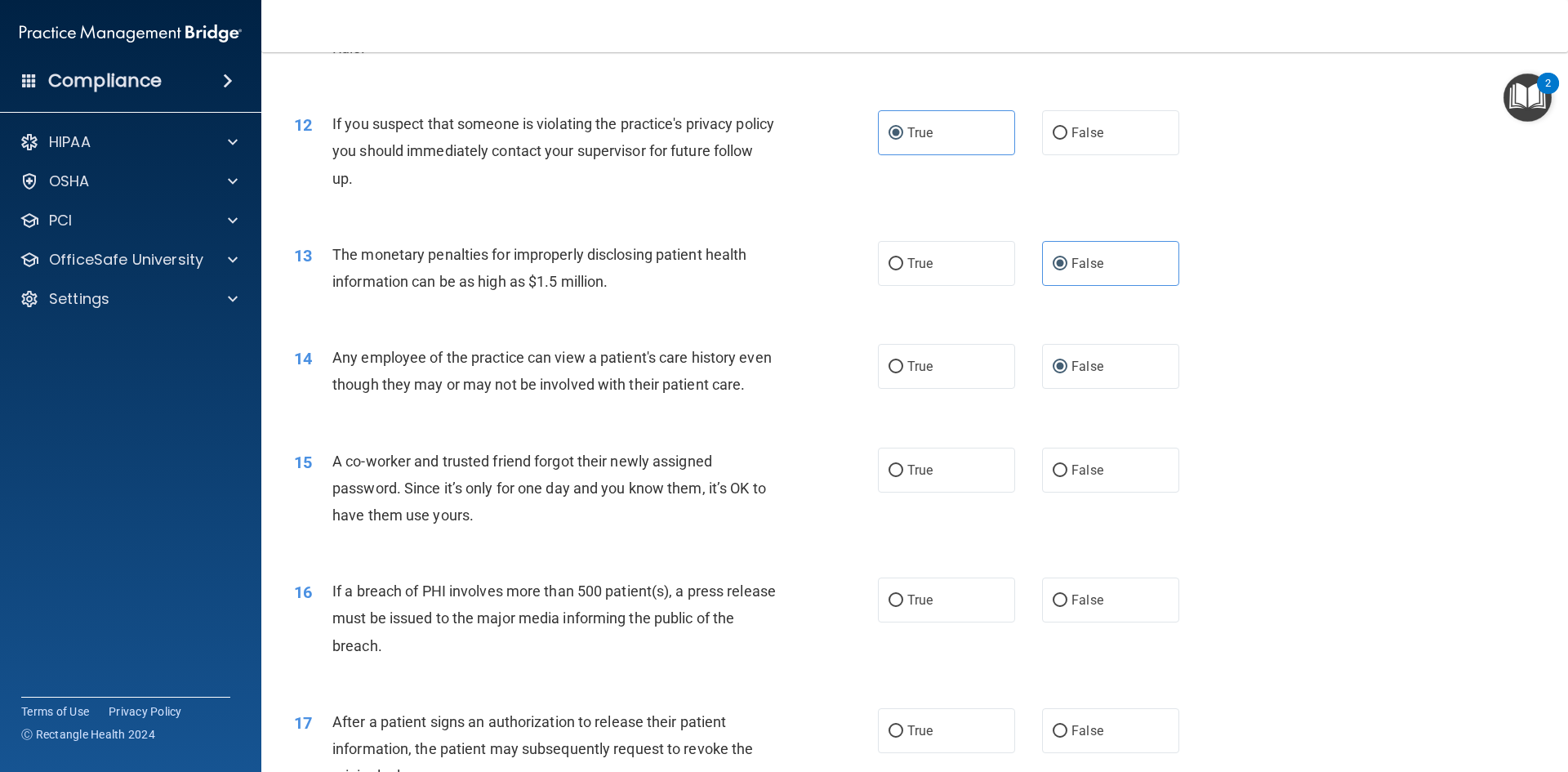
scroll to position [1301, 0]
click at [1072, 477] on span "False" at bounding box center [1087, 469] width 32 height 15
click at [1066, 477] on input "False" at bounding box center [1060, 470] width 15 height 12
radio input "true"
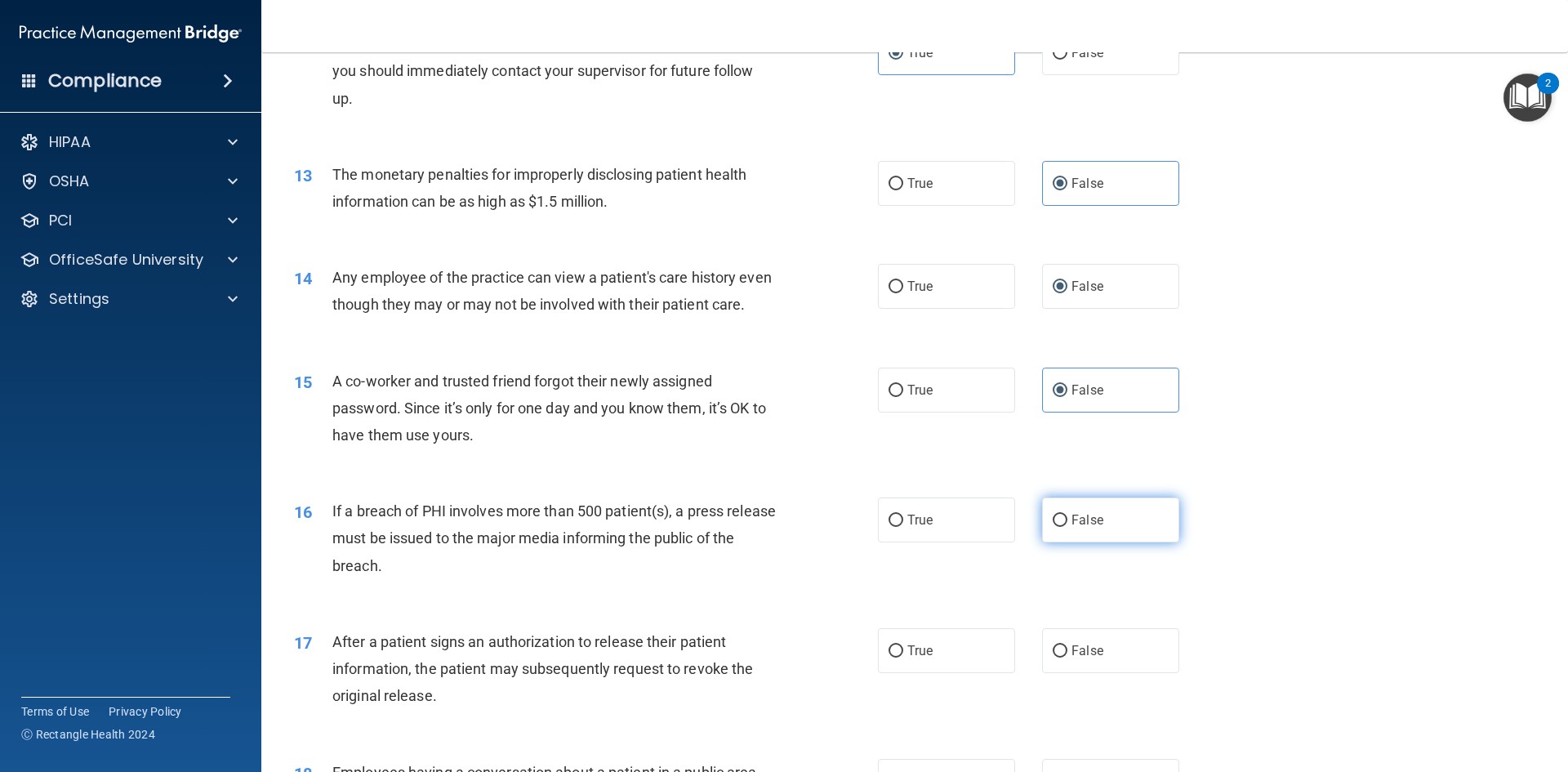
click at [1064, 543] on label "False" at bounding box center [1111, 520] width 137 height 45
click at [1064, 526] on input "False" at bounding box center [1060, 520] width 15 height 12
radio input "true"
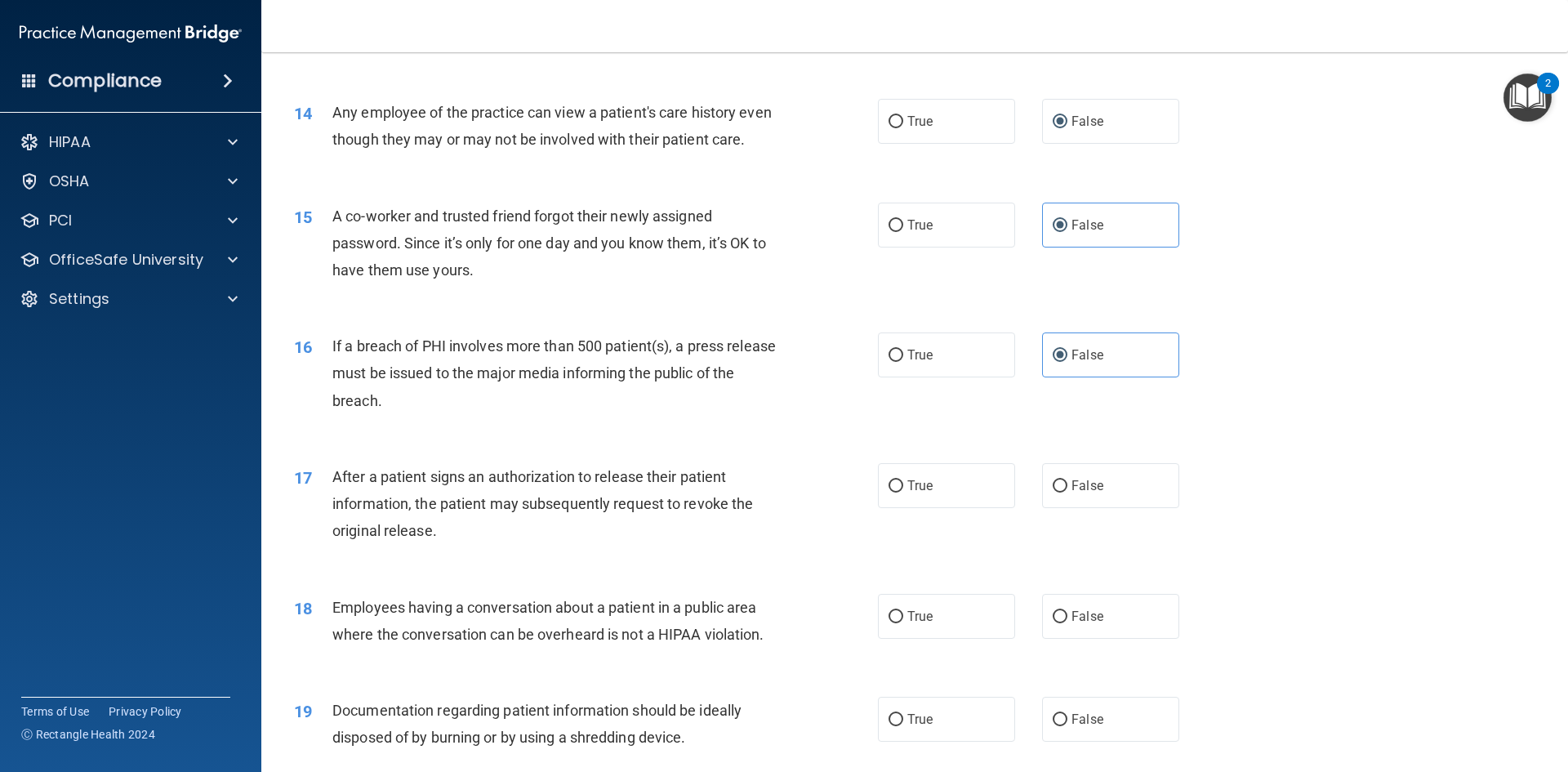
scroll to position [1547, 0]
click at [974, 508] on label "True" at bounding box center [946, 484] width 137 height 45
click at [903, 492] on input "True" at bounding box center [896, 485] width 15 height 12
radio input "true"
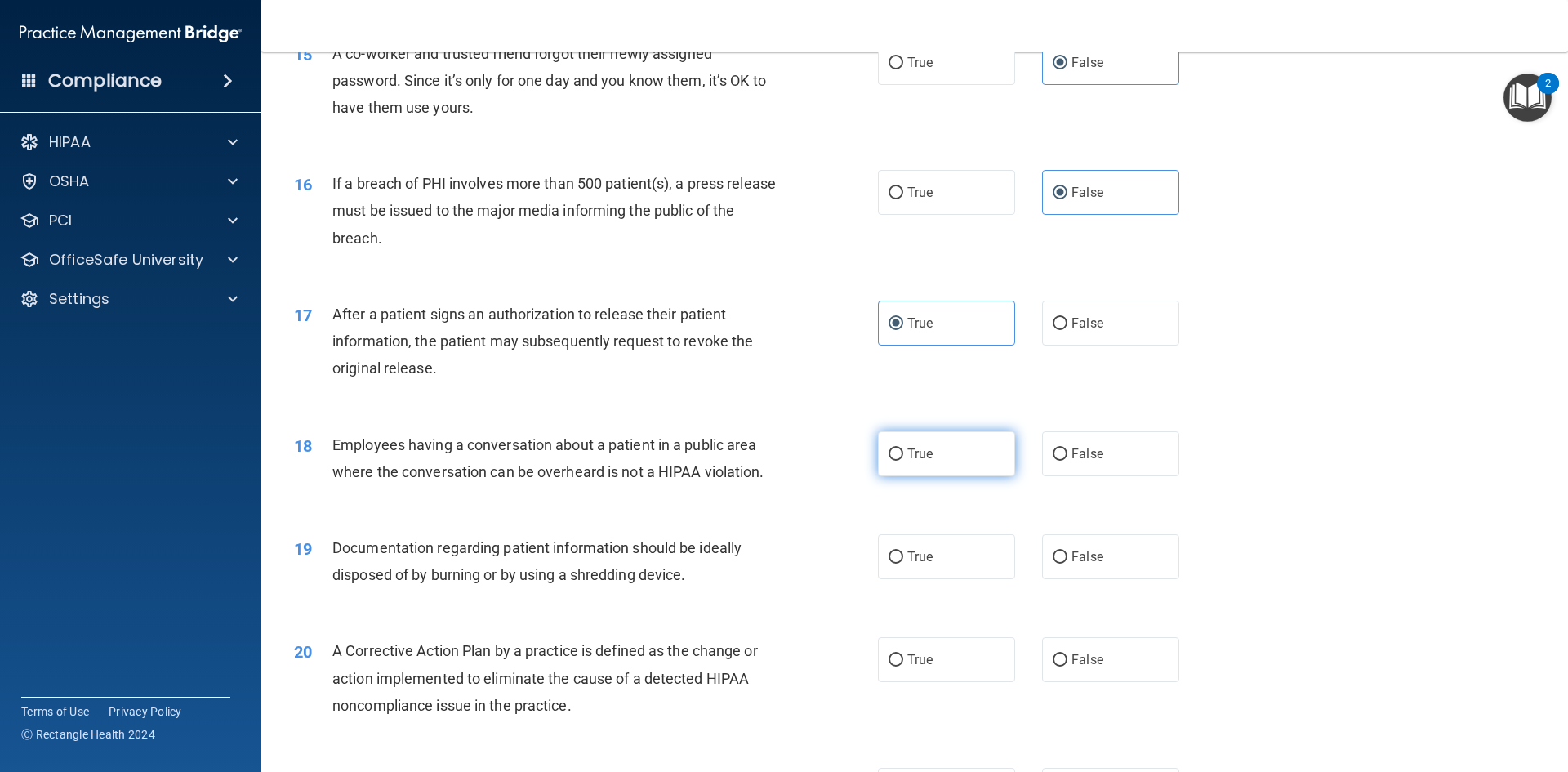
click at [955, 502] on div "18 Employees having a conversation about a patient in a public area where the c…" at bounding box center [915, 462] width 1266 height 103
click at [948, 476] on label "True" at bounding box center [946, 453] width 137 height 45
click at [903, 460] on input "True" at bounding box center [896, 453] width 15 height 12
radio input "true"
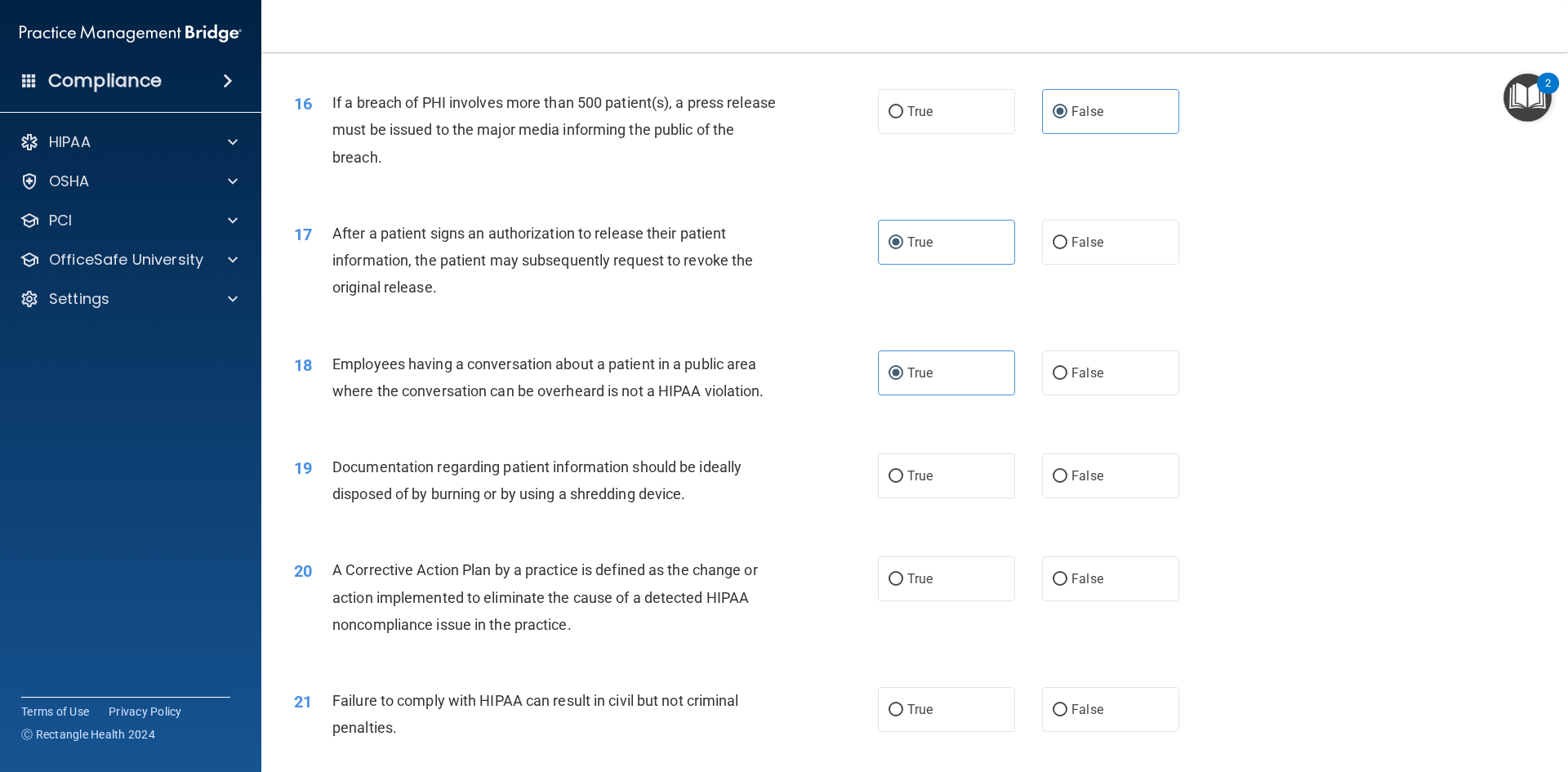
scroll to position [1790, 0]
click at [954, 497] on label "True" at bounding box center [946, 475] width 137 height 45
click at [903, 482] on input "True" at bounding box center [896, 476] width 15 height 12
radio input "true"
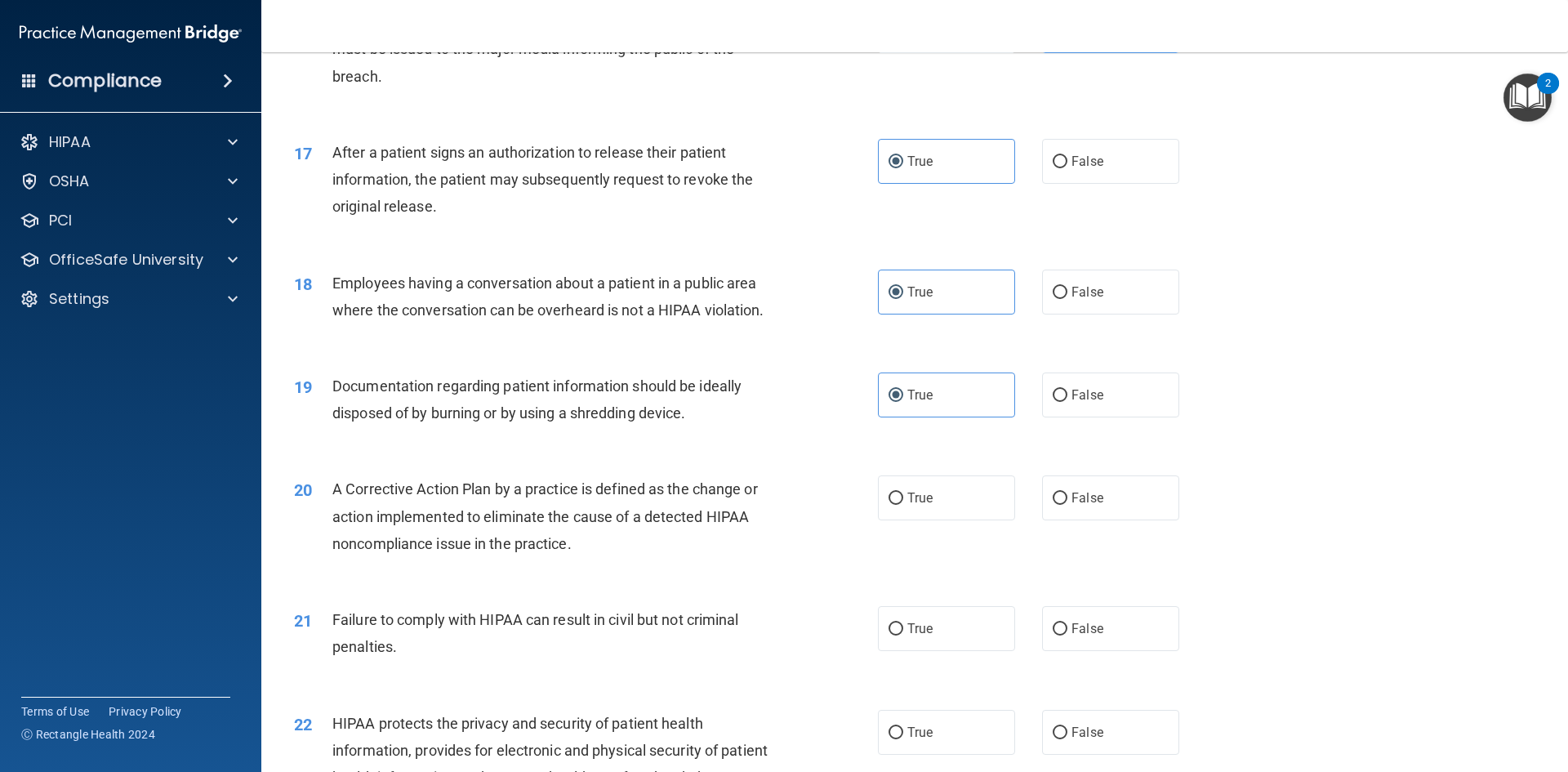
scroll to position [1870, 0]
click at [955, 520] on label "True" at bounding box center [946, 497] width 137 height 45
click at [903, 504] on input "True" at bounding box center [896, 498] width 15 height 12
radio input "true"
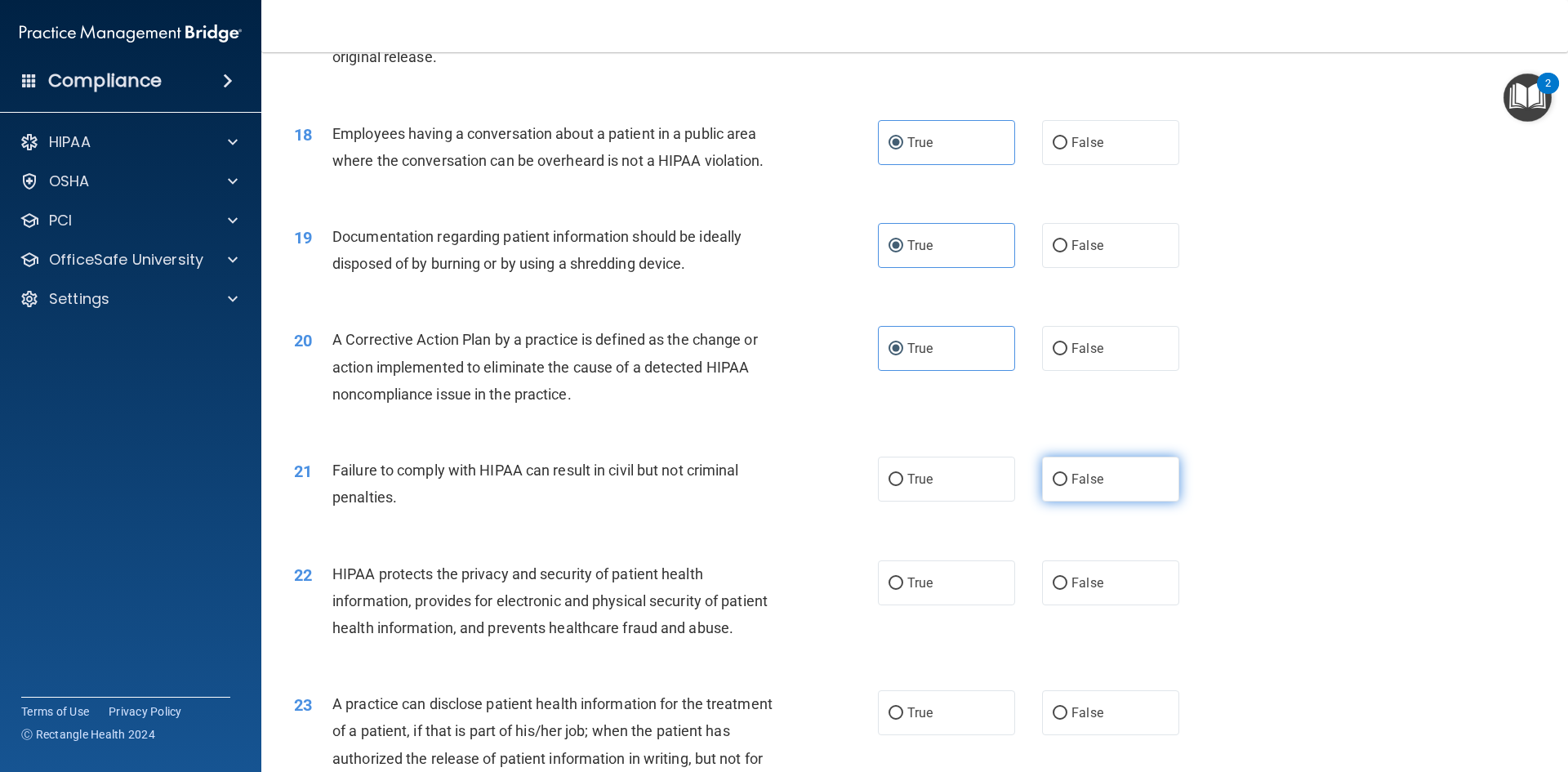
click at [1072, 487] on span "False" at bounding box center [1087, 479] width 32 height 15
click at [1067, 486] on input "False" at bounding box center [1060, 480] width 15 height 12
radio input "true"
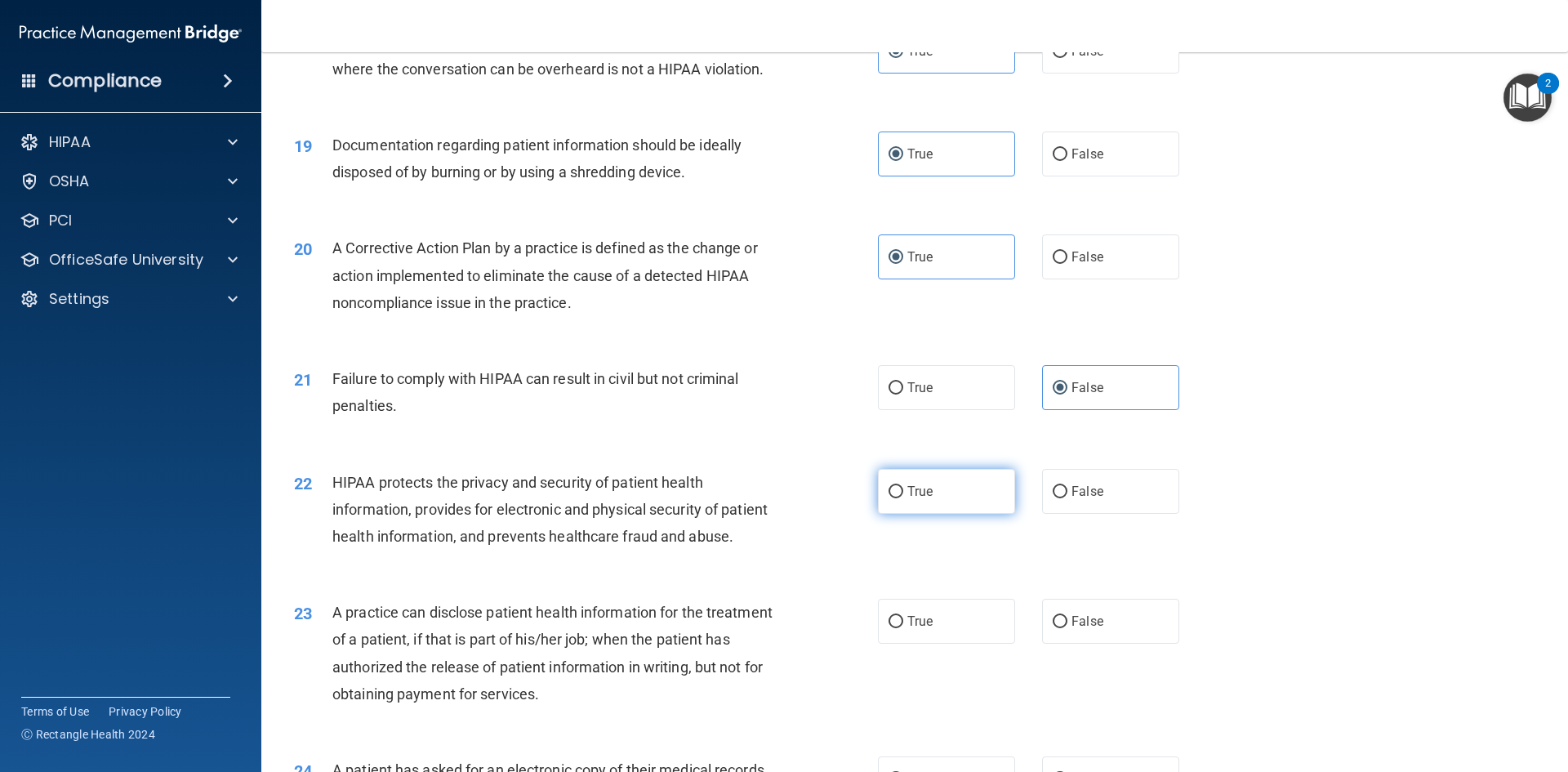
click at [958, 514] on label "True" at bounding box center [946, 491] width 137 height 45
click at [903, 498] on input "True" at bounding box center [896, 492] width 15 height 12
radio input "true"
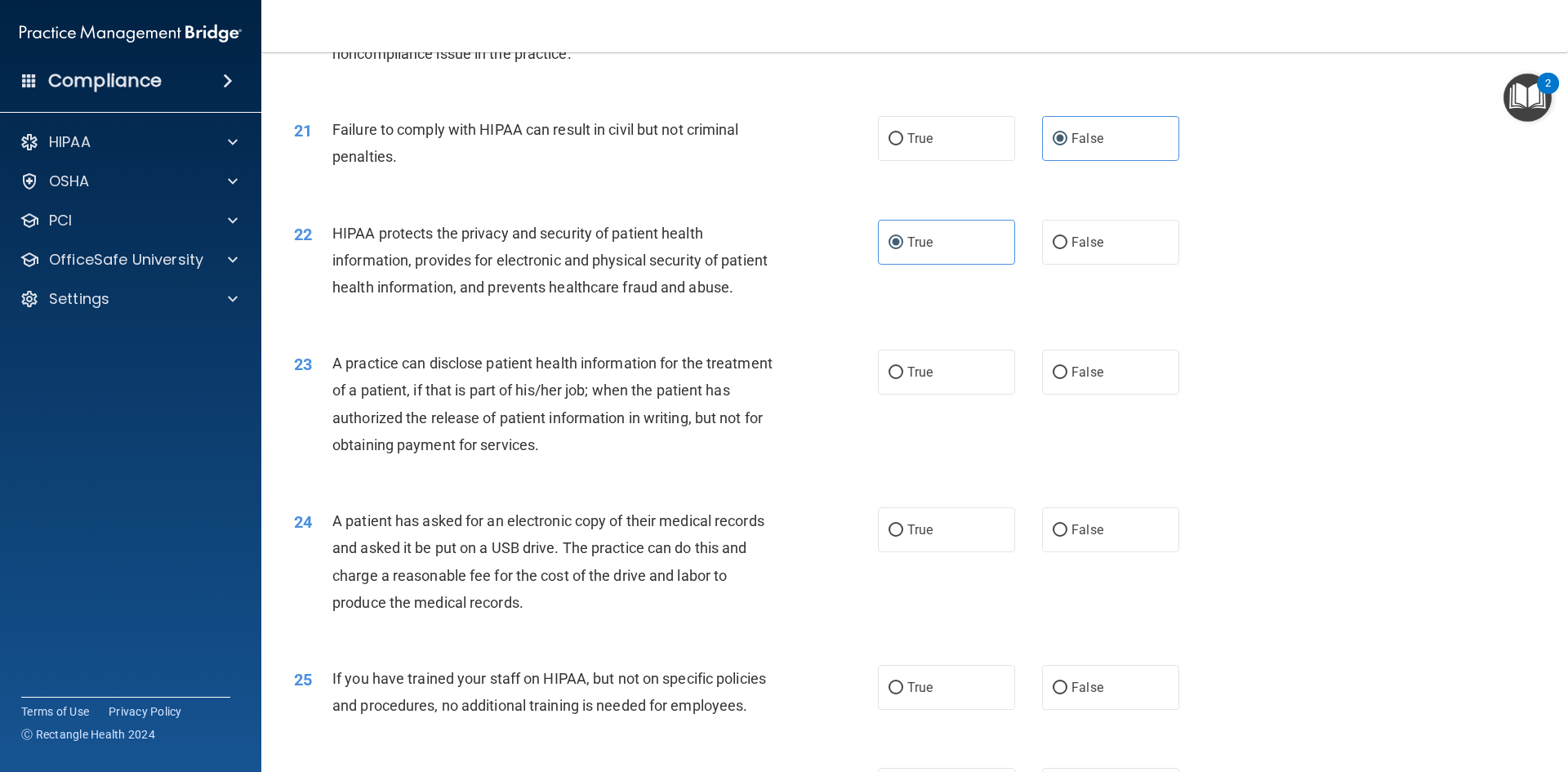
scroll to position [2361, 0]
click at [915, 379] on span "True" at bounding box center [920, 371] width 25 height 15
click at [903, 378] on input "True" at bounding box center [896, 372] width 15 height 12
radio input "true"
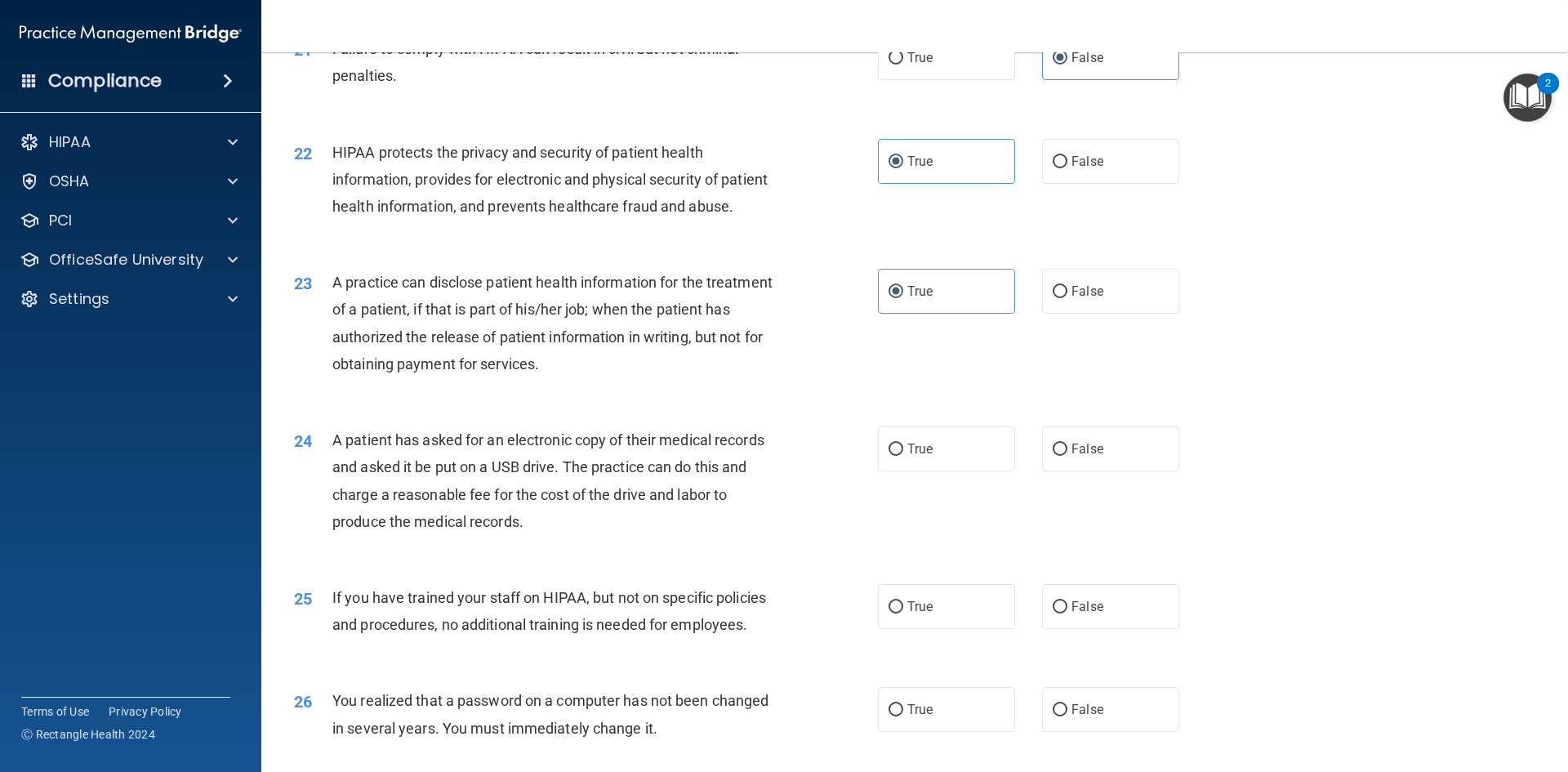
scroll to position [2441, 0]
click at [975, 471] on label "True" at bounding box center [946, 448] width 137 height 45
click at [903, 455] on input "True" at bounding box center [896, 449] width 15 height 12
radio input "true"
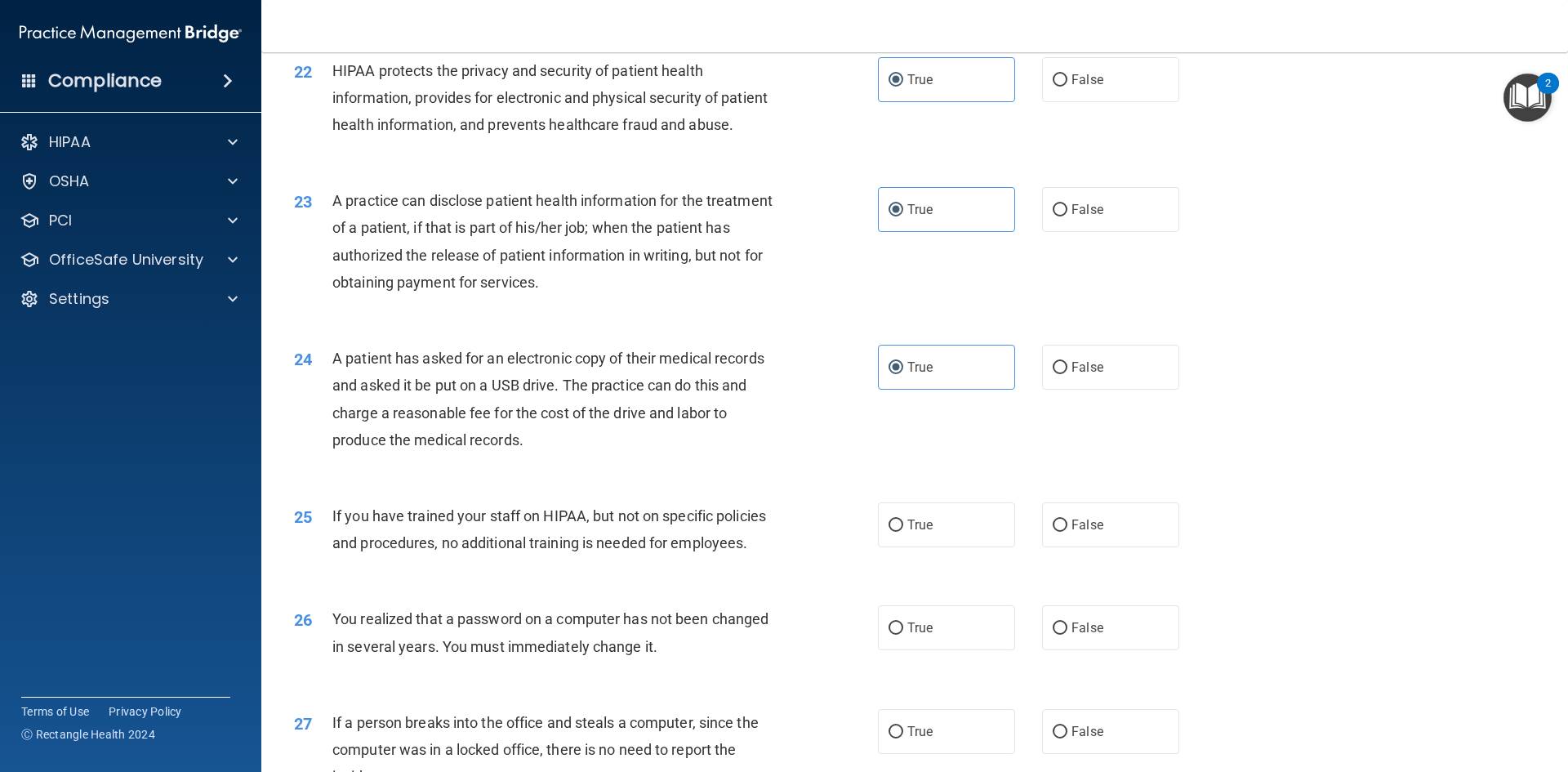
scroll to position [2523, 0]
click at [1062, 546] on label "False" at bounding box center [1111, 524] width 137 height 45
click at [1062, 531] on input "False" at bounding box center [1060, 525] width 15 height 12
radio input "true"
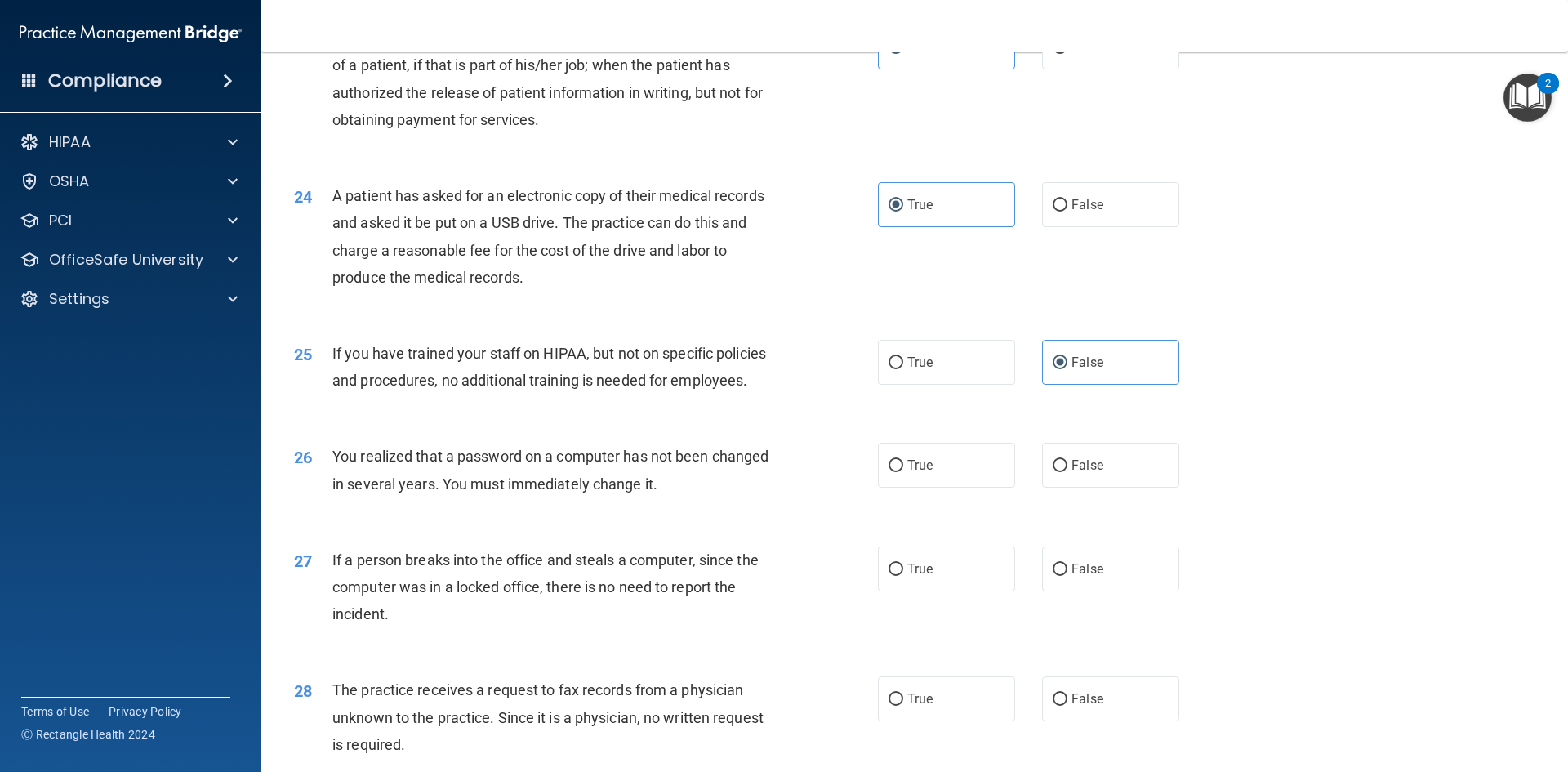
scroll to position [2685, 0]
click at [983, 525] on div "26 You realized that a password on a computer has not been changed in several y…" at bounding box center [915, 473] width 1266 height 103
click at [945, 487] on label "True" at bounding box center [946, 465] width 137 height 45
click at [903, 471] on input "True" at bounding box center [896, 465] width 15 height 12
radio input "true"
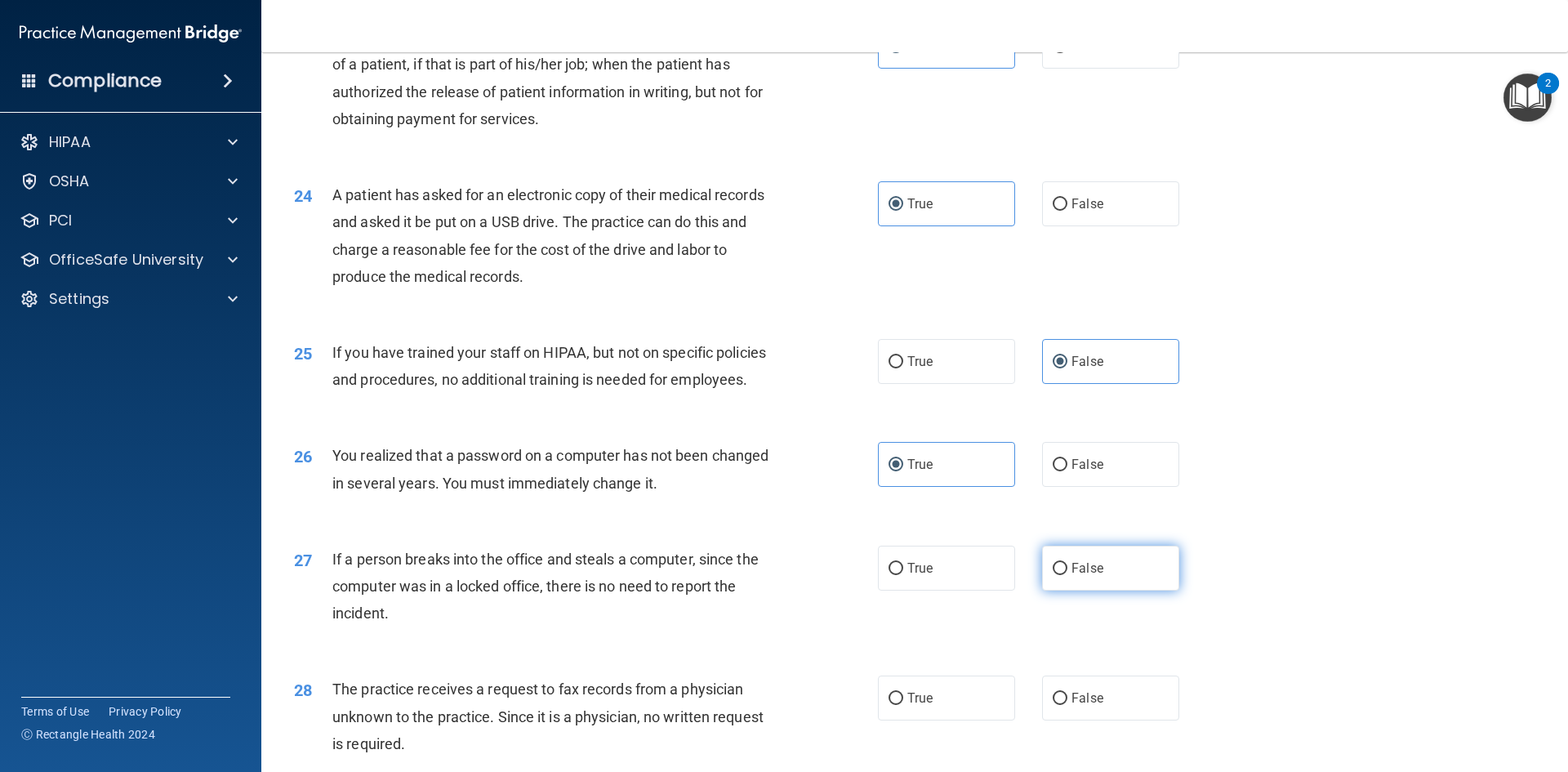
click at [1072, 576] on span "False" at bounding box center [1087, 568] width 32 height 15
click at [1065, 575] on input "False" at bounding box center [1060, 568] width 15 height 12
radio input "true"
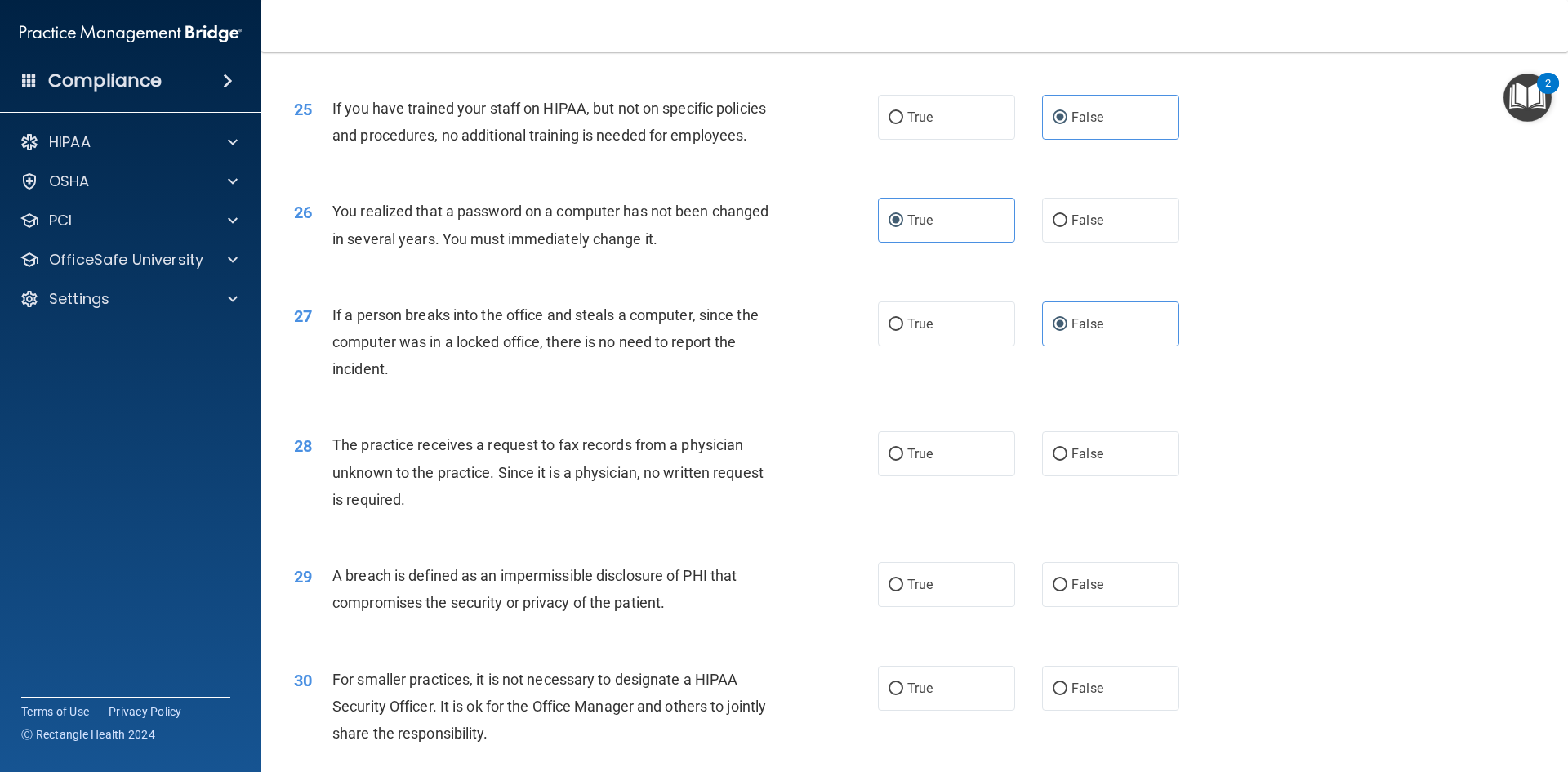
scroll to position [2931, 0]
click at [1102, 476] on label "False" at bounding box center [1111, 453] width 137 height 45
click at [1067, 460] on input "False" at bounding box center [1060, 453] width 15 height 12
radio input "true"
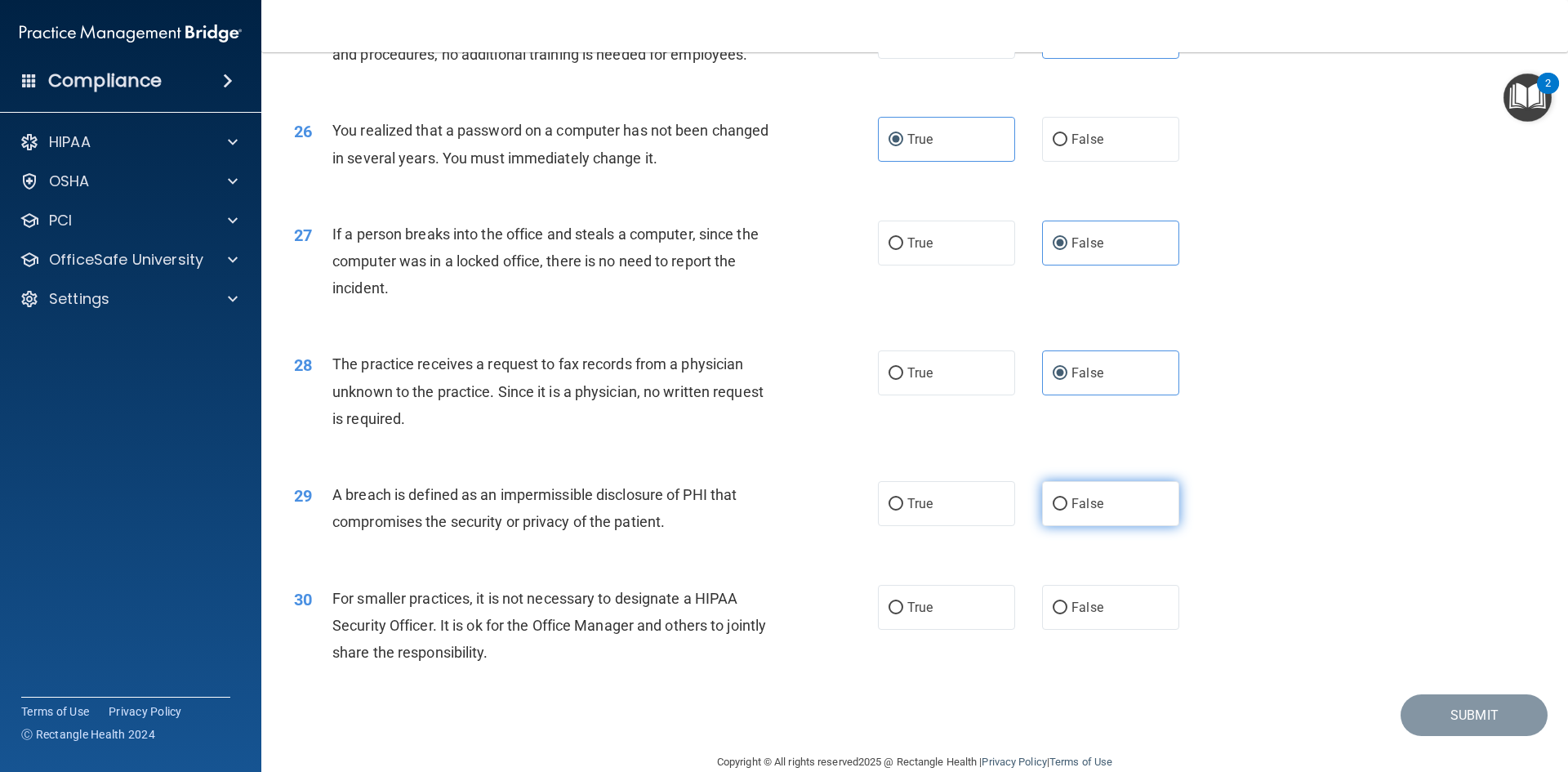
scroll to position [3012, 0]
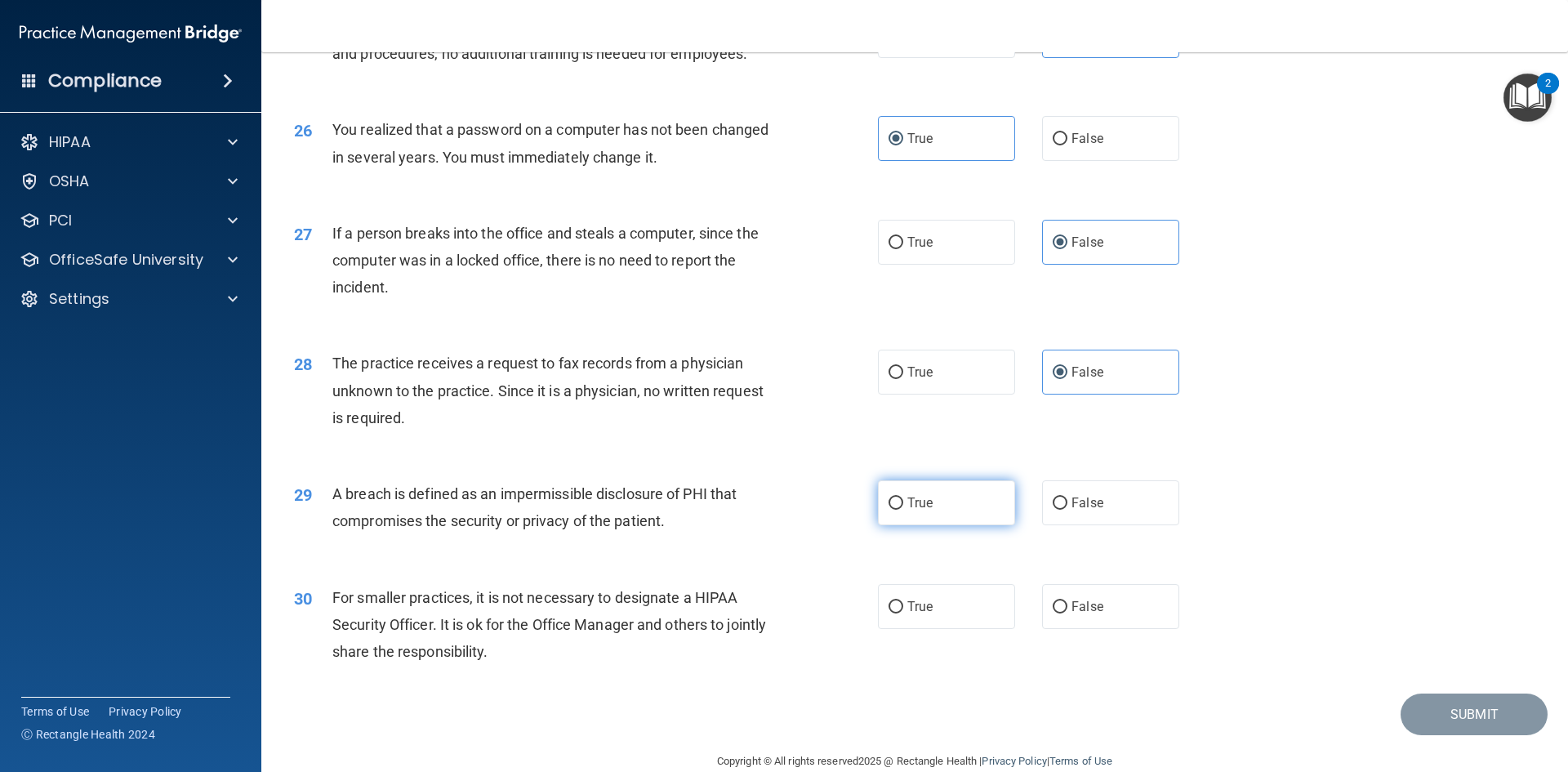
click at [957, 526] on label "True" at bounding box center [946, 502] width 137 height 45
click at [903, 510] on input "True" at bounding box center [896, 503] width 15 height 12
radio input "true"
click at [958, 629] on label "True" at bounding box center [946, 606] width 137 height 45
click at [903, 613] on input "True" at bounding box center [896, 607] width 15 height 12
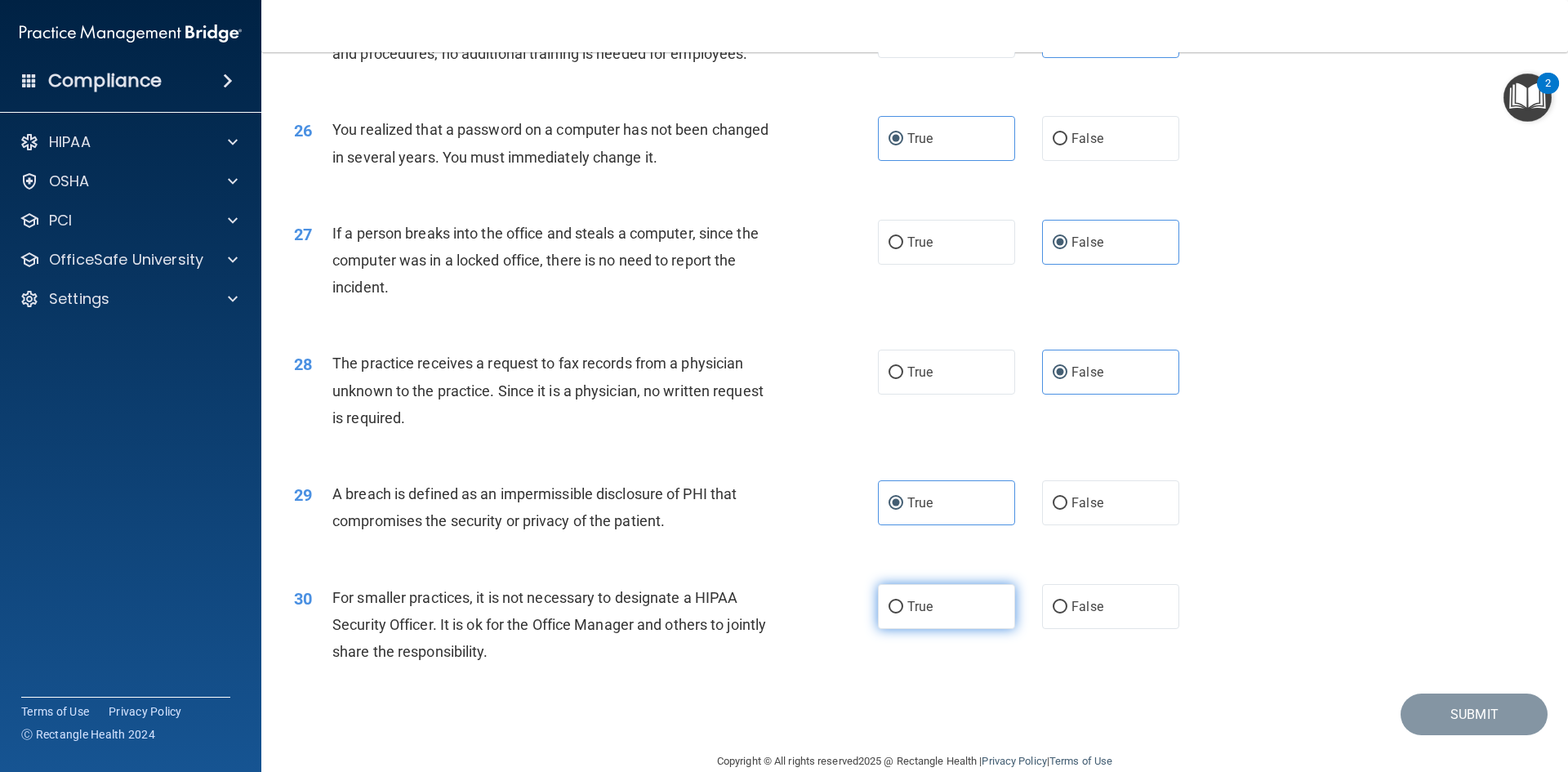
radio input "true"
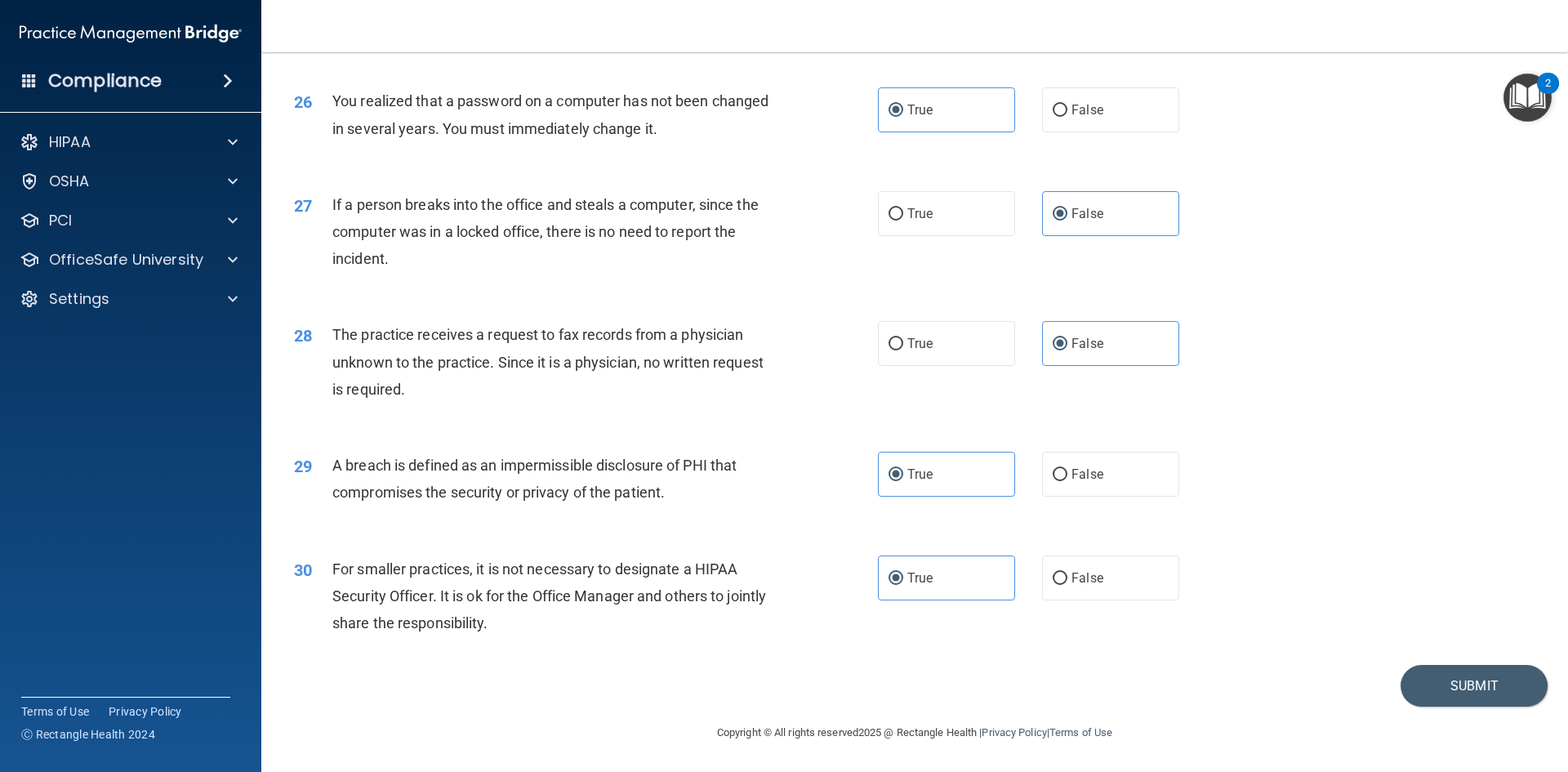
scroll to position [3094, 0]
click at [1434, 674] on button "Submit" at bounding box center [1474, 685] width 147 height 42
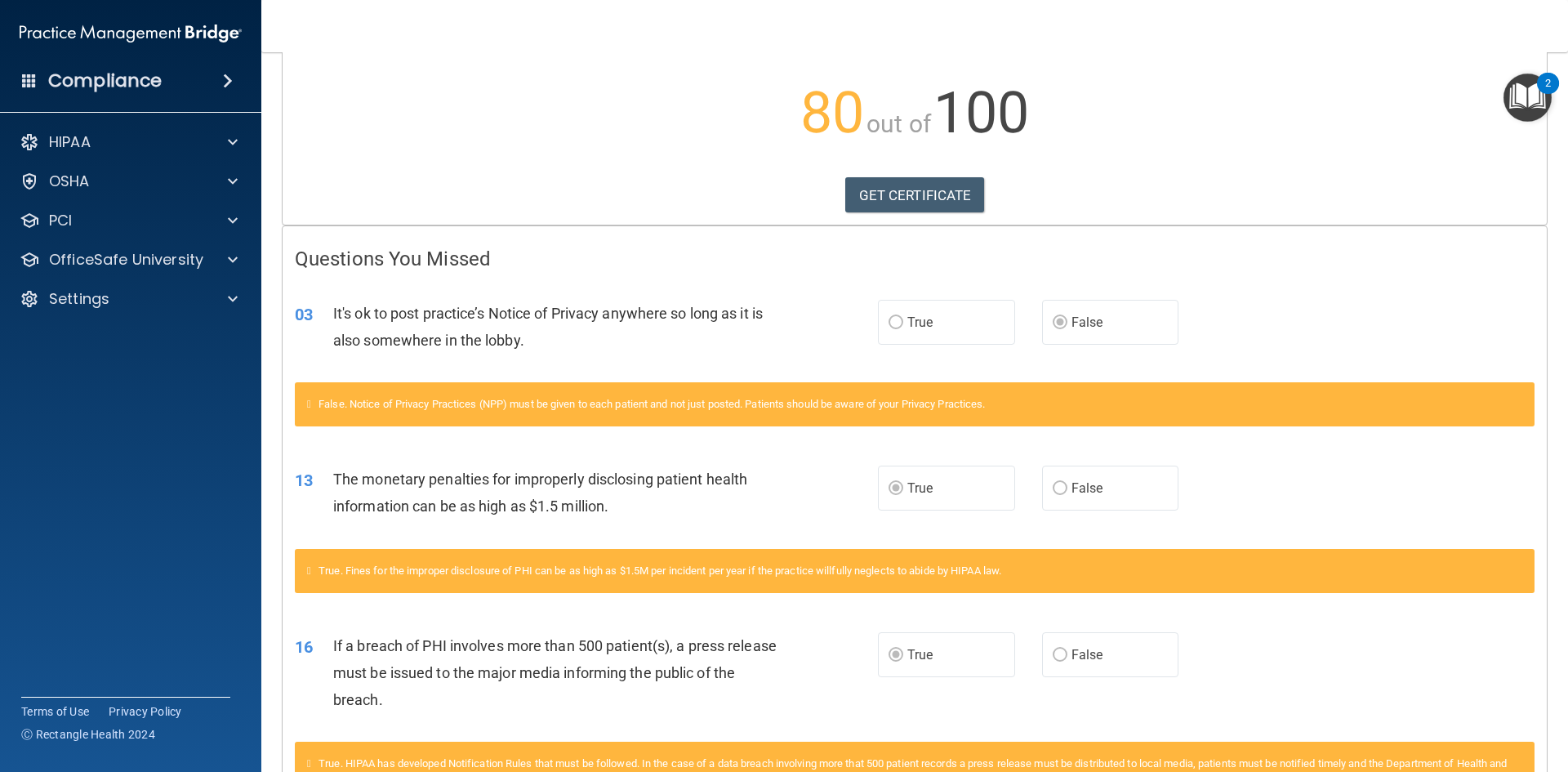
scroll to position [162, 0]
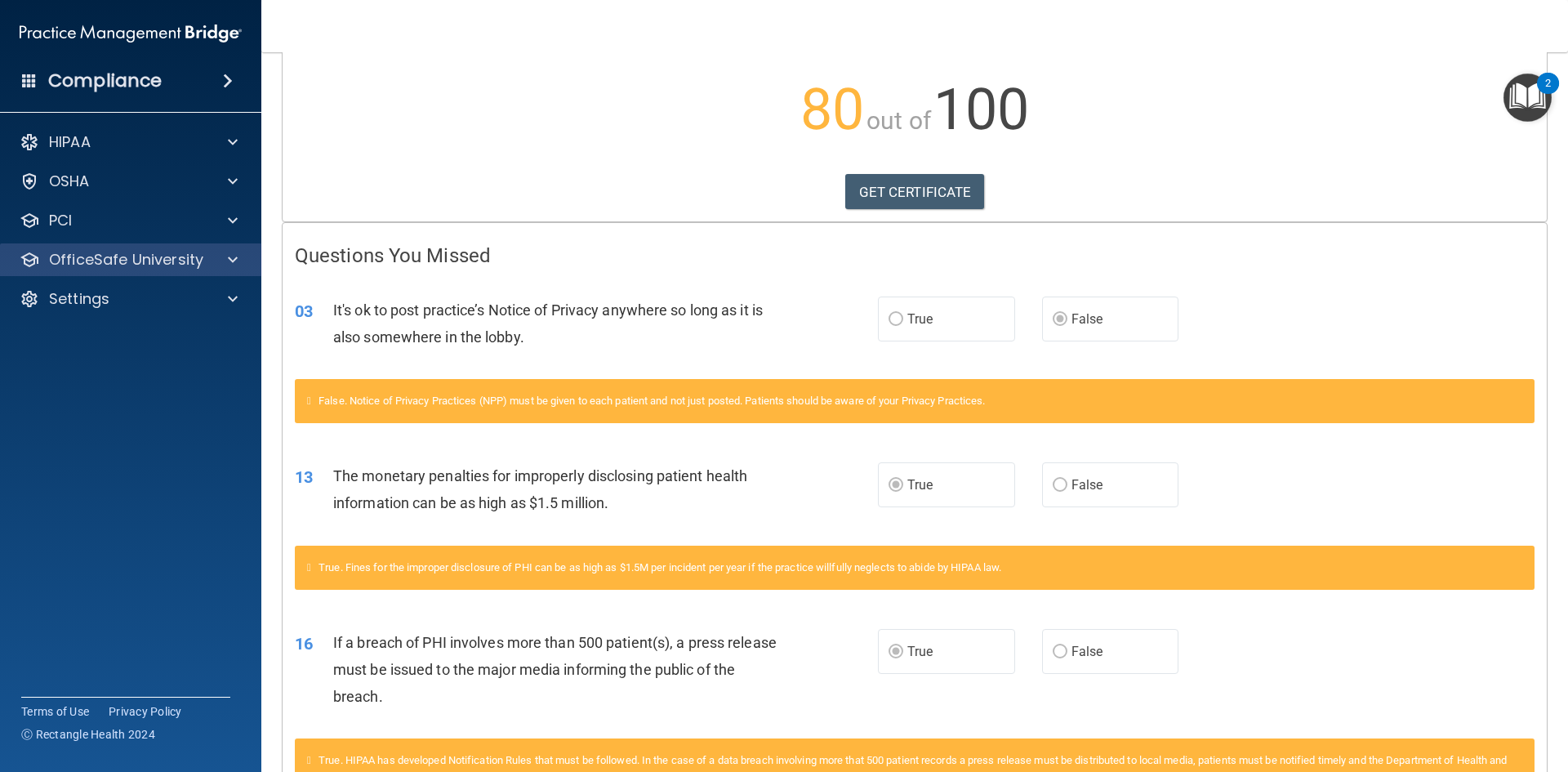
click at [186, 271] on div "OfficeSafe University" at bounding box center [131, 259] width 262 height 33
click at [202, 270] on div "OfficeSafe University" at bounding box center [131, 259] width 262 height 33
click at [157, 256] on p "OfficeSafe University" at bounding box center [126, 259] width 155 height 20
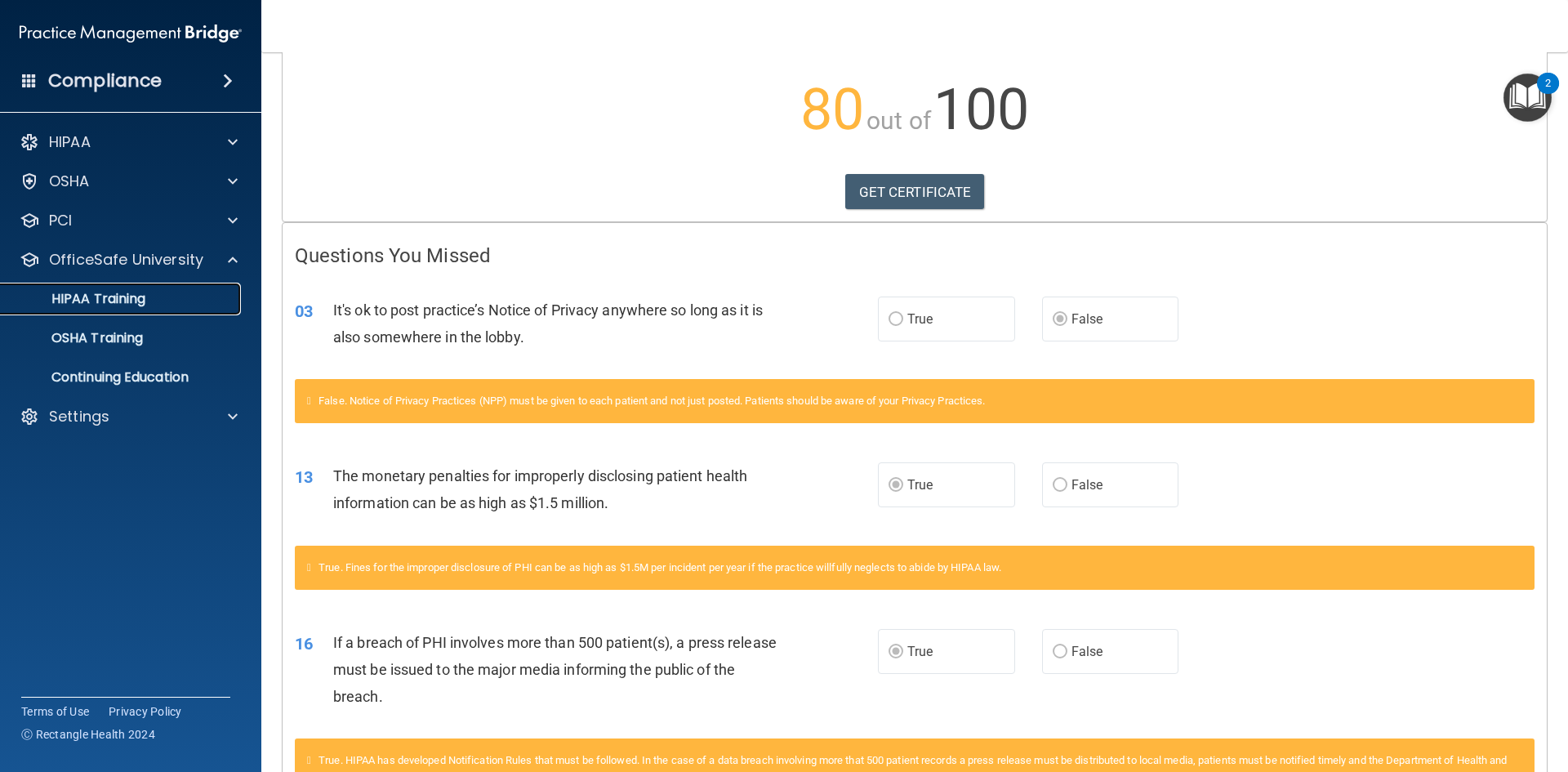
click at [127, 308] on link "HIPAA Training" at bounding box center [112, 299] width 258 height 33
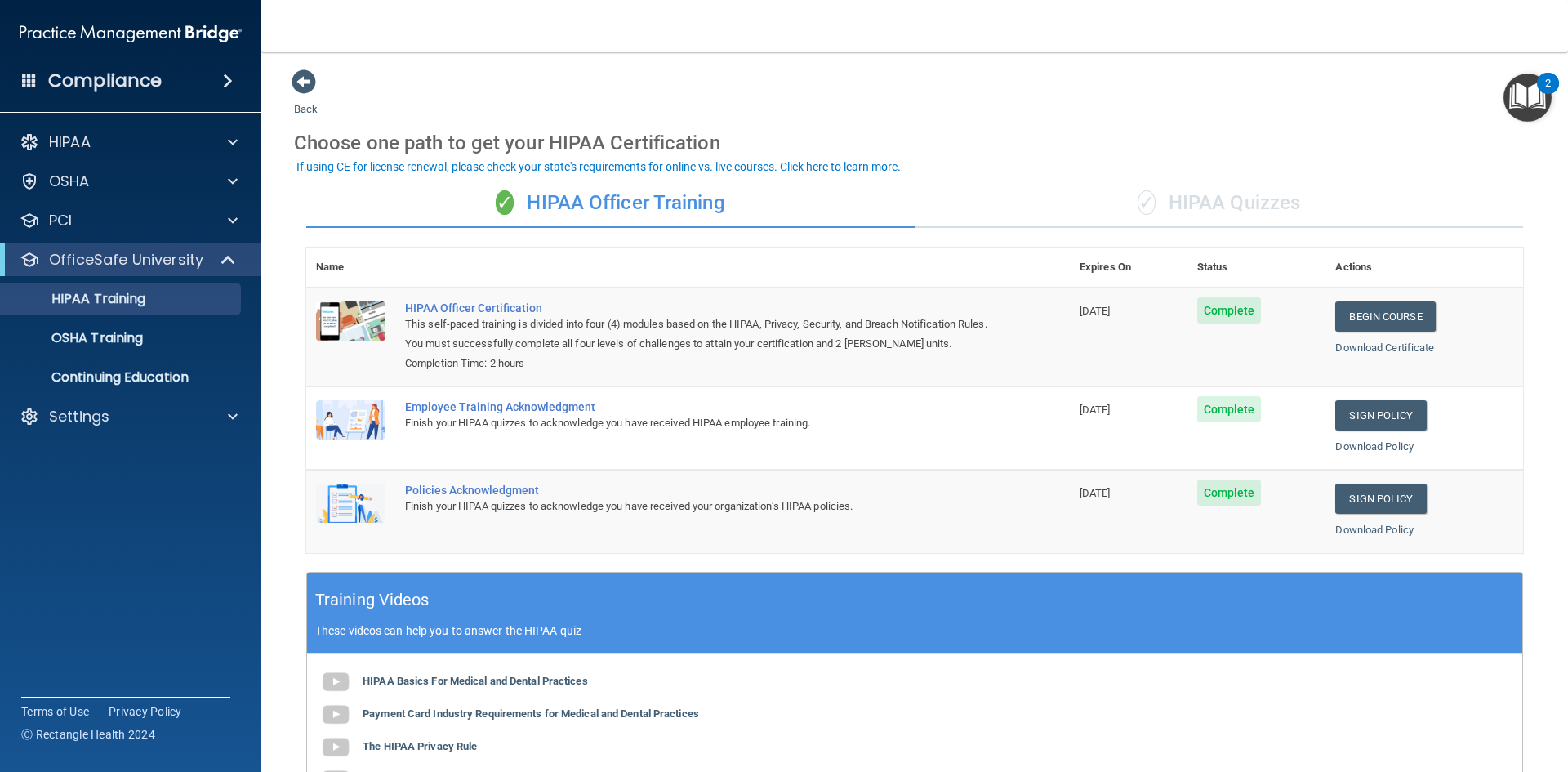
click at [1189, 194] on div "✓ HIPAA Quizzes" at bounding box center [1219, 203] width 609 height 49
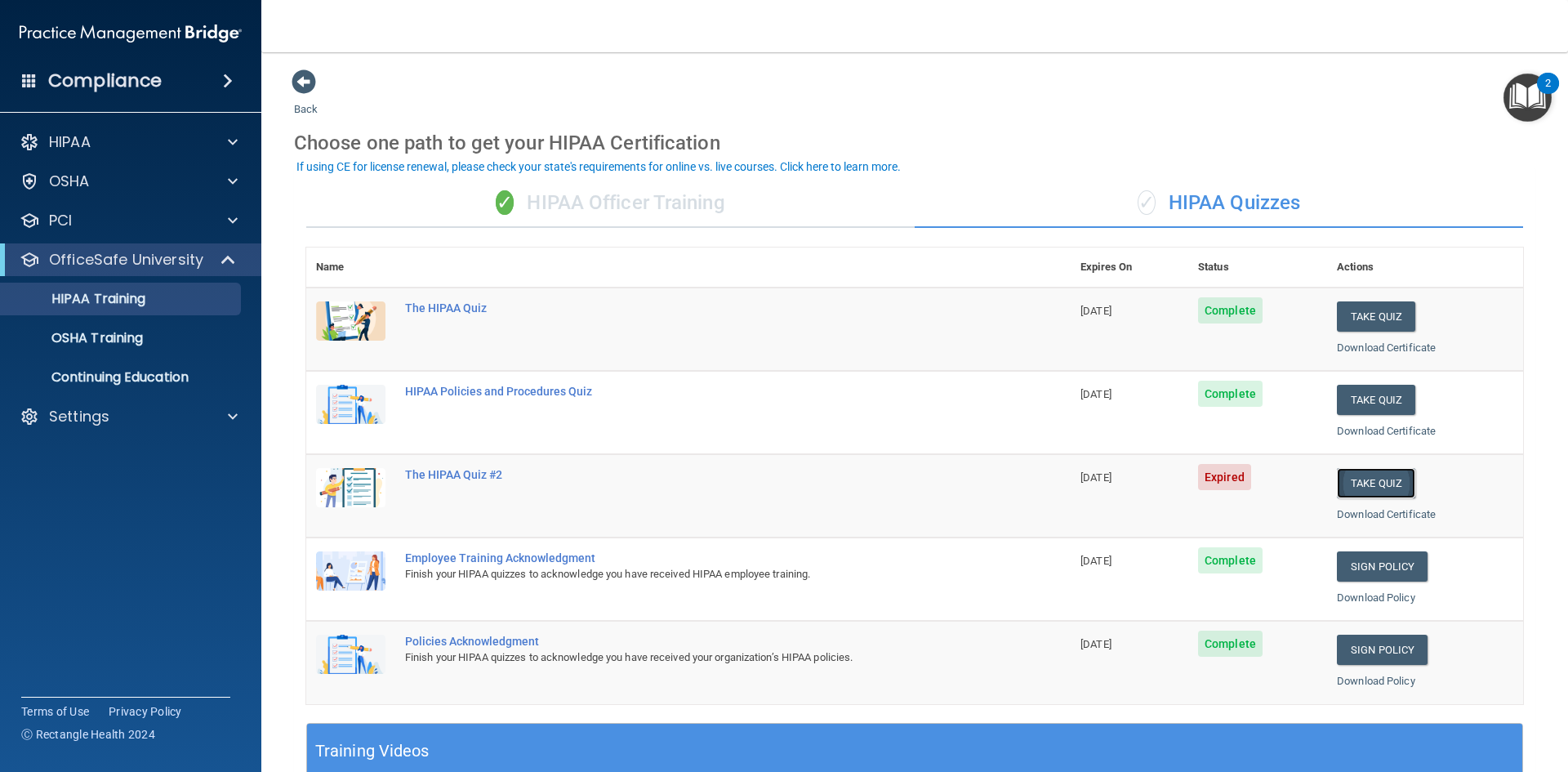
click at [1363, 486] on button "Take Quiz" at bounding box center [1376, 483] width 78 height 30
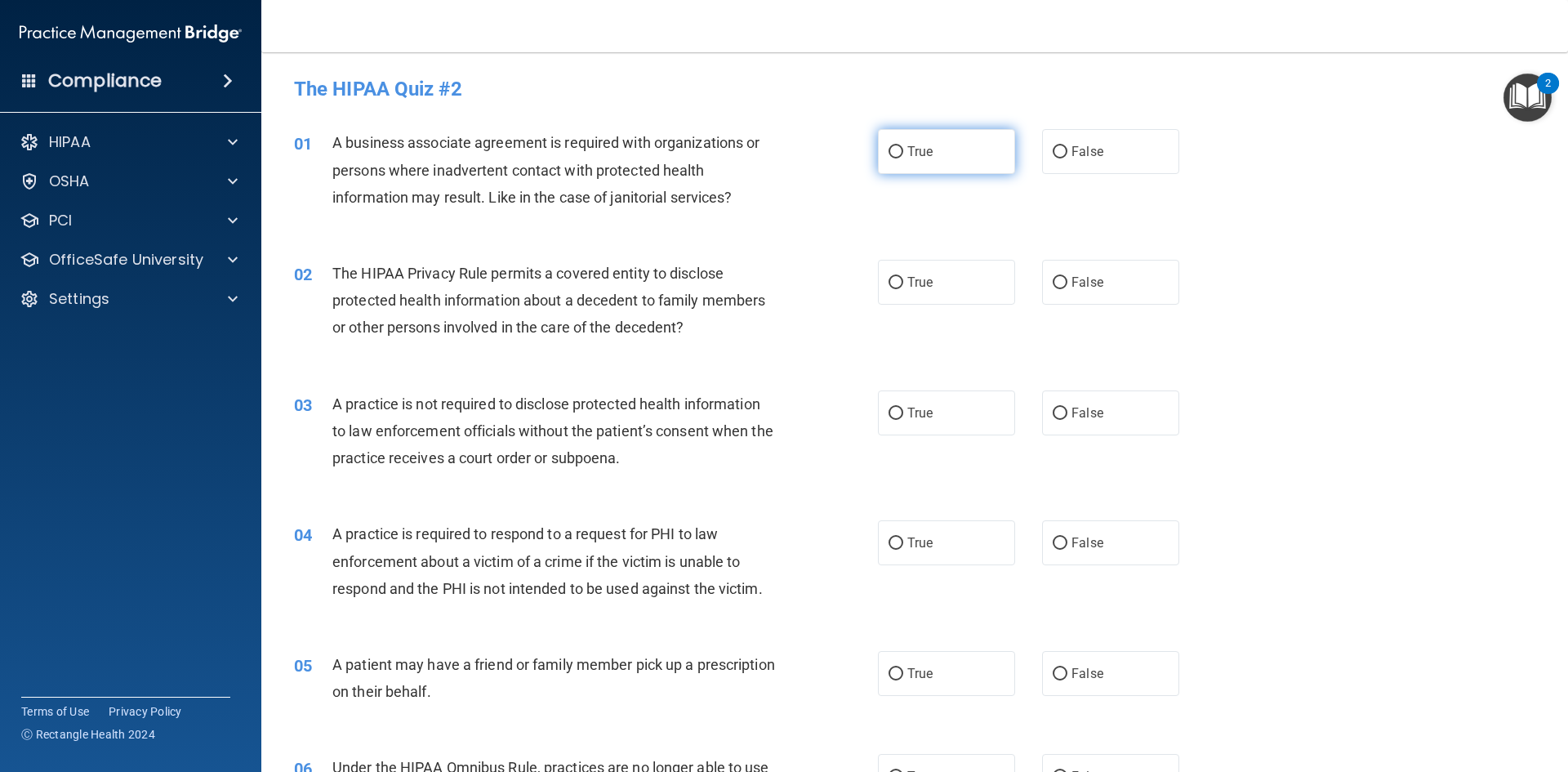
click at [976, 161] on label "True" at bounding box center [946, 151] width 137 height 45
click at [903, 159] on input "True" at bounding box center [896, 152] width 15 height 12
radio input "true"
click at [953, 289] on label "True" at bounding box center [946, 282] width 137 height 45
click at [903, 289] on input "True" at bounding box center [896, 283] width 15 height 12
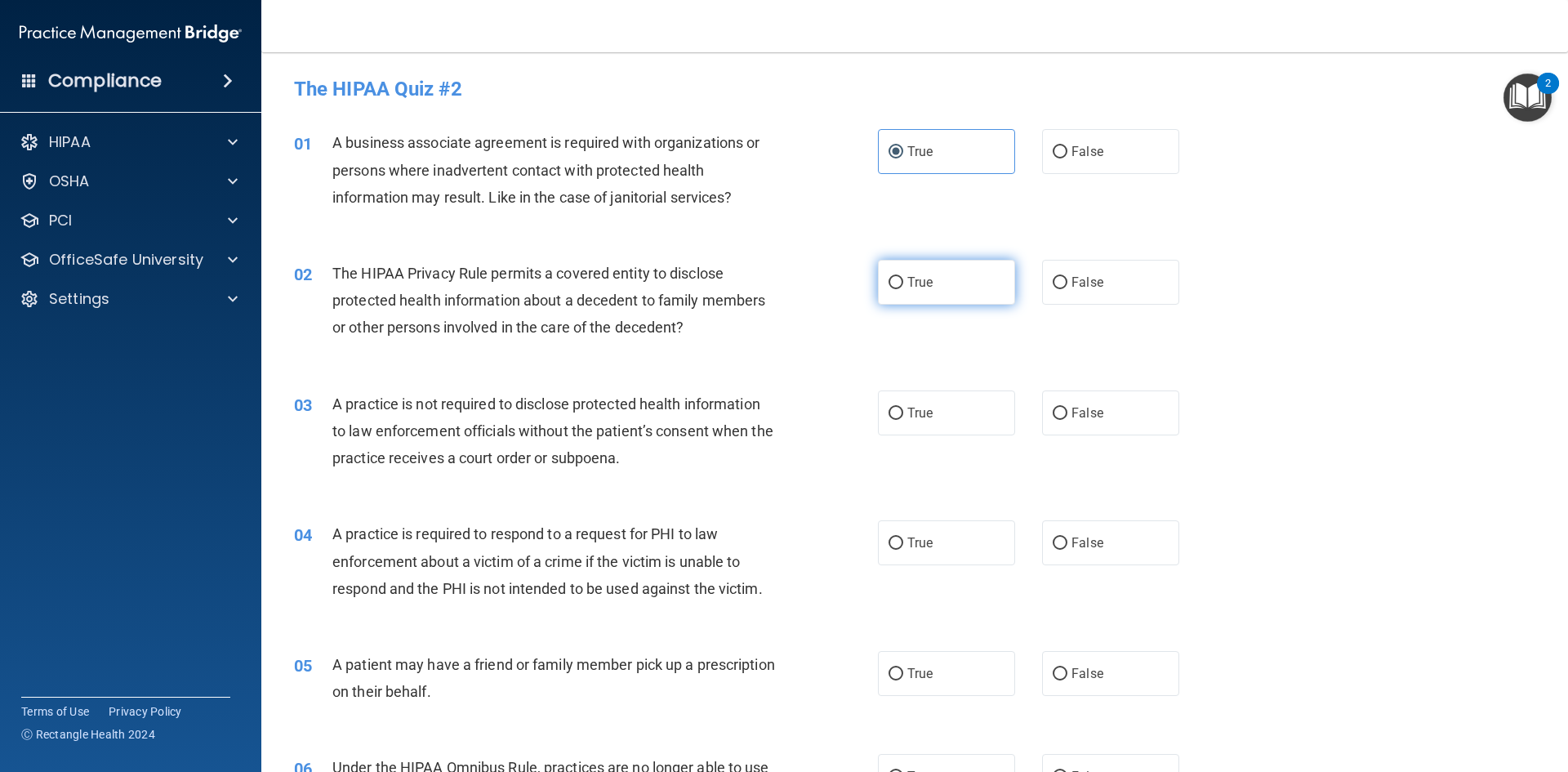
radio input "true"
click at [1067, 422] on label "False" at bounding box center [1111, 413] width 137 height 45
click at [1067, 420] on input "False" at bounding box center [1060, 414] width 15 height 12
radio input "true"
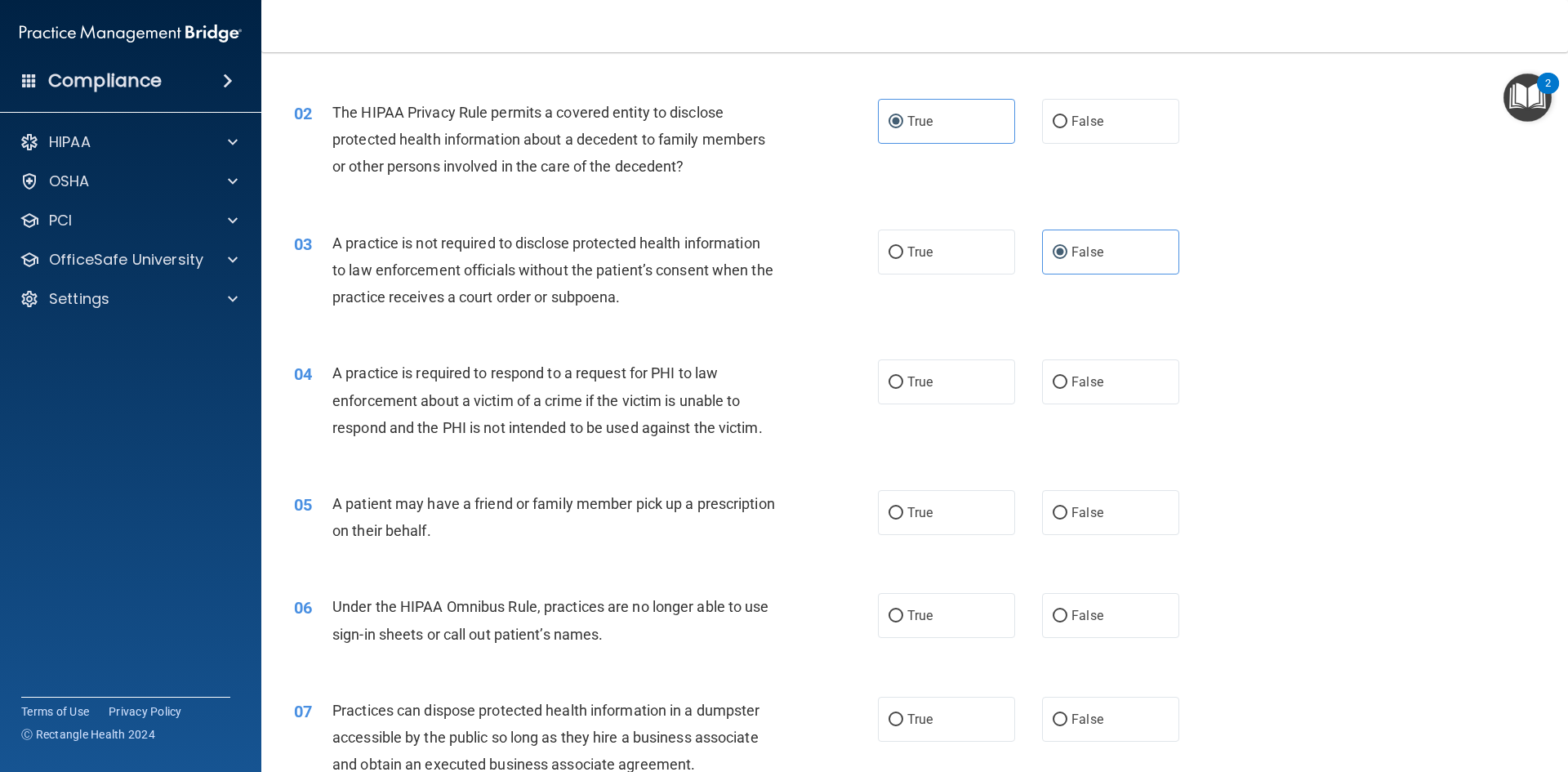
scroll to position [161, 0]
click at [961, 386] on label "True" at bounding box center [946, 381] width 137 height 45
click at [903, 386] on input "True" at bounding box center [896, 382] width 15 height 12
radio input "true"
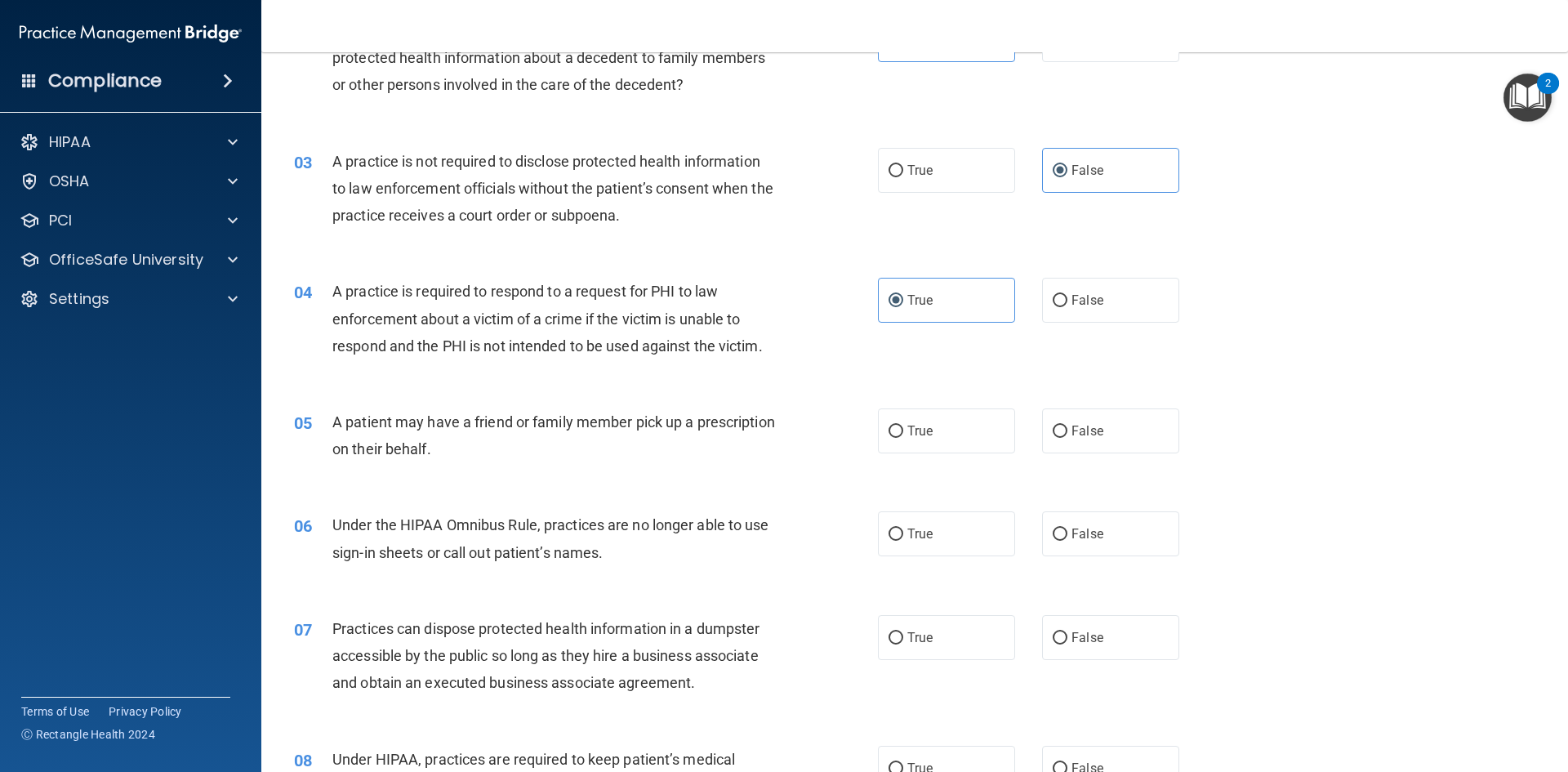
scroll to position [243, 0]
click at [964, 439] on label "True" at bounding box center [946, 430] width 137 height 45
click at [903, 437] on input "True" at bounding box center [896, 431] width 15 height 12
radio input "true"
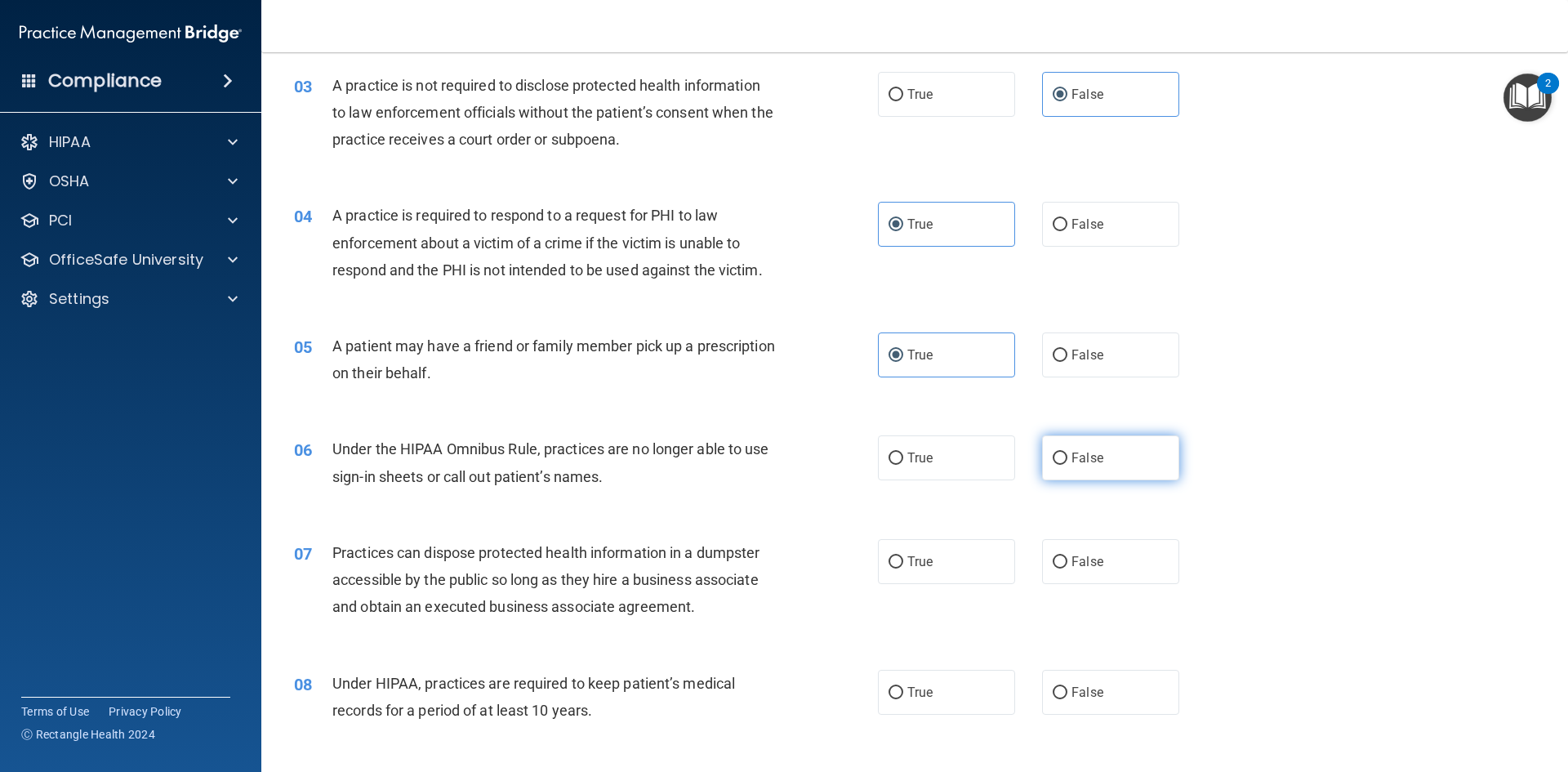
click at [1081, 464] on label "False" at bounding box center [1111, 458] width 137 height 45
click at [1067, 464] on input "False" at bounding box center [1060, 459] width 15 height 12
radio input "true"
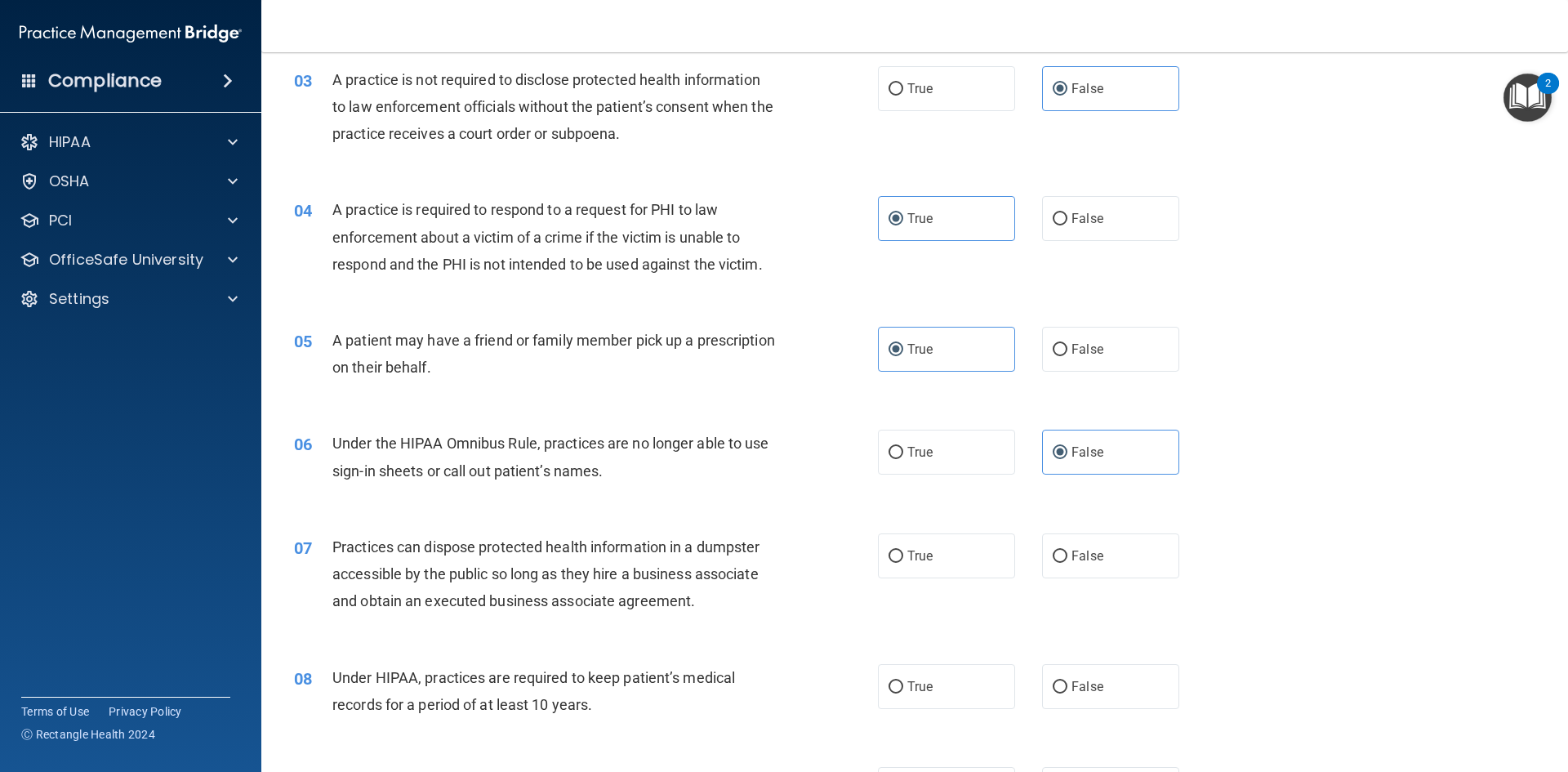
scroll to position [325, 0]
click at [1111, 544] on label "False" at bounding box center [1111, 555] width 137 height 45
click at [1067, 550] on input "False" at bounding box center [1060, 556] width 15 height 12
radio input "true"
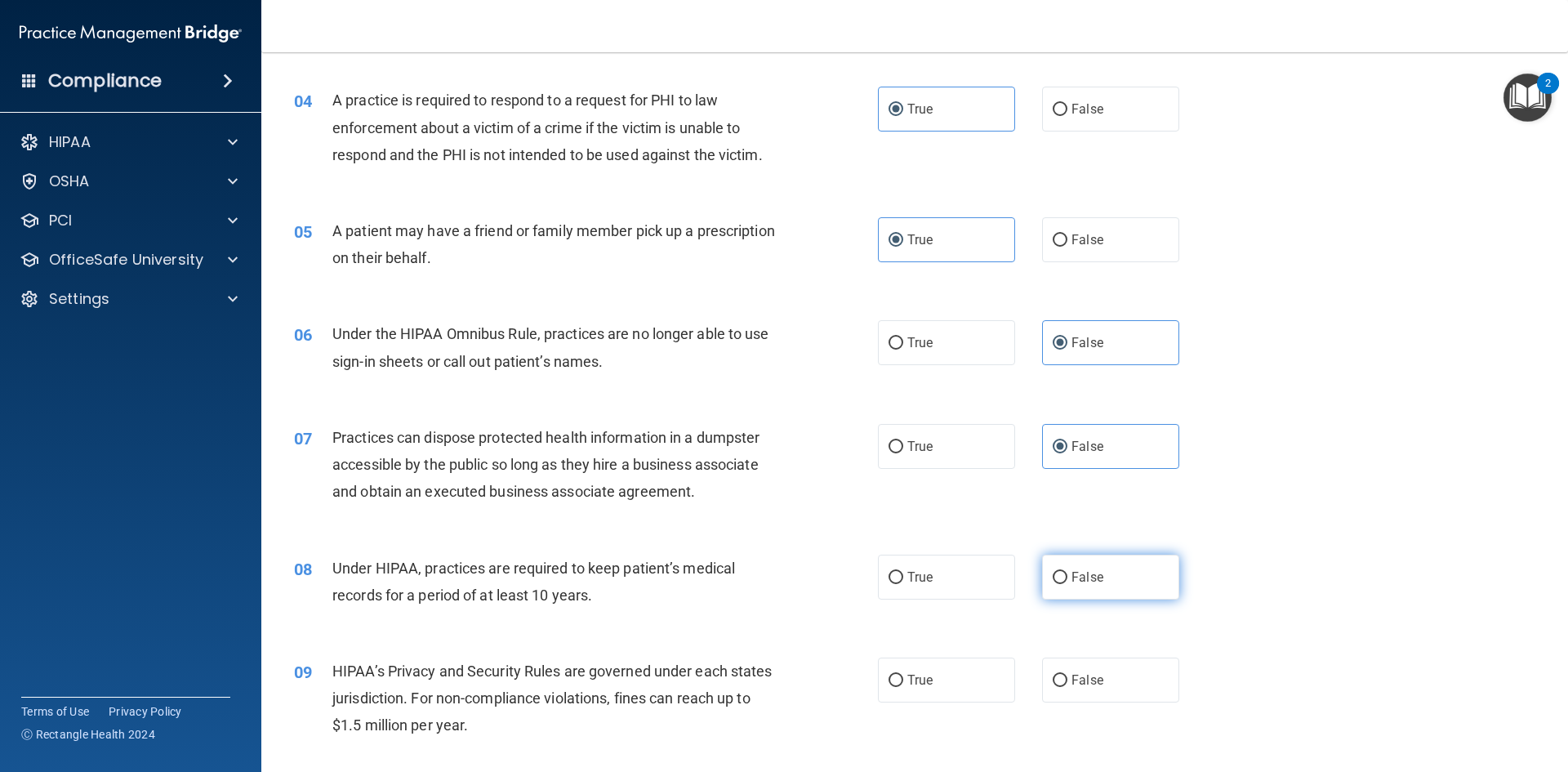
click at [1136, 593] on label "False" at bounding box center [1111, 577] width 137 height 45
click at [1067, 584] on input "False" at bounding box center [1060, 578] width 15 height 12
radio input "true"
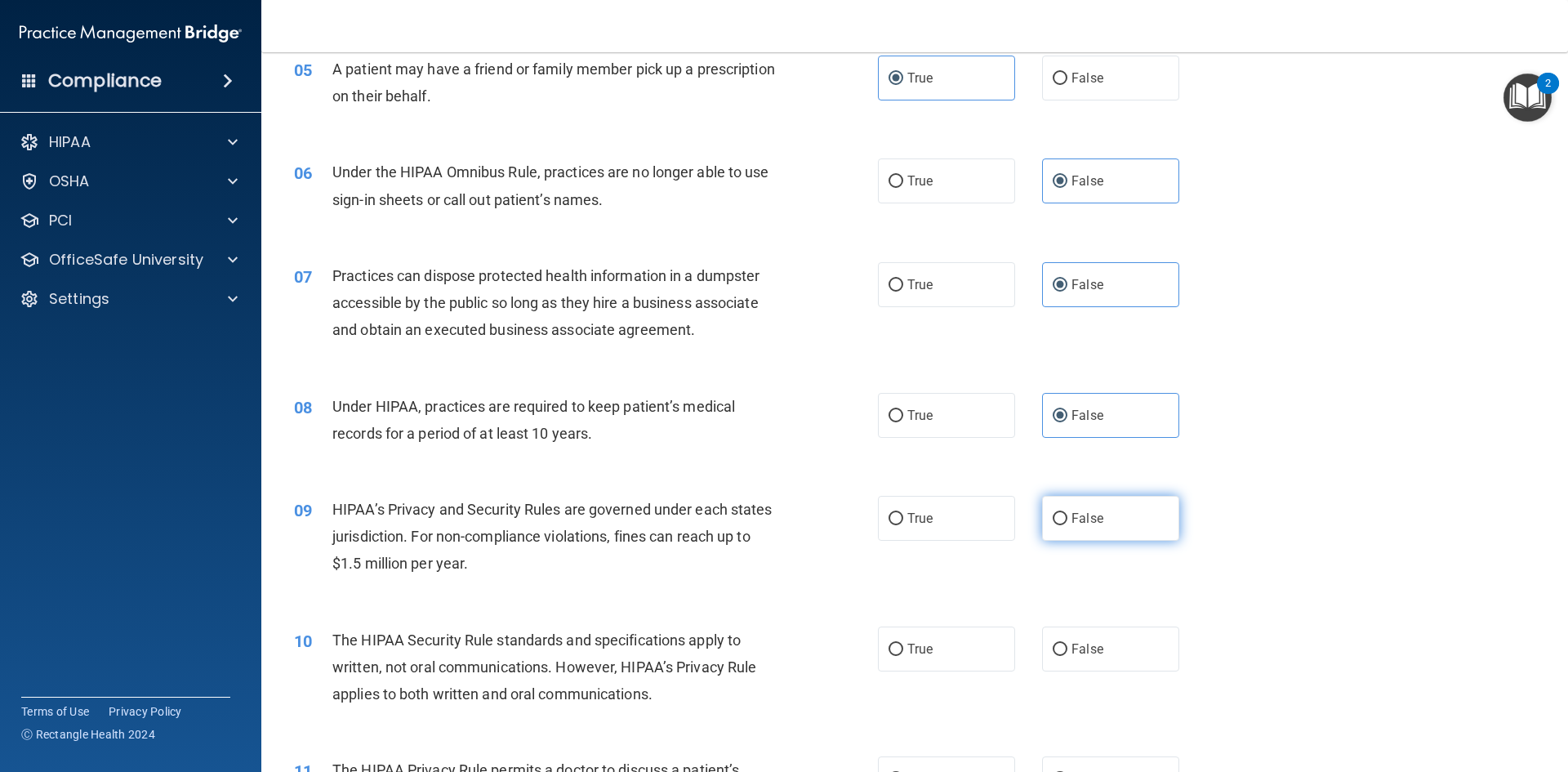
click at [1092, 533] on label "False" at bounding box center [1111, 518] width 137 height 45
click at [1067, 526] on input "False" at bounding box center [1060, 519] width 15 height 12
radio input "true"
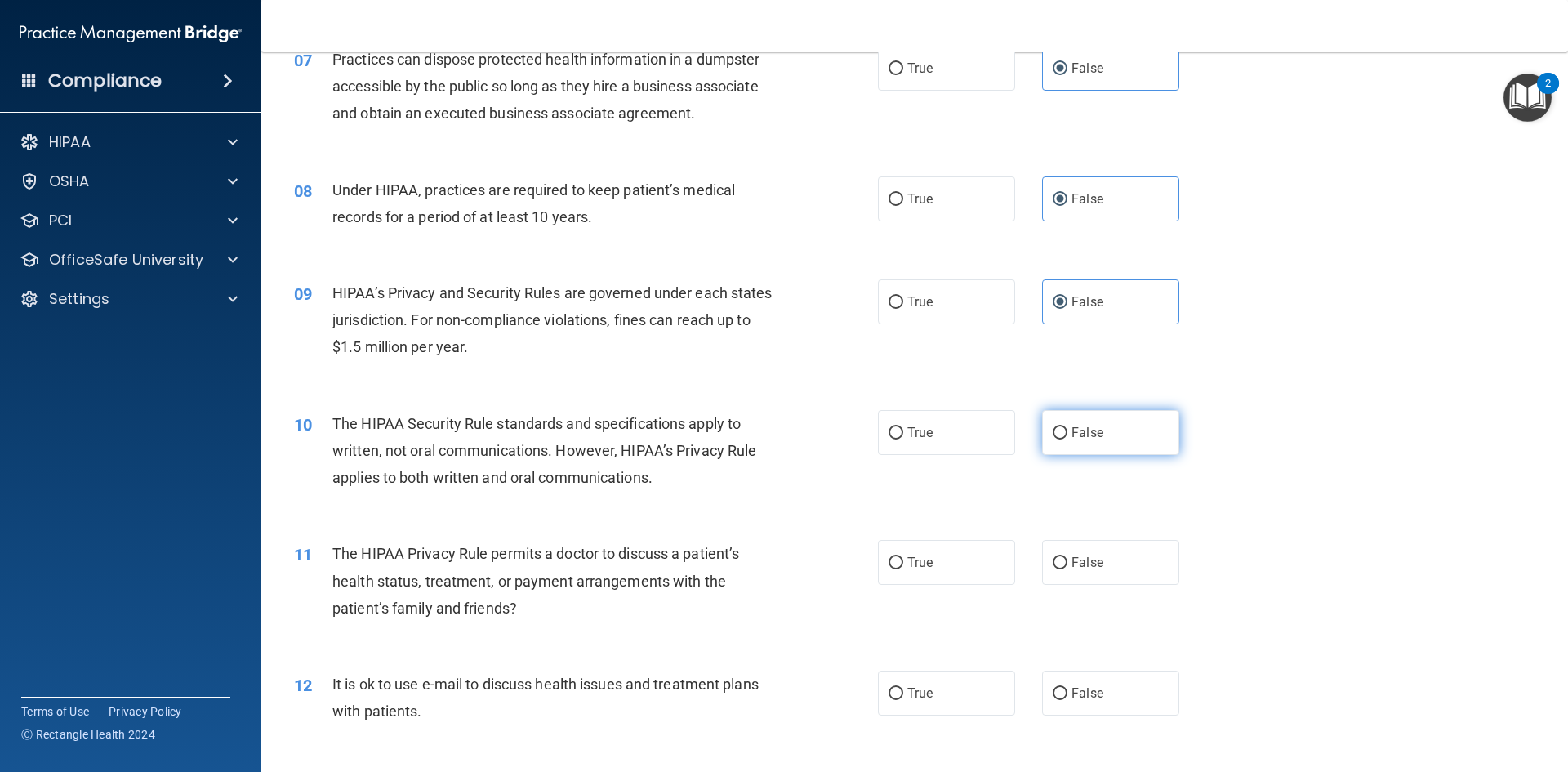
click at [1083, 435] on span "False" at bounding box center [1087, 433] width 32 height 15
click at [1067, 435] on input "False" at bounding box center [1060, 433] width 15 height 12
radio input "true"
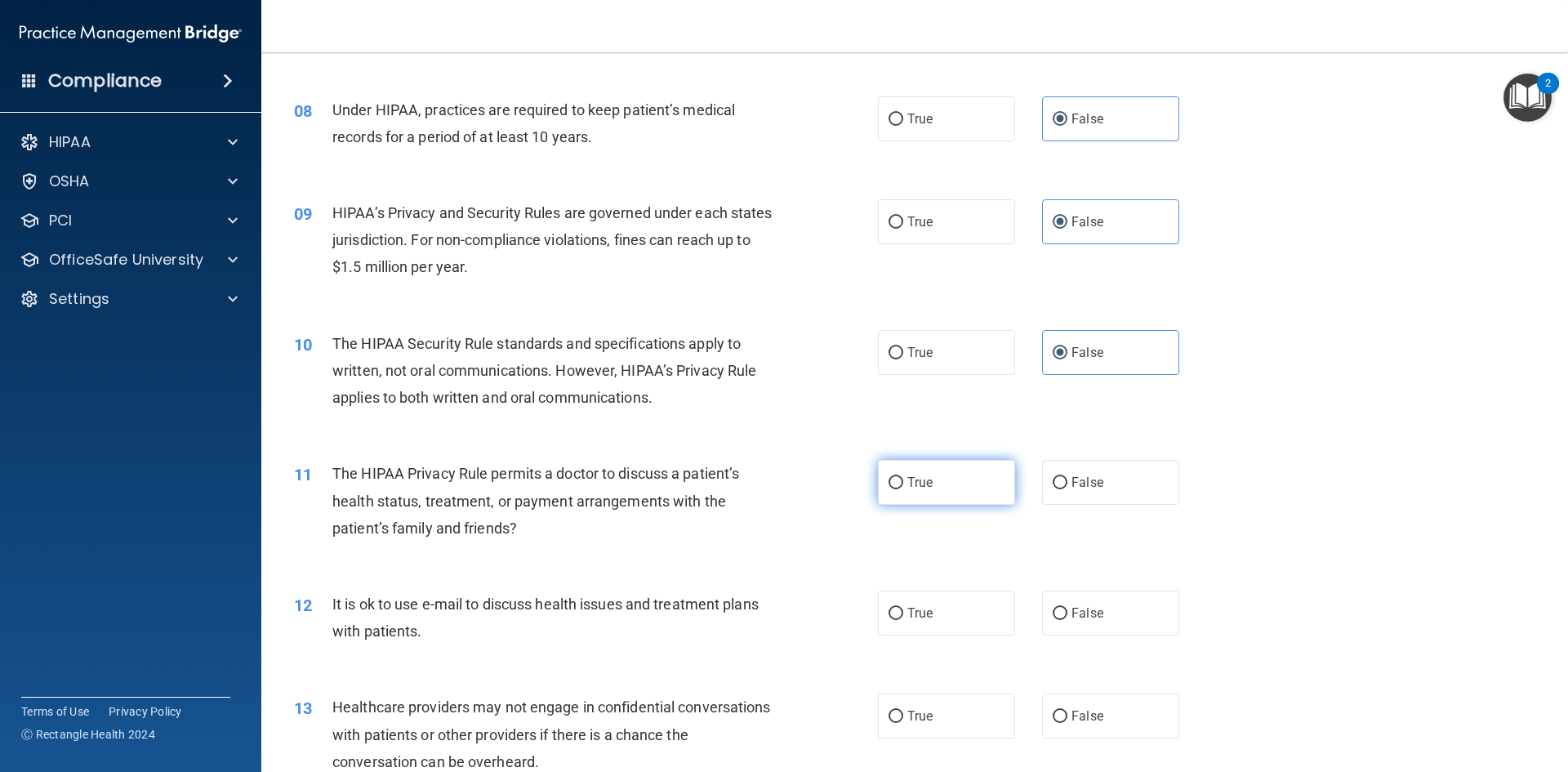
click at [966, 483] on label "True" at bounding box center [946, 483] width 137 height 45
click at [903, 483] on input "True" at bounding box center [896, 483] width 15 height 12
radio input "true"
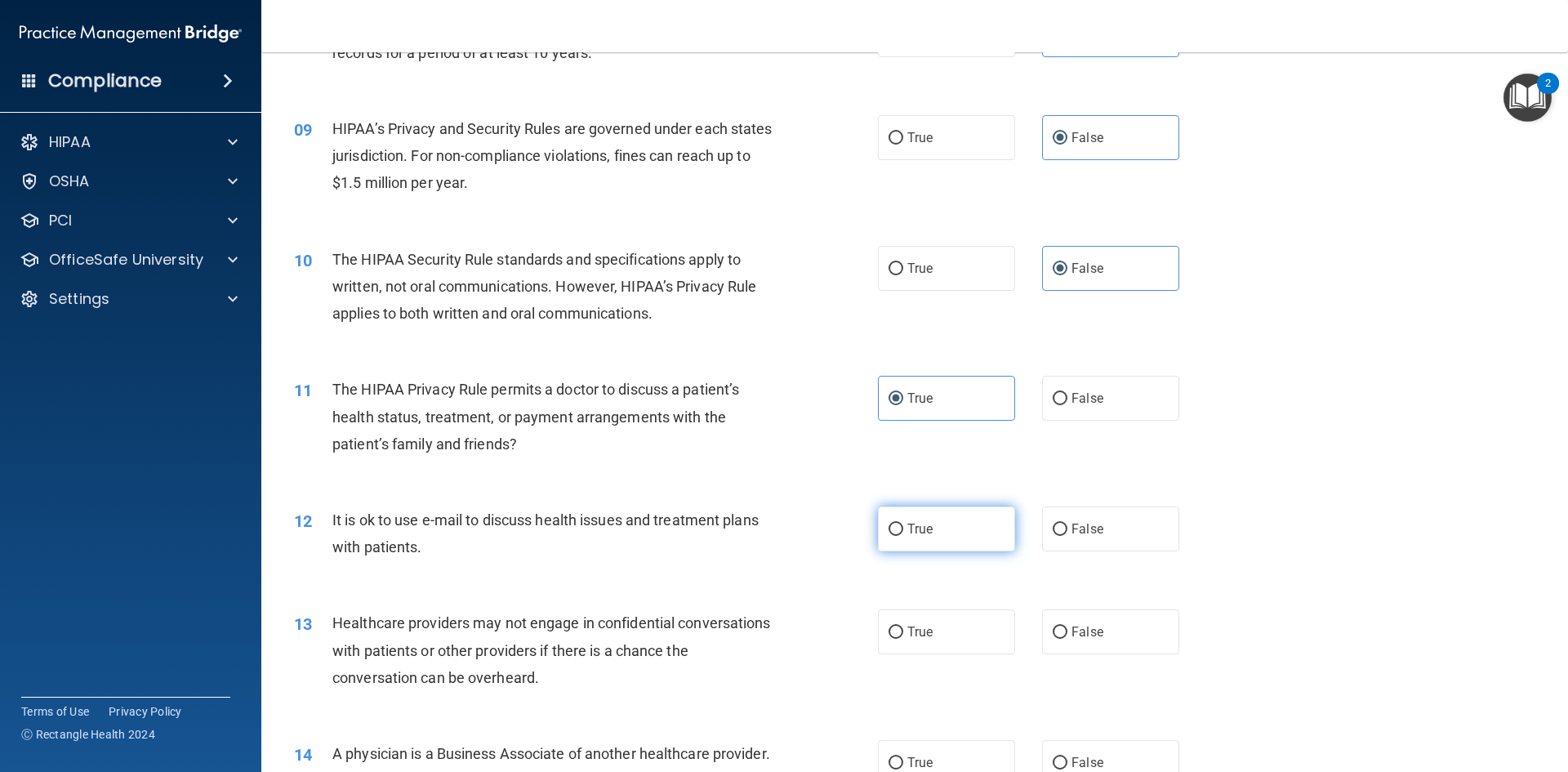
scroll to position [977, 0]
click at [978, 542] on label "True" at bounding box center [946, 528] width 137 height 45
click at [903, 535] on input "True" at bounding box center [896, 529] width 15 height 12
radio input "true"
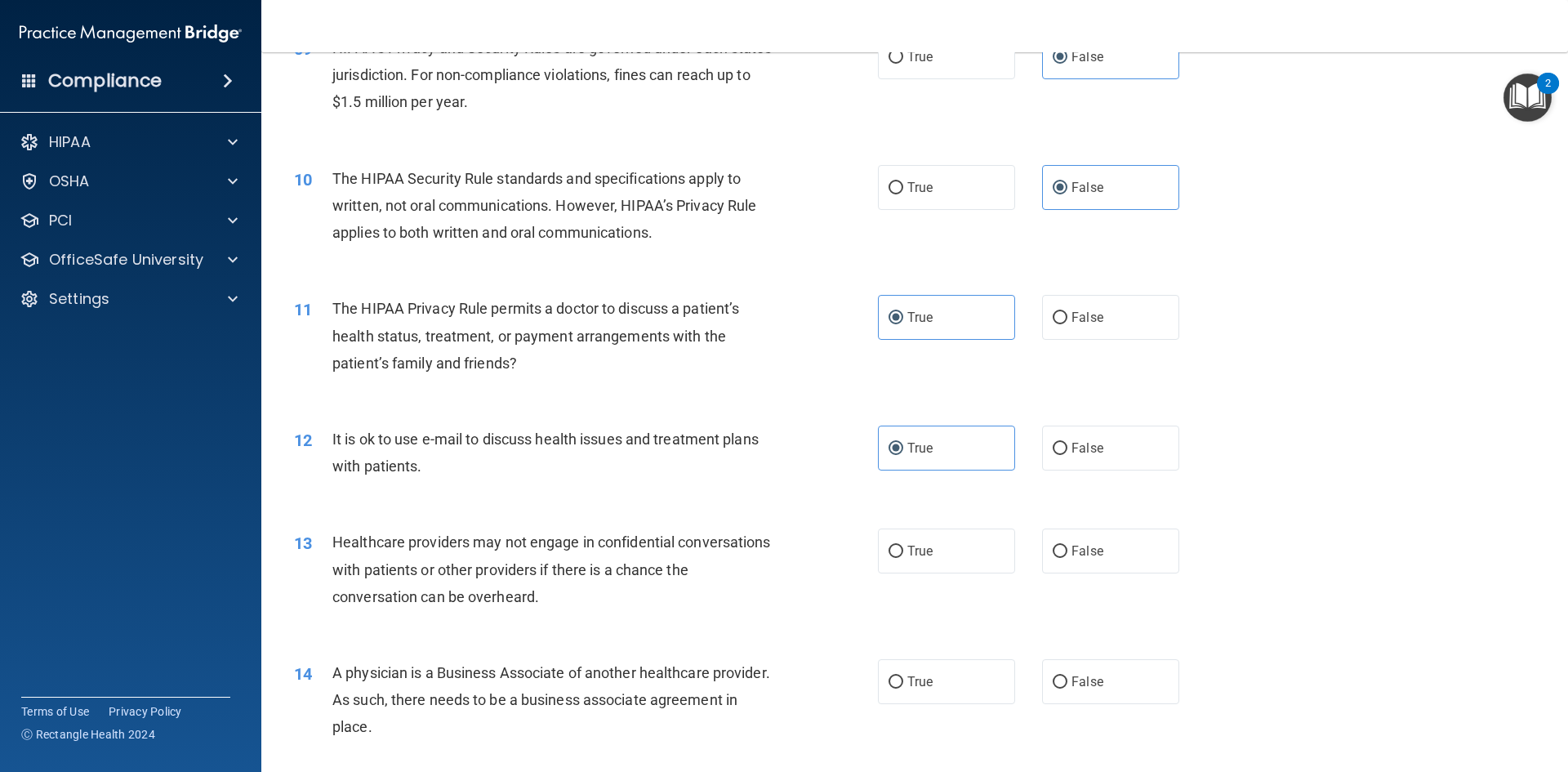
scroll to position [1058, 0]
click at [1072, 547] on span "False" at bounding box center [1087, 550] width 32 height 15
click at [1067, 547] on input "False" at bounding box center [1060, 550] width 15 height 12
radio input "true"
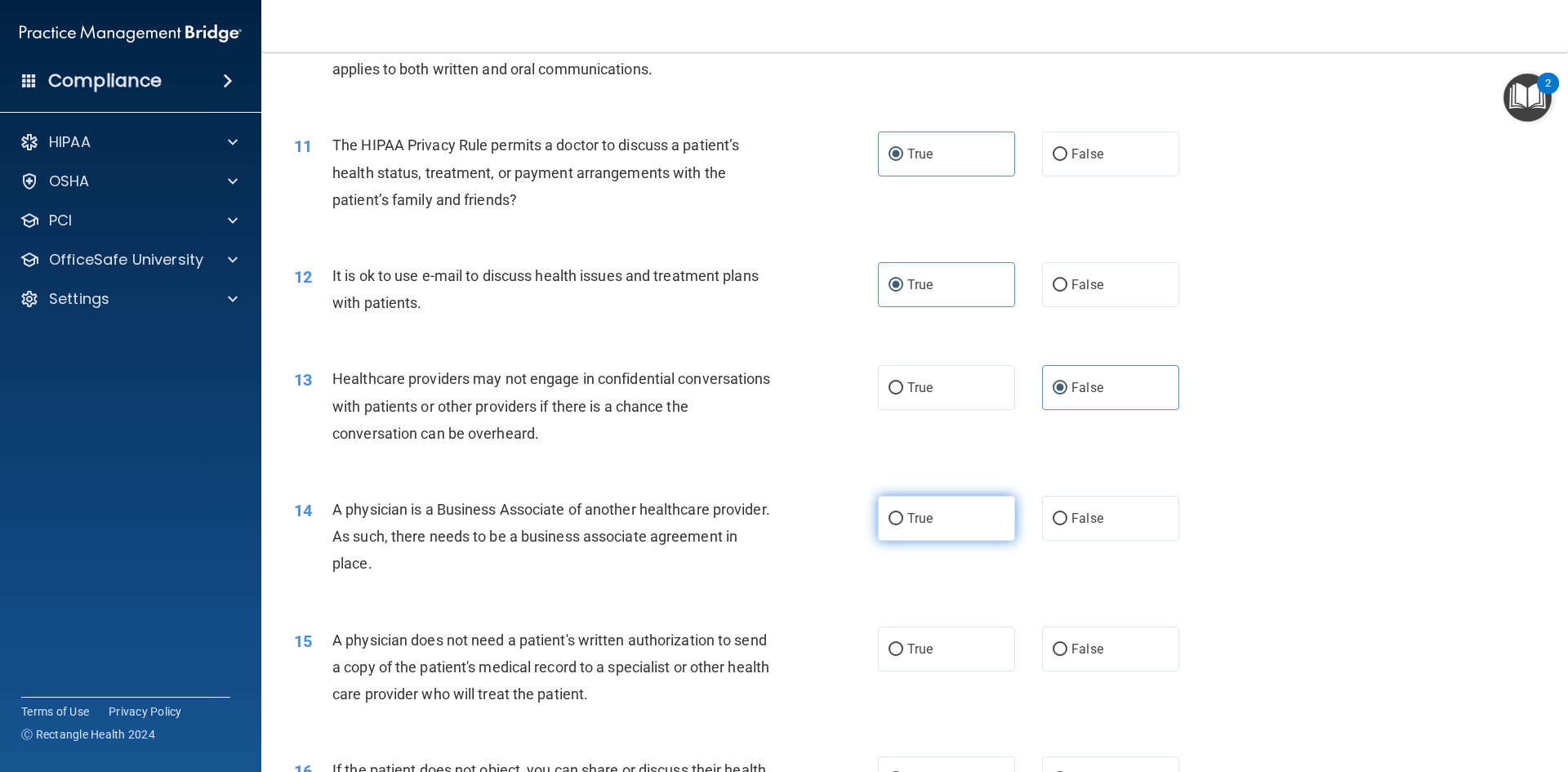
click at [939, 520] on label "True" at bounding box center [946, 518] width 137 height 45
click at [903, 520] on input "True" at bounding box center [896, 519] width 15 height 12
radio input "true"
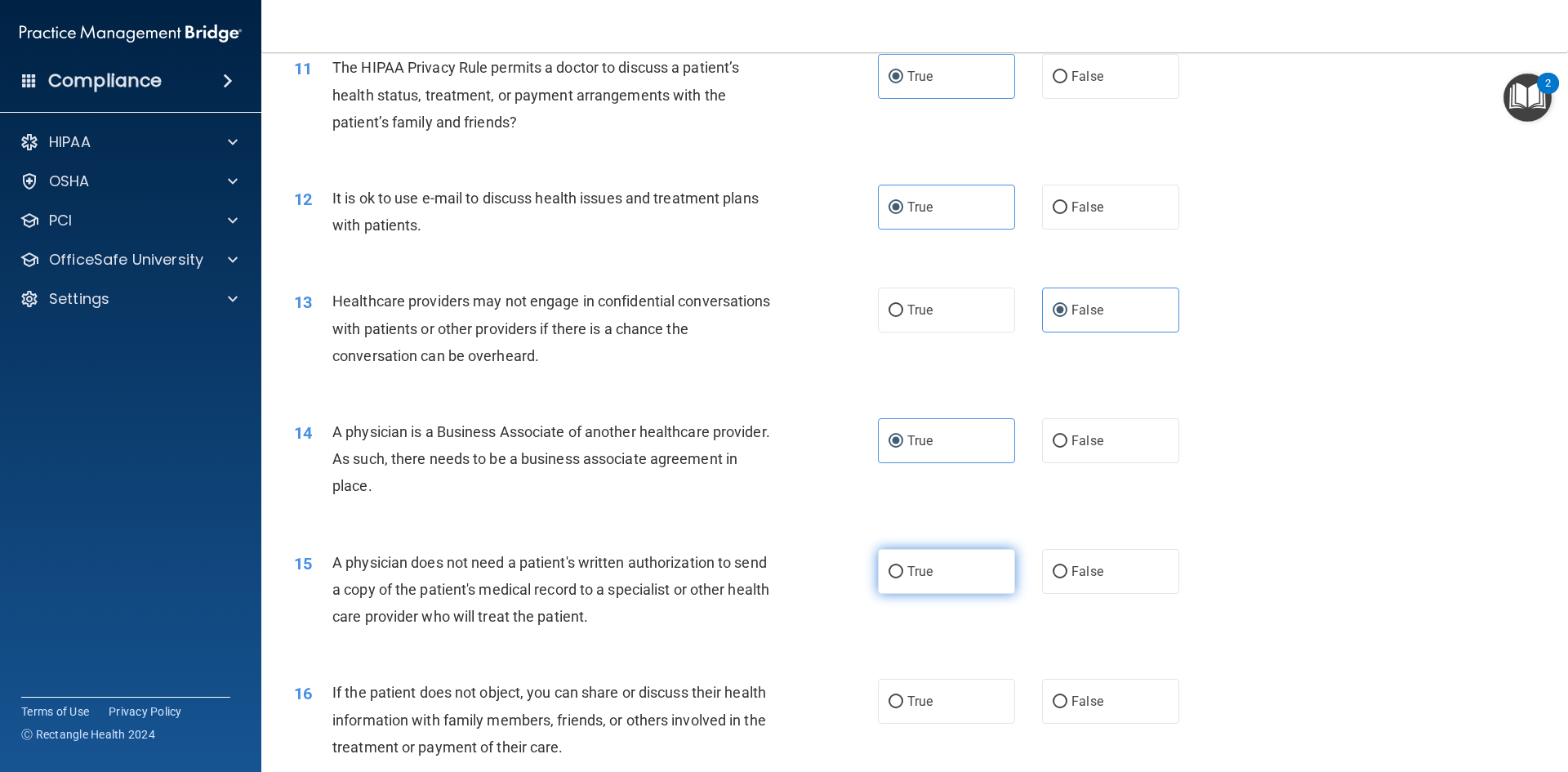
click at [960, 572] on label "True" at bounding box center [946, 571] width 137 height 45
click at [903, 572] on input "True" at bounding box center [896, 572] width 15 height 12
radio input "true"
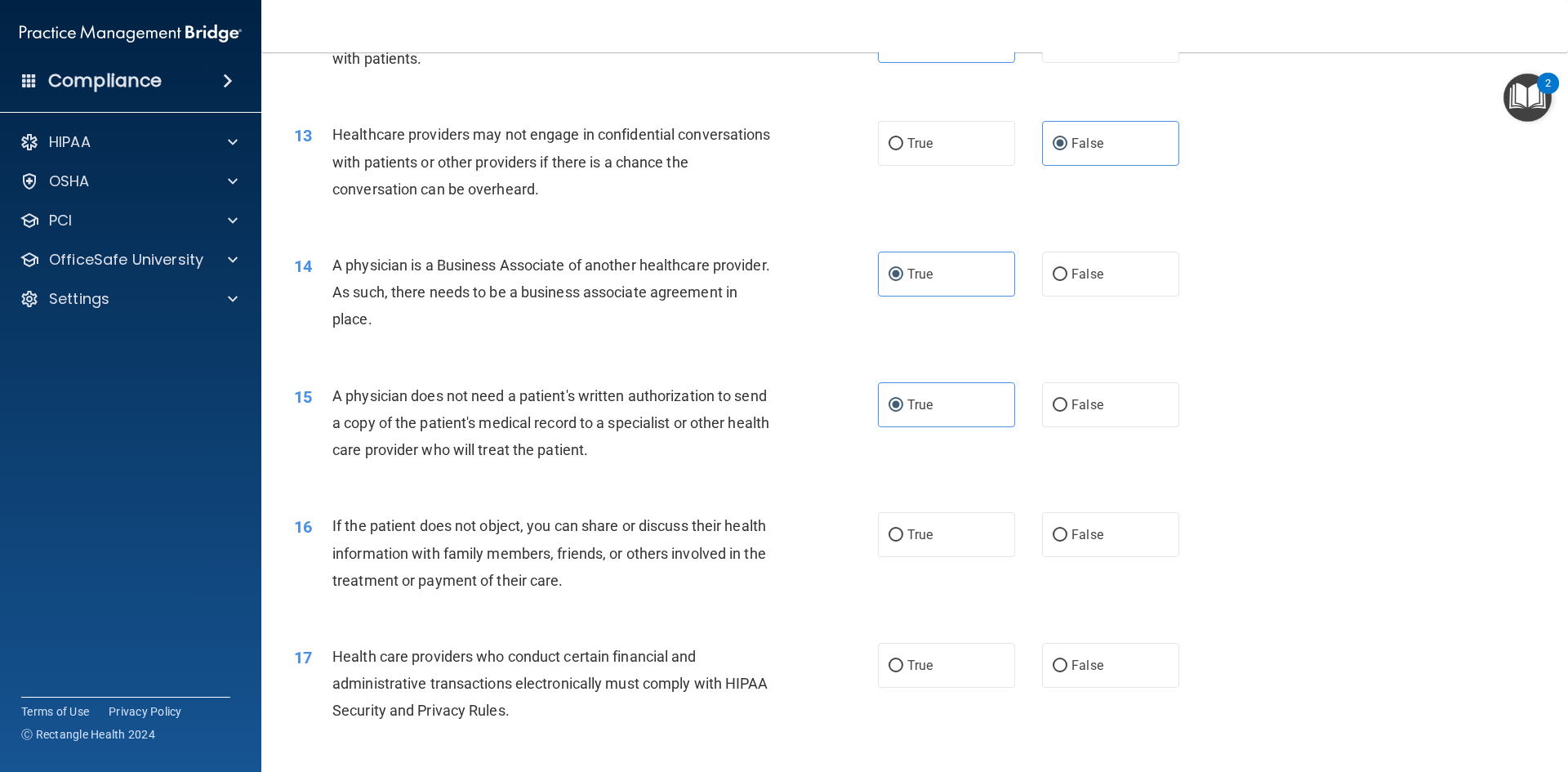
scroll to position [1465, 0]
click at [968, 538] on label "True" at bounding box center [946, 533] width 137 height 45
click at [903, 538] on input "True" at bounding box center [896, 534] width 15 height 12
radio input "true"
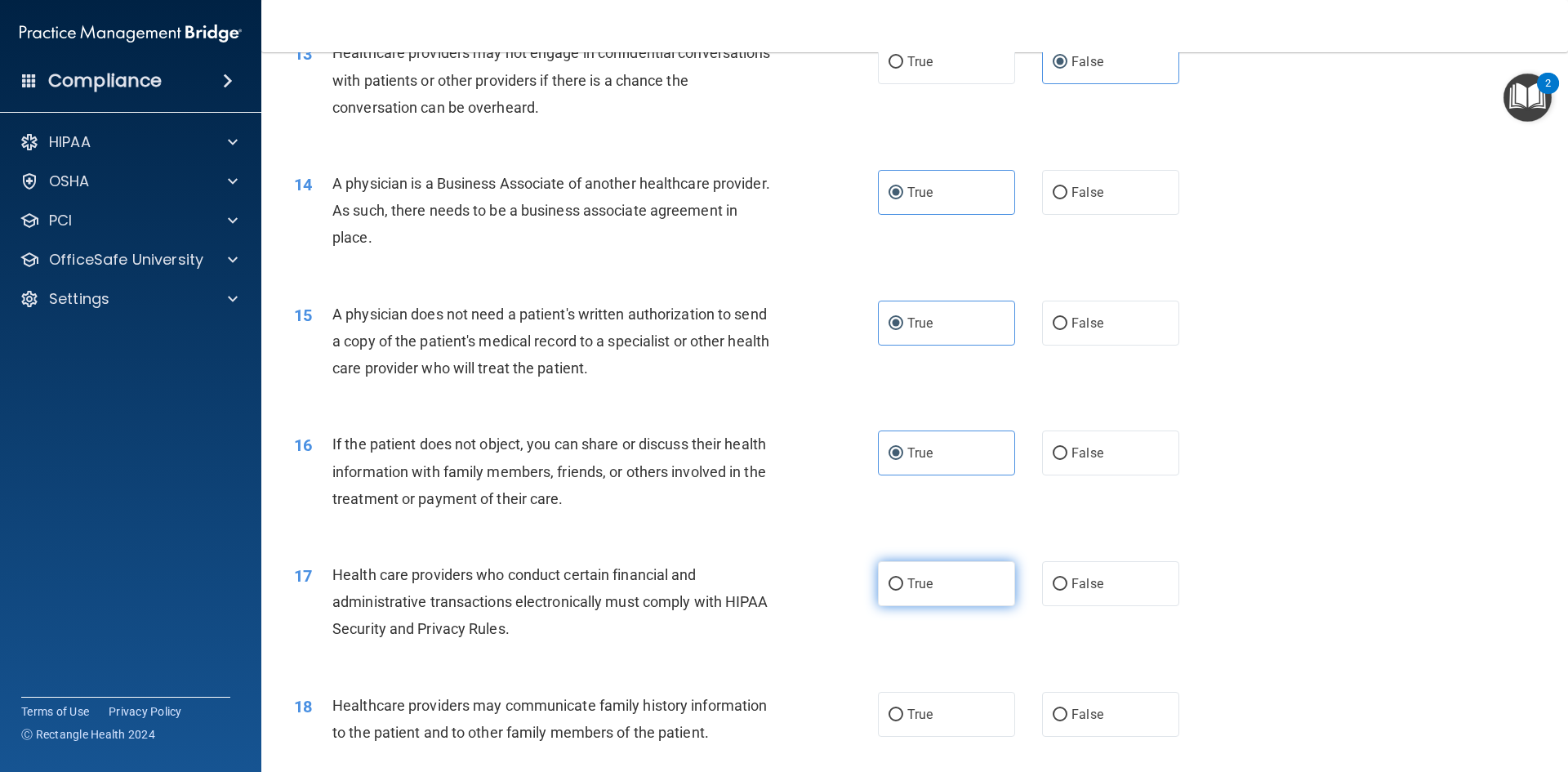
click at [963, 577] on label "True" at bounding box center [946, 583] width 137 height 45
click at [903, 578] on input "True" at bounding box center [896, 584] width 15 height 12
radio input "true"
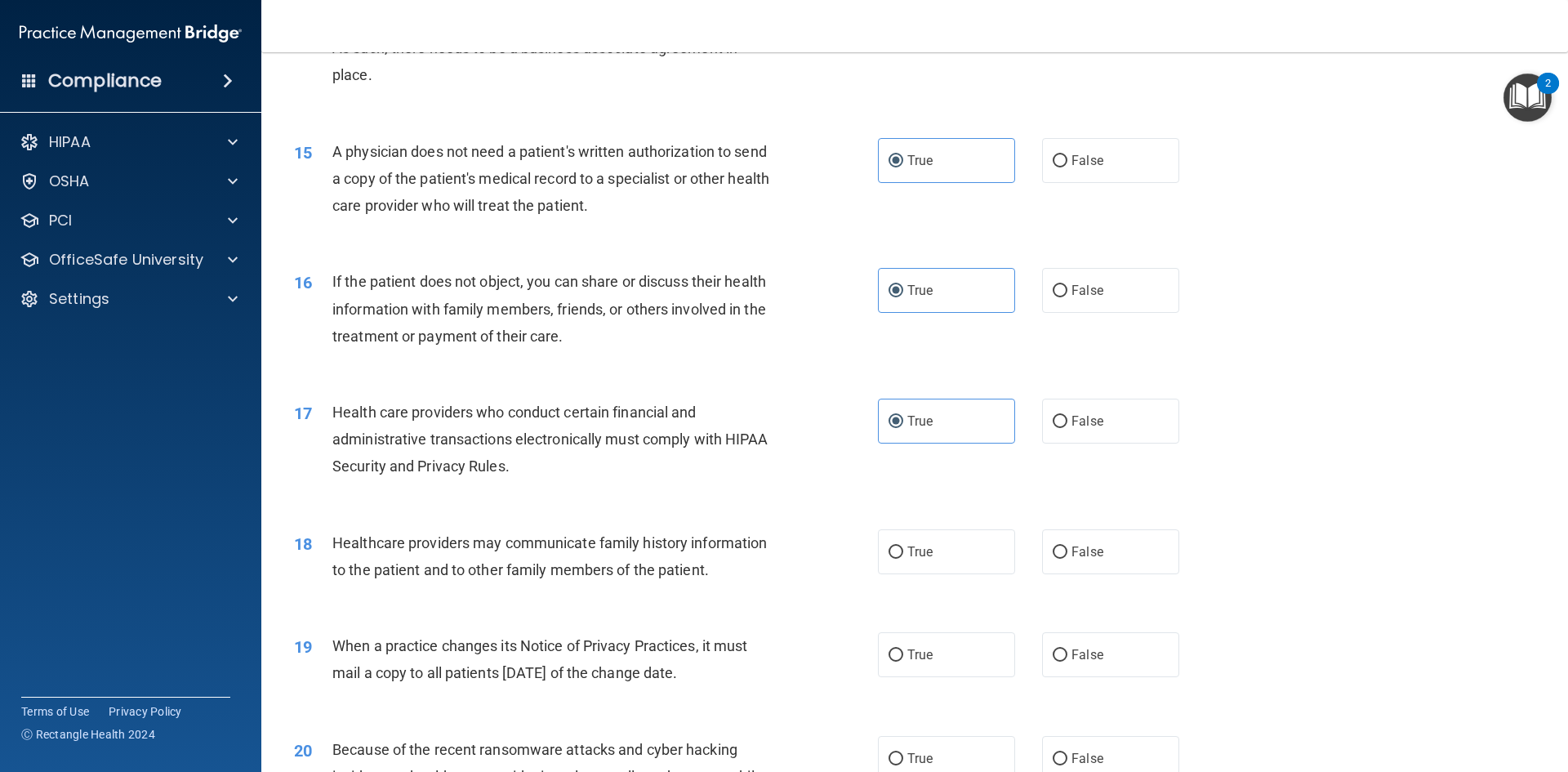
scroll to position [1710, 0]
click at [956, 564] on label "True" at bounding box center [946, 550] width 137 height 45
click at [903, 558] on input "True" at bounding box center [896, 551] width 15 height 12
radio input "true"
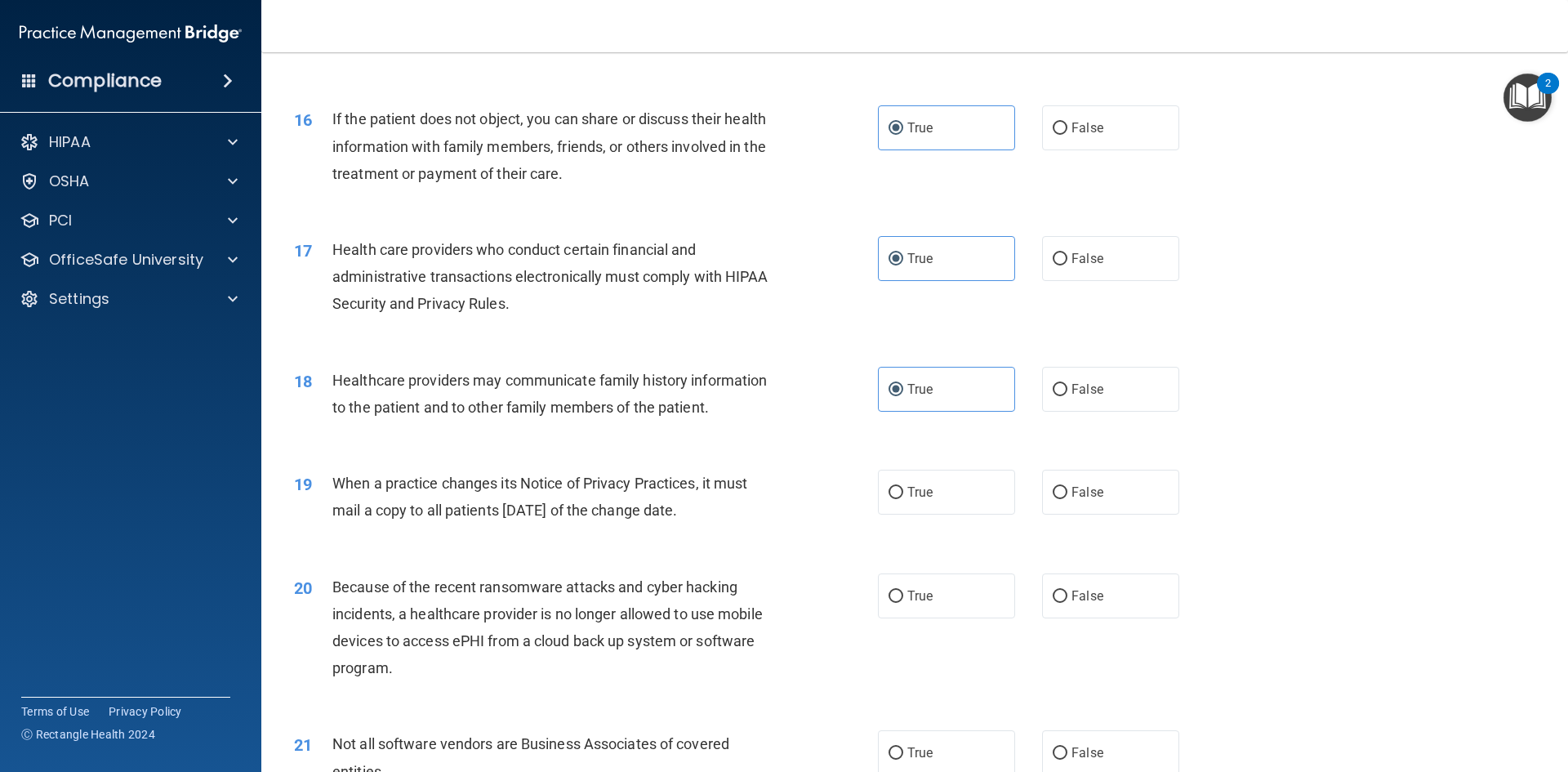
scroll to position [1872, 0]
click at [937, 506] on label "True" at bounding box center [946, 491] width 137 height 45
click at [903, 498] on input "True" at bounding box center [896, 492] width 15 height 12
radio input "true"
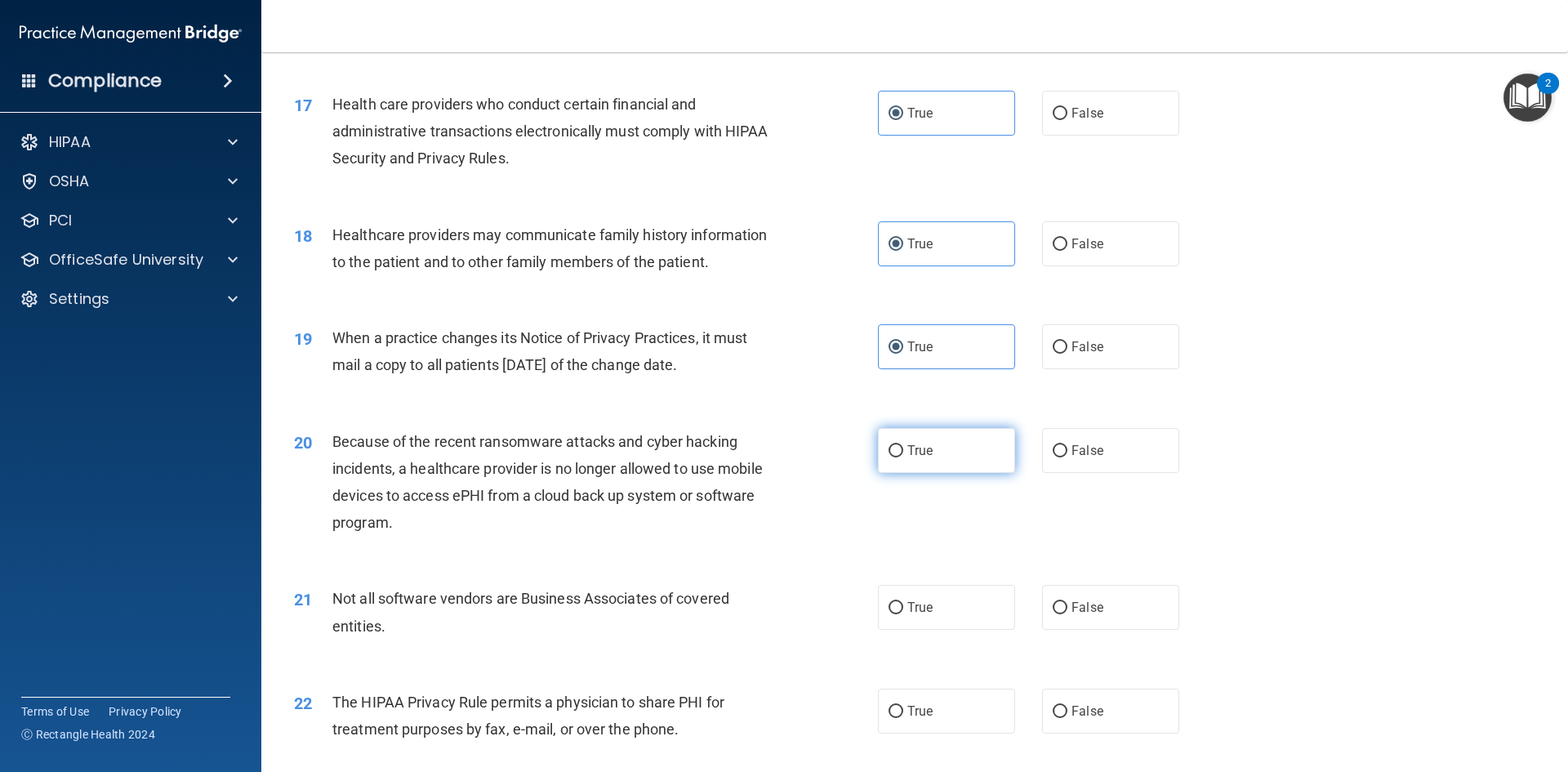
click at [937, 463] on label "True" at bounding box center [946, 450] width 137 height 45
click at [903, 458] on input "True" at bounding box center [896, 451] width 15 height 12
radio input "true"
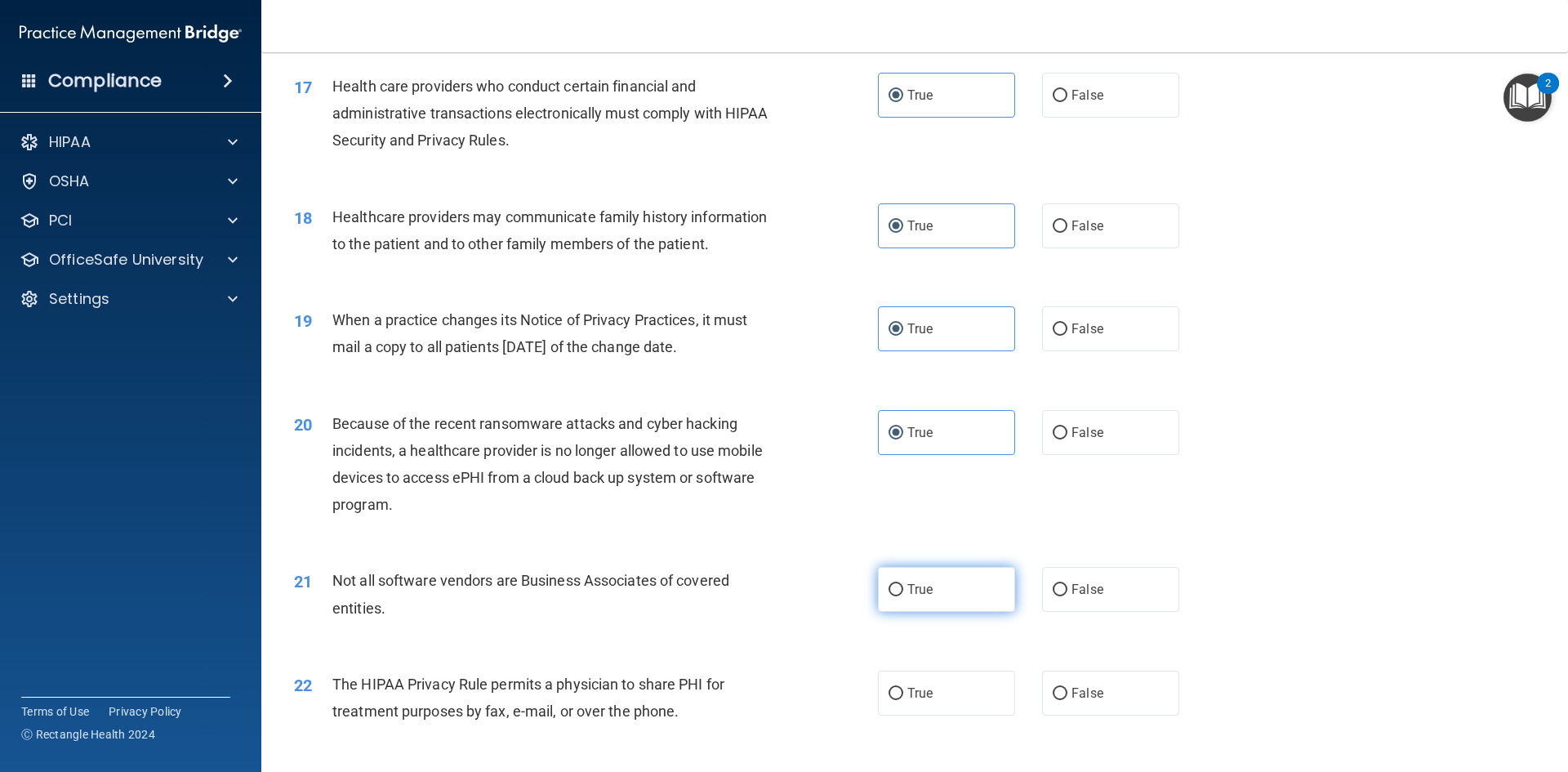
click at [978, 598] on label "True" at bounding box center [946, 589] width 137 height 45
click at [903, 596] on input "True" at bounding box center [896, 590] width 15 height 12
radio input "true"
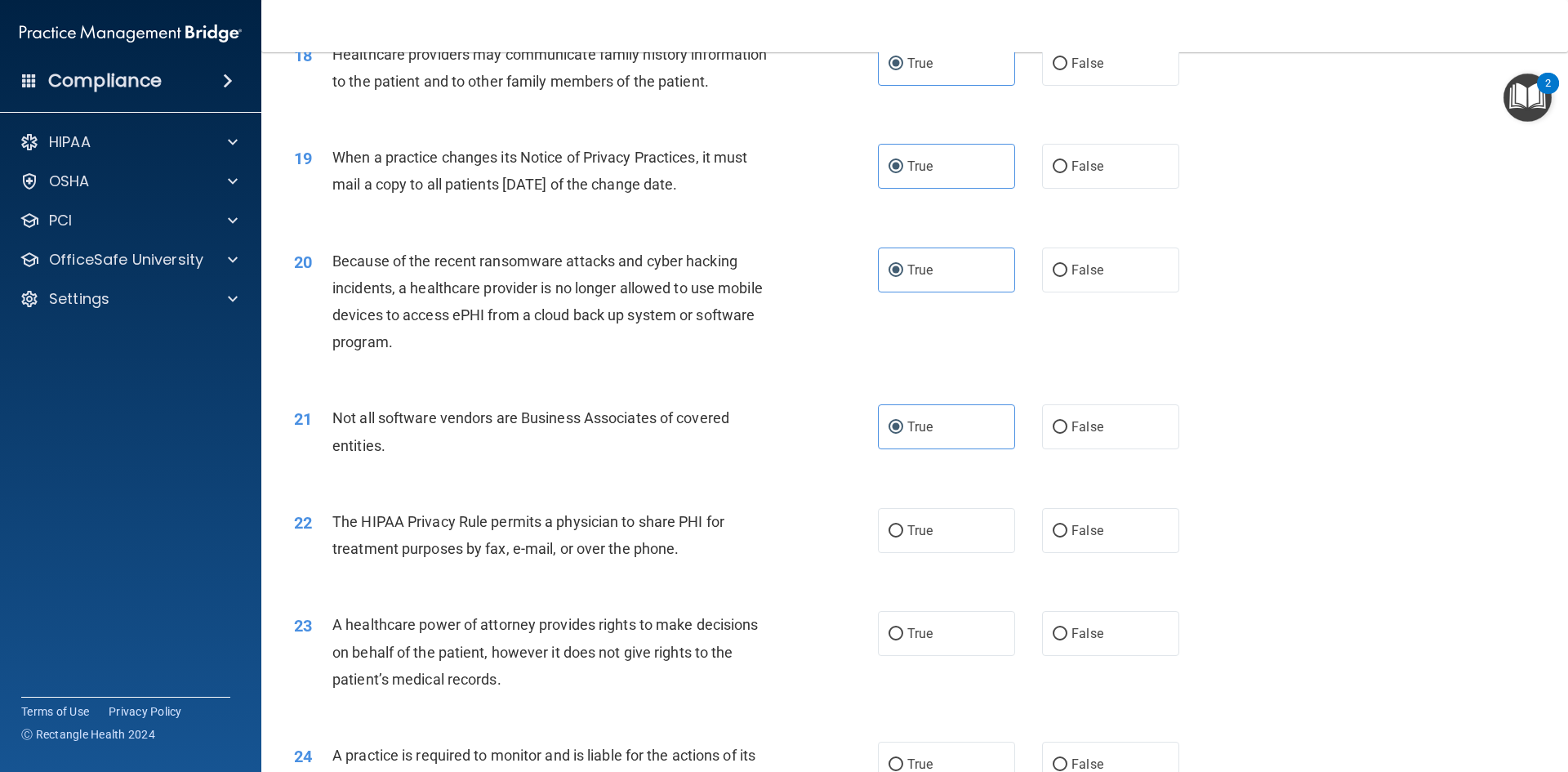
scroll to position [2198, 0]
click at [982, 531] on label "True" at bounding box center [946, 530] width 137 height 45
click at [903, 531] on input "True" at bounding box center [896, 531] width 15 height 12
radio input "true"
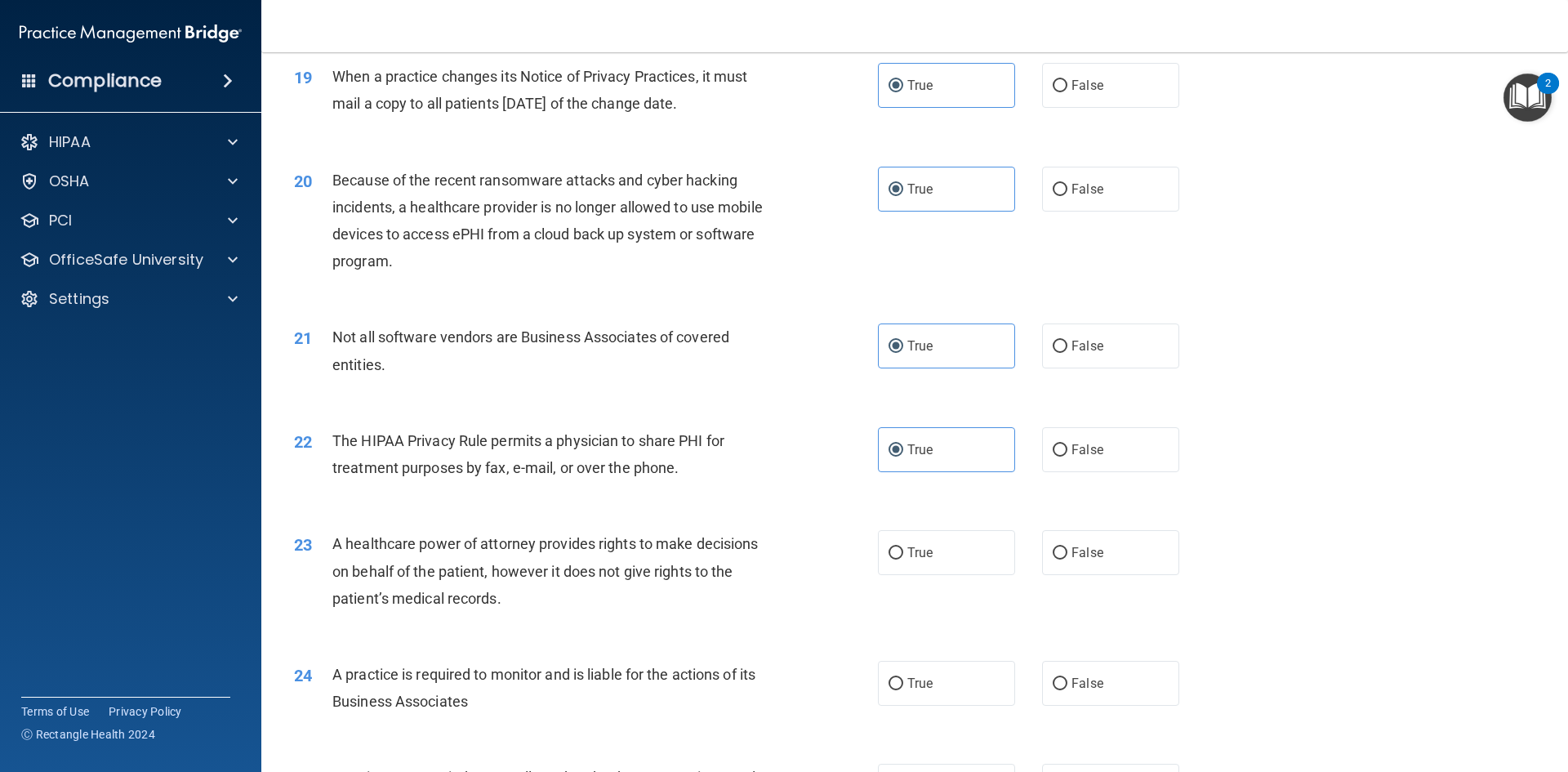
scroll to position [2279, 0]
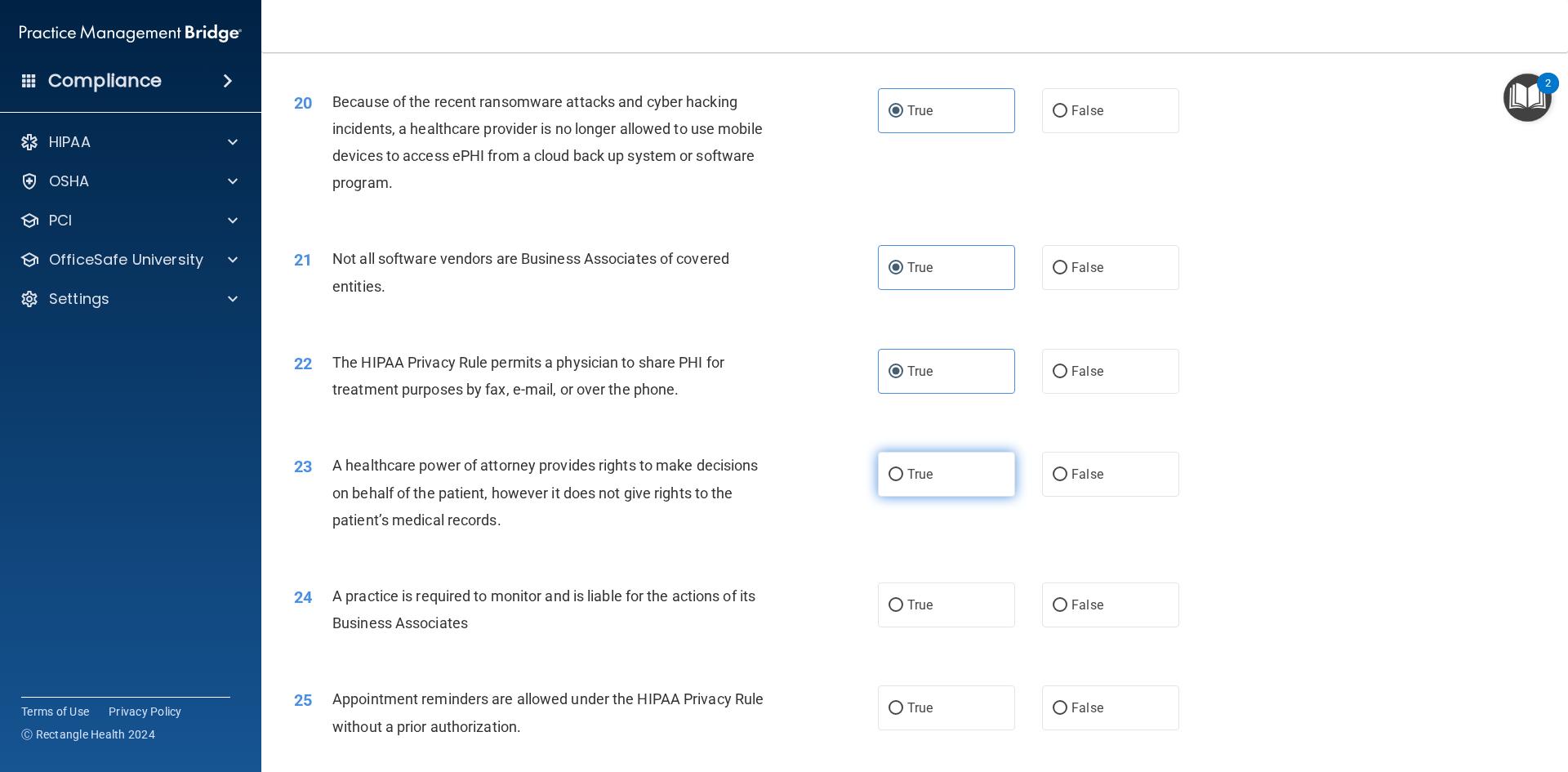
click at [983, 483] on label "True" at bounding box center [946, 474] width 137 height 45
click at [903, 481] on input "True" at bounding box center [896, 475] width 15 height 12
radio input "true"
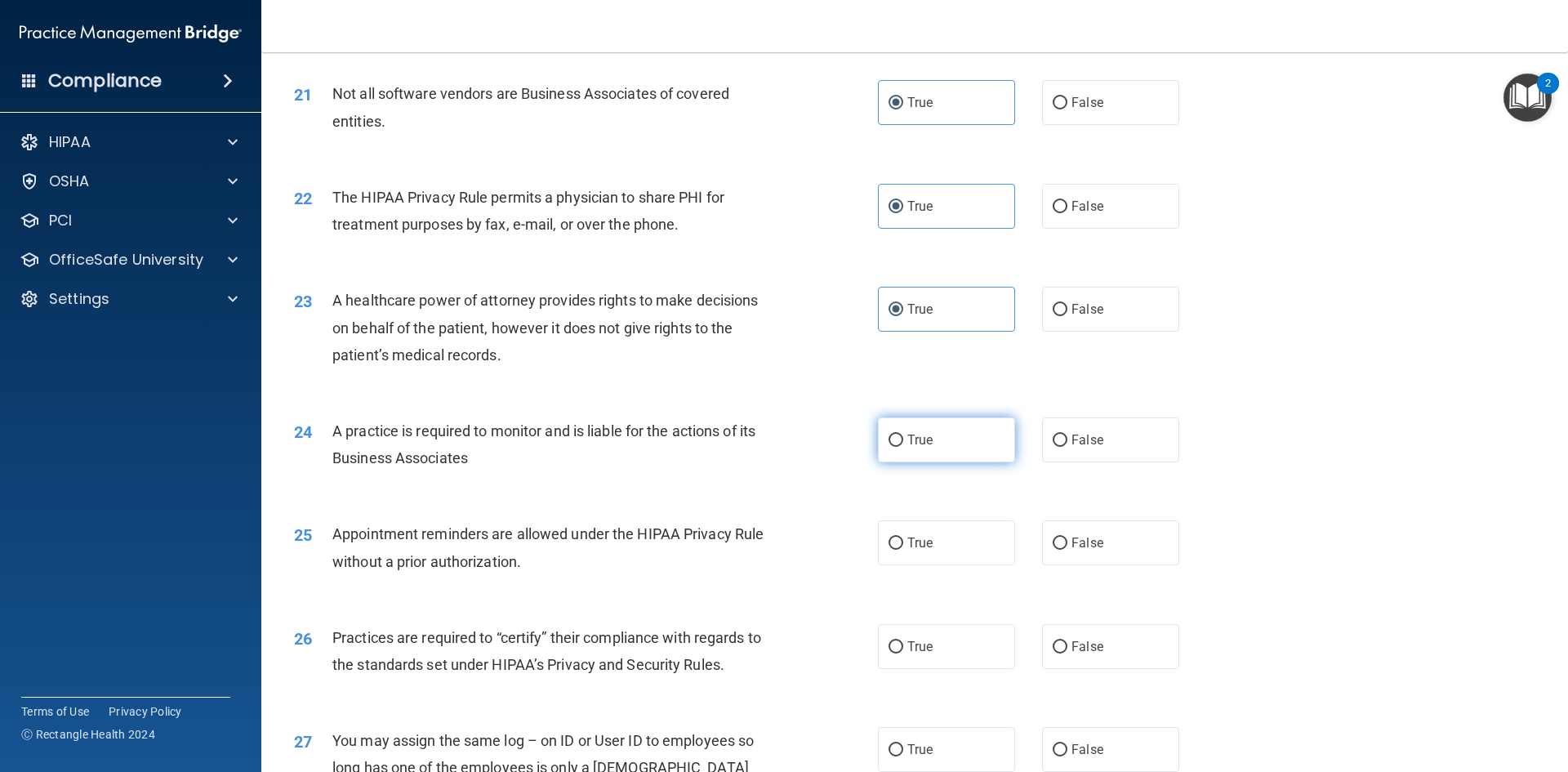
scroll to position [2522, 0]
click at [966, 441] on label "True" at bounding box center [946, 439] width 137 height 45
click at [903, 441] on input "True" at bounding box center [896, 440] width 15 height 12
radio input "true"
click at [975, 543] on label "True" at bounding box center [946, 542] width 137 height 45
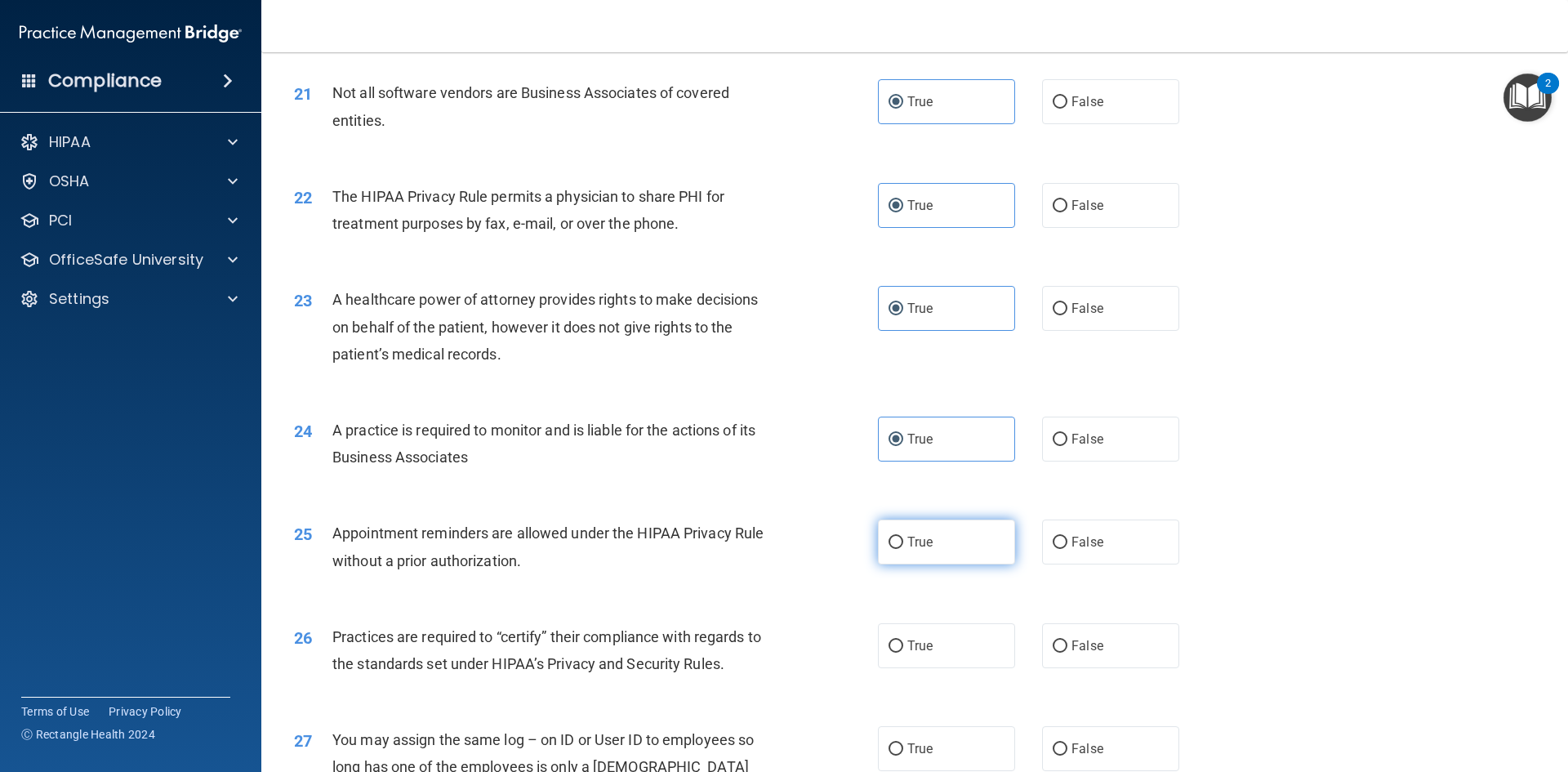
click at [903, 543] on input "True" at bounding box center [896, 543] width 15 height 12
radio input "true"
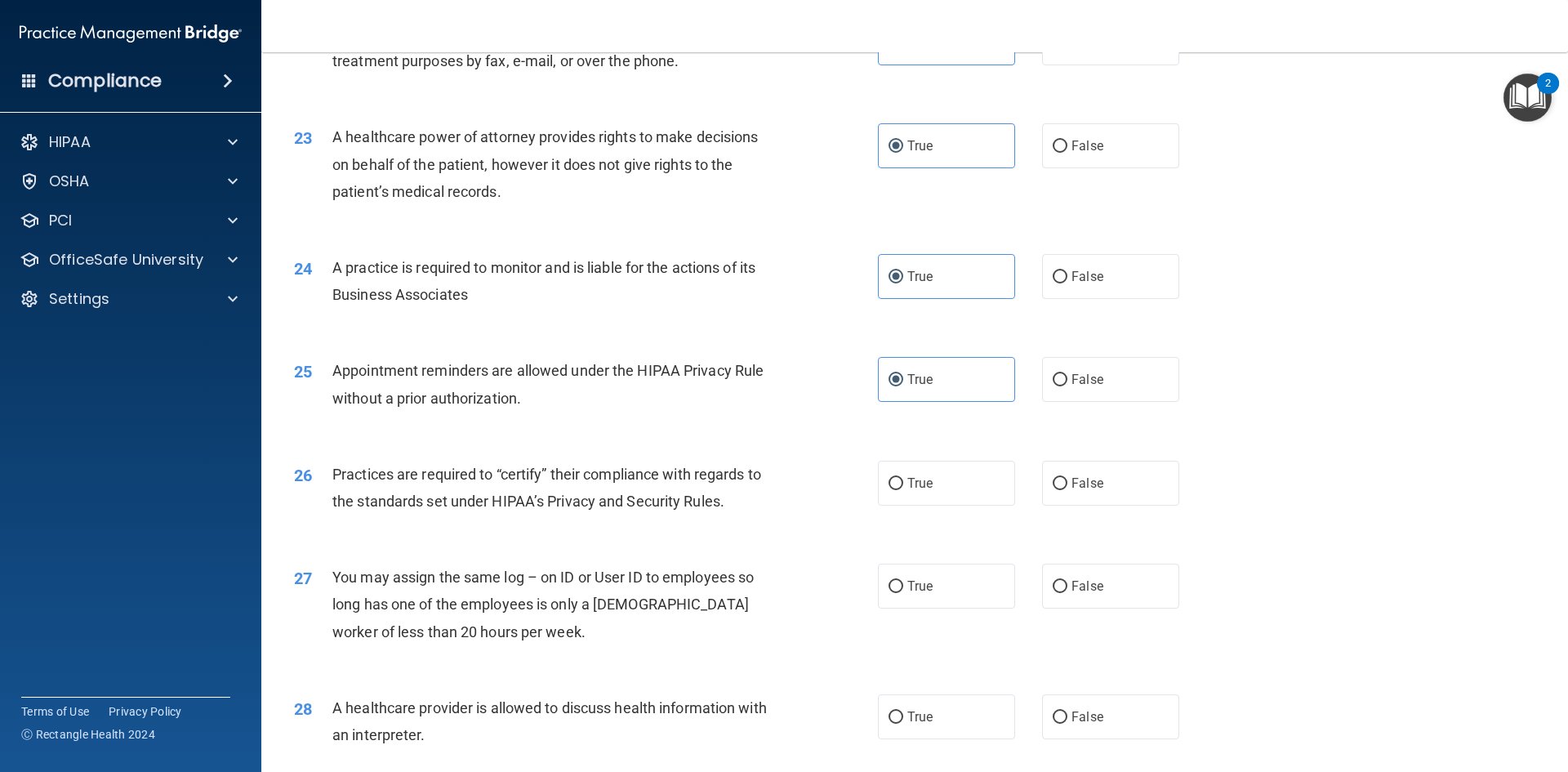
scroll to position [2685, 0]
click at [909, 487] on span "True" at bounding box center [920, 483] width 25 height 15
click at [903, 487] on input "True" at bounding box center [896, 483] width 15 height 12
radio input "true"
click at [1067, 576] on label "False" at bounding box center [1111, 585] width 137 height 45
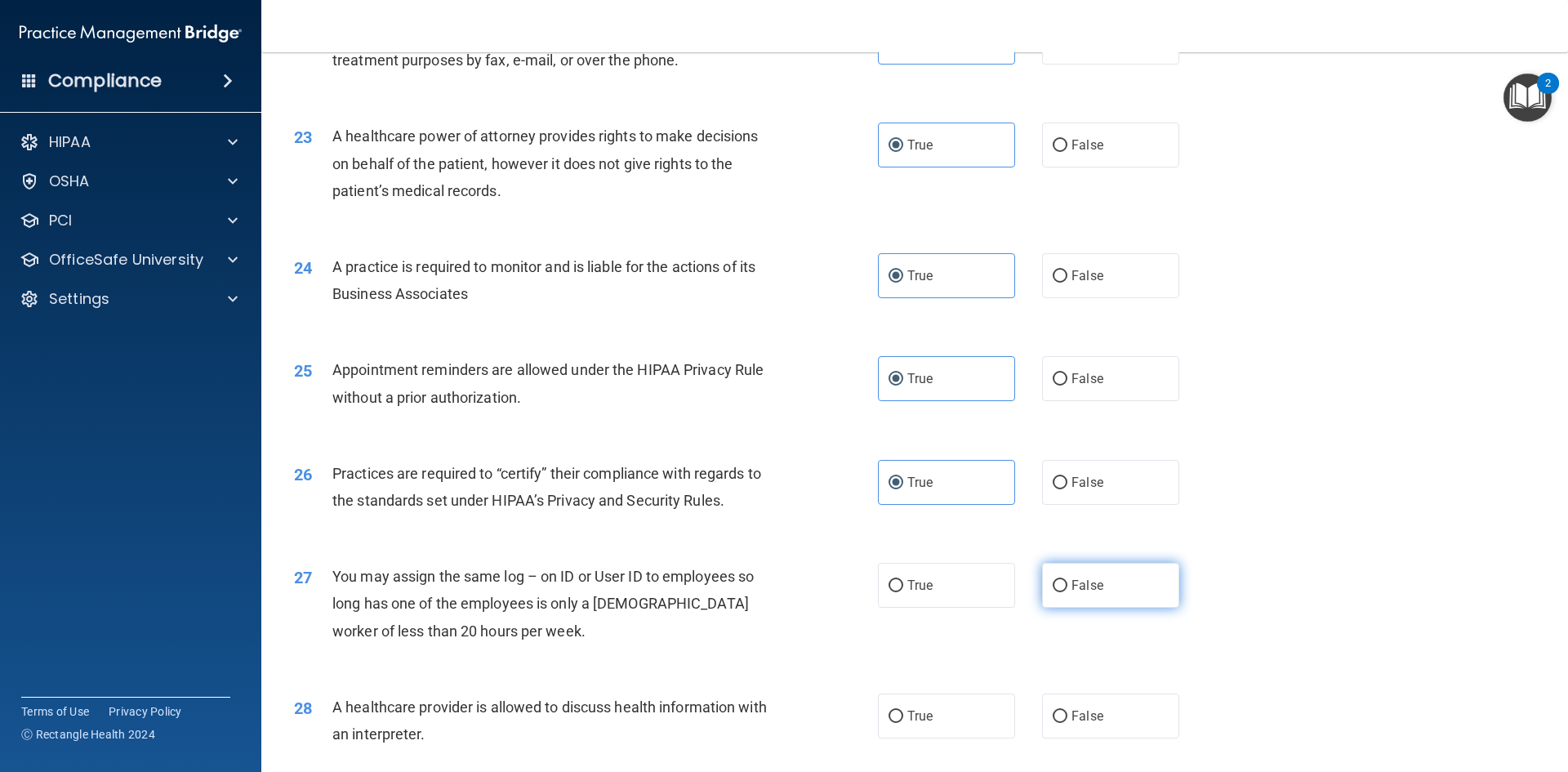
click at [1067, 580] on input "False" at bounding box center [1060, 586] width 15 height 12
radio input "true"
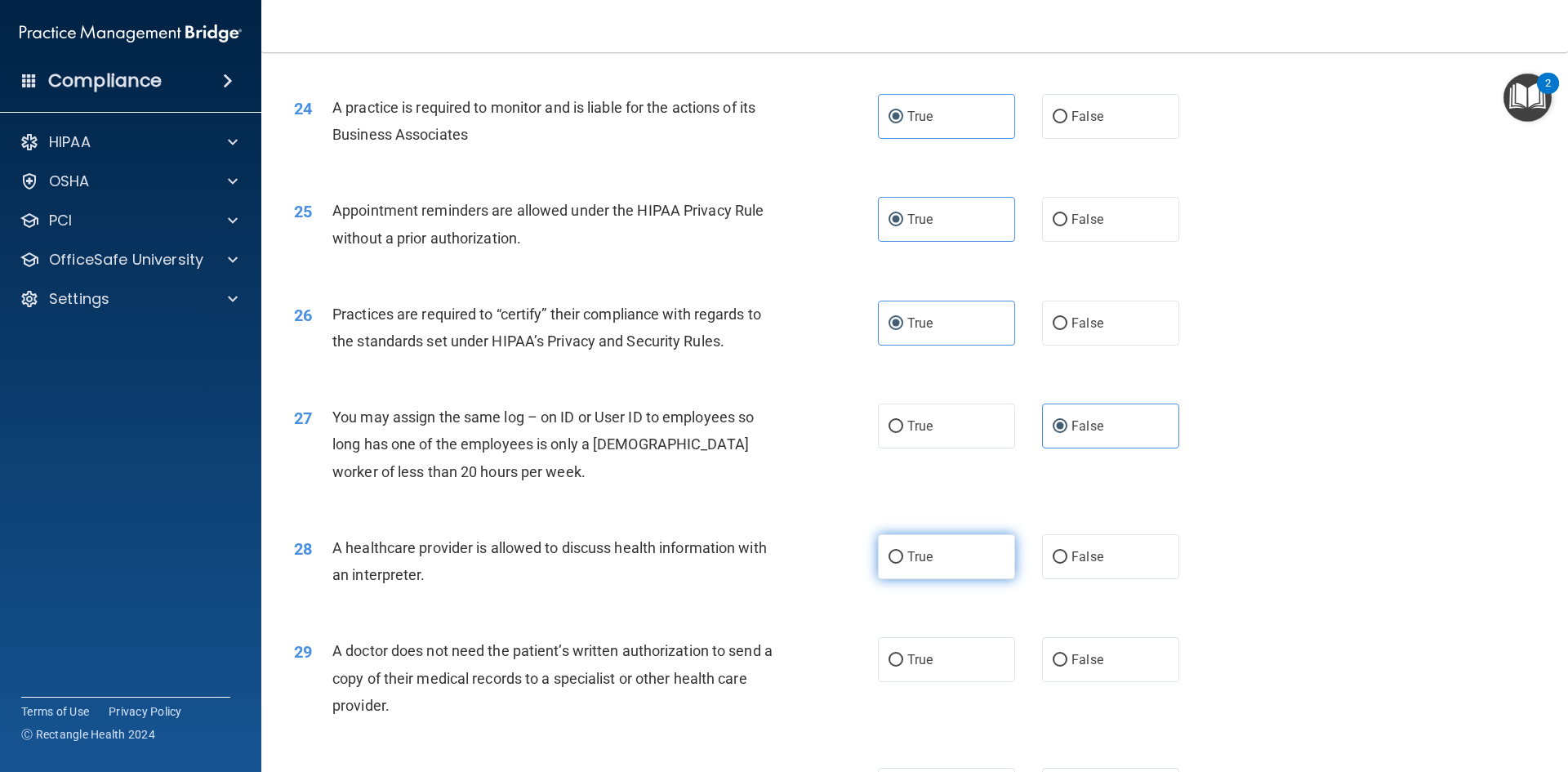
click at [994, 578] on label "True" at bounding box center [946, 556] width 137 height 45
click at [903, 563] on input "True" at bounding box center [896, 557] width 15 height 12
radio input "true"
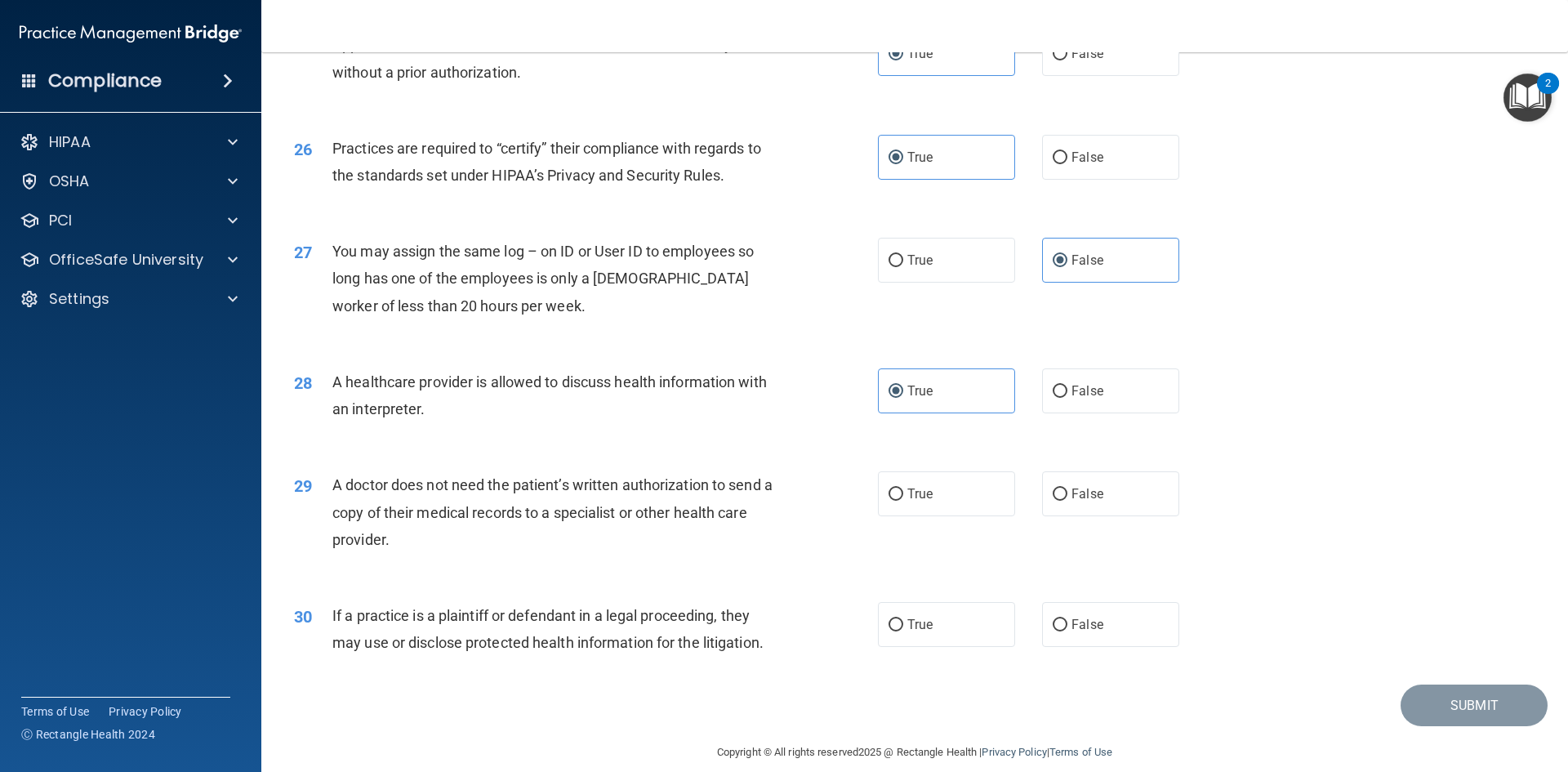
scroll to position [3012, 0]
click at [953, 507] on label "True" at bounding box center [946, 493] width 137 height 45
click at [903, 500] on input "True" at bounding box center [896, 494] width 15 height 12
radio input "true"
click at [1048, 611] on label "False" at bounding box center [1111, 623] width 137 height 45
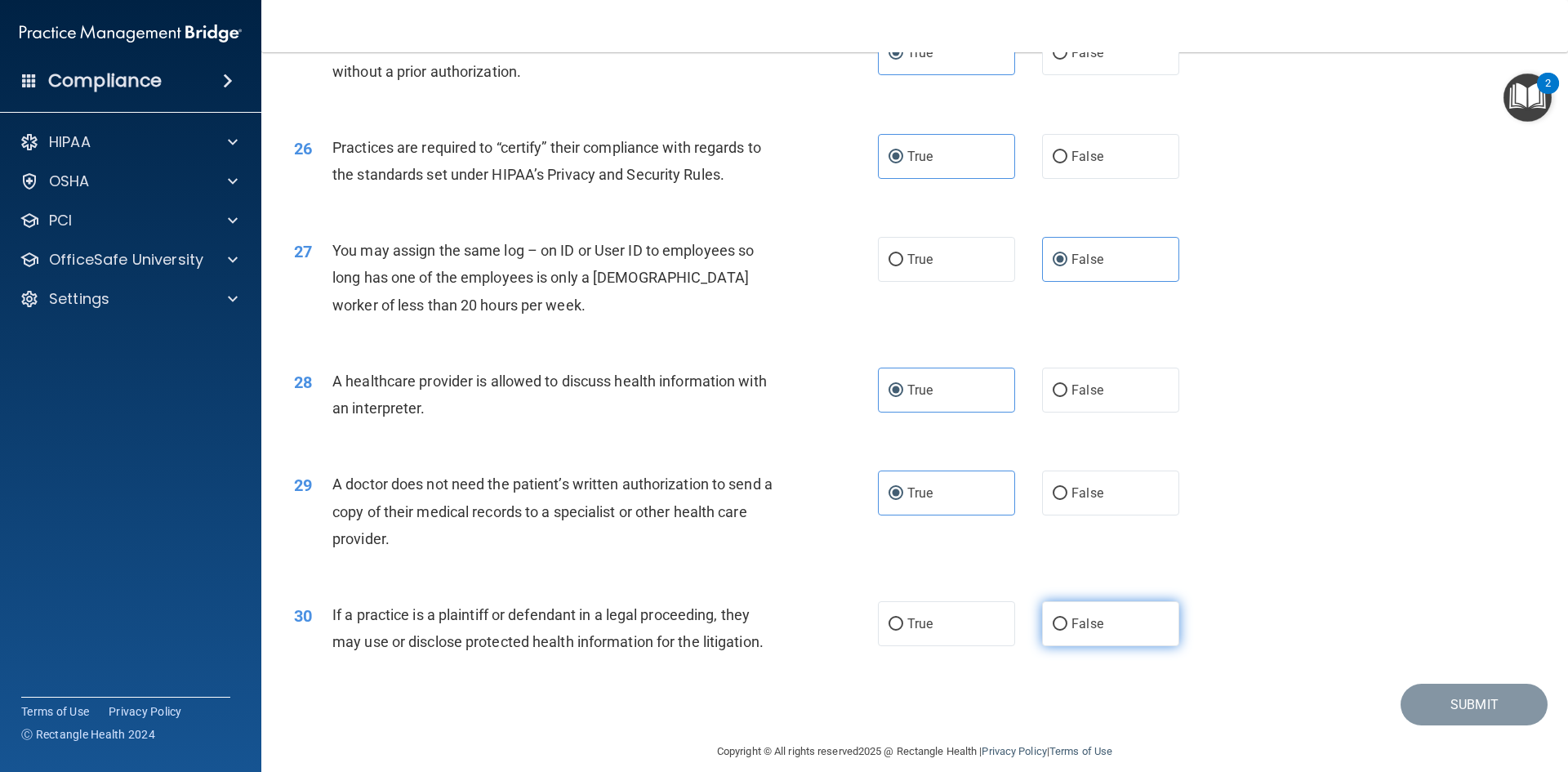
click at [1053, 618] on input "False" at bounding box center [1060, 624] width 15 height 12
radio input "true"
click at [1438, 711] on button "Submit" at bounding box center [1474, 704] width 147 height 42
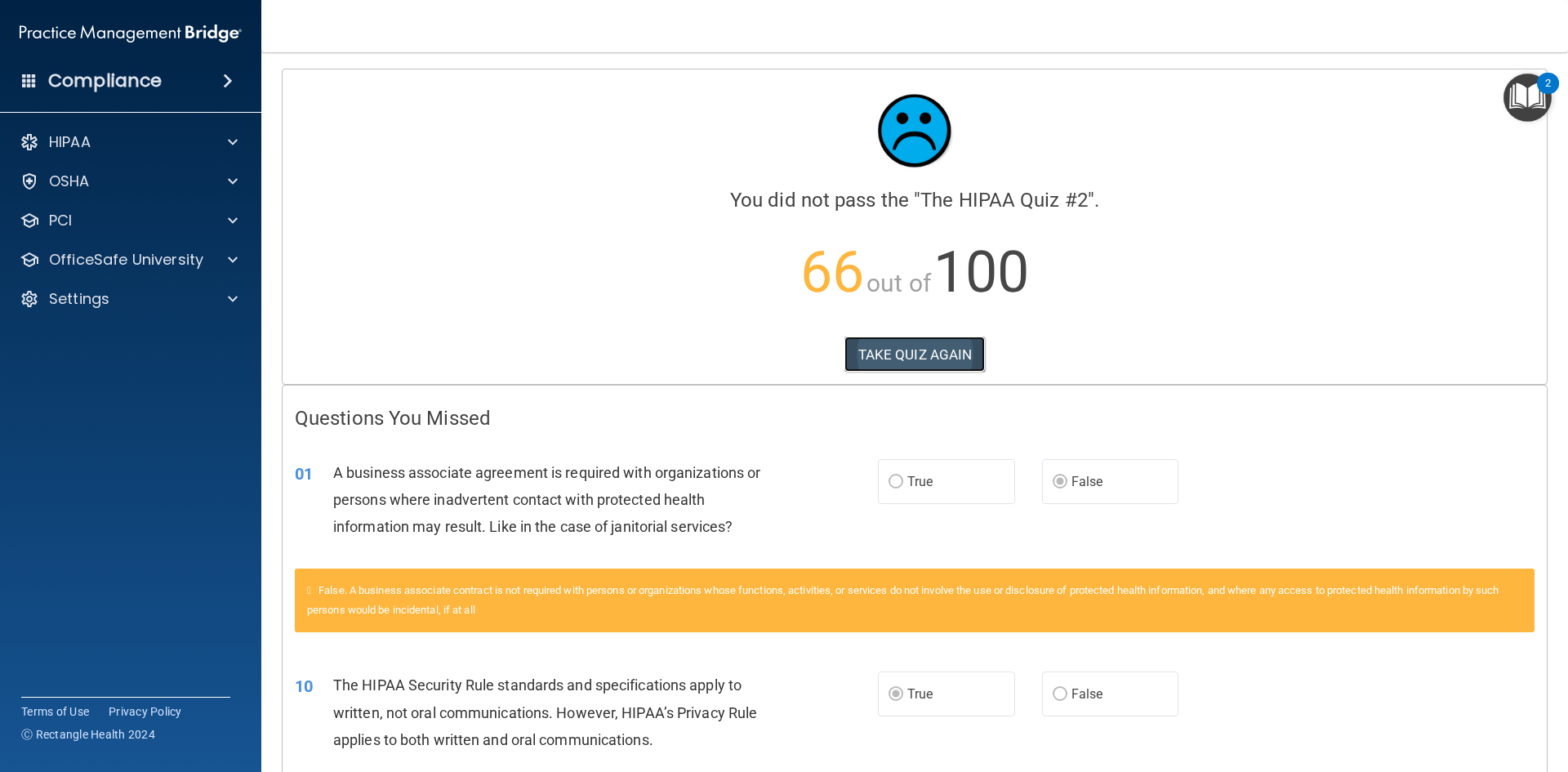
click at [918, 347] on button "TAKE QUIZ AGAIN" at bounding box center [915, 355] width 142 height 36
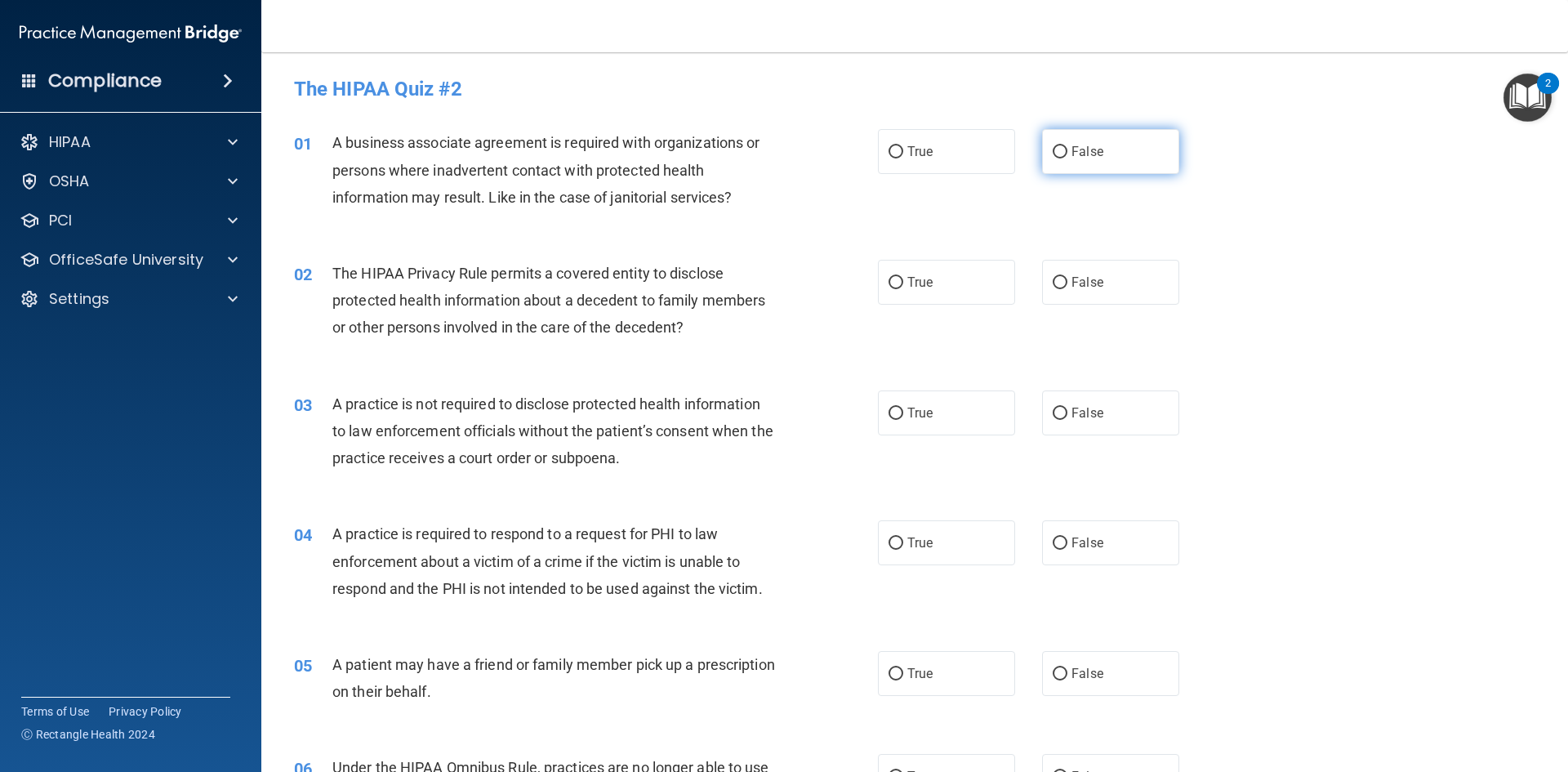
click at [1053, 146] on input "False" at bounding box center [1060, 152] width 15 height 12
radio input "true"
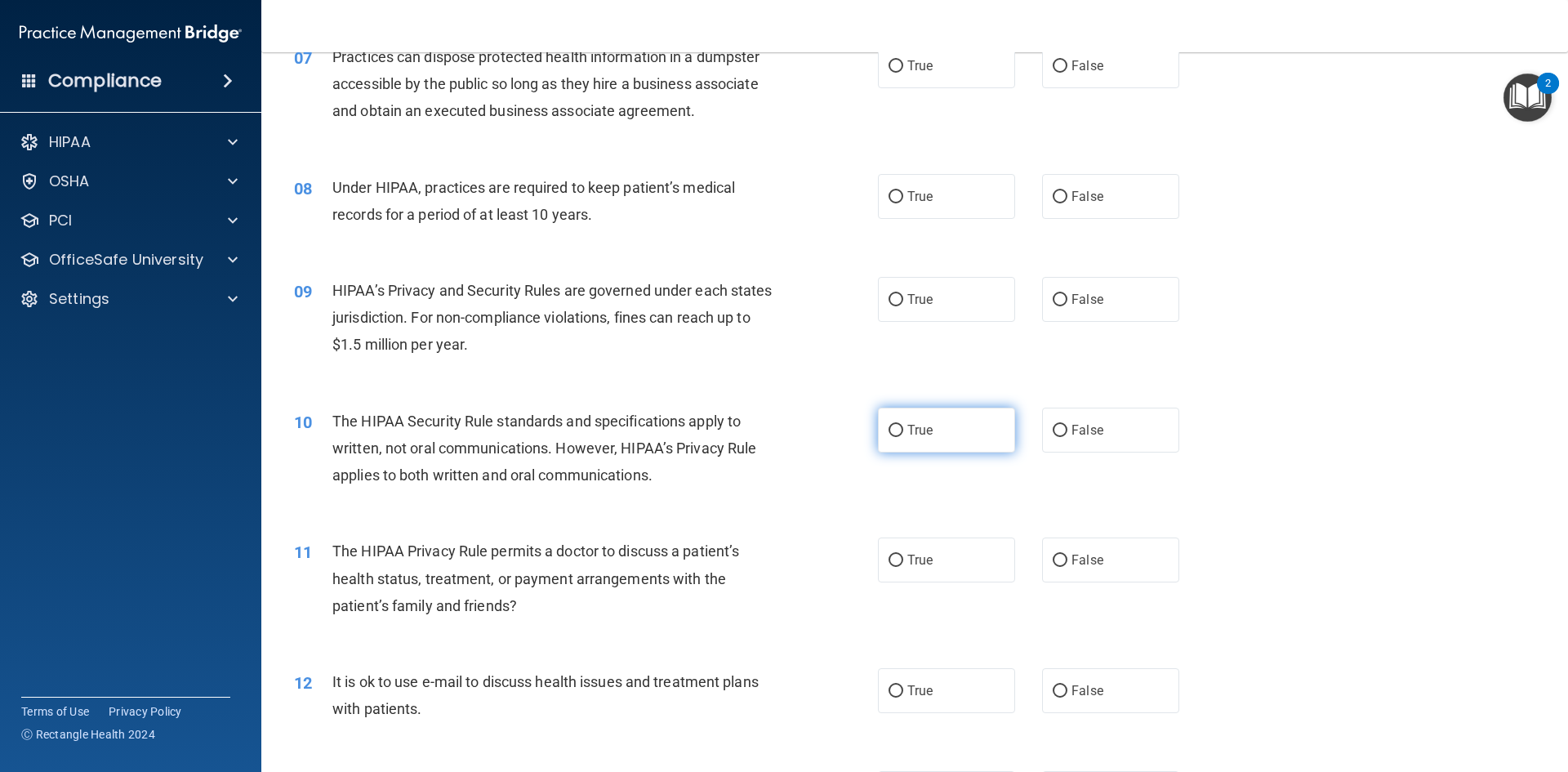
scroll to position [815, 0]
click at [908, 422] on span "True" at bounding box center [920, 429] width 25 height 15
click at [903, 424] on input "True" at bounding box center [896, 430] width 15 height 12
radio input "true"
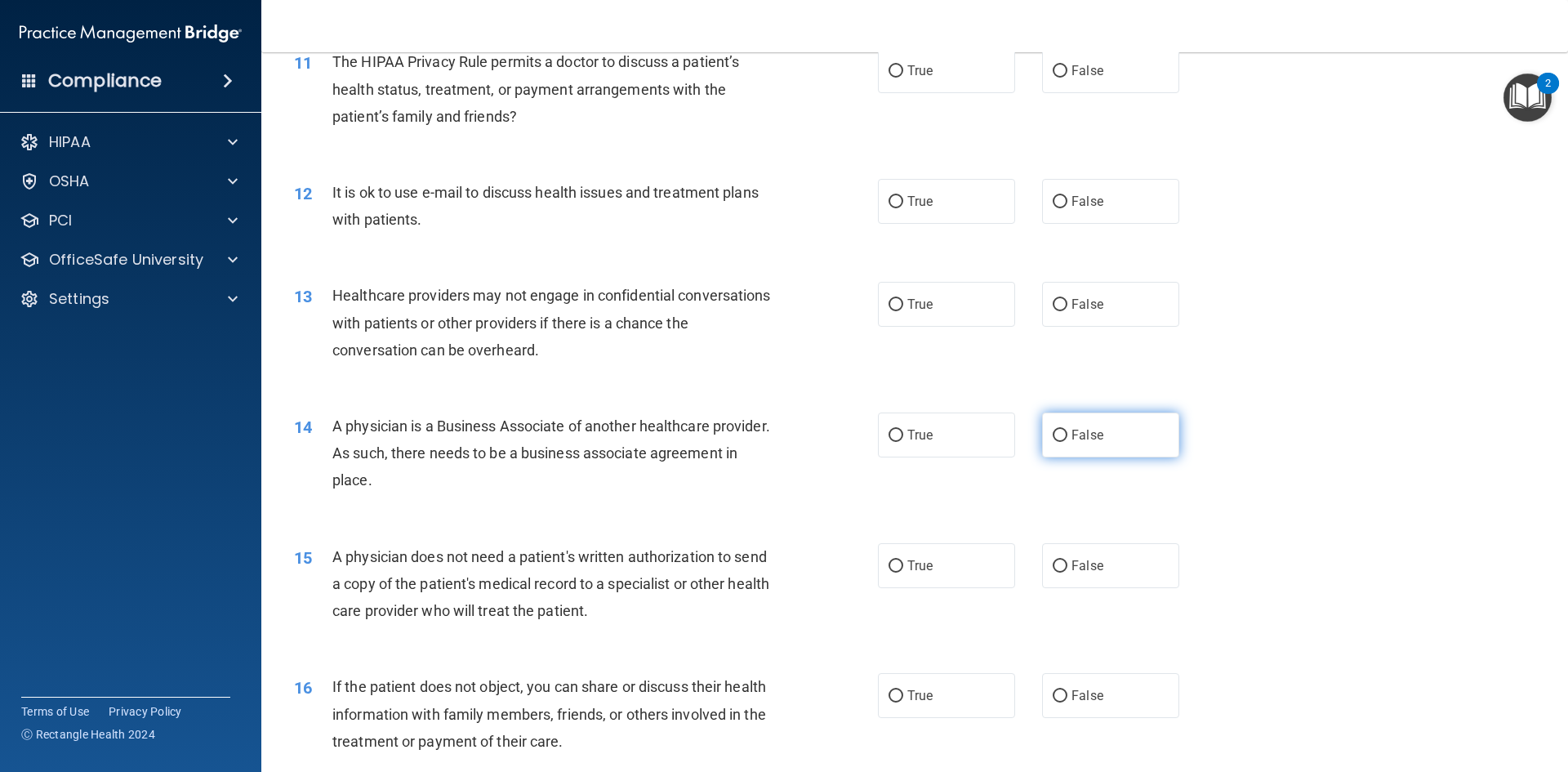
scroll to position [1305, 0]
click at [1122, 442] on label "False" at bounding box center [1111, 433] width 137 height 45
click at [1067, 441] on input "False" at bounding box center [1060, 434] width 15 height 12
radio input "true"
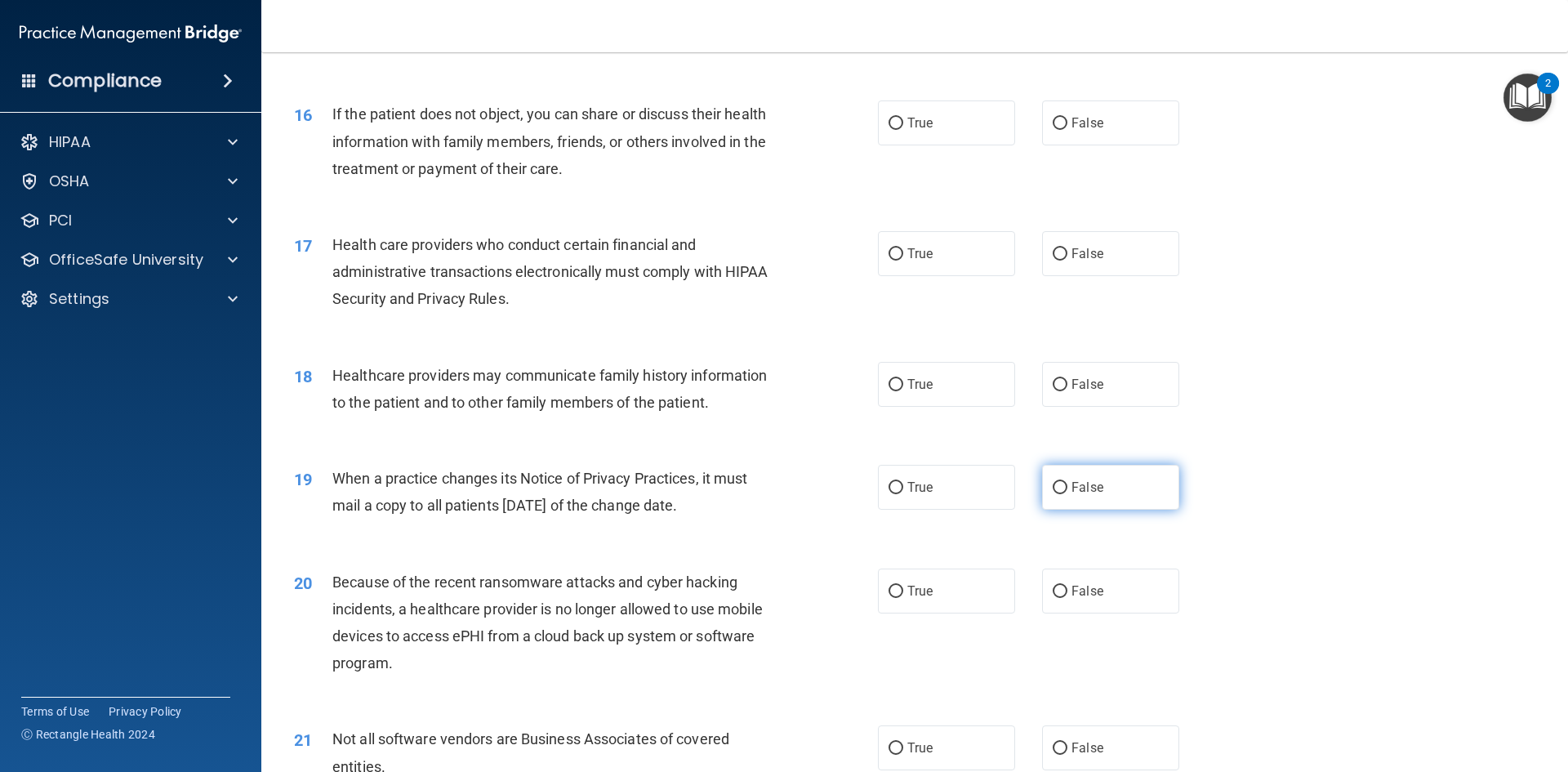
scroll to position [1877, 0]
click at [1078, 491] on span "False" at bounding box center [1087, 486] width 32 height 15
click at [1067, 491] on input "False" at bounding box center [1060, 487] width 15 height 12
radio input "true"
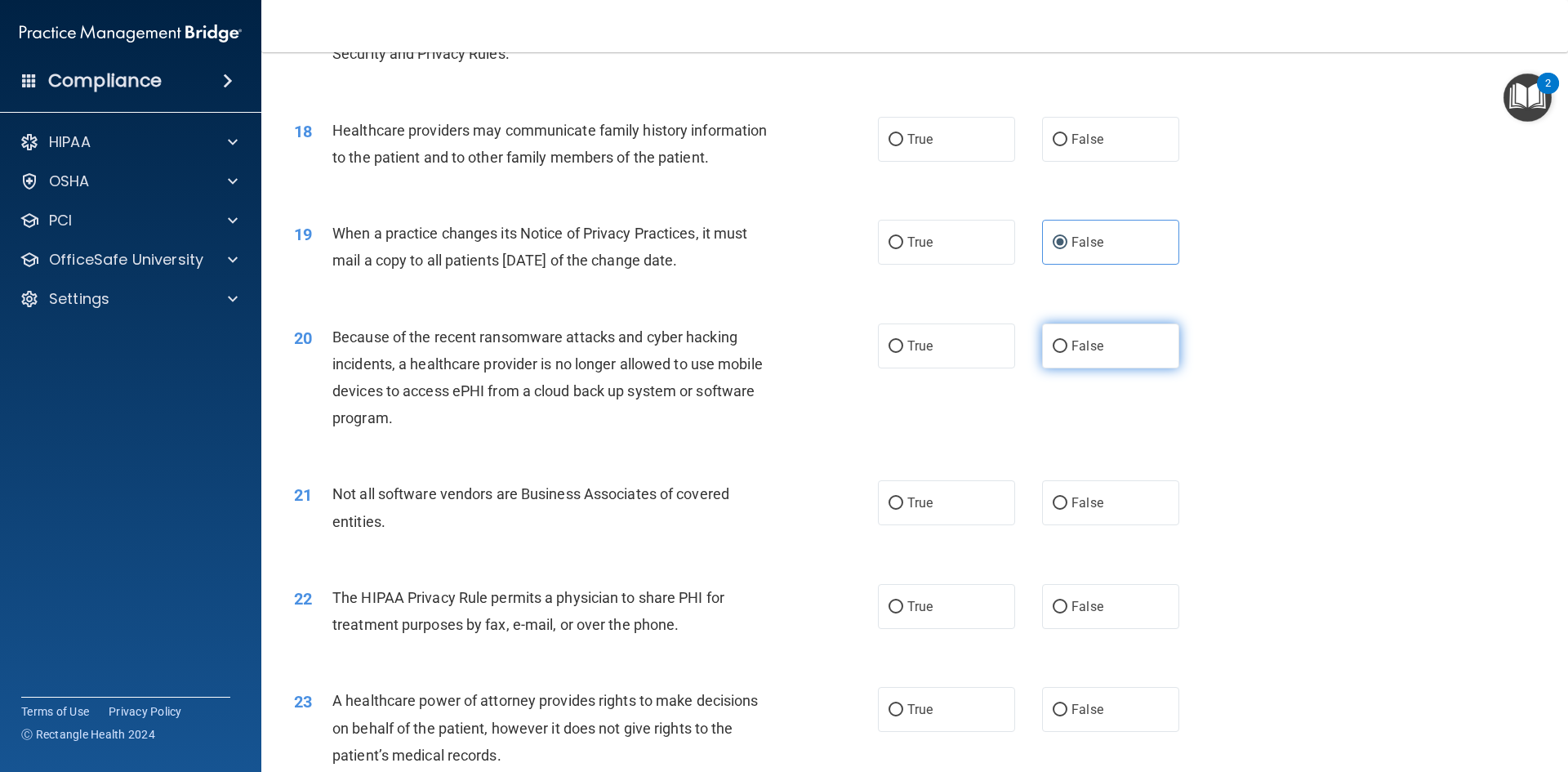
scroll to position [2122, 0]
click at [1072, 350] on span "False" at bounding box center [1087, 345] width 32 height 15
click at [1067, 350] on input "False" at bounding box center [1060, 346] width 15 height 12
radio input "true"
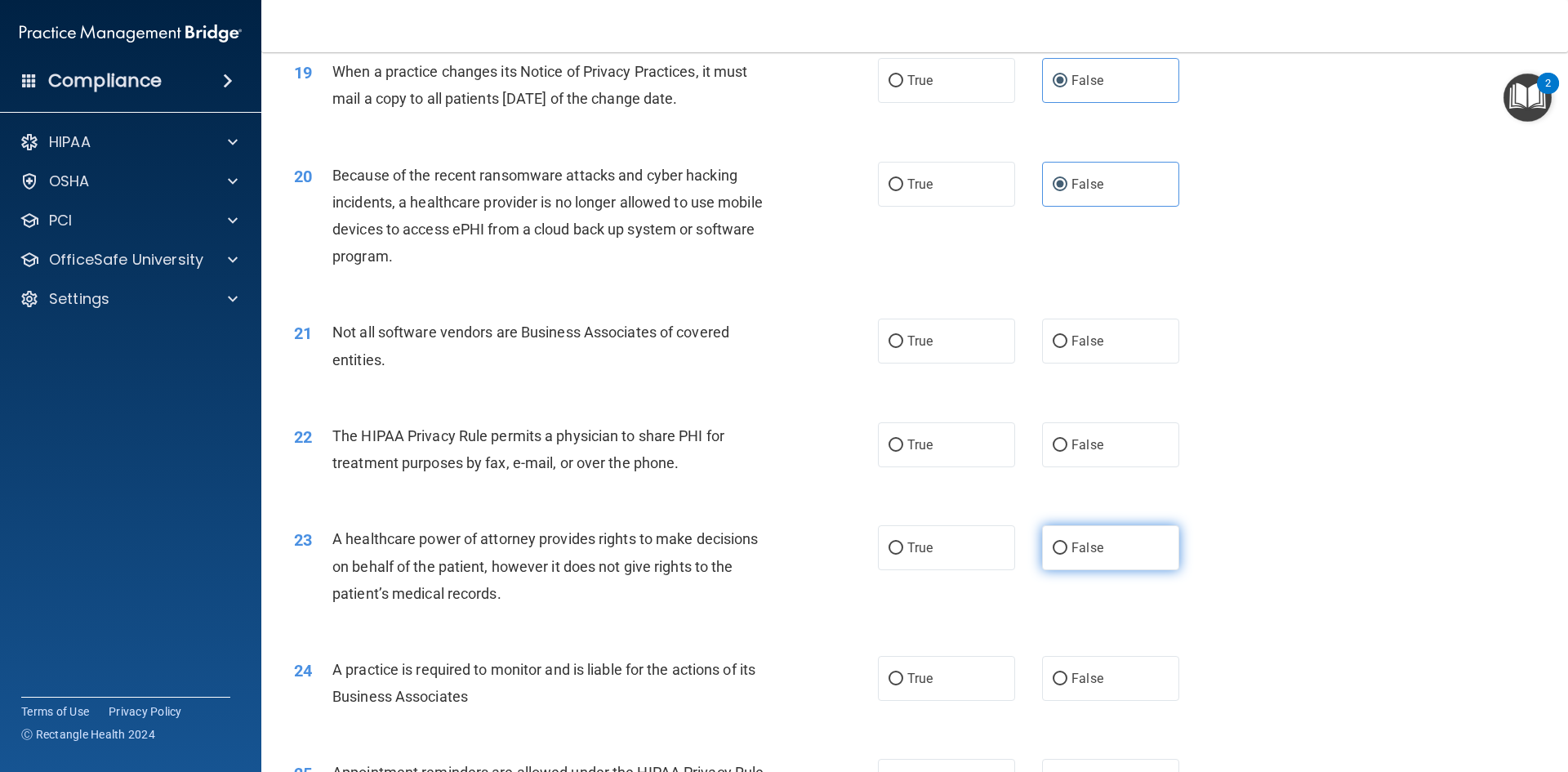
click at [1062, 559] on label "False" at bounding box center [1111, 548] width 137 height 45
click at [1062, 555] on input "False" at bounding box center [1060, 549] width 15 height 12
radio input "true"
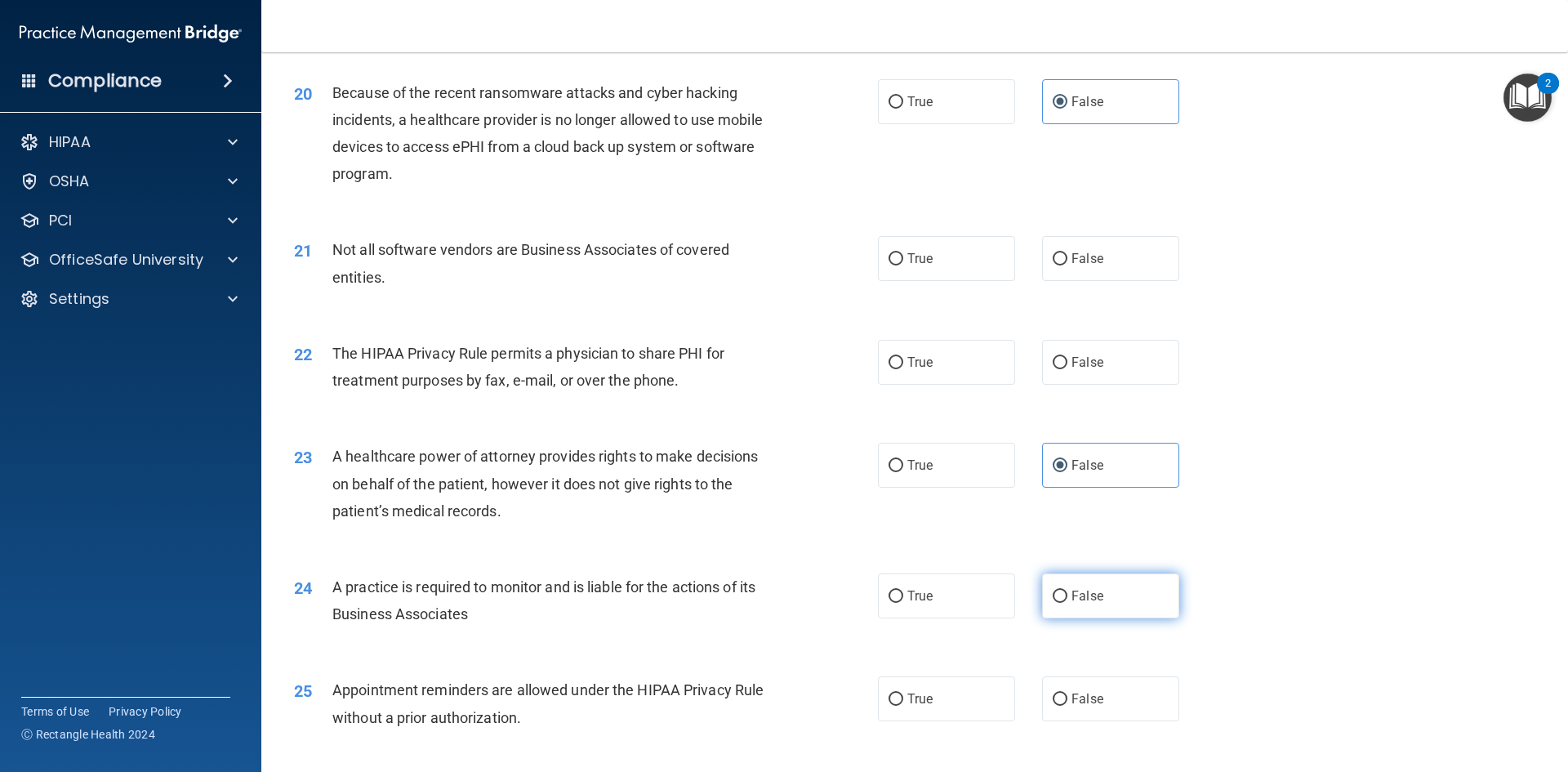
scroll to position [2367, 0]
click at [1062, 611] on label "False" at bounding box center [1111, 595] width 137 height 45
click at [1062, 602] on input "False" at bounding box center [1060, 596] width 15 height 12
radio input "true"
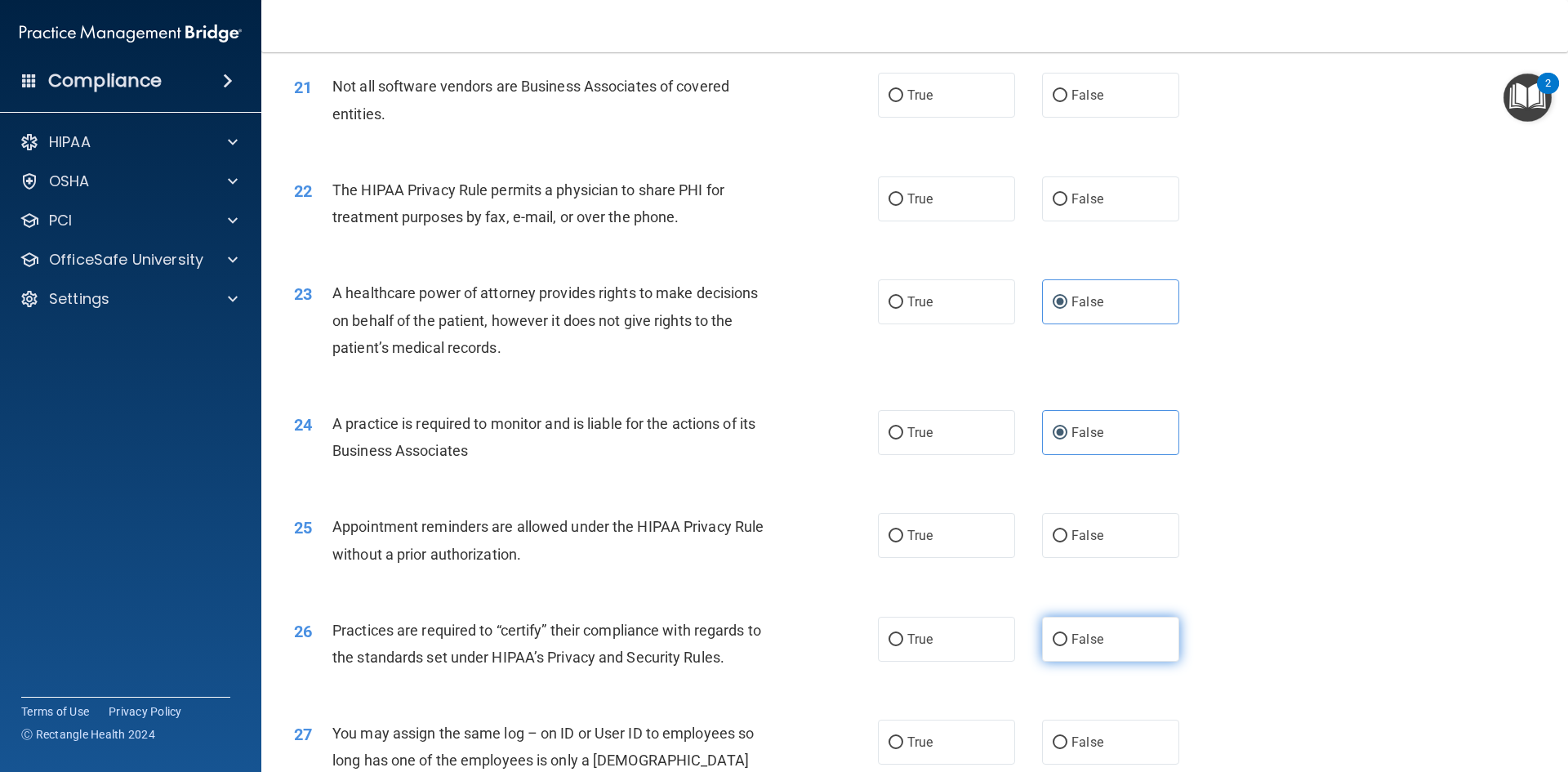
click at [1054, 640] on input "False" at bounding box center [1060, 640] width 15 height 12
radio input "true"
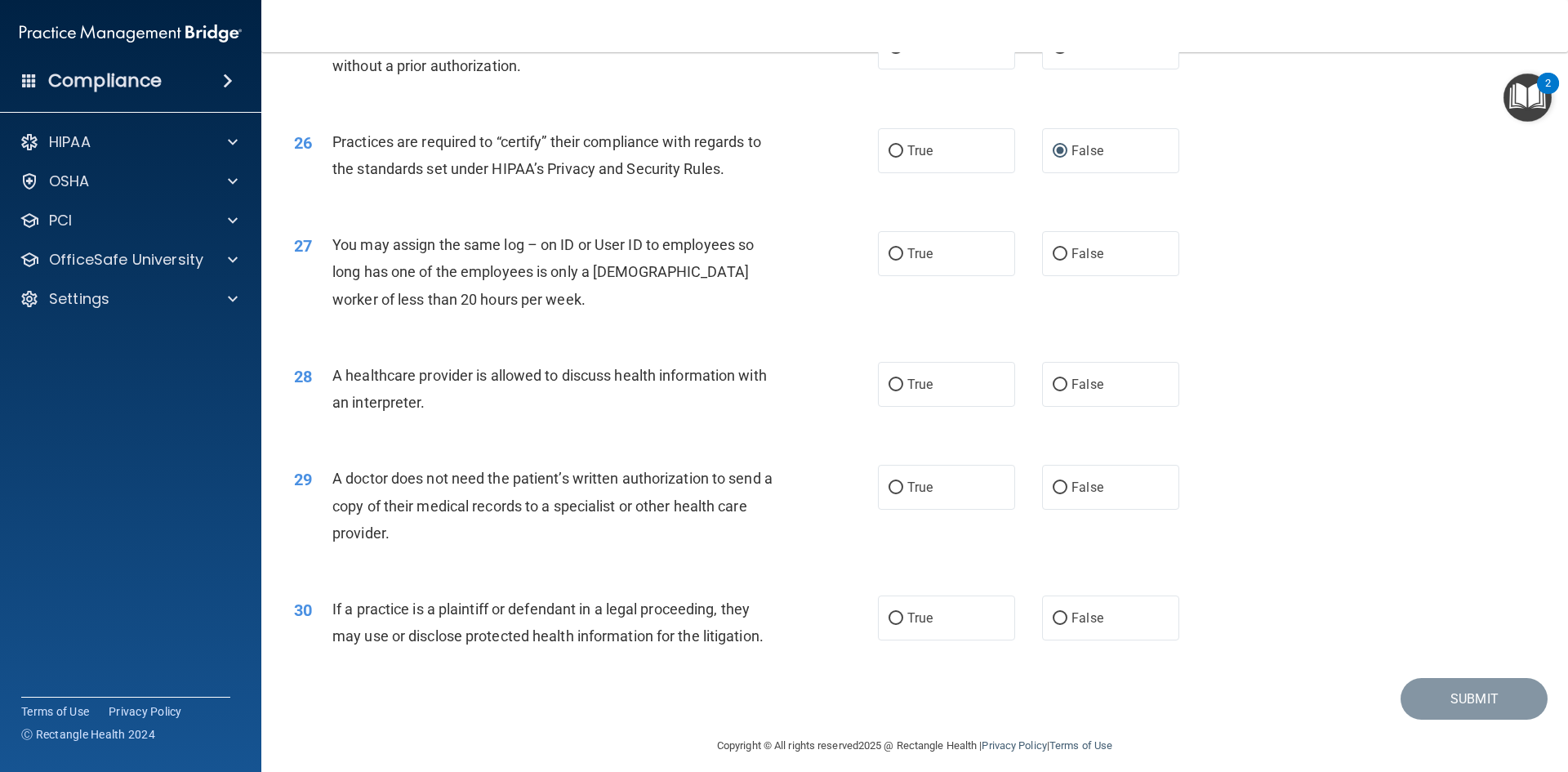
scroll to position [3018, 0]
click at [928, 623] on label "True" at bounding box center [946, 616] width 137 height 45
click at [903, 623] on input "True" at bounding box center [896, 617] width 15 height 12
radio input "true"
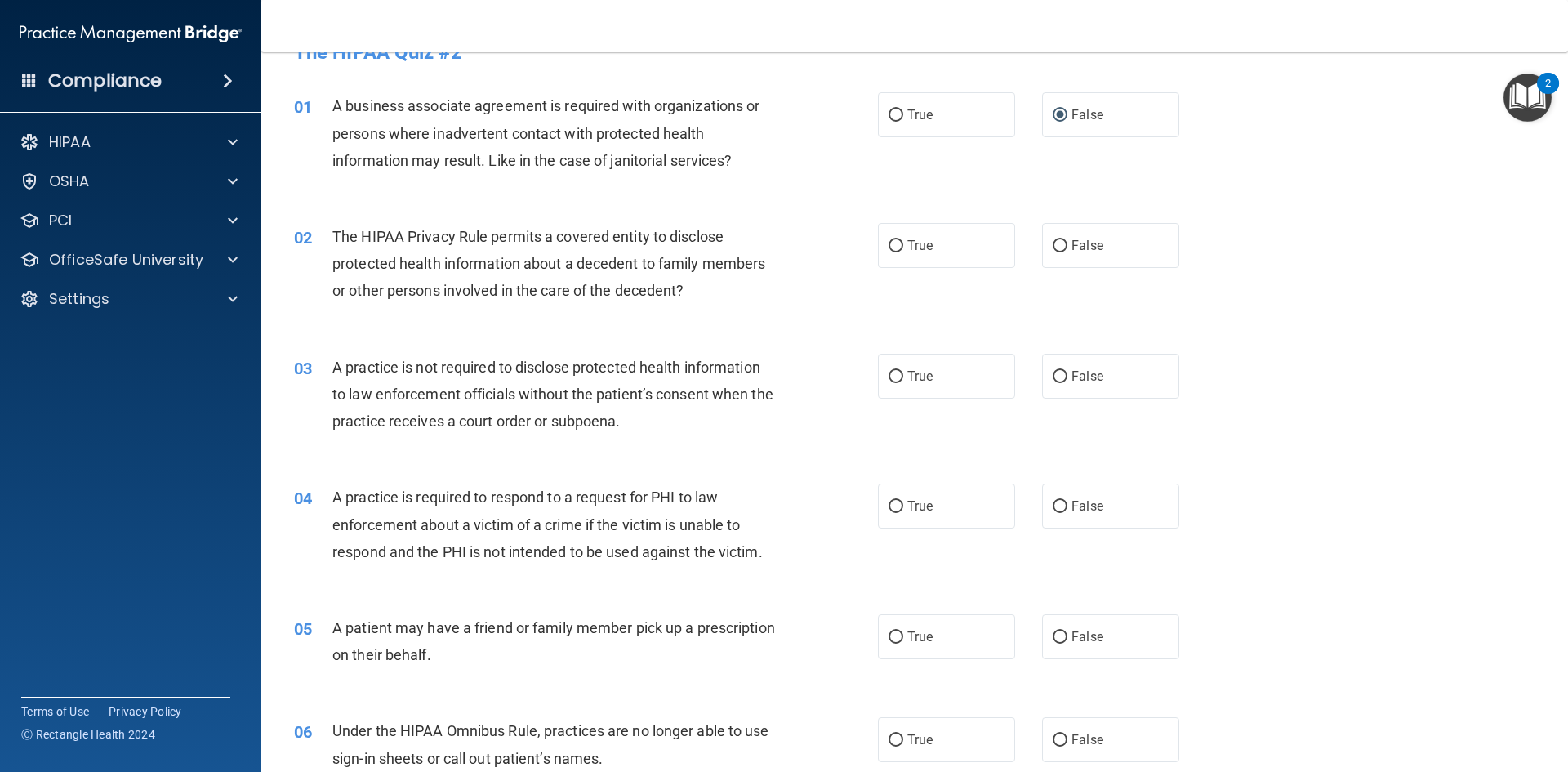
scroll to position [0, 0]
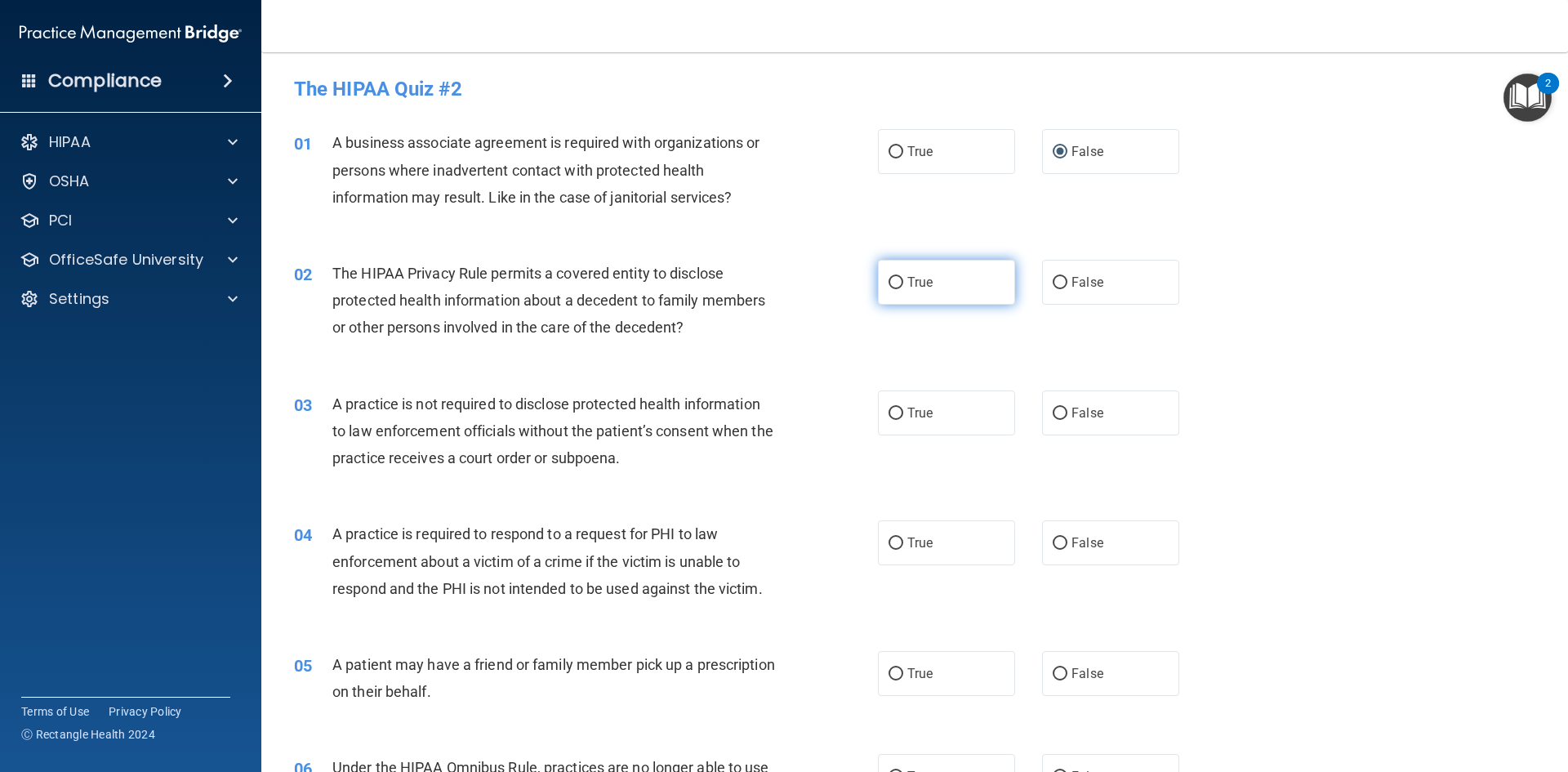
click at [878, 279] on label "True" at bounding box center [946, 282] width 137 height 45
click at [889, 279] on input "True" at bounding box center [896, 283] width 15 height 12
radio input "true"
click at [1055, 414] on input "False" at bounding box center [1060, 414] width 15 height 12
radio input "true"
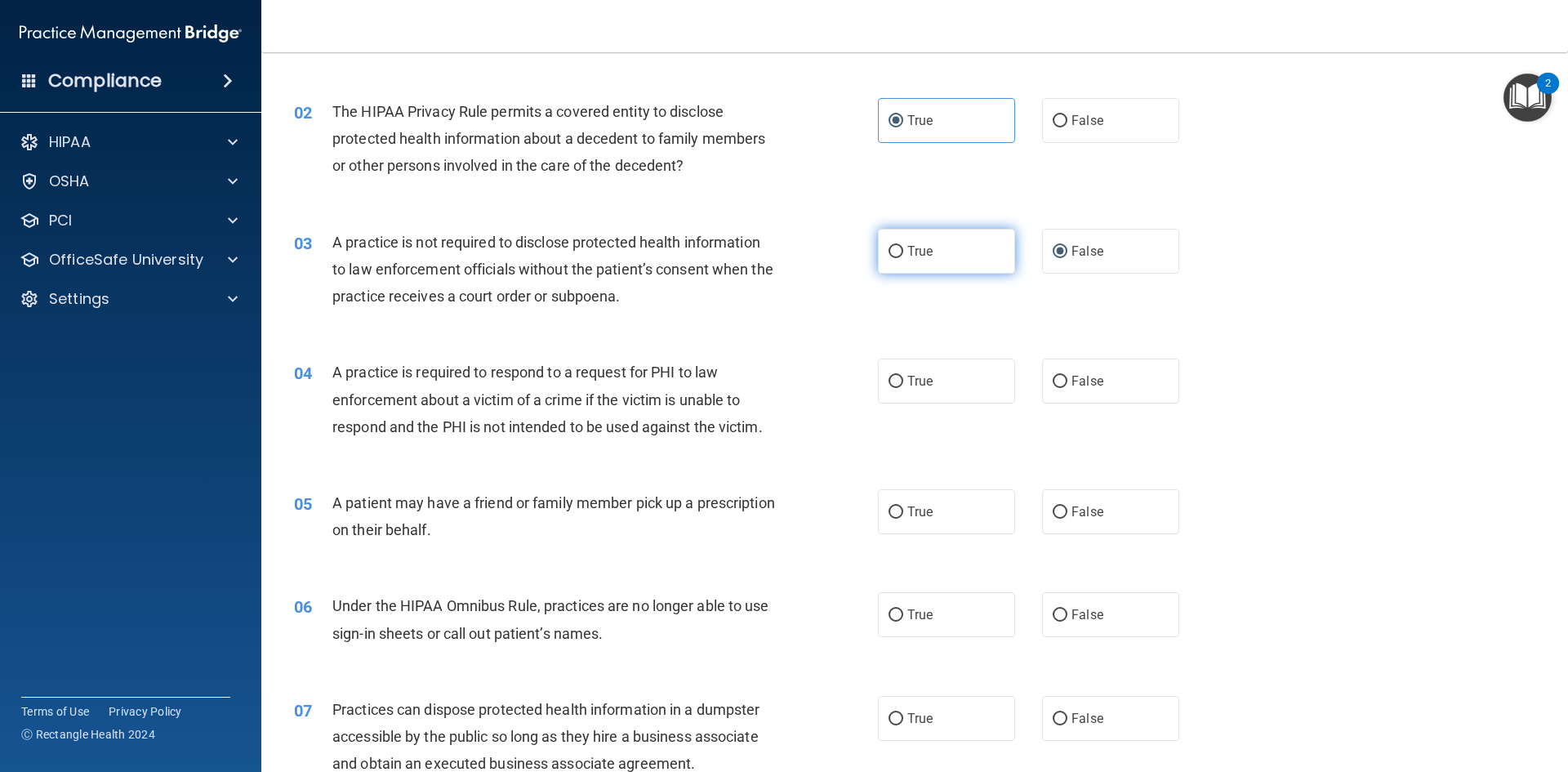
click at [913, 259] on label "True" at bounding box center [946, 251] width 137 height 45
click at [903, 258] on input "True" at bounding box center [896, 252] width 15 height 12
radio input "true"
radio input "false"
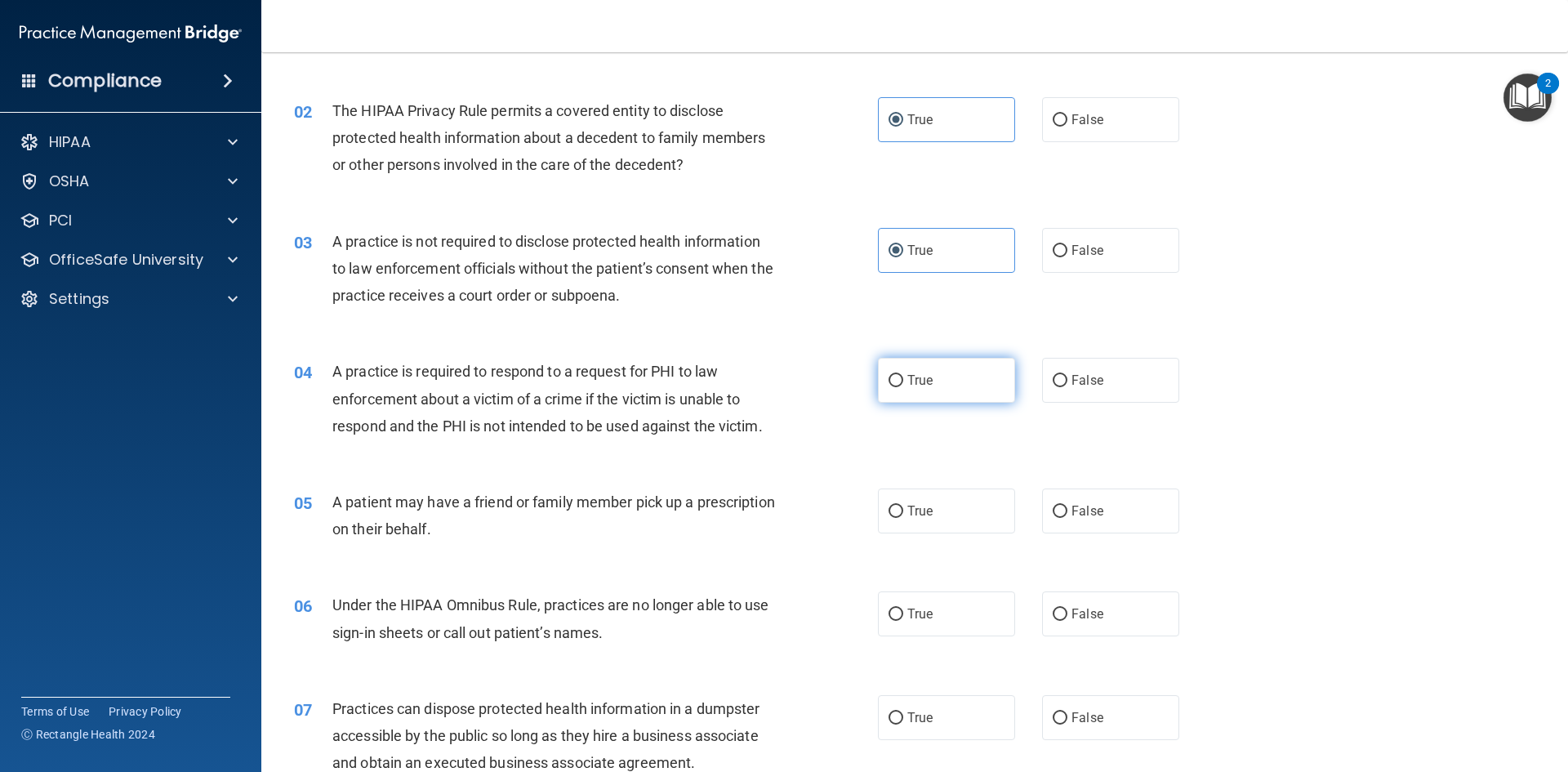
click at [908, 380] on span "True" at bounding box center [920, 380] width 25 height 15
click at [903, 380] on input "True" at bounding box center [896, 381] width 15 height 12
radio input "true"
click at [924, 515] on span "True" at bounding box center [920, 511] width 25 height 15
click at [903, 515] on input "True" at bounding box center [896, 512] width 15 height 12
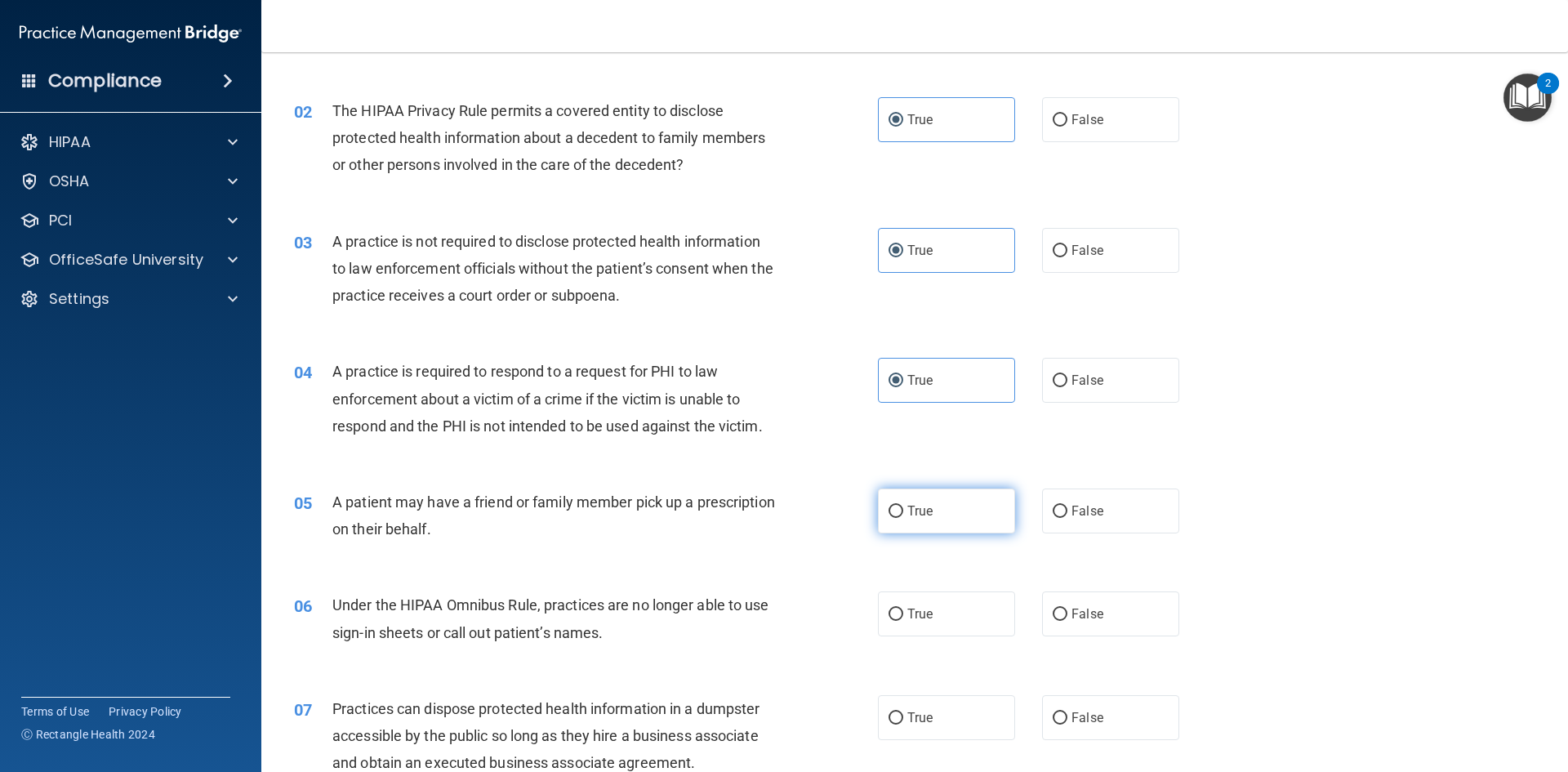
radio input "true"
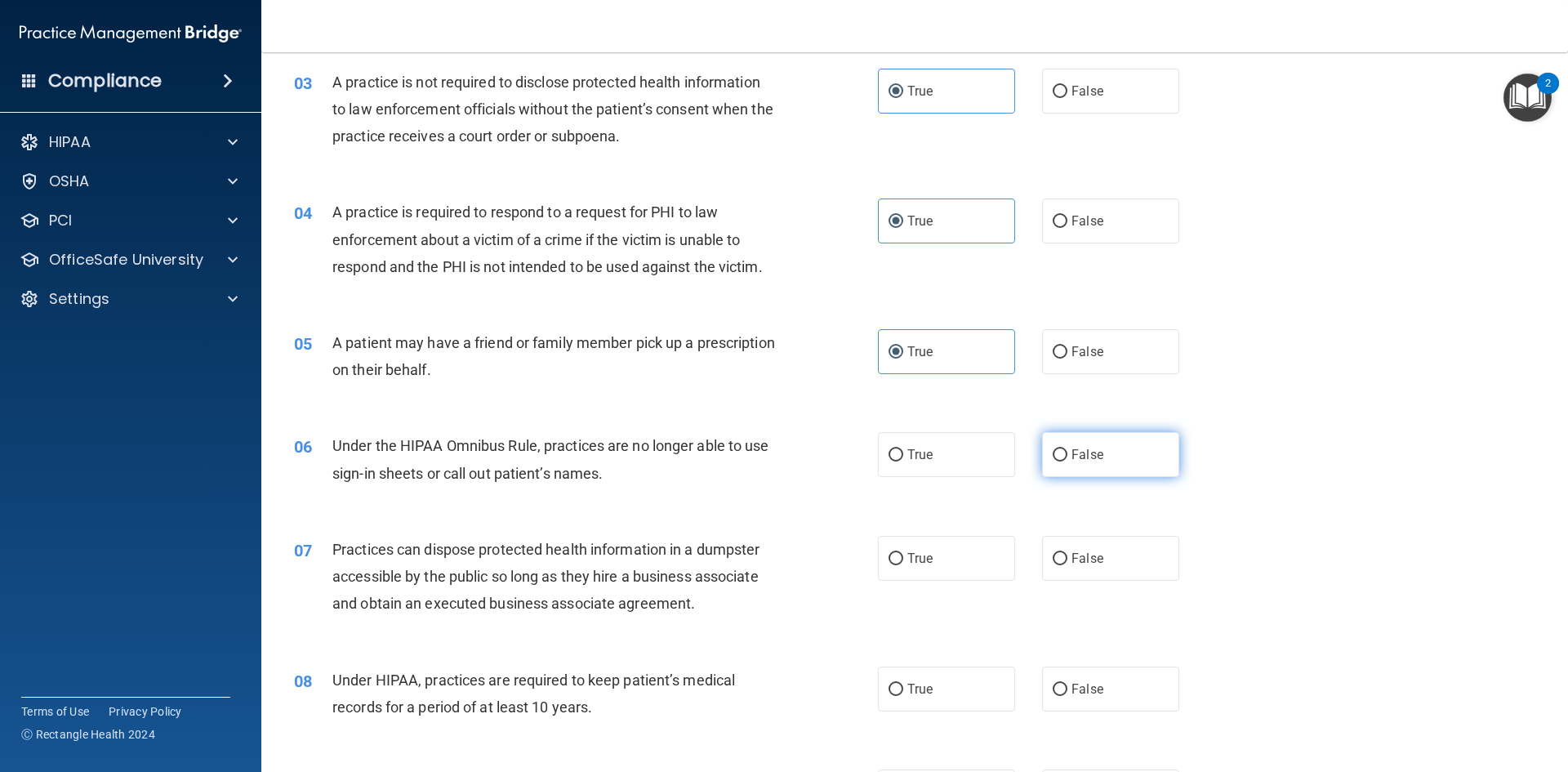
click at [1081, 462] on label "False" at bounding box center [1111, 454] width 137 height 45
click at [1067, 461] on input "False" at bounding box center [1060, 455] width 15 height 12
radio input "true"
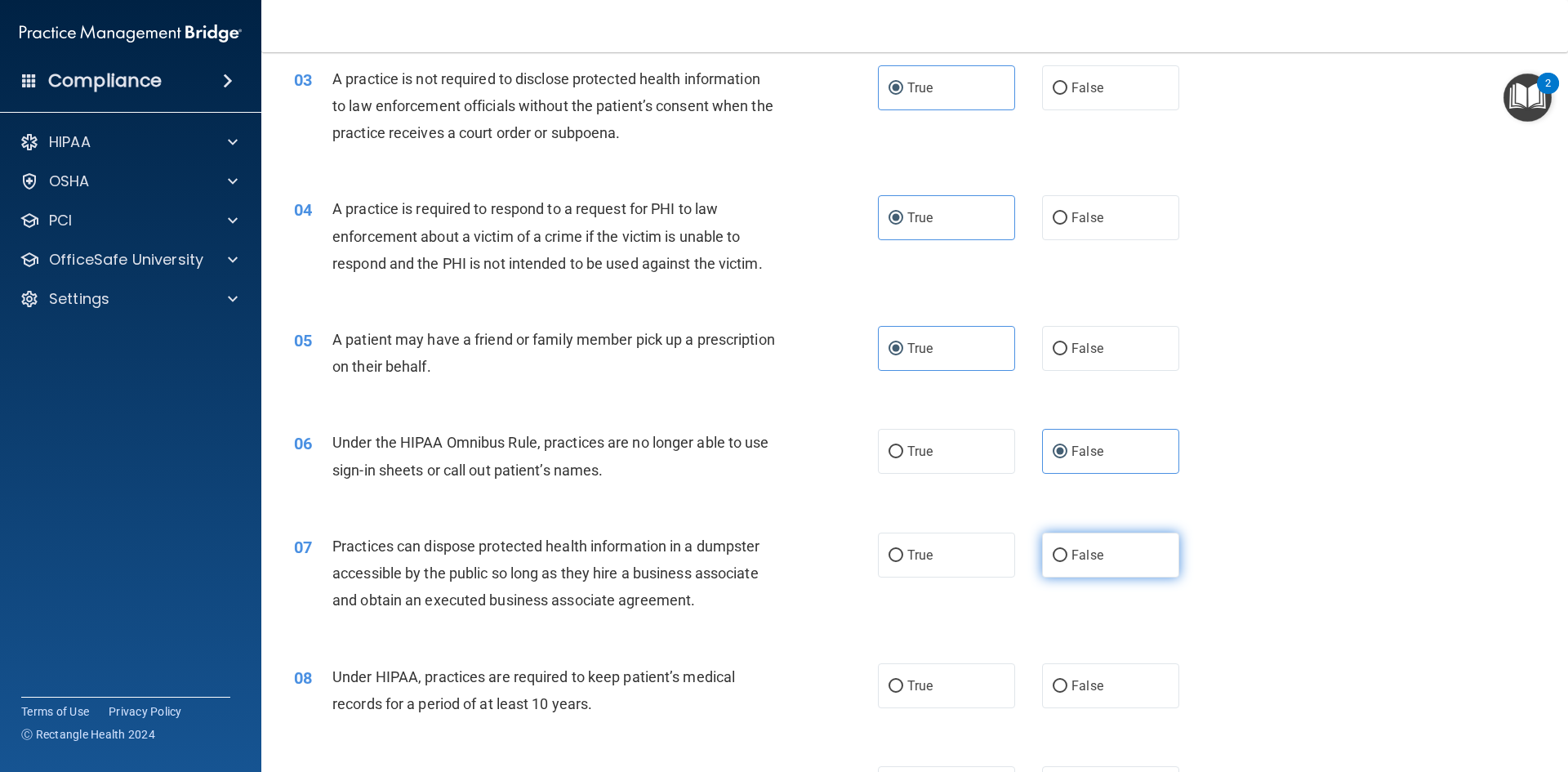
click at [1072, 550] on span "False" at bounding box center [1087, 555] width 32 height 15
click at [1066, 550] on input "False" at bounding box center [1060, 556] width 15 height 12
radio input "true"
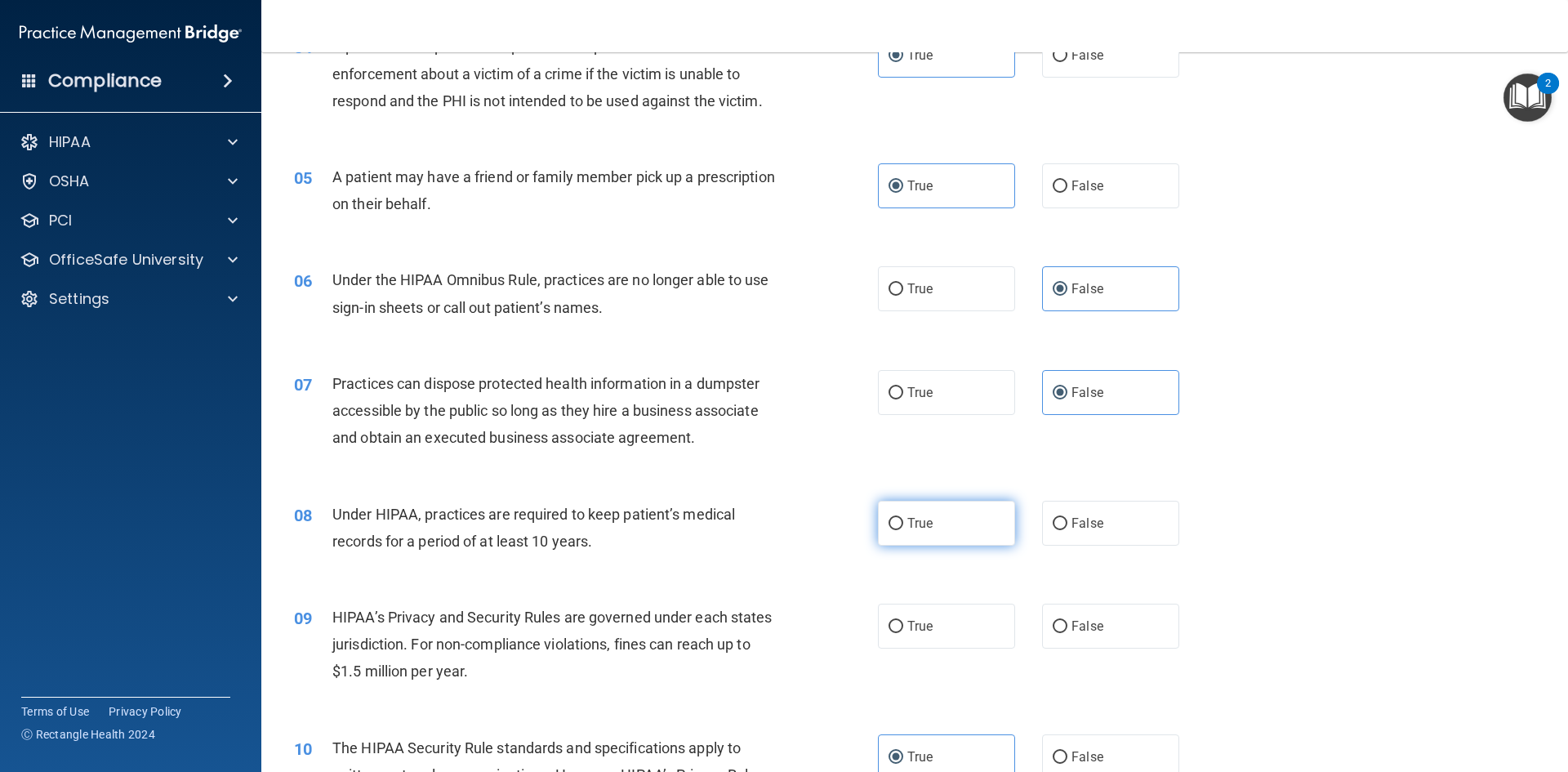
scroll to position [489, 0]
click at [1076, 523] on span "False" at bounding box center [1087, 522] width 32 height 15
click at [1067, 523] on input "False" at bounding box center [1060, 523] width 15 height 12
radio input "true"
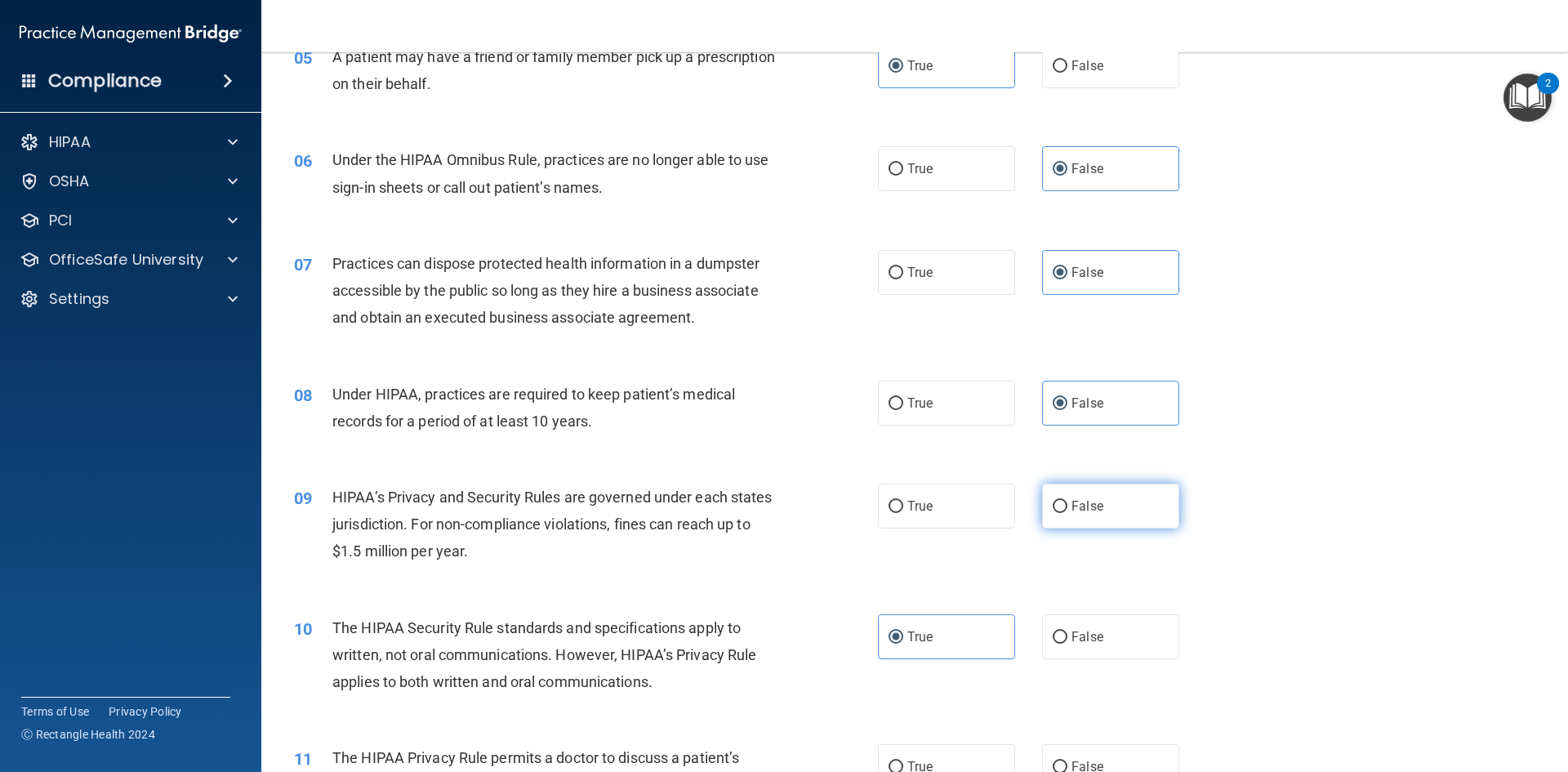
click at [1070, 539] on div "09 HIPAA’s Privacy and Security Rules are governed under each states jurisdicti…" at bounding box center [915, 528] width 1266 height 131
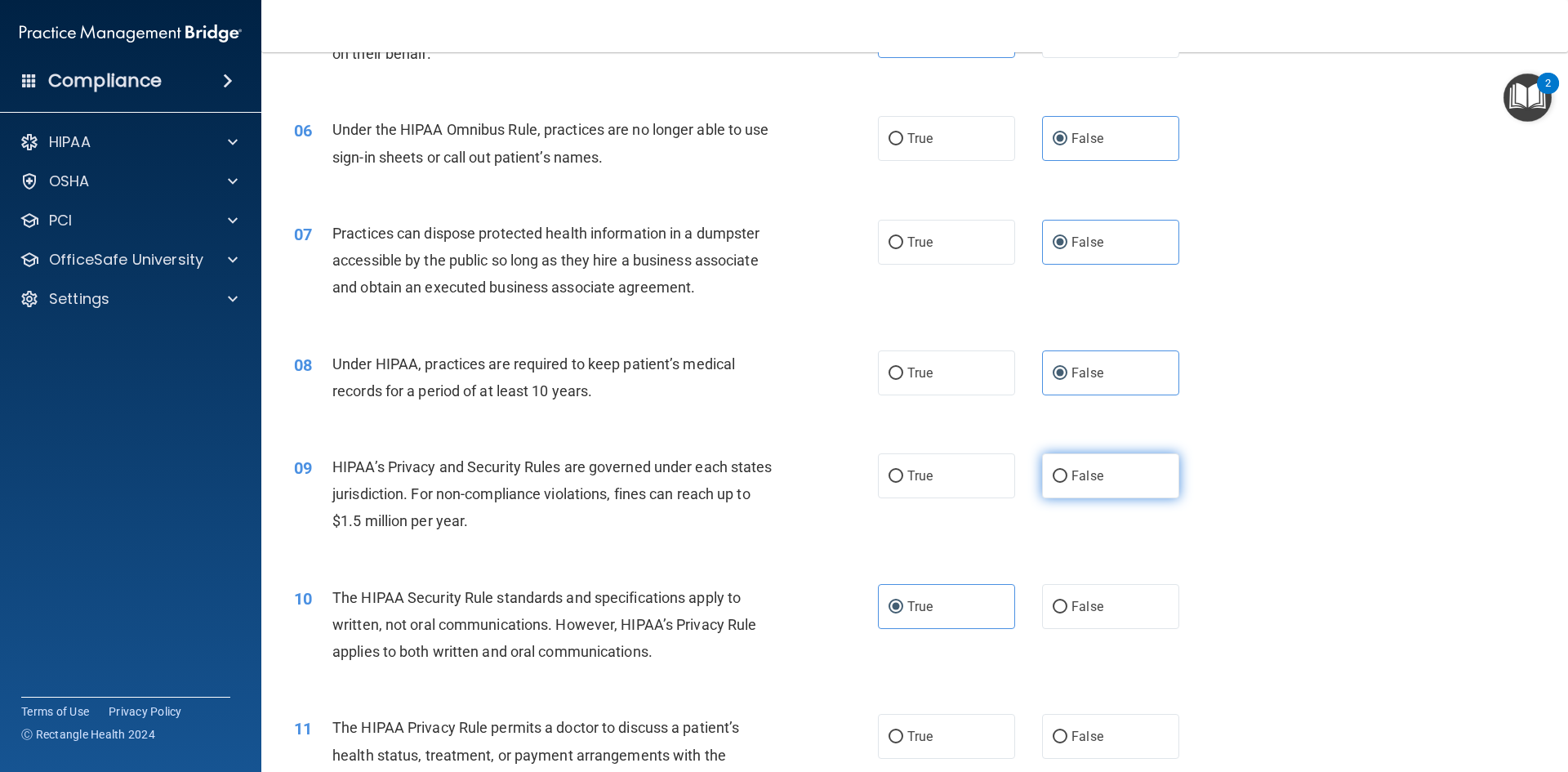
click at [1080, 484] on label "False" at bounding box center [1111, 476] width 137 height 45
click at [1067, 483] on input "False" at bounding box center [1060, 477] width 15 height 12
radio input "true"
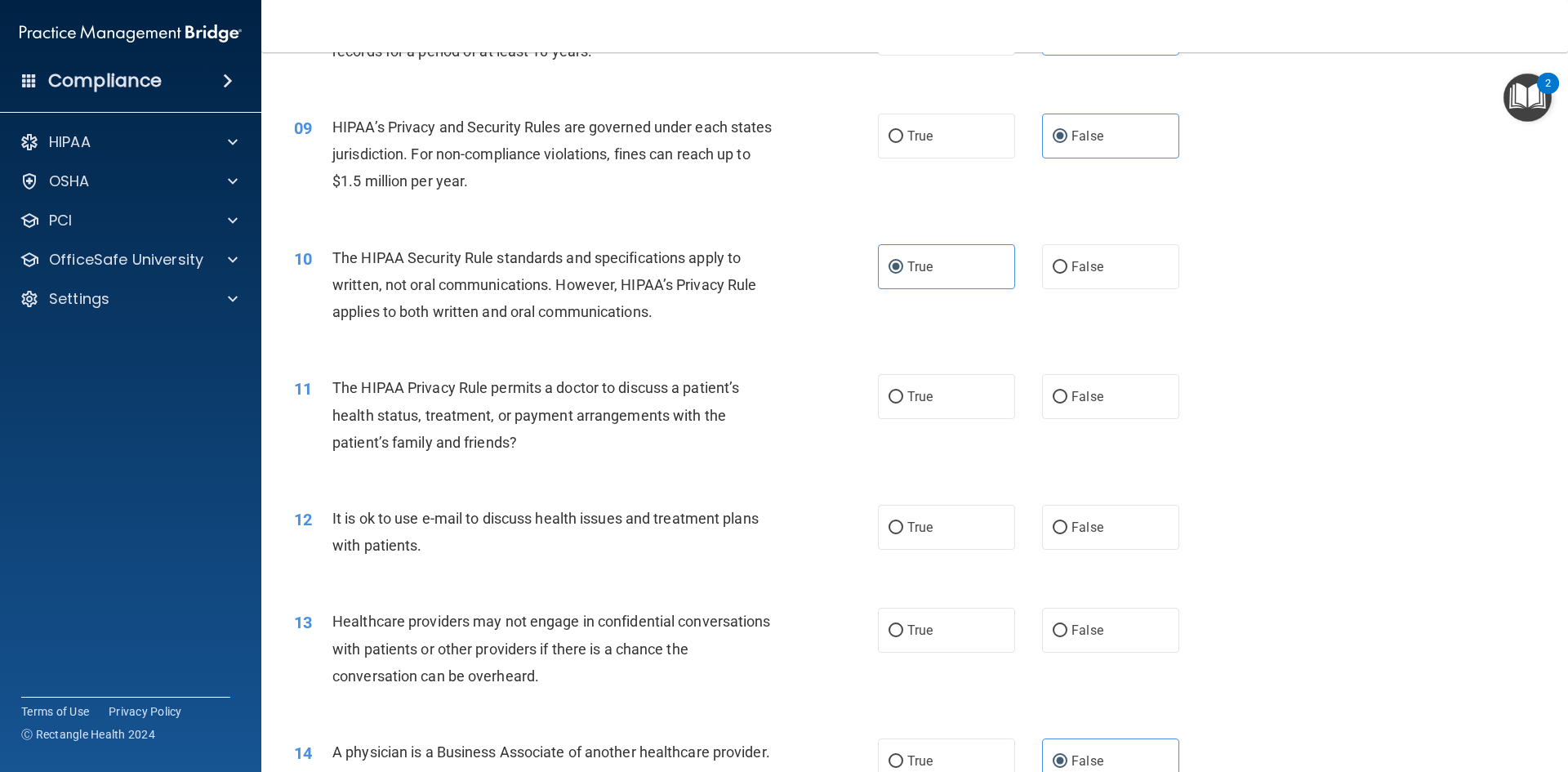
scroll to position [978, 0]
click at [968, 403] on label "True" at bounding box center [946, 396] width 137 height 45
click at [903, 403] on input "True" at bounding box center [896, 397] width 15 height 12
radio input "true"
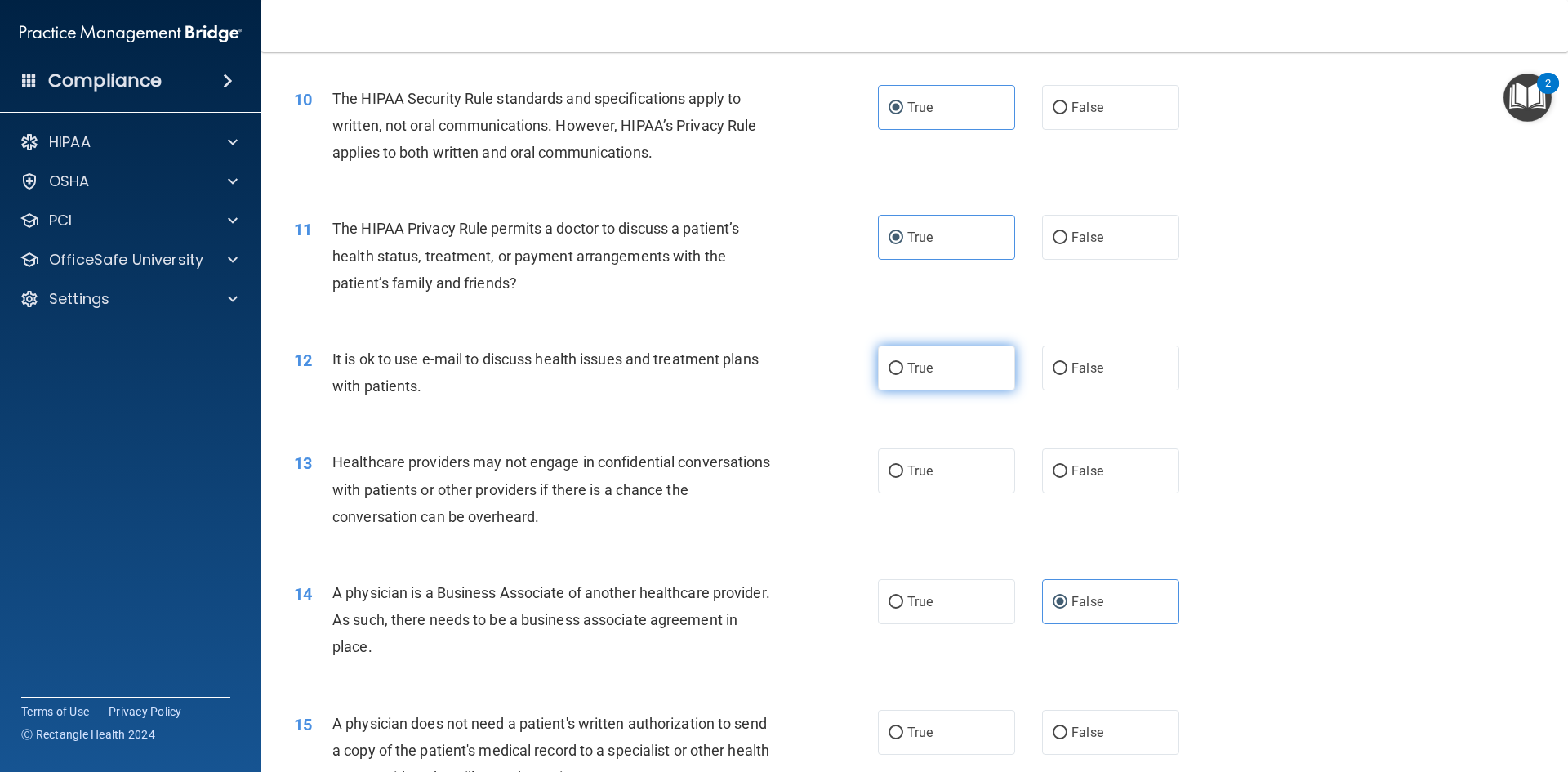
click at [920, 366] on span "True" at bounding box center [920, 368] width 25 height 15
click at [903, 366] on input "True" at bounding box center [896, 368] width 15 height 12
radio input "true"
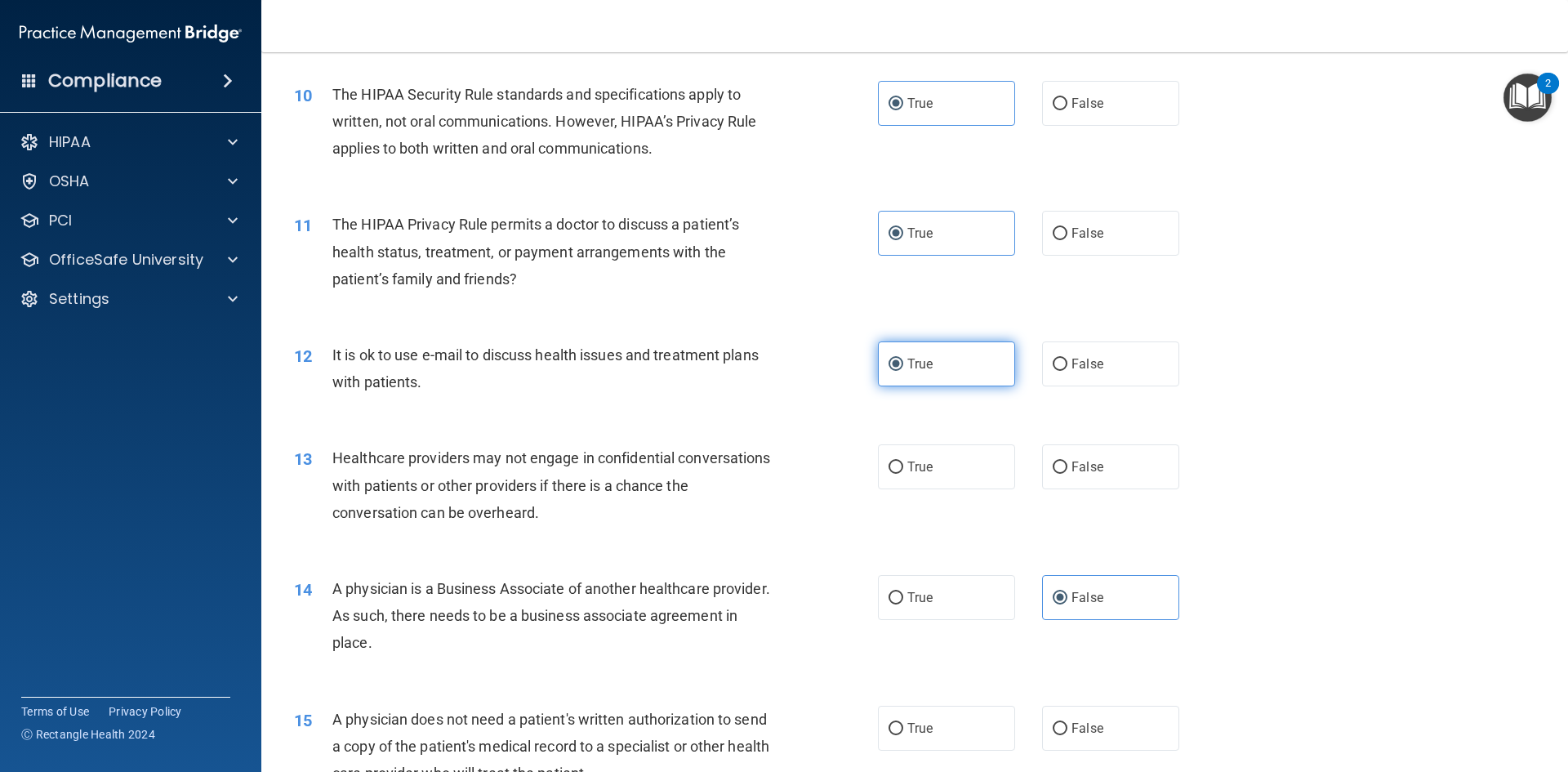
scroll to position [1142, 0]
click at [1090, 473] on span "False" at bounding box center [1087, 466] width 32 height 15
click at [1067, 473] on input "False" at bounding box center [1060, 466] width 15 height 12
radio input "true"
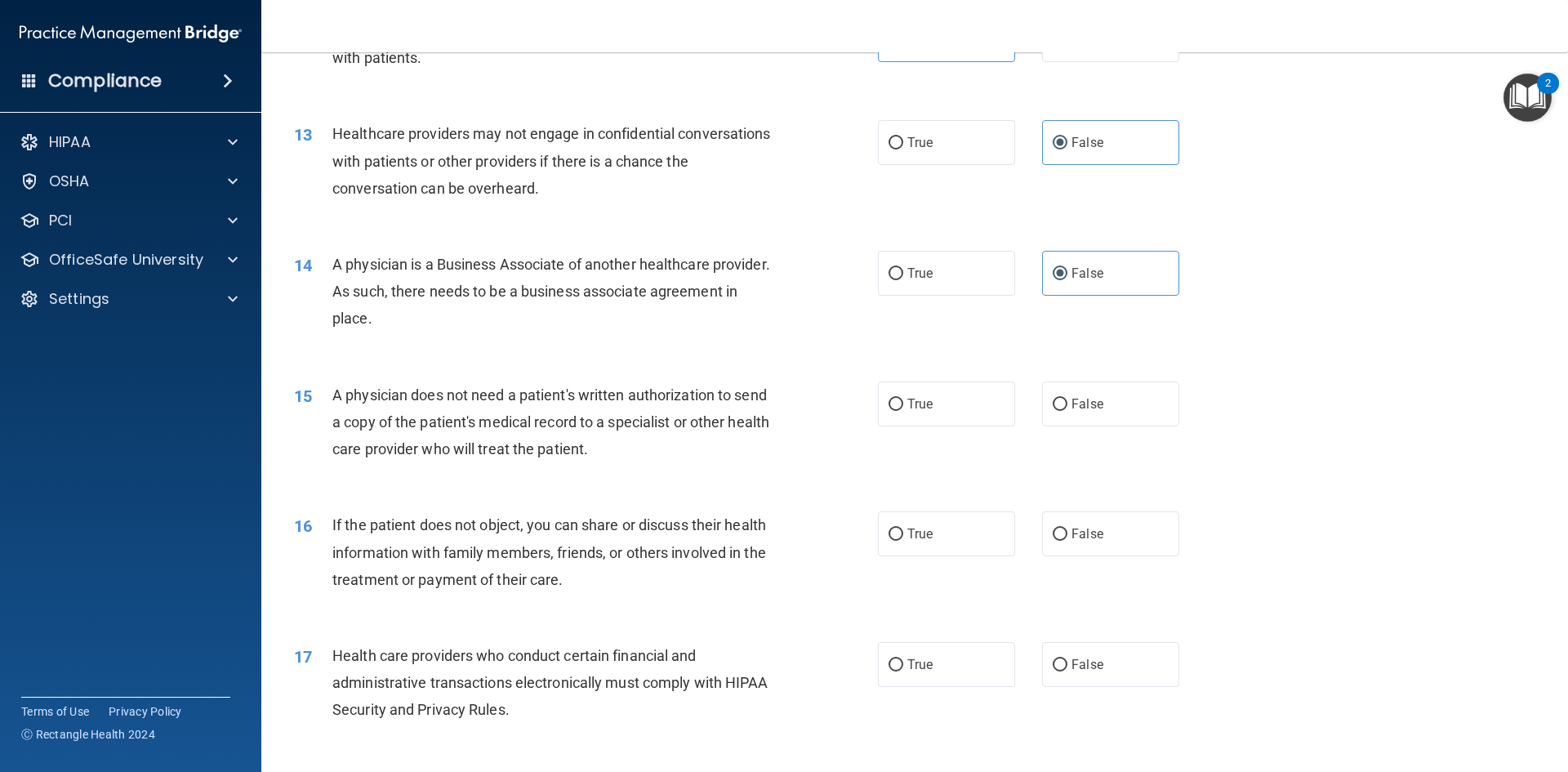
scroll to position [1468, 0]
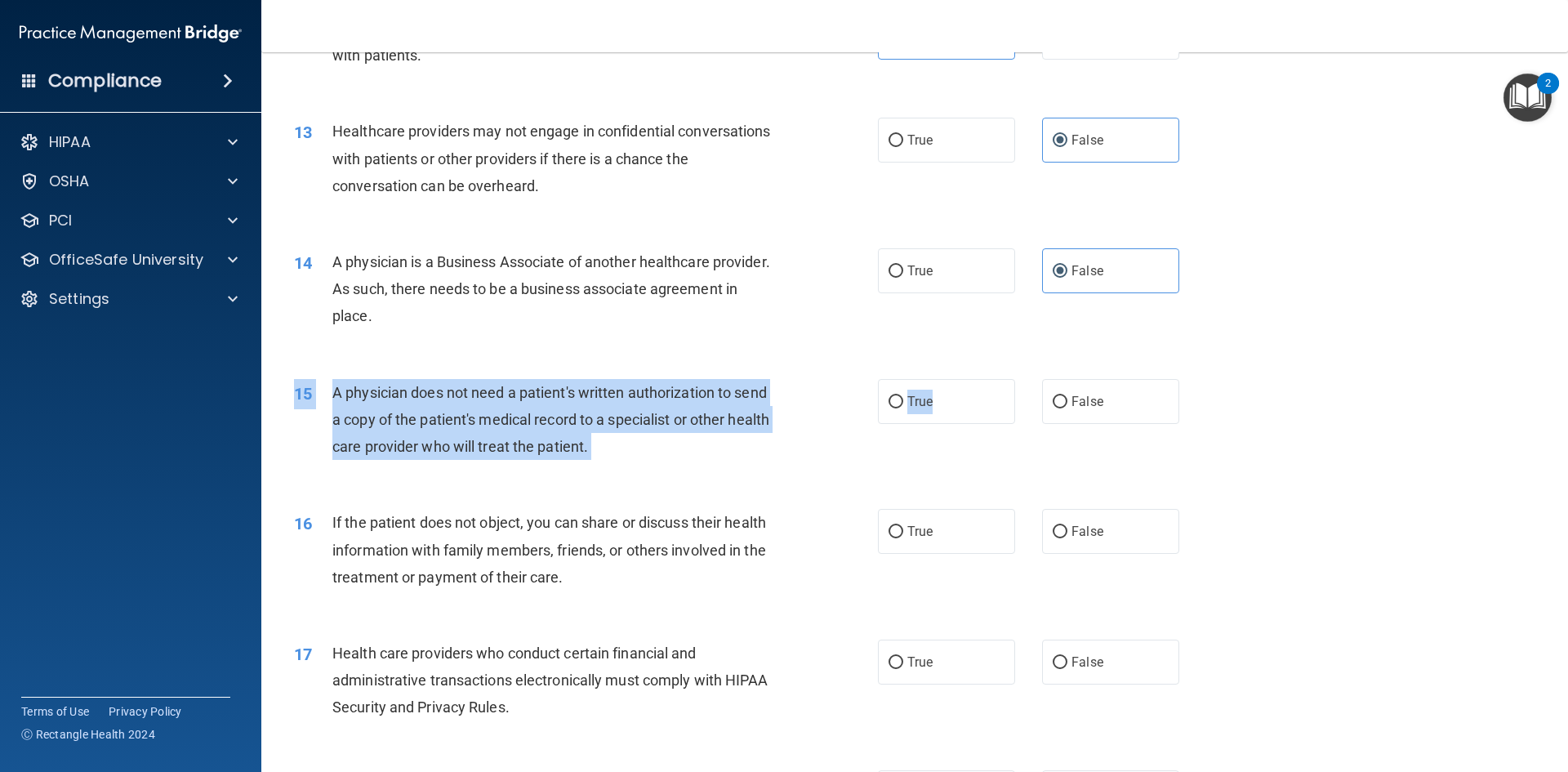
drag, startPoint x: 972, startPoint y: 412, endPoint x: 986, endPoint y: 456, distance: 46.2
click at [986, 456] on div "15 A physician does not need a patient's written authorization to send a copy o…" at bounding box center [915, 424] width 1266 height 131
click at [979, 408] on label "True" at bounding box center [946, 401] width 137 height 45
click at [903, 408] on input "True" at bounding box center [896, 402] width 15 height 12
radio input "true"
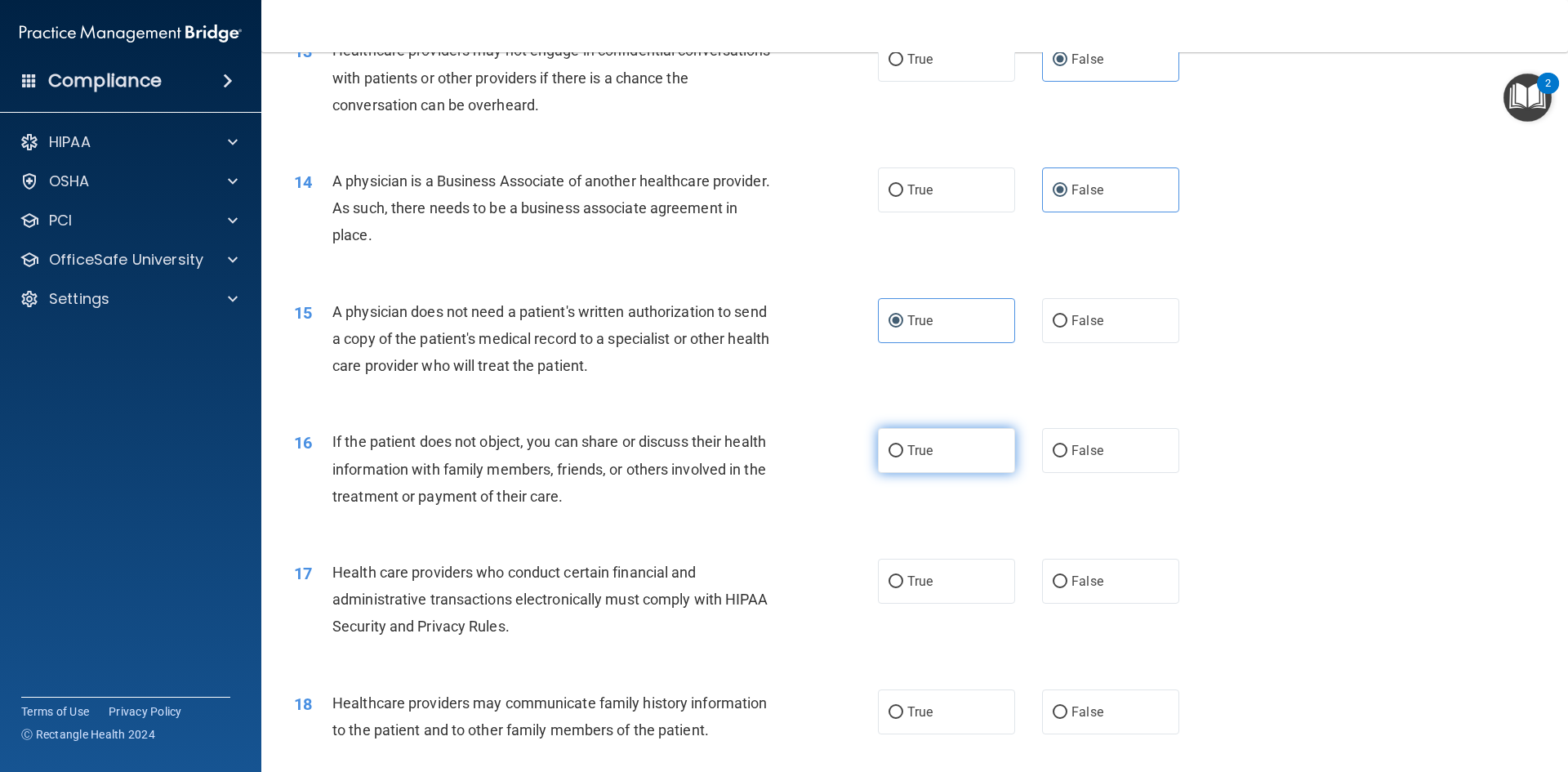
click at [949, 460] on label "True" at bounding box center [946, 450] width 137 height 45
click at [903, 458] on input "True" at bounding box center [896, 451] width 15 height 12
radio input "true"
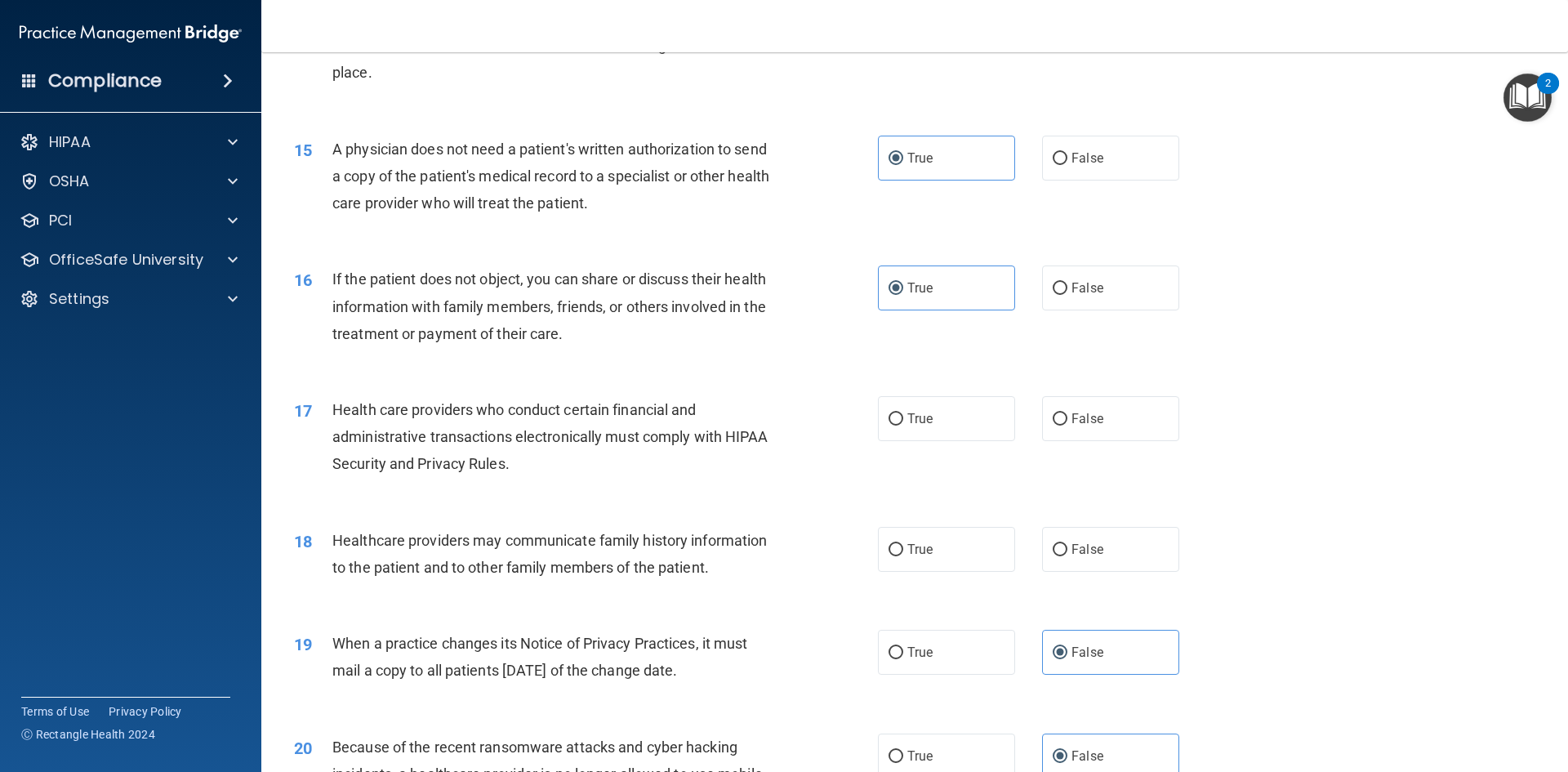
scroll to position [1712, 0]
click at [982, 432] on label "True" at bounding box center [946, 417] width 137 height 45
click at [903, 425] on input "True" at bounding box center [896, 418] width 15 height 12
radio input "true"
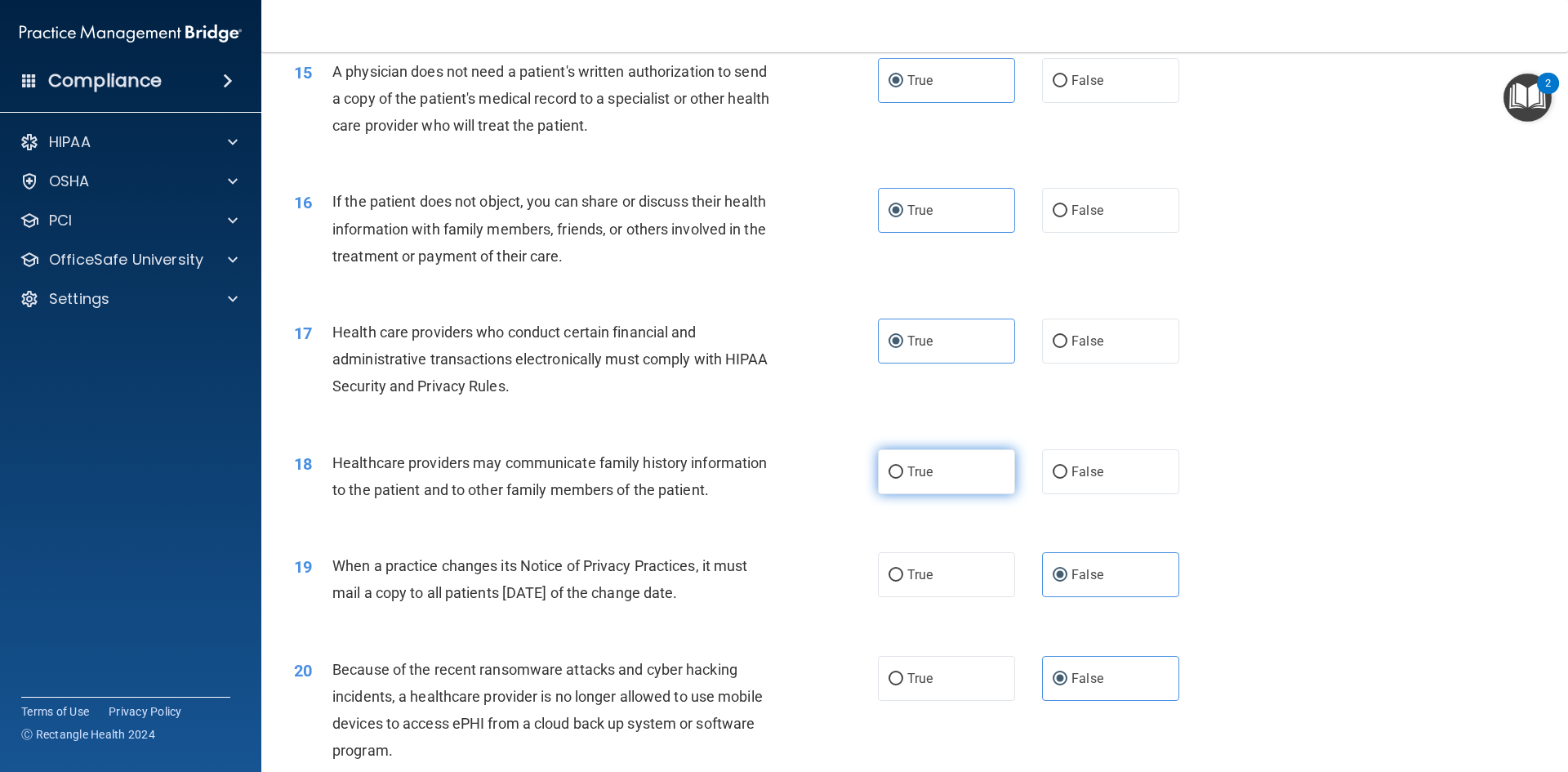
click at [978, 485] on label "True" at bounding box center [946, 471] width 137 height 45
click at [903, 478] on input "True" at bounding box center [896, 472] width 15 height 12
radio input "true"
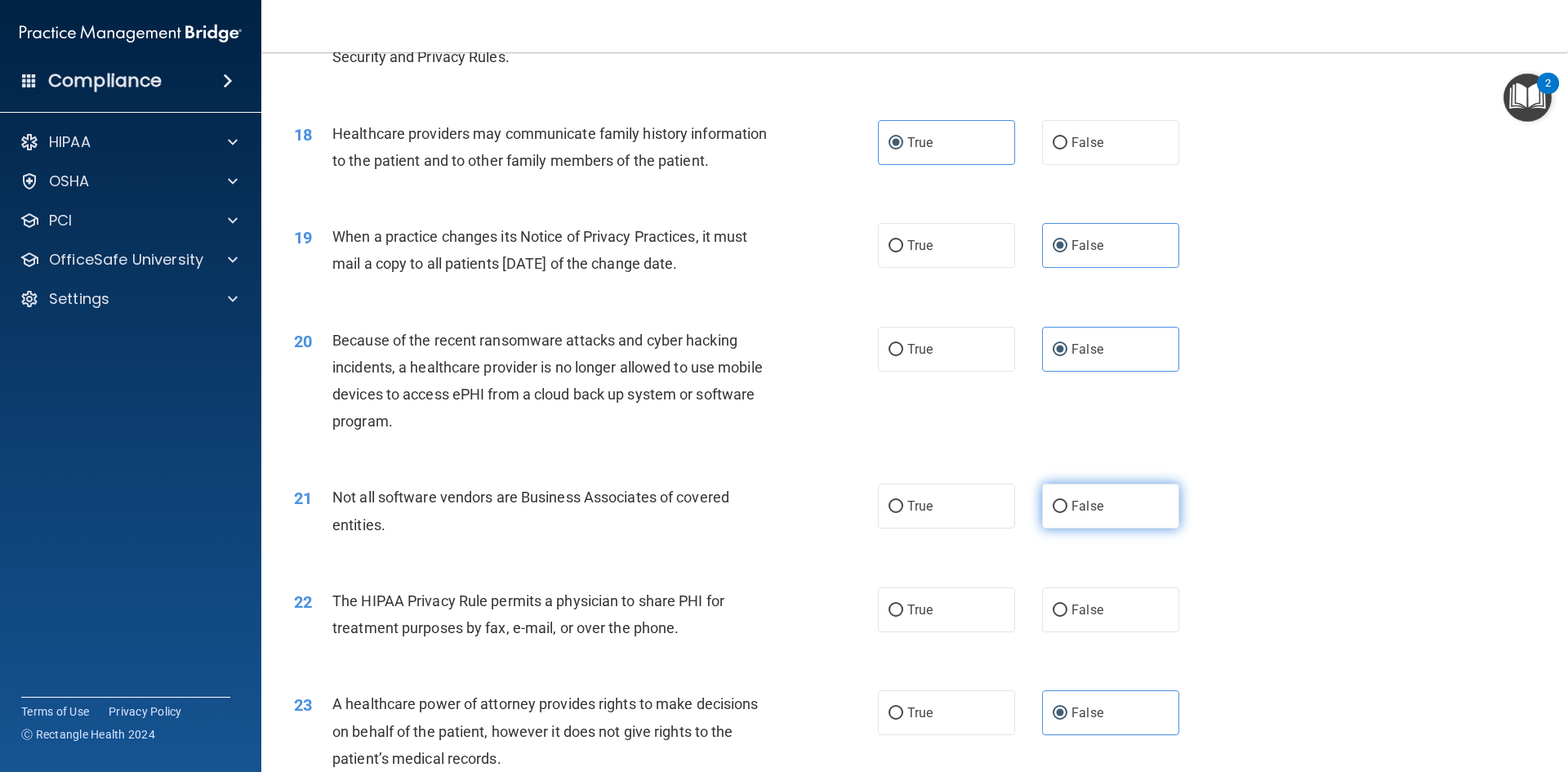
click at [1072, 522] on label "False" at bounding box center [1111, 506] width 137 height 45
click at [1067, 513] on input "False" at bounding box center [1060, 507] width 15 height 12
radio input "true"
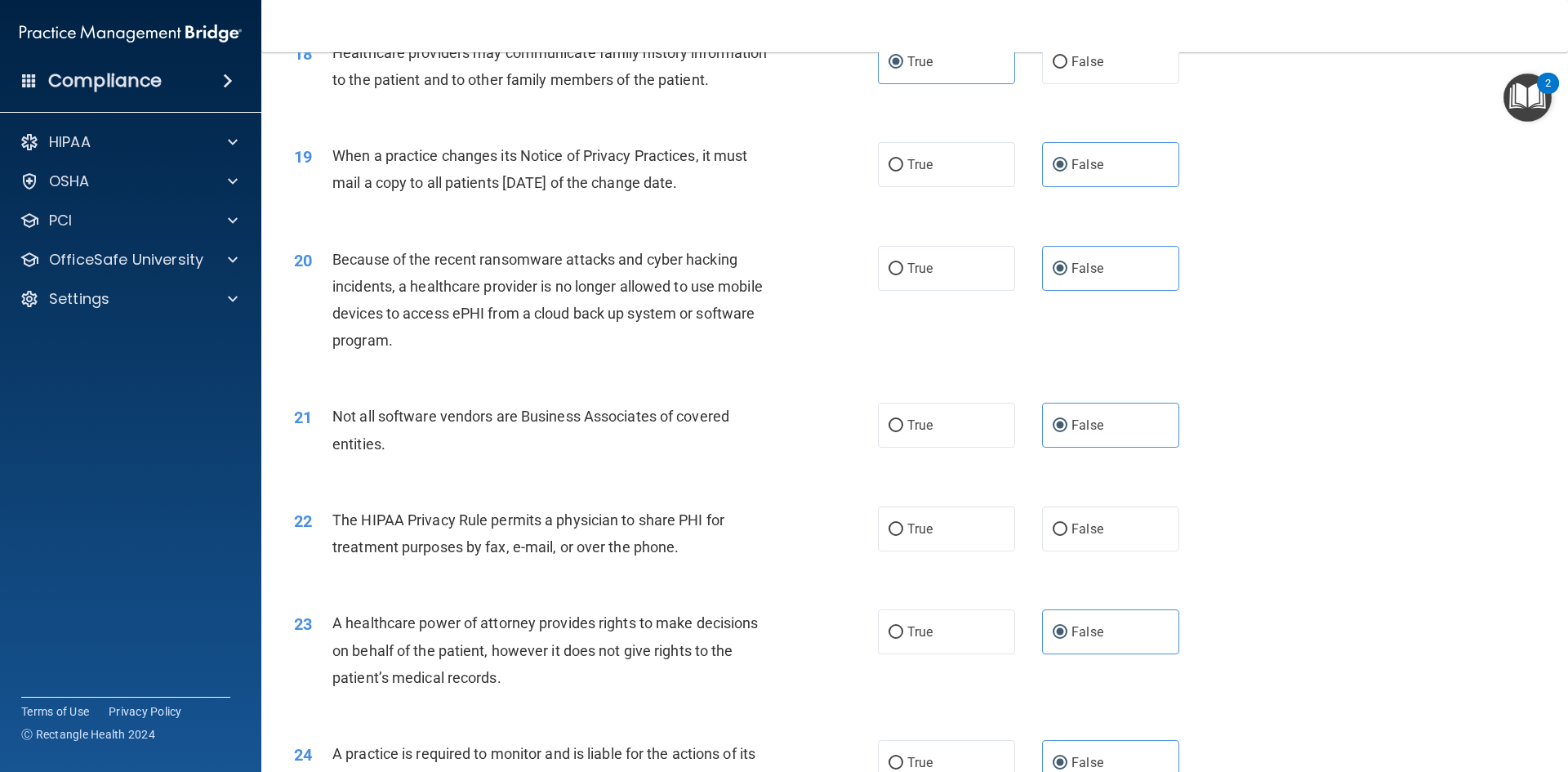
scroll to position [2199, 0]
click at [971, 527] on label "True" at bounding box center [946, 528] width 137 height 45
click at [903, 527] on input "True" at bounding box center [896, 529] width 15 height 12
radio input "true"
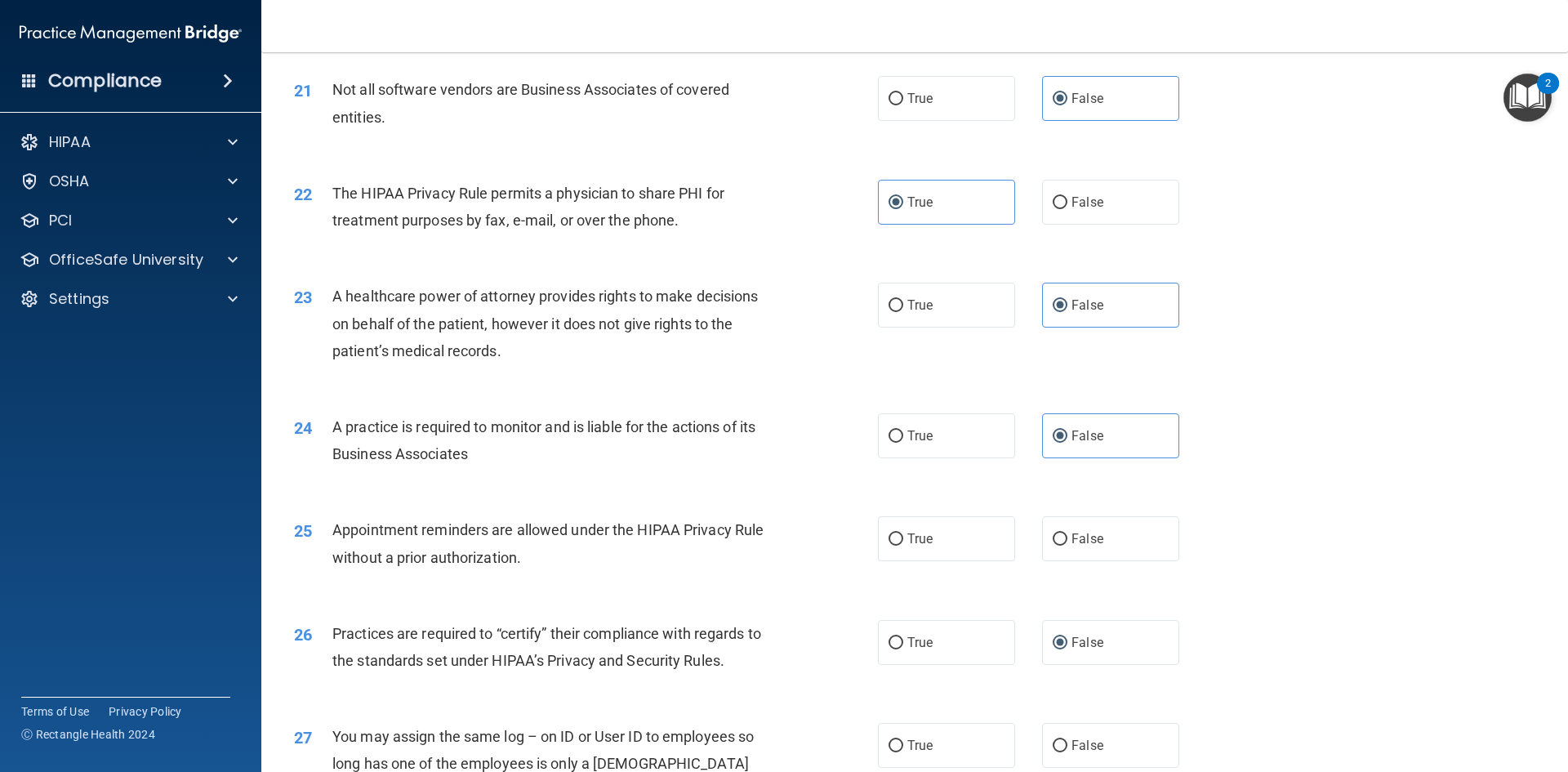
scroll to position [2526, 0]
click at [955, 538] on label "True" at bounding box center [946, 538] width 137 height 45
click at [903, 538] on input "True" at bounding box center [896, 538] width 15 height 12
radio input "true"
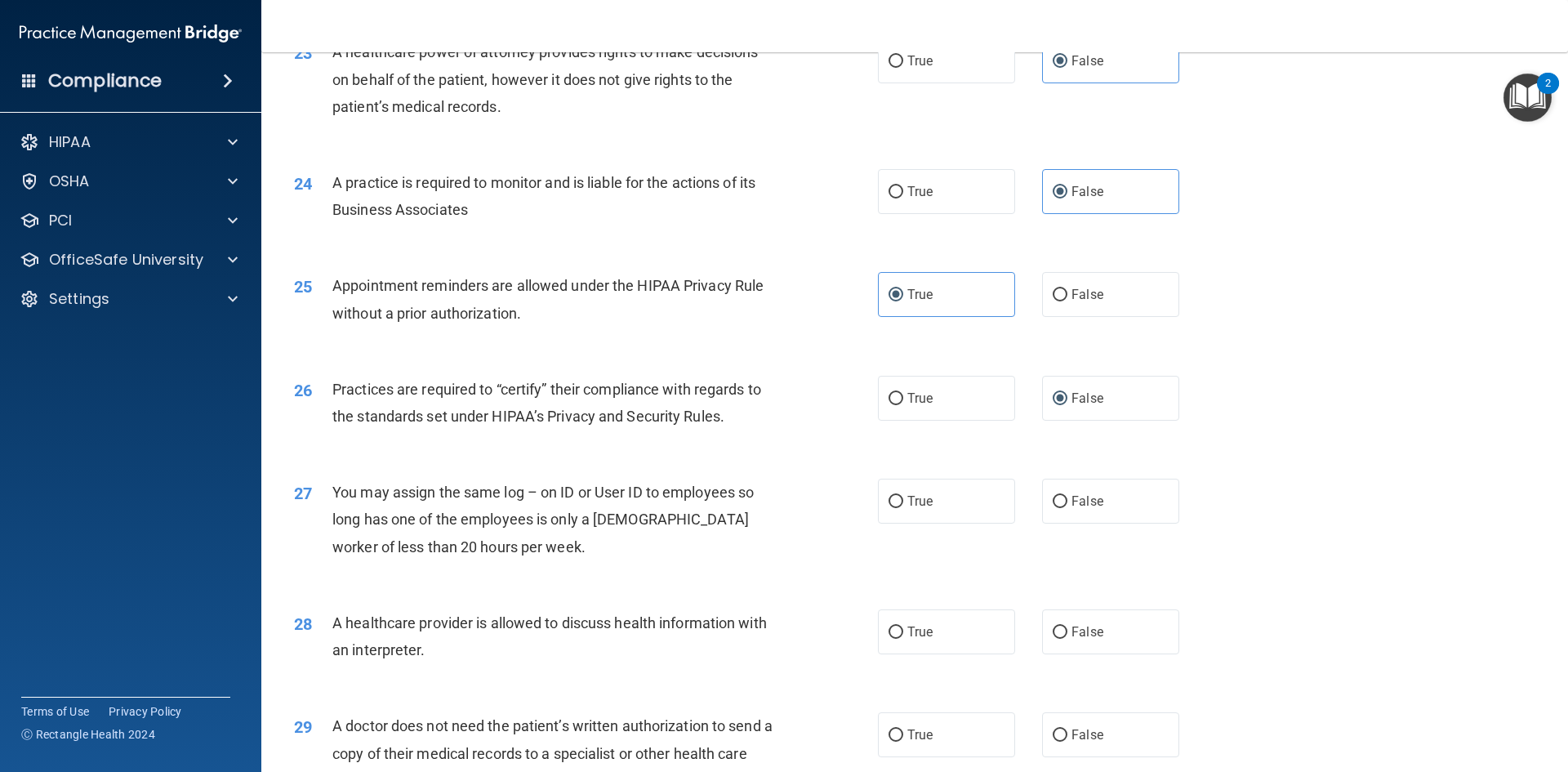
scroll to position [2771, 0]
click at [1066, 508] on label "False" at bounding box center [1111, 499] width 137 height 45
click at [1066, 507] on input "False" at bounding box center [1060, 500] width 15 height 12
radio input "true"
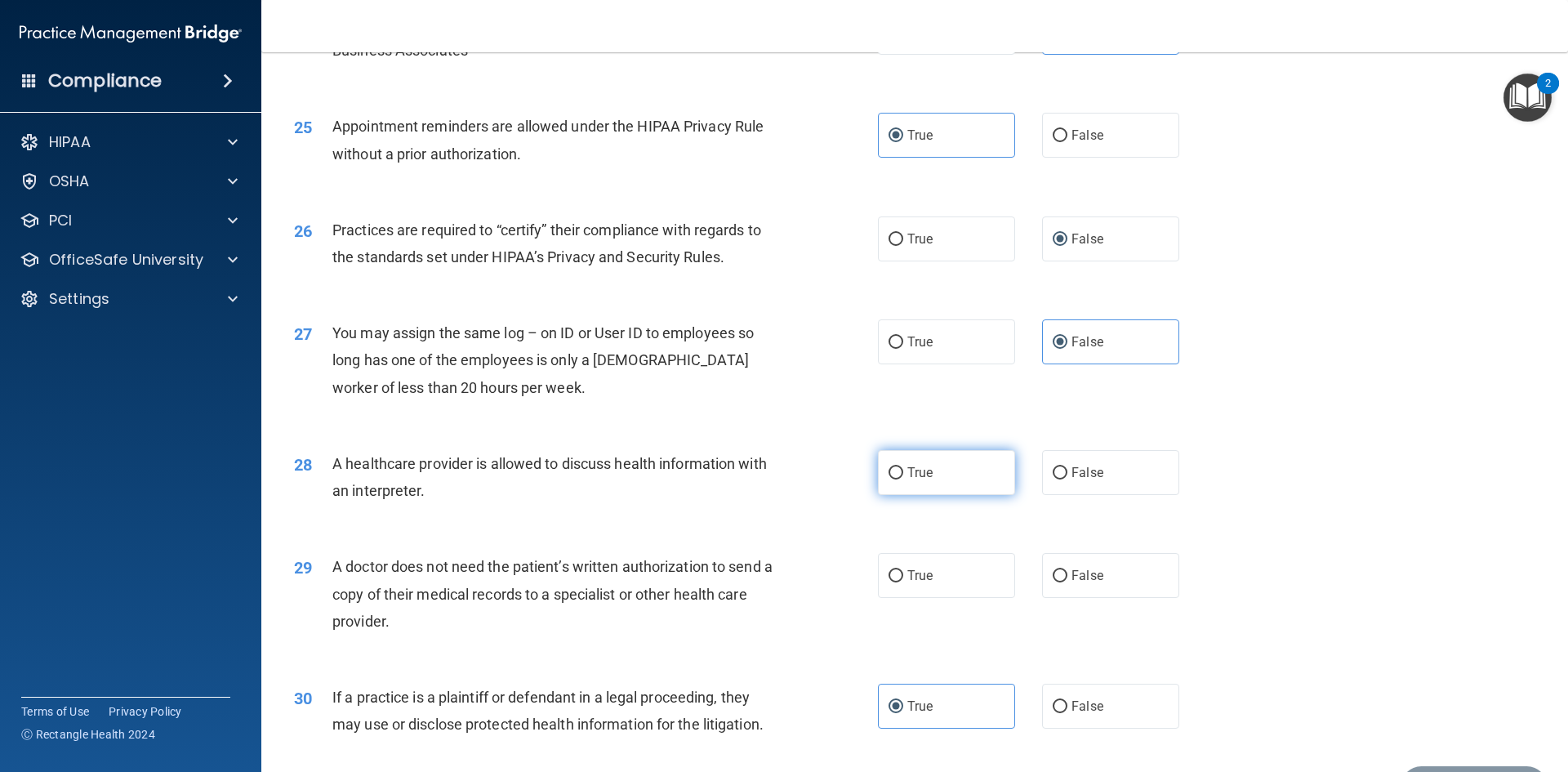
click at [994, 493] on label "True" at bounding box center [946, 472] width 137 height 45
click at [903, 479] on input "True" at bounding box center [896, 473] width 15 height 12
radio input "true"
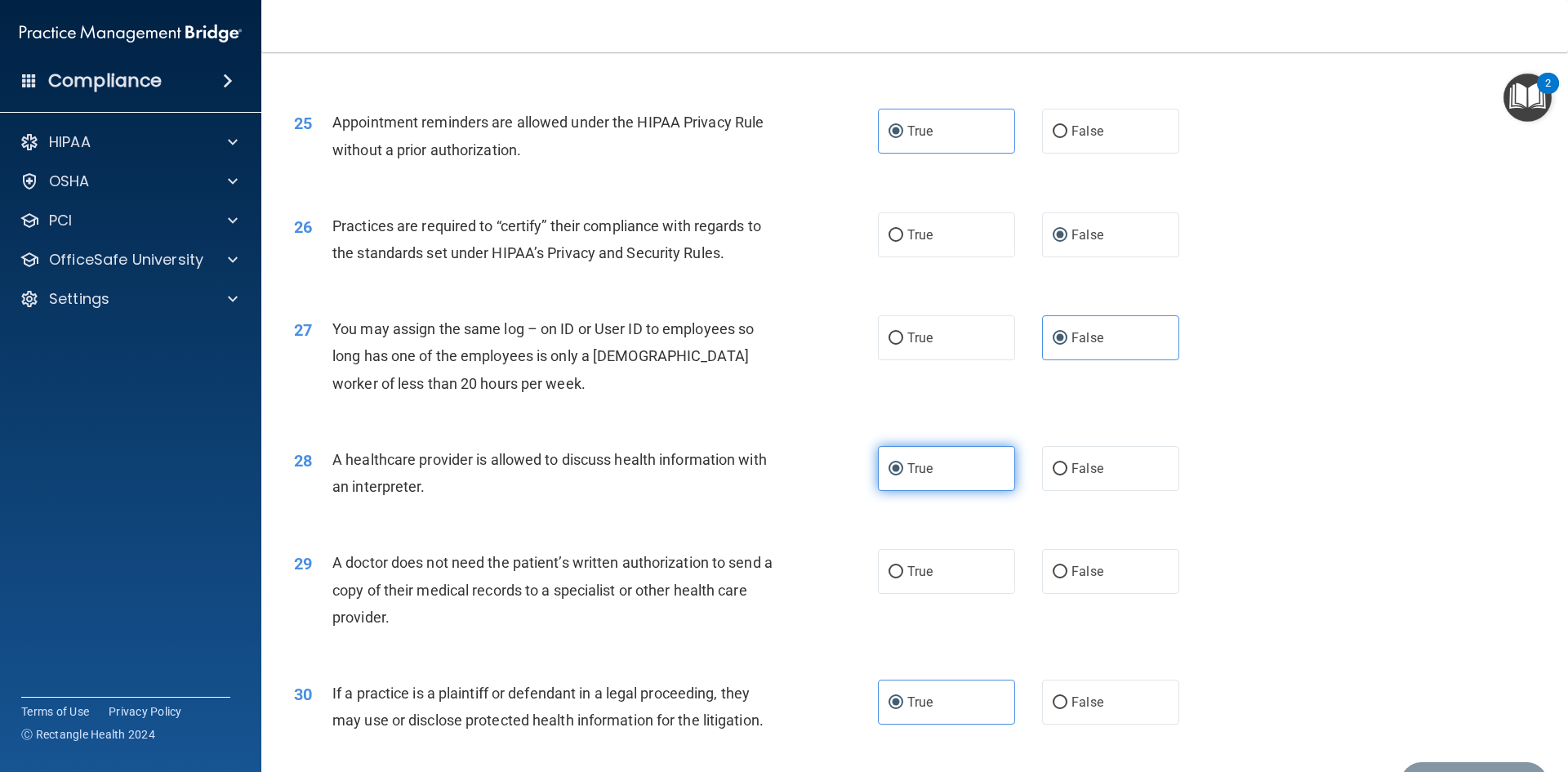
scroll to position [2934, 0]
click at [1056, 572] on input "False" at bounding box center [1060, 571] width 15 height 12
radio input "true"
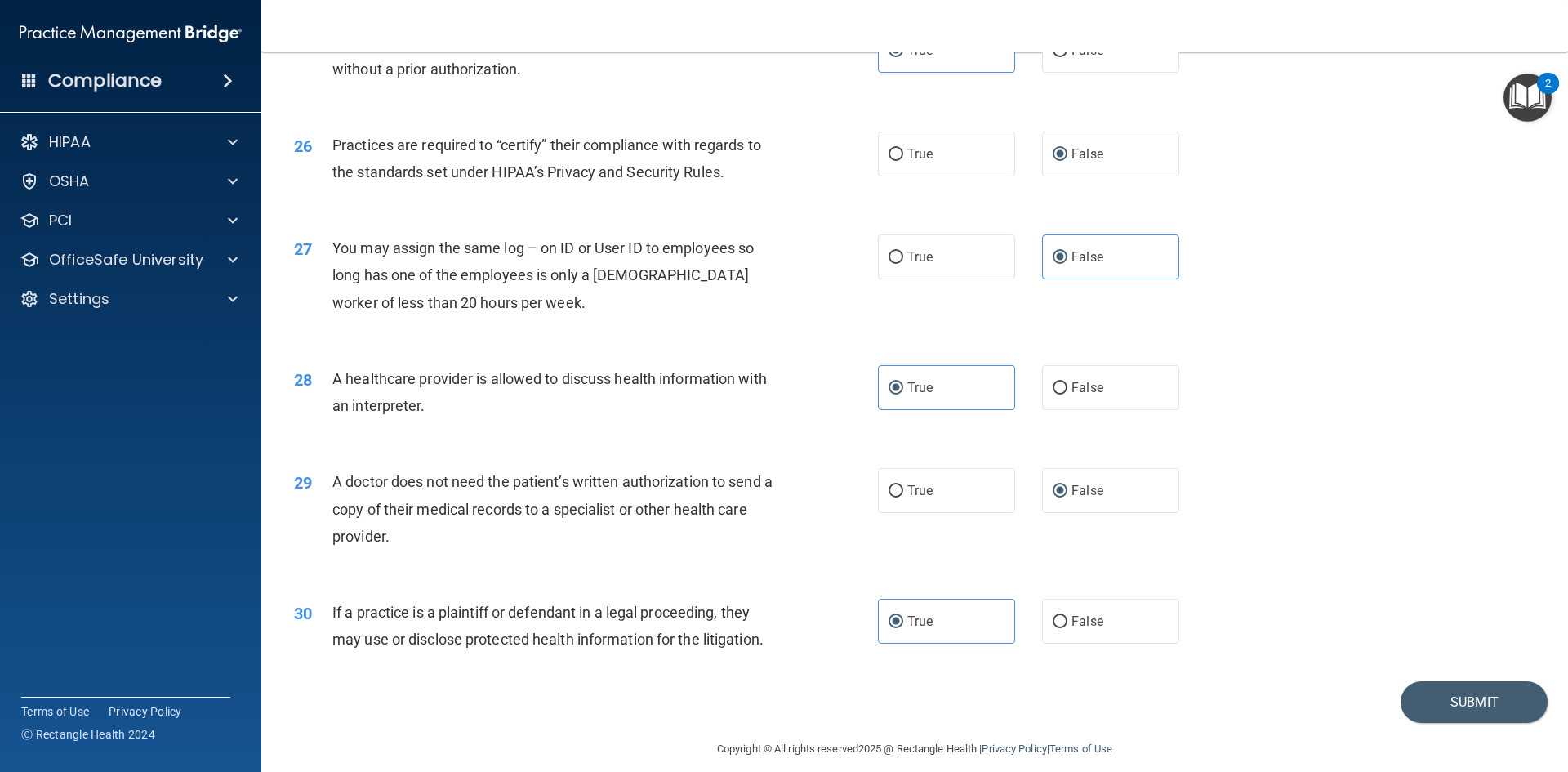
scroll to position [3030, 0]
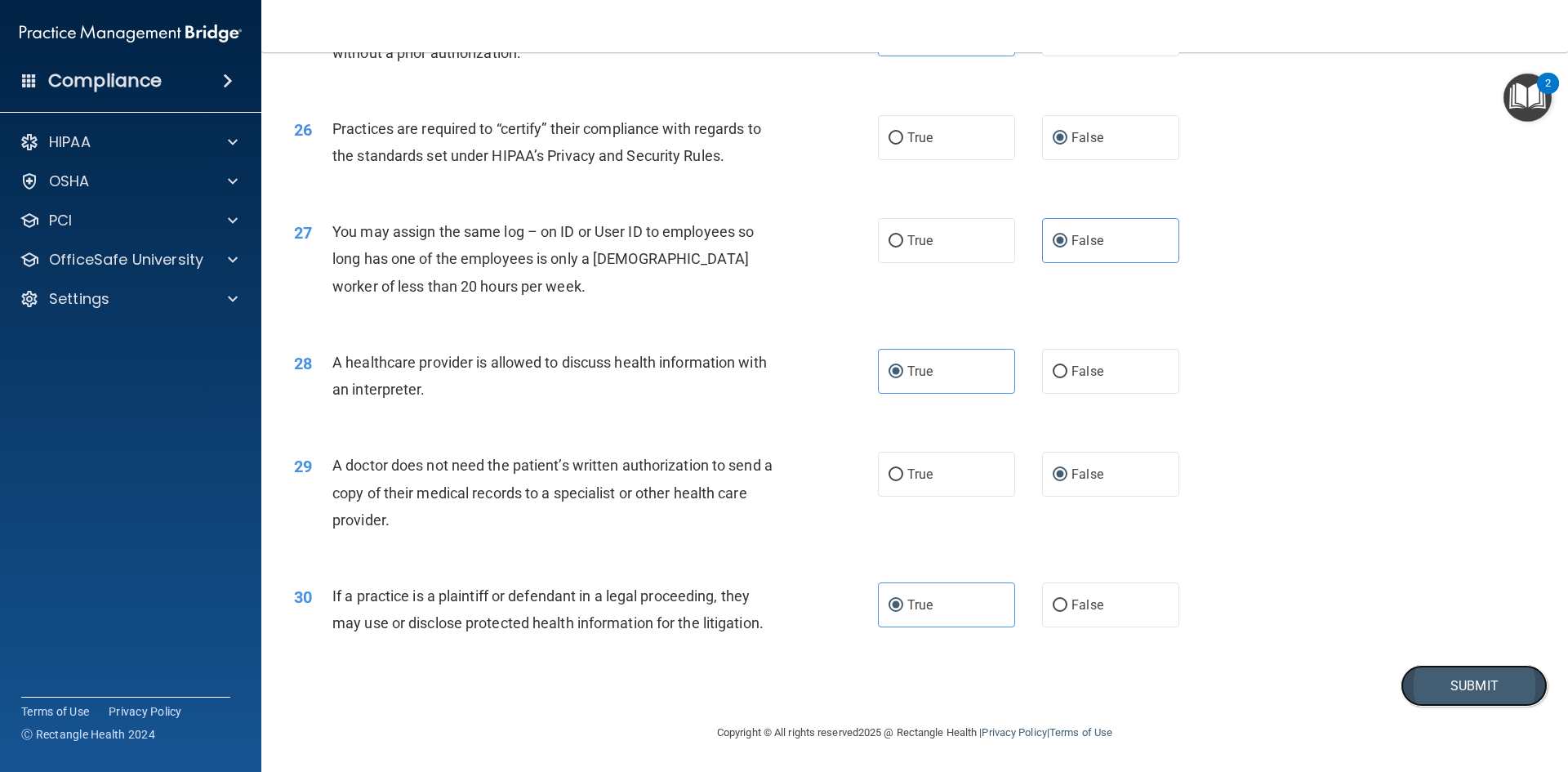
click at [1418, 686] on button "Submit" at bounding box center [1474, 685] width 147 height 42
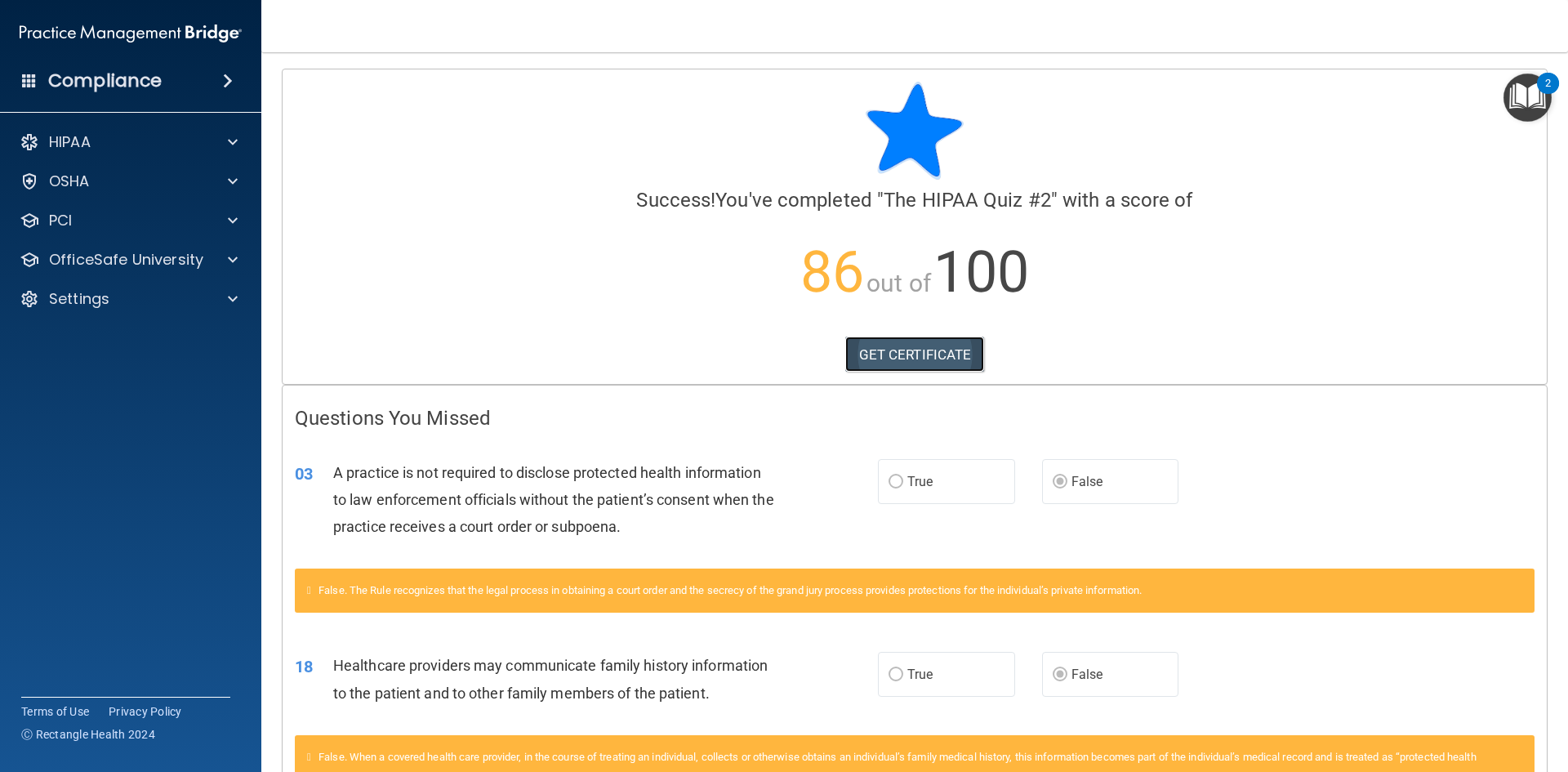
click at [951, 357] on link "GET CERTIFICATE" at bounding box center [915, 355] width 140 height 36
click at [70, 295] on p "Settings" at bounding box center [79, 299] width 60 height 20
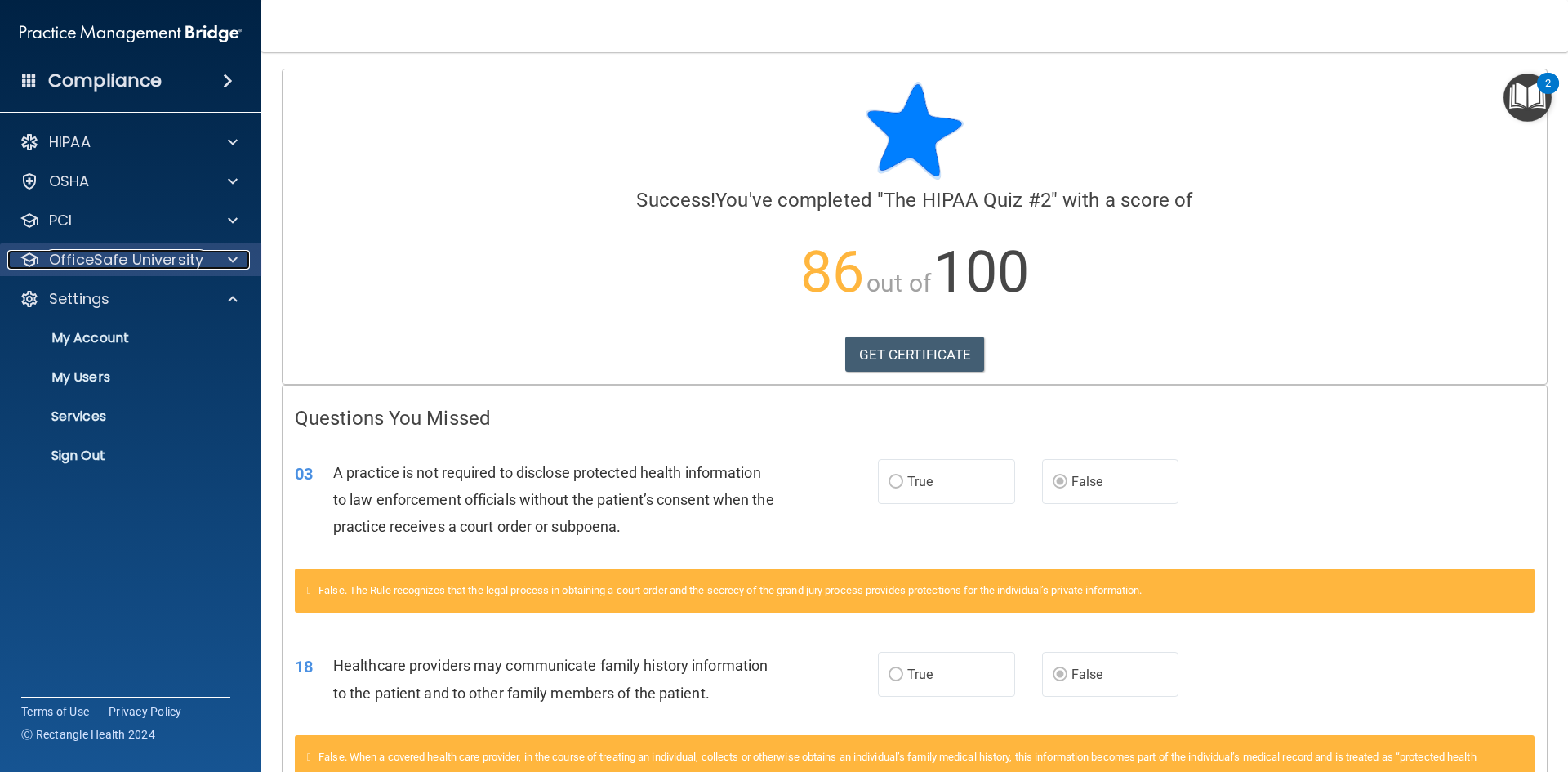
click at [91, 262] on p "OfficeSafe University" at bounding box center [126, 259] width 155 height 20
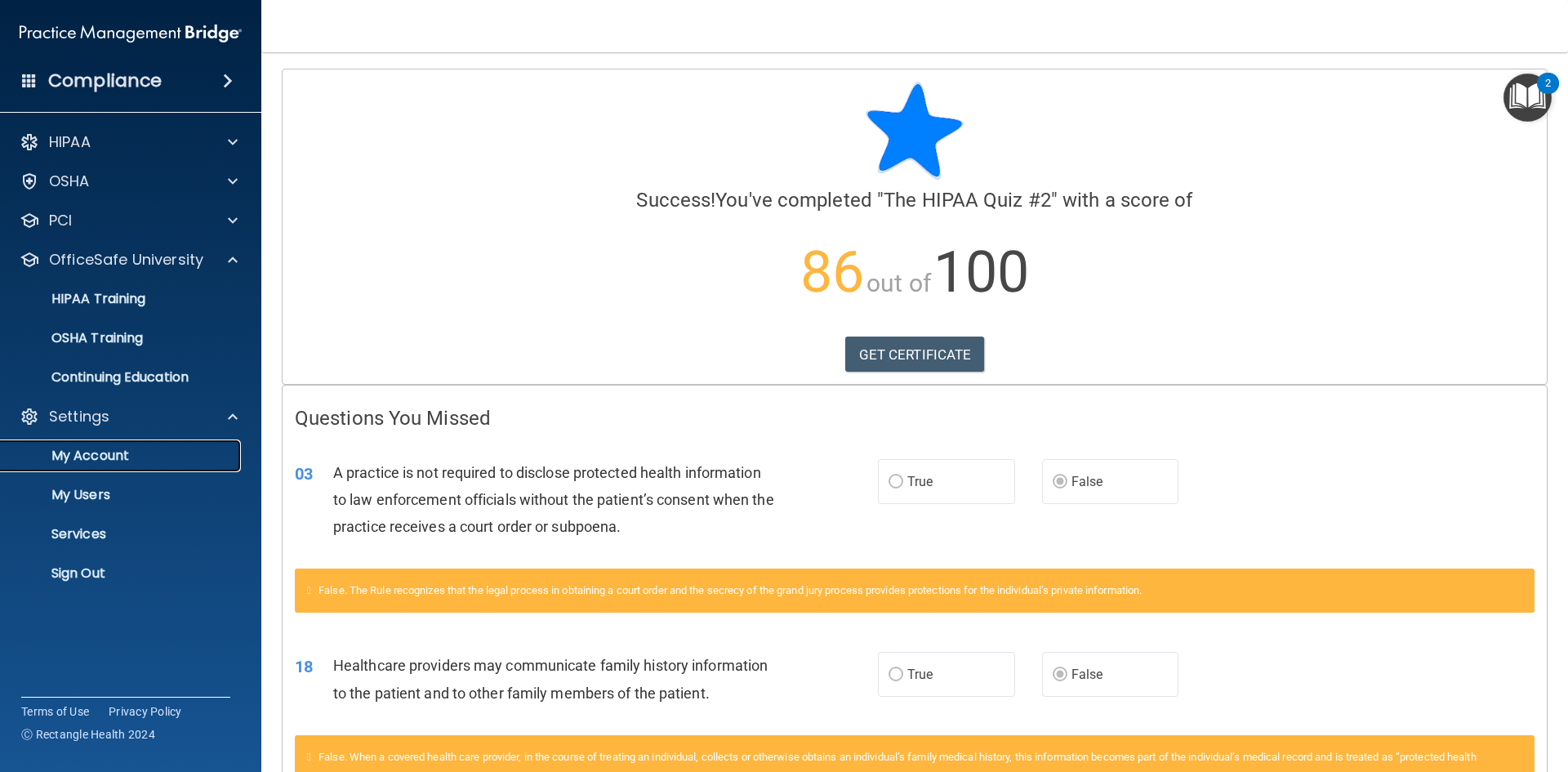
click at [112, 454] on p "My Account" at bounding box center [122, 455] width 223 height 16
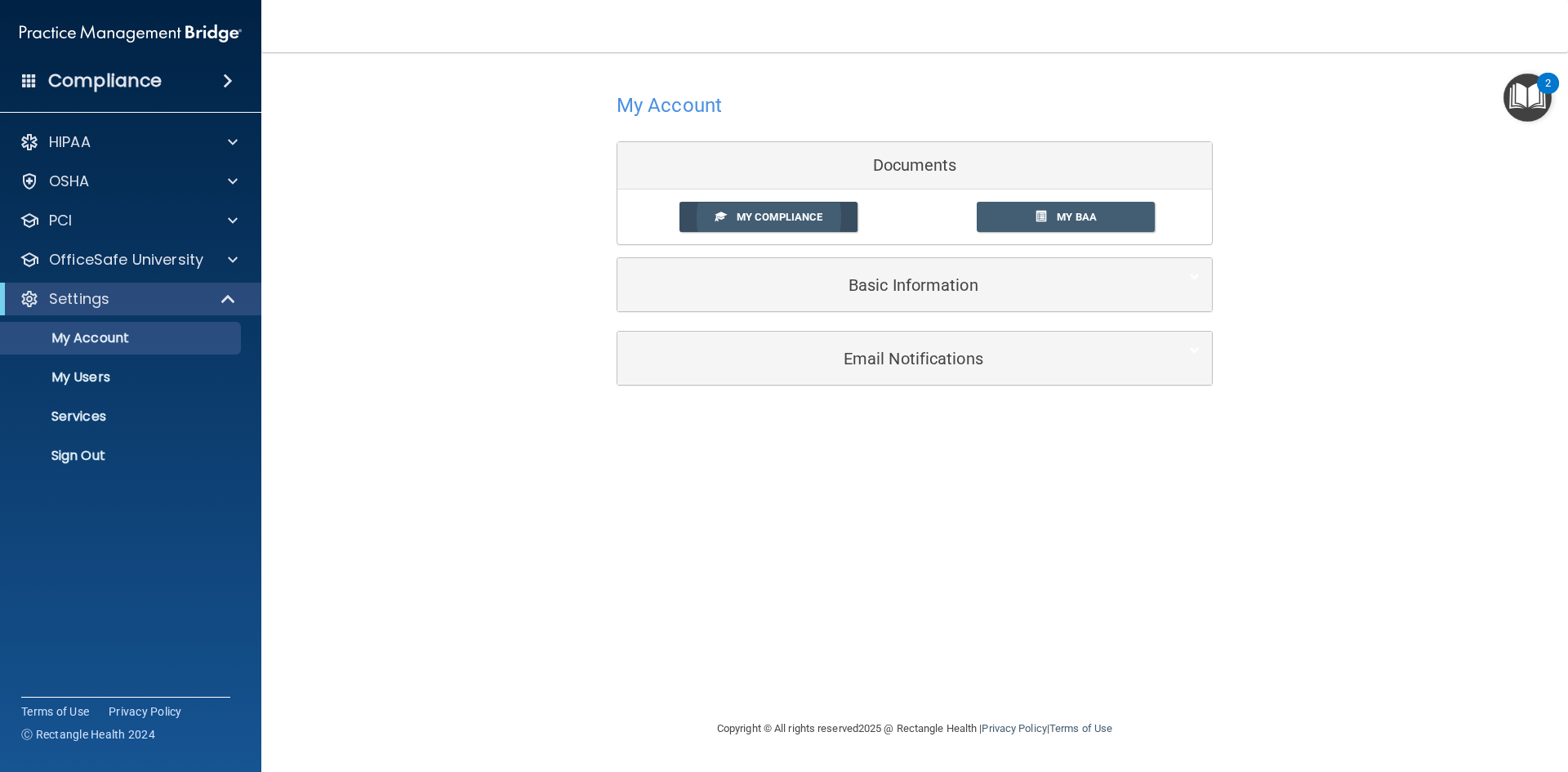
click at [789, 212] on span "My Compliance" at bounding box center [780, 216] width 86 height 12
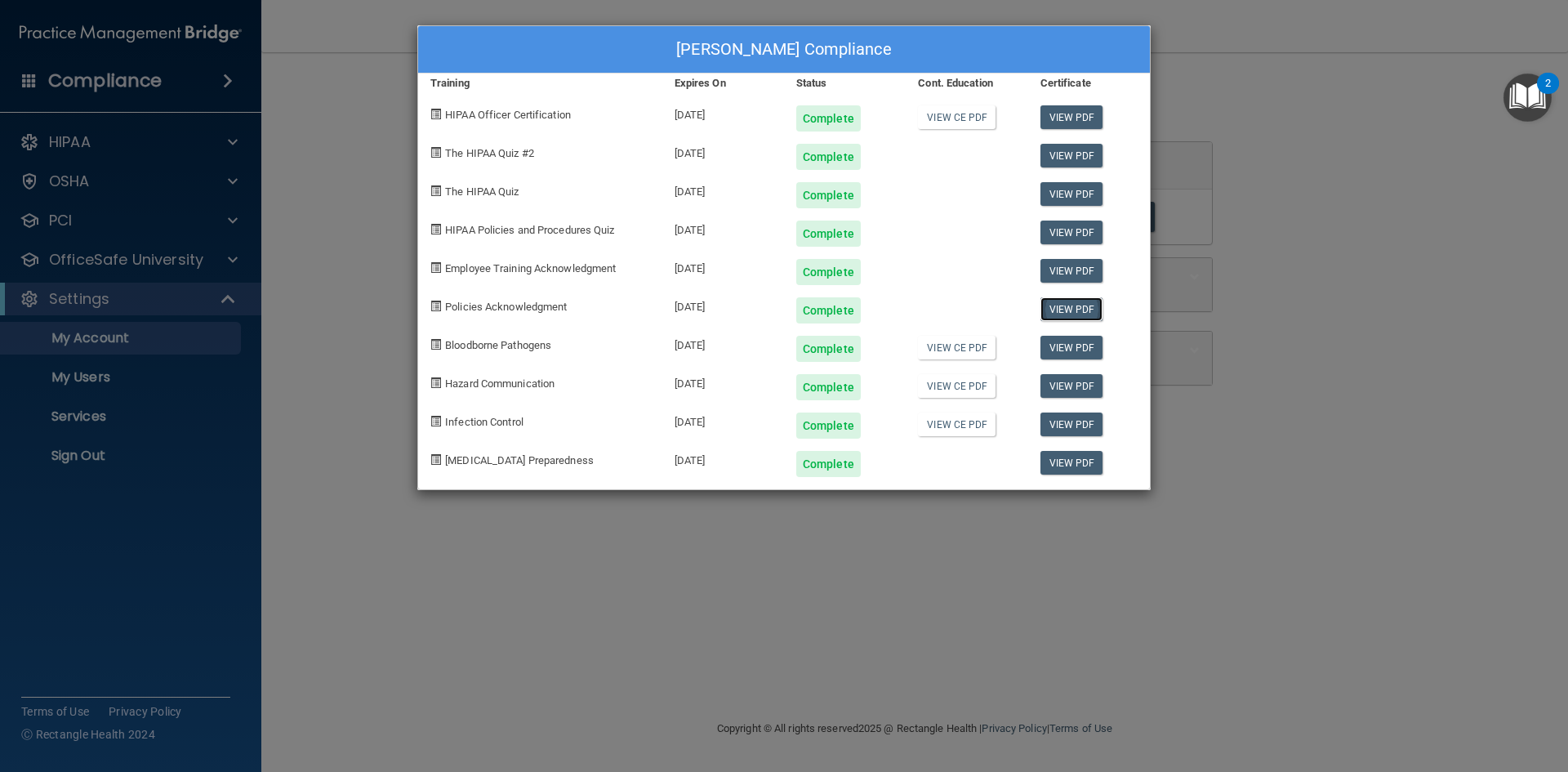
drag, startPoint x: 1067, startPoint y: 321, endPoint x: 1057, endPoint y: 310, distance: 14.9
